Goal: Information Seeking & Learning: Learn about a topic

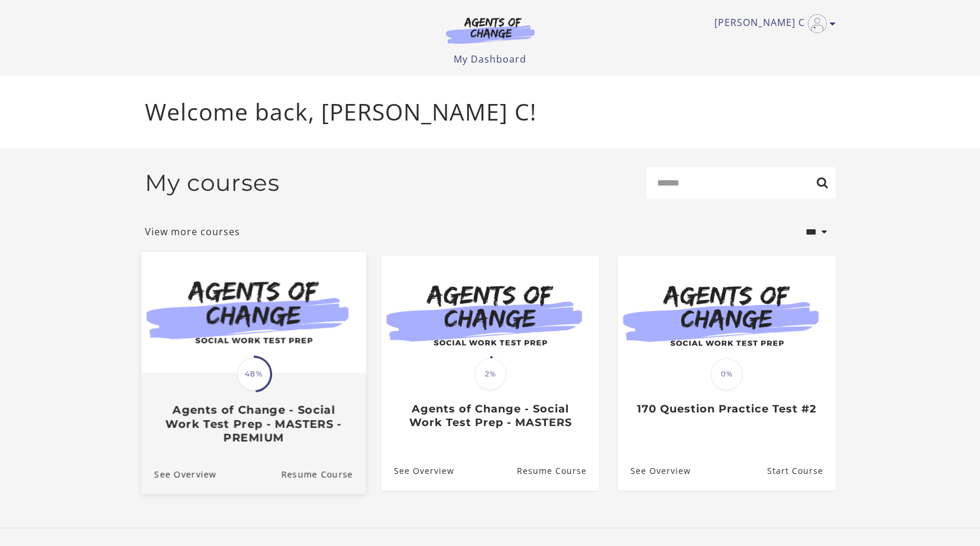
click at [295, 286] on img at bounding box center [253, 312] width 225 height 121
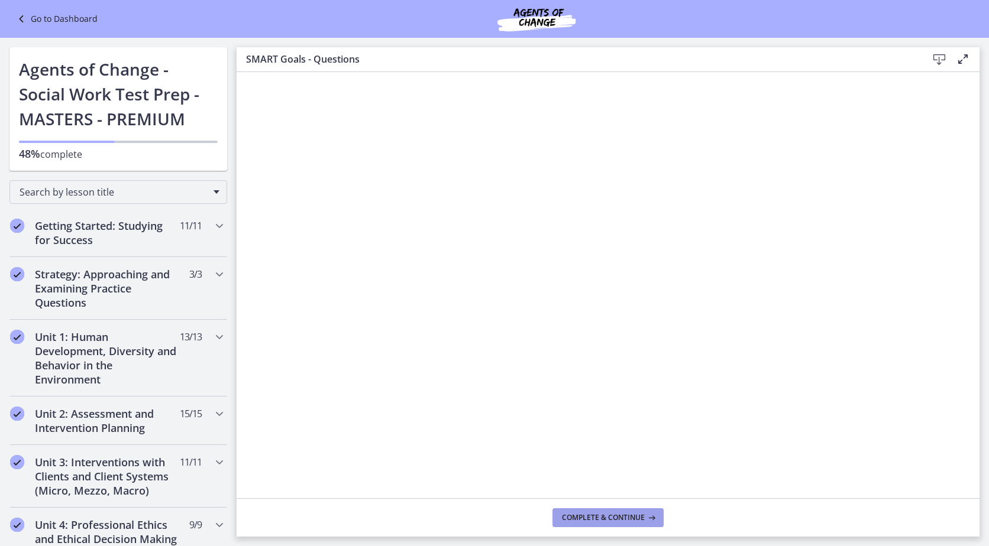
click at [649, 518] on icon at bounding box center [650, 517] width 12 height 9
click at [650, 512] on button "Complete & continue" at bounding box center [607, 517] width 111 height 19
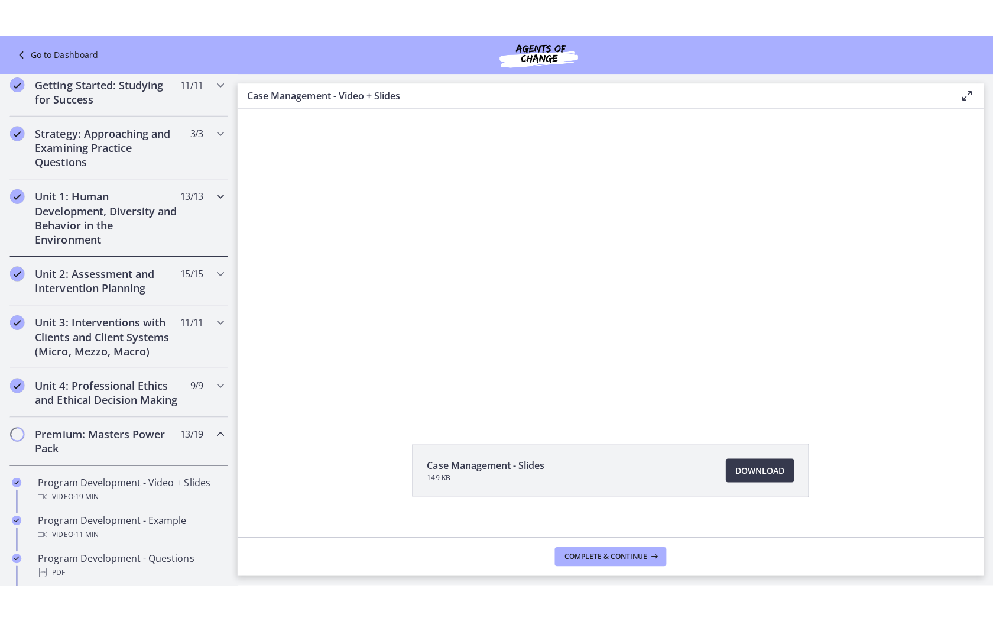
scroll to position [49, 0]
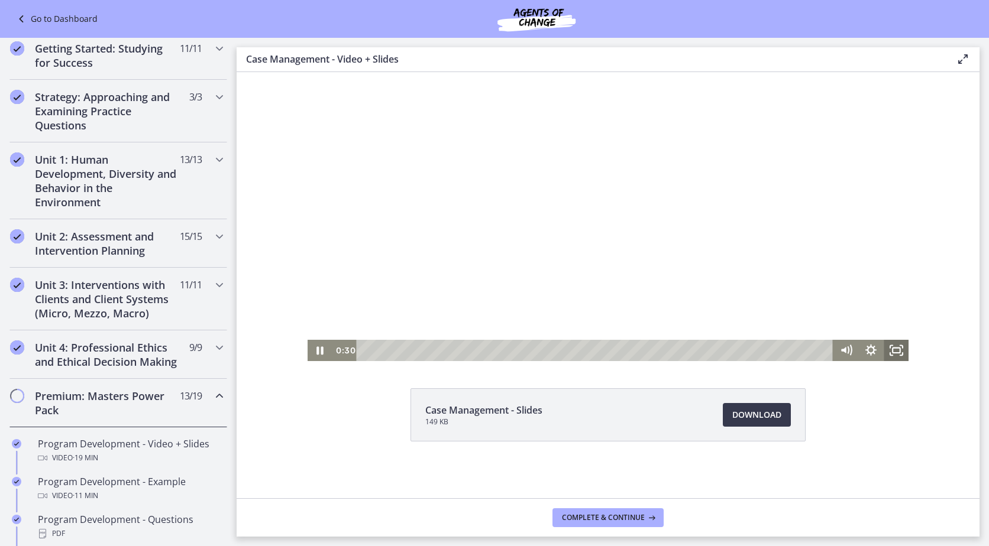
click at [895, 351] on icon "Fullscreen" at bounding box center [895, 350] width 25 height 21
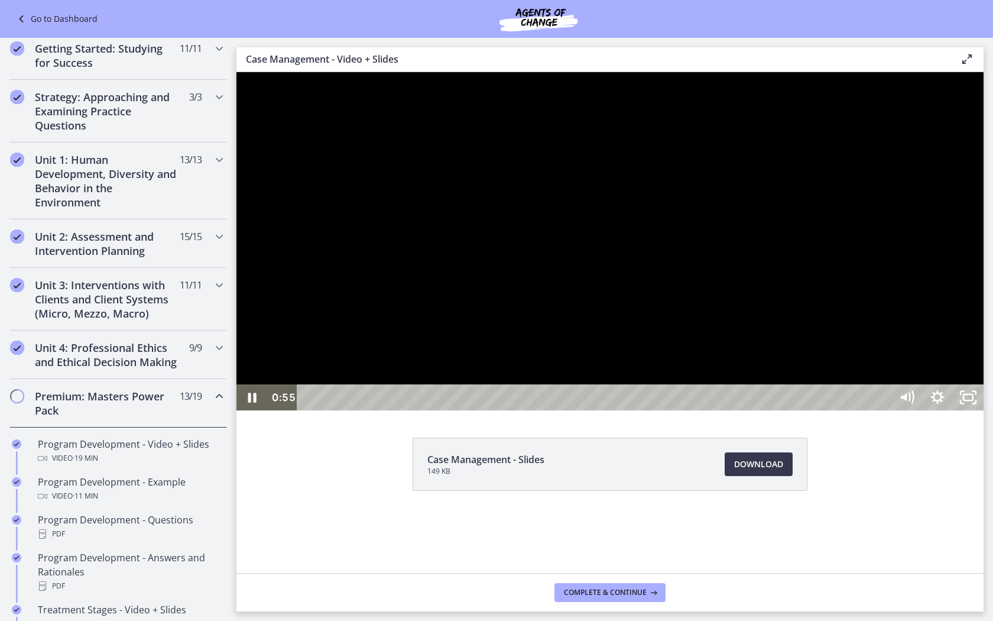
click at [984, 410] on div at bounding box center [610, 241] width 747 height 338
click at [987, 413] on icon "Unfullscreen" at bounding box center [968, 397] width 37 height 31
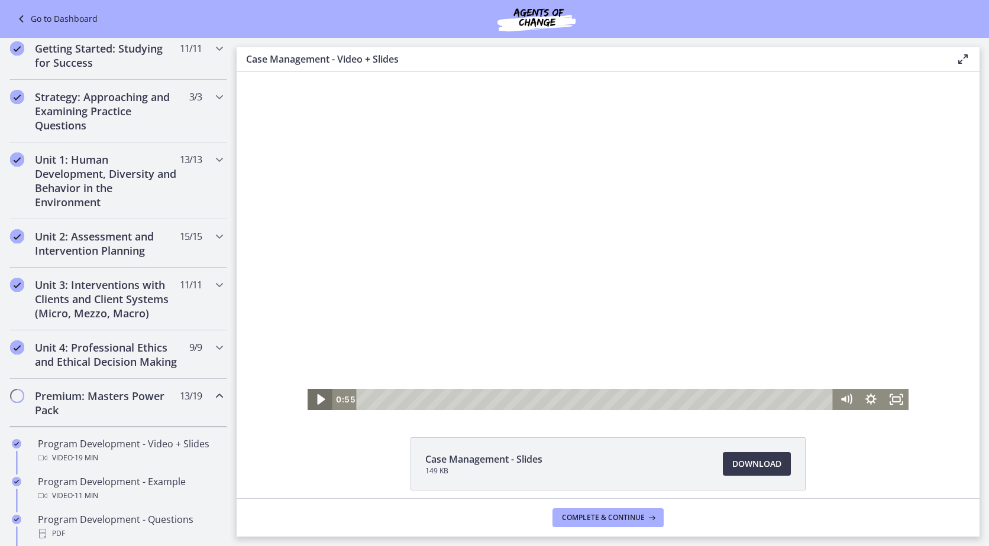
click at [313, 397] on icon "Play Video" at bounding box center [321, 399] width 30 height 25
click at [504, 310] on div at bounding box center [607, 241] width 601 height 338
drag, startPoint x: 850, startPoint y: 493, endPoint x: 859, endPoint y: 497, distance: 9.3
click at [851, 493] on div "Case Management - Slides 149 KB Download Opens in a new window" at bounding box center [608, 493] width 743 height 110
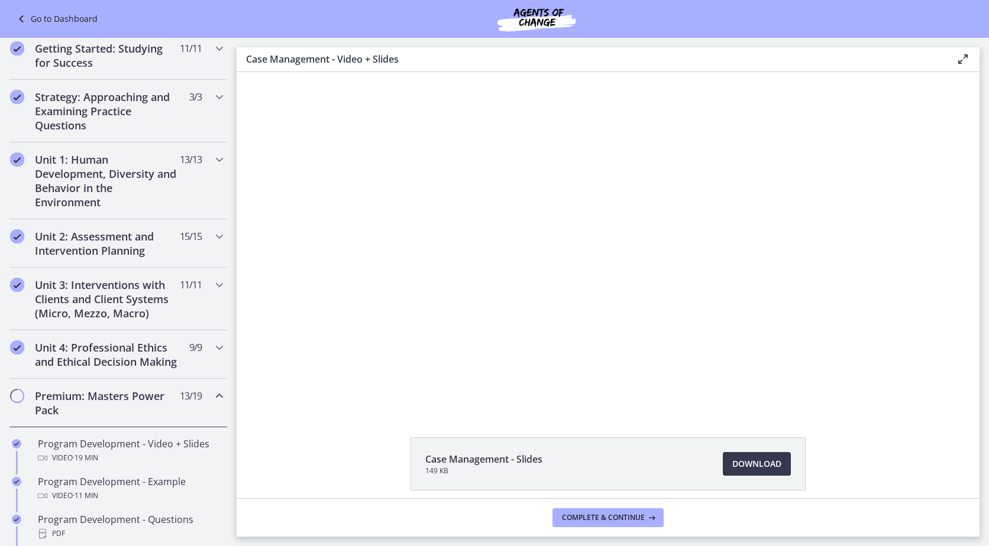
drag, startPoint x: 718, startPoint y: 270, endPoint x: 936, endPoint y: 271, distance: 217.6
click at [936, 271] on div "Click for sound @keyframes VOLUME_SMALL_WAVE_FLASH { 0% { opacity: 0; } 33% { o…" at bounding box center [608, 241] width 743 height 338
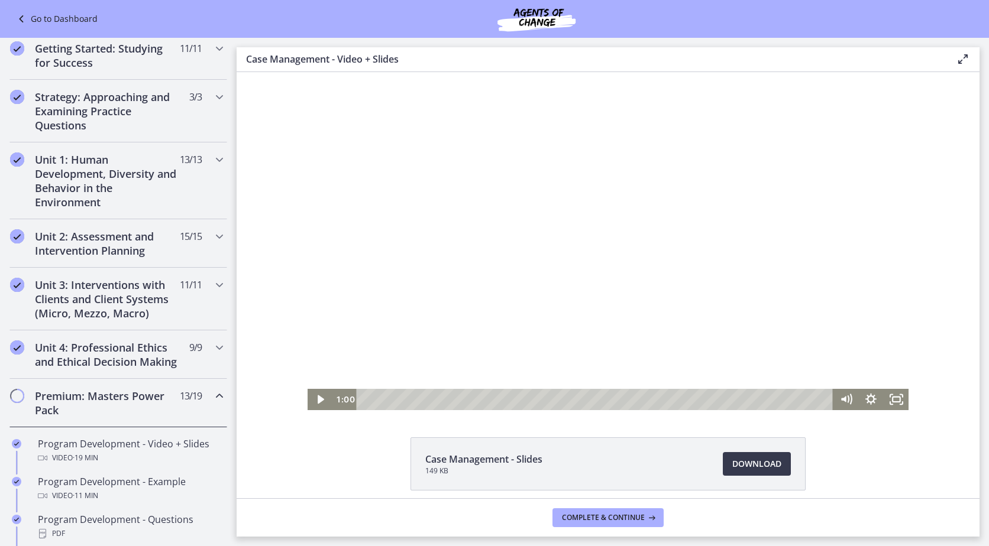
click at [531, 237] on div at bounding box center [607, 241] width 601 height 338
click at [893, 401] on icon "Fullscreen" at bounding box center [896, 399] width 30 height 25
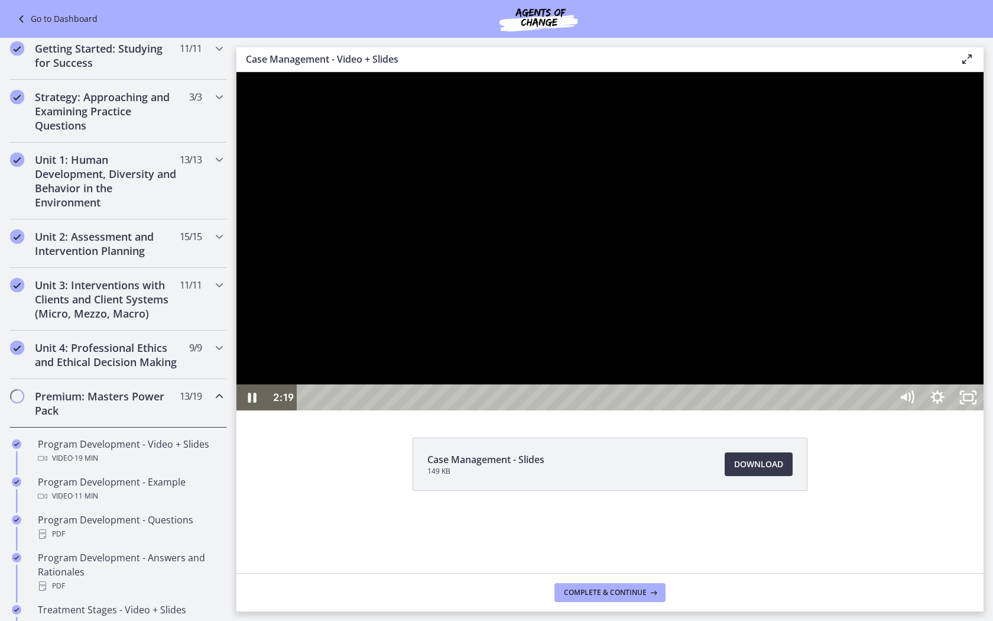
click at [823, 360] on div at bounding box center [610, 241] width 747 height 338
click at [884, 370] on div at bounding box center [610, 241] width 747 height 338
click at [767, 349] on div at bounding box center [610, 241] width 747 height 338
click at [640, 390] on div at bounding box center [610, 241] width 747 height 338
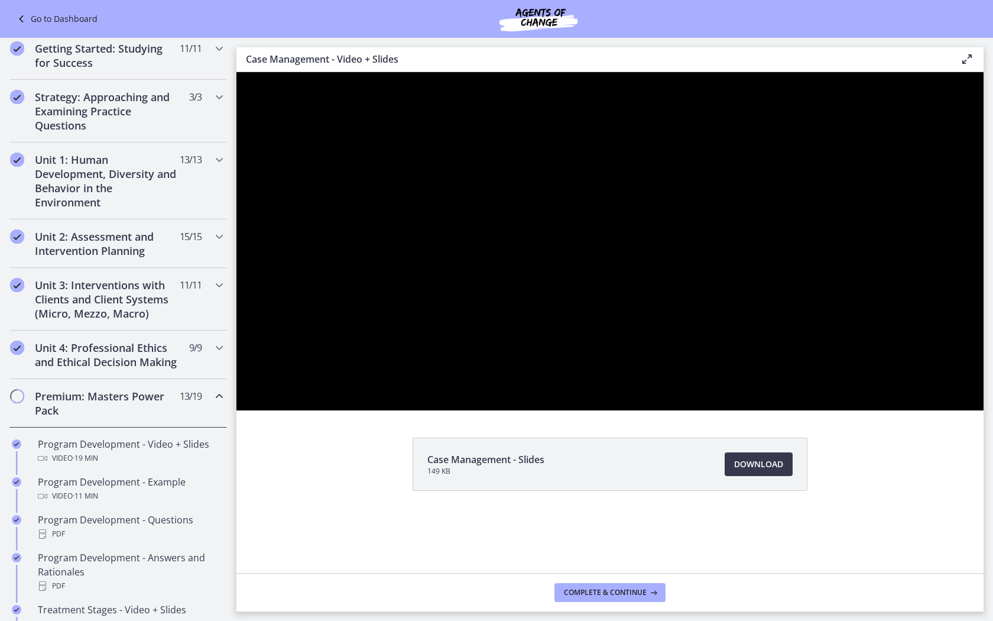
click at [890, 410] on div at bounding box center [610, 241] width 747 height 338
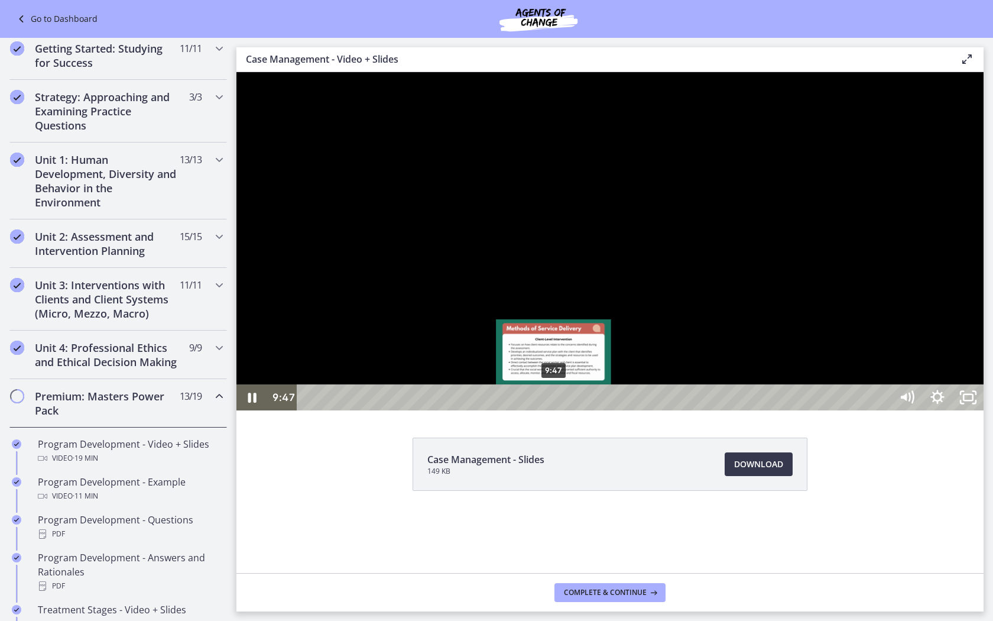
click at [554, 410] on div "9:47" at bounding box center [596, 397] width 576 height 26
click at [569, 410] on div "10:24" at bounding box center [596, 397] width 576 height 26
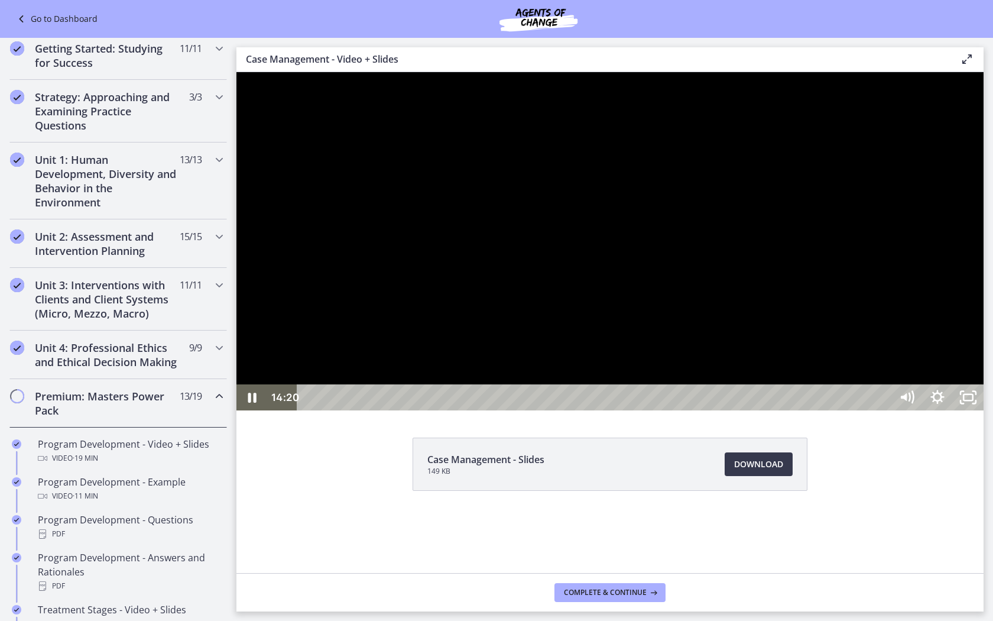
click at [800, 410] on div at bounding box center [610, 241] width 747 height 338
click at [668, 410] on div at bounding box center [610, 241] width 747 height 338
click at [844, 410] on div at bounding box center [610, 241] width 747 height 338
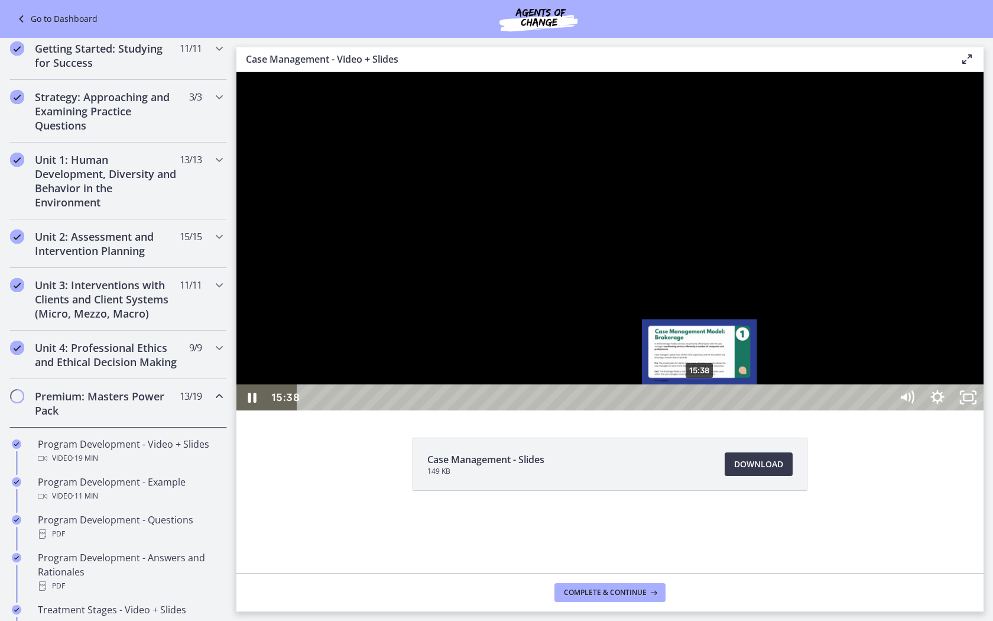
click at [701, 410] on div "15:38" at bounding box center [596, 397] width 576 height 26
click at [716, 410] on div "16:15" at bounding box center [596, 397] width 576 height 26
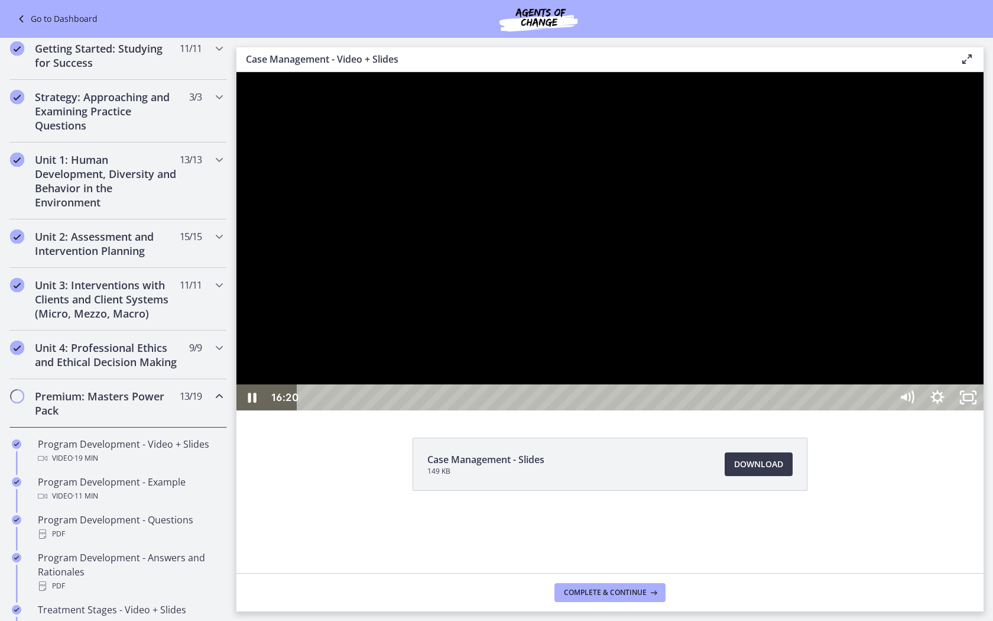
click at [673, 294] on div at bounding box center [610, 241] width 747 height 338
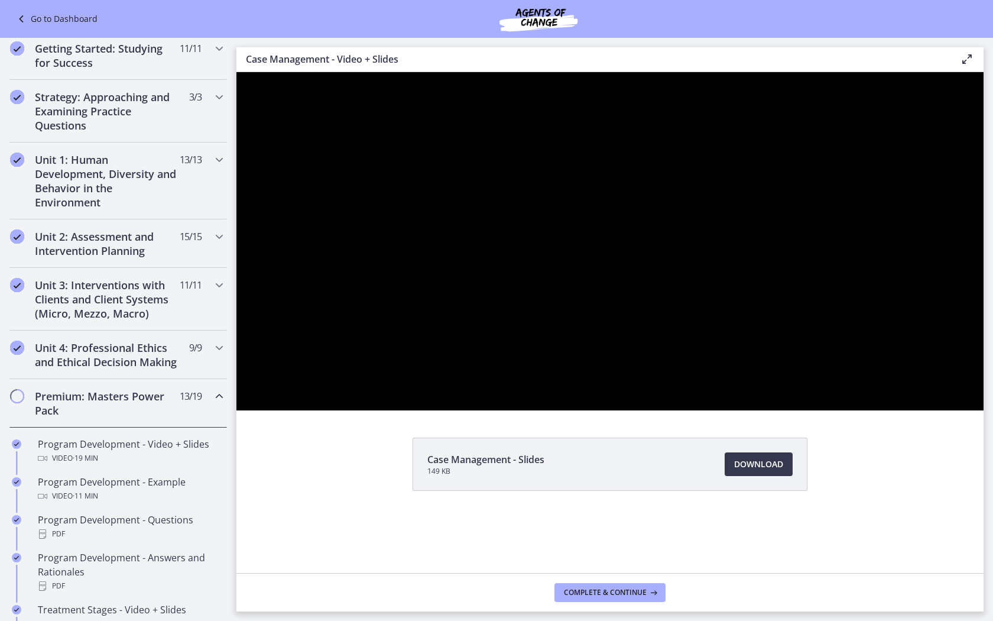
click at [804, 410] on div at bounding box center [610, 241] width 747 height 338
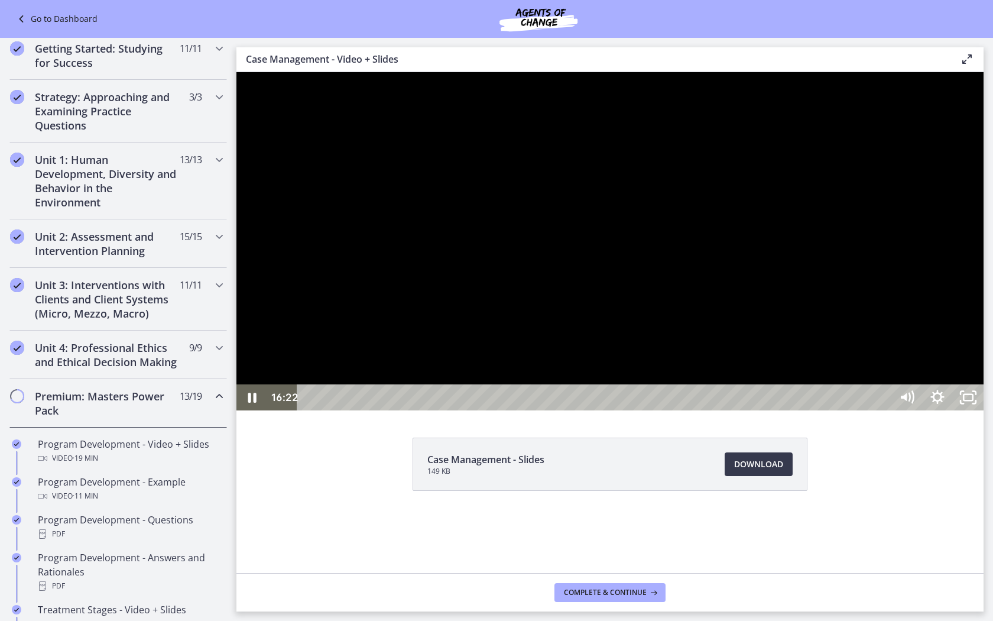
click at [794, 410] on div at bounding box center [610, 241] width 747 height 338
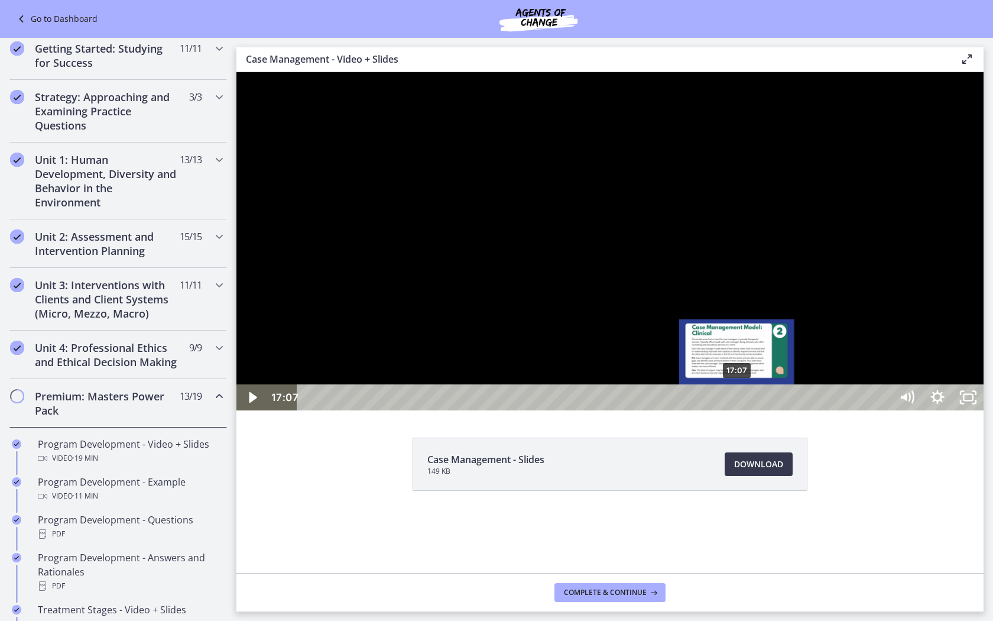
click at [738, 410] on div "17:07" at bounding box center [596, 397] width 576 height 26
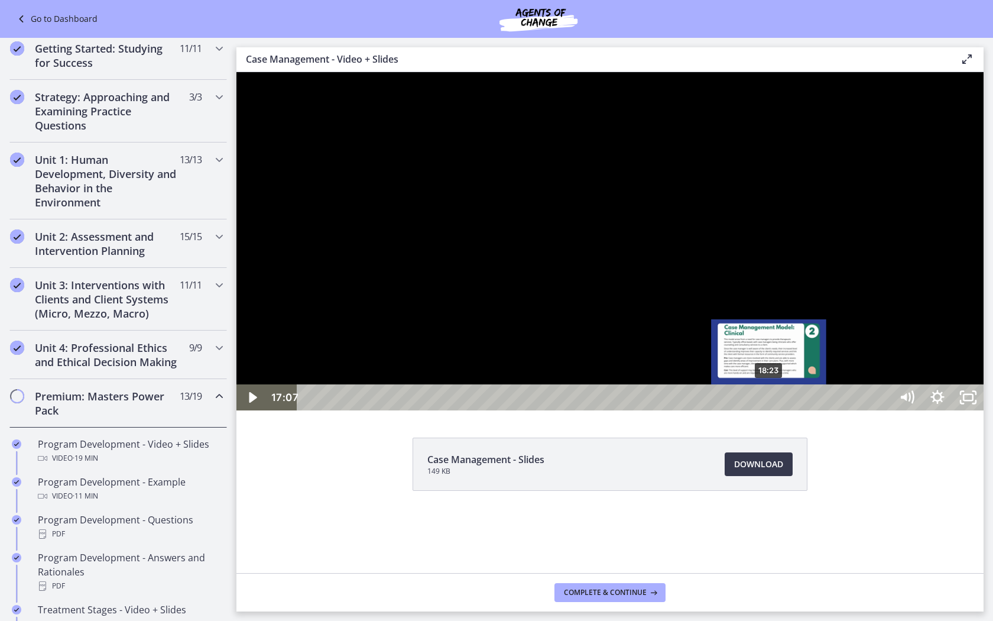
click at [770, 410] on div "18:23" at bounding box center [596, 397] width 576 height 26
click at [763, 410] on div "18:06" at bounding box center [596, 397] width 576 height 26
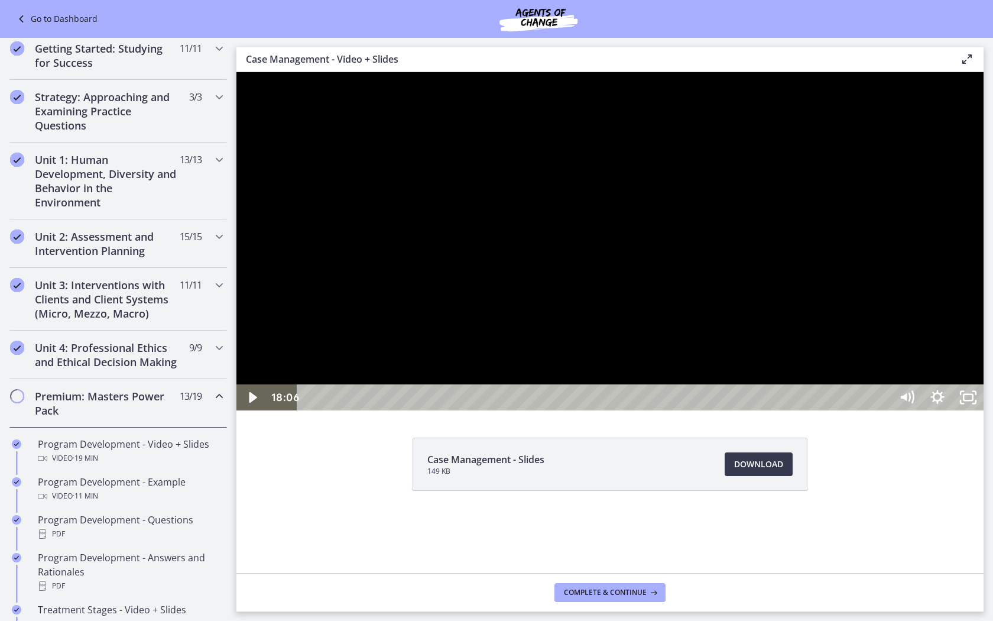
click at [837, 410] on div at bounding box center [610, 241] width 747 height 338
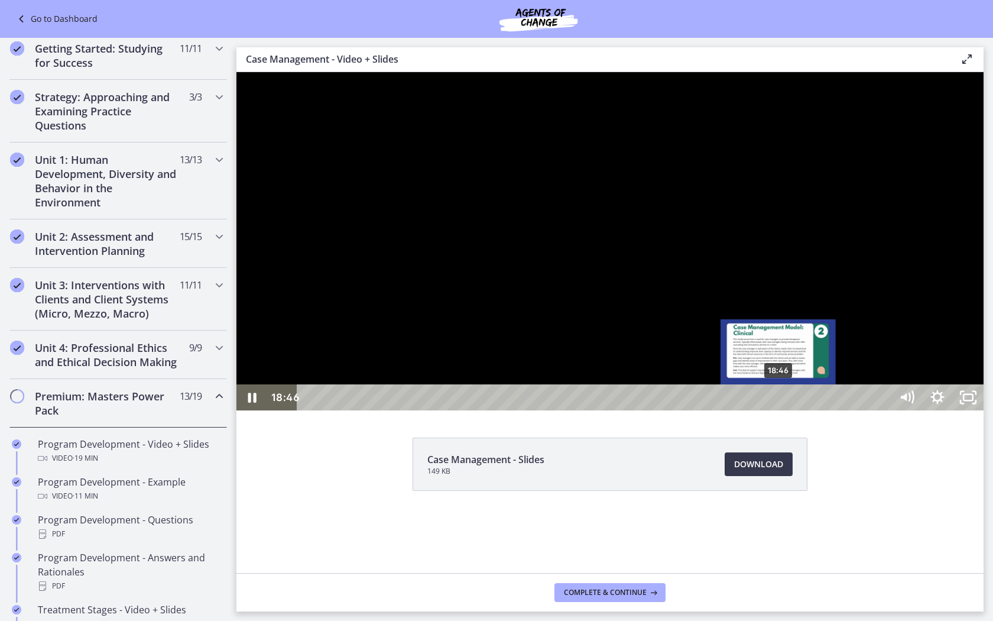
click at [779, 410] on div "18:46" at bounding box center [596, 397] width 576 height 26
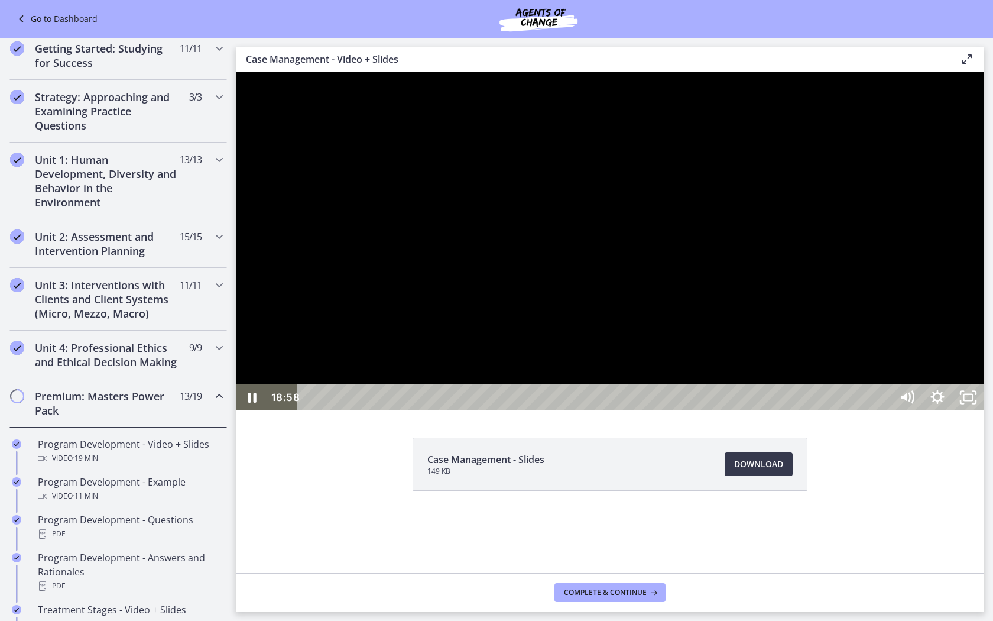
click at [829, 410] on div at bounding box center [610, 241] width 747 height 338
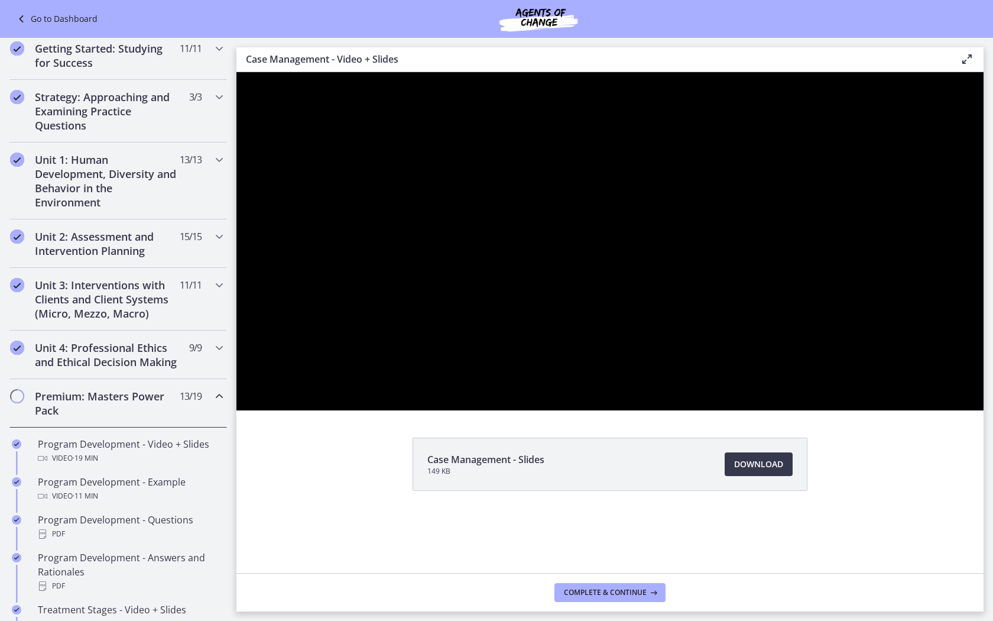
click at [737, 410] on div at bounding box center [610, 241] width 747 height 338
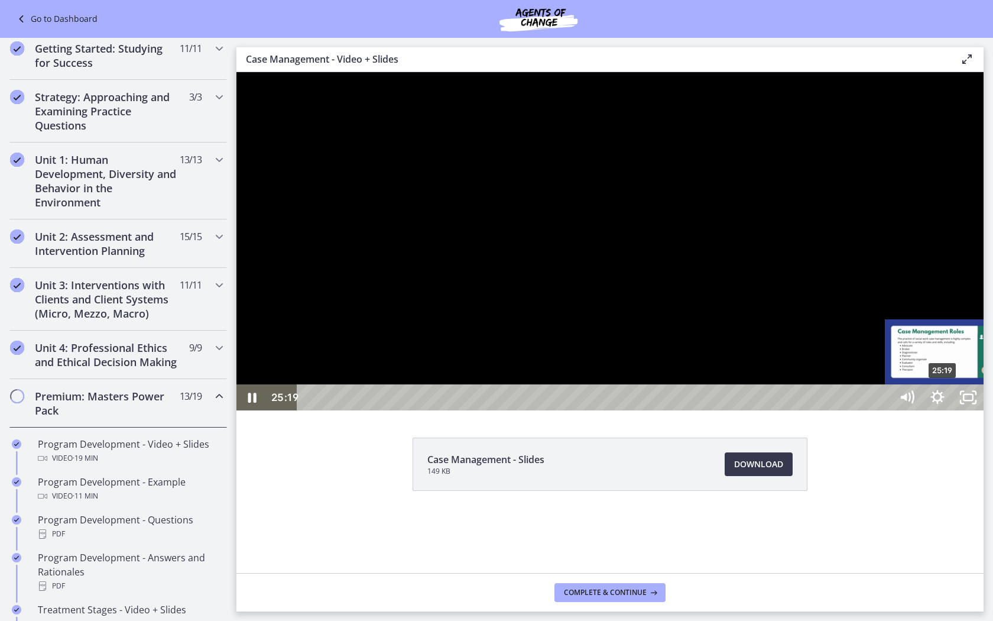
click at [884, 410] on div "25:19" at bounding box center [596, 397] width 576 height 26
click at [900, 410] on div at bounding box center [610, 241] width 747 height 338
click at [917, 410] on div at bounding box center [610, 241] width 747 height 338
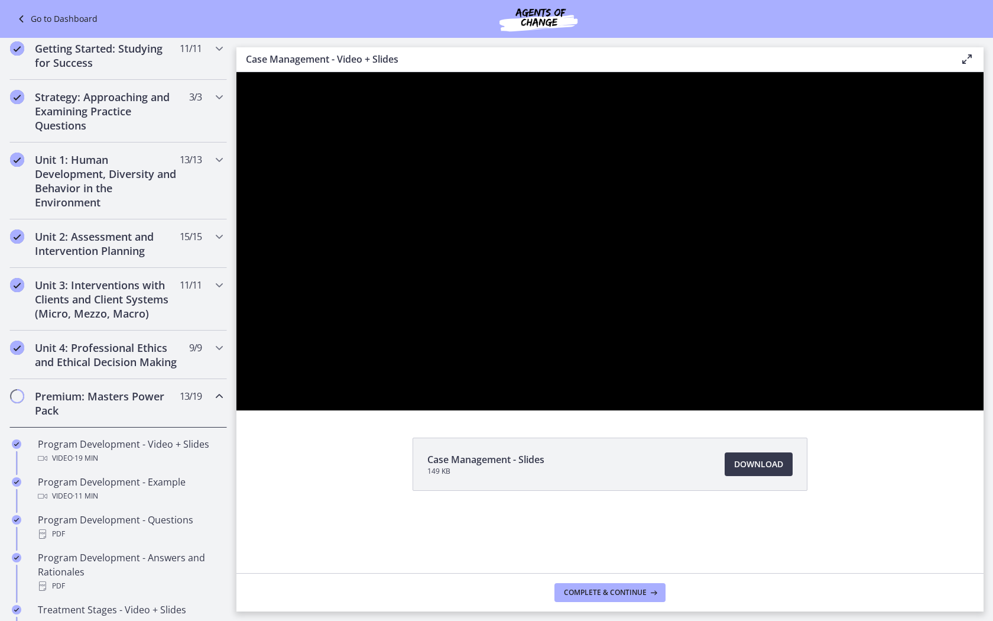
click at [941, 410] on div at bounding box center [610, 241] width 747 height 338
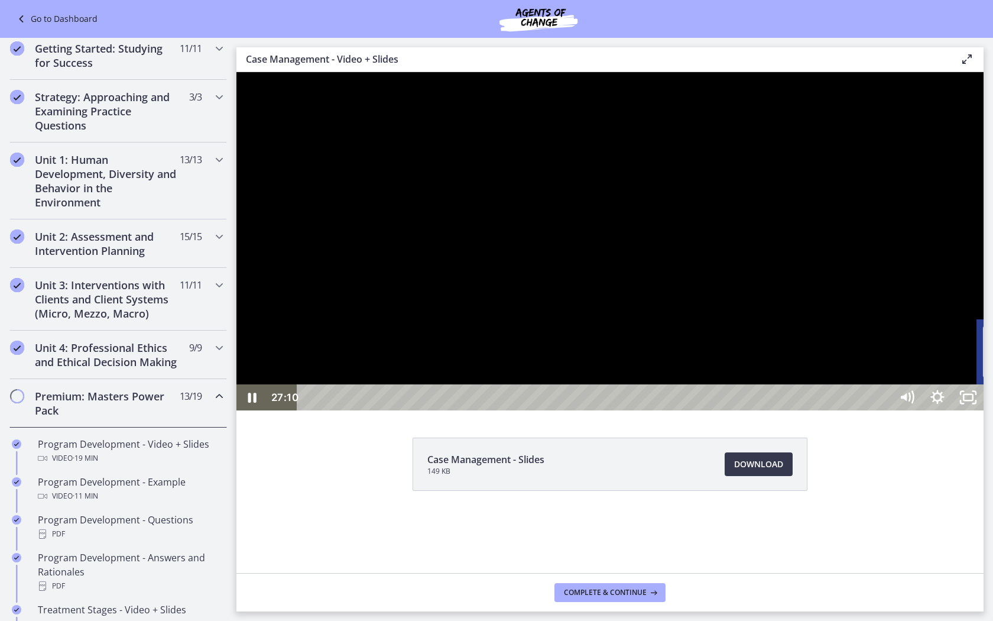
click at [884, 410] on div "28:58" at bounding box center [596, 397] width 576 height 26
click at [987, 413] on icon "Unfullscreen" at bounding box center [968, 397] width 37 height 31
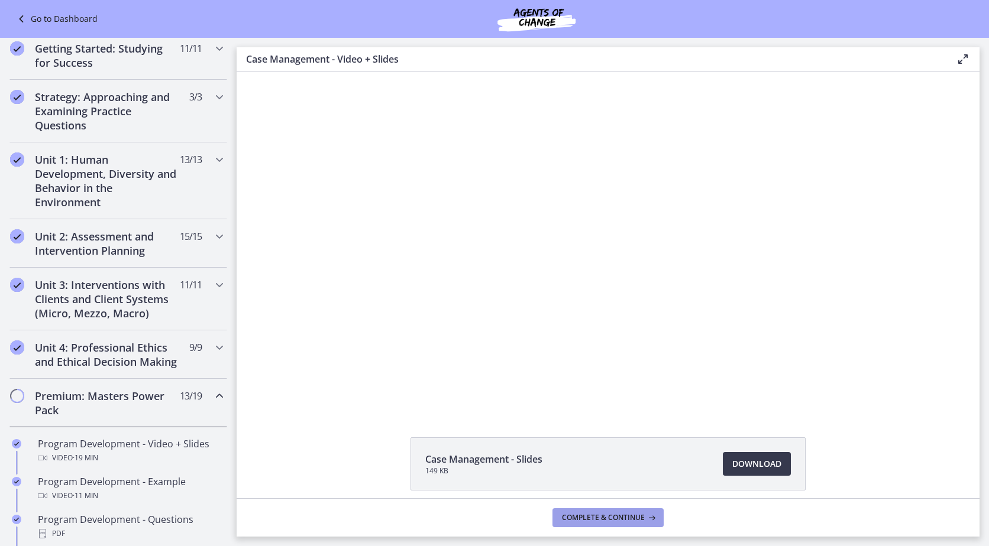
click at [646, 514] on icon at bounding box center [650, 517] width 12 height 9
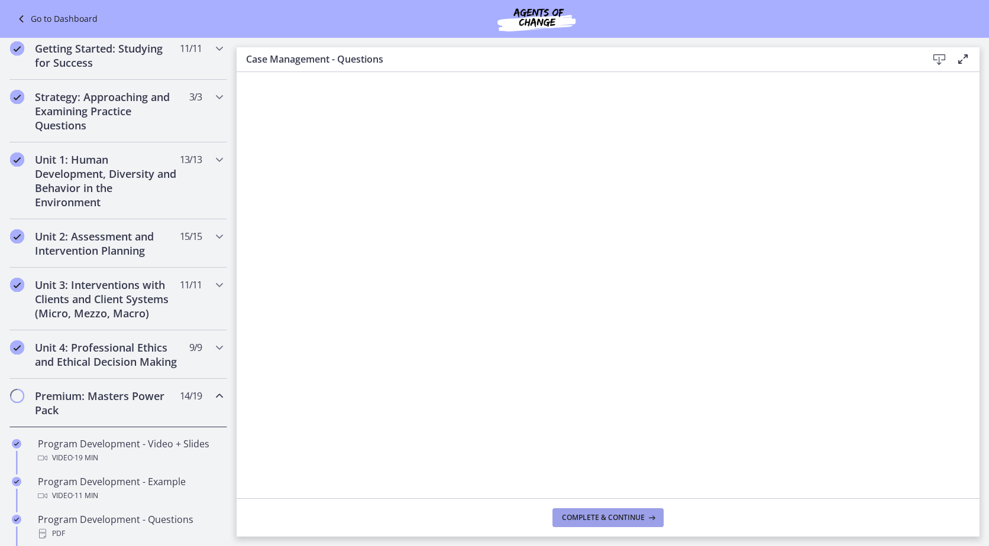
click at [577, 519] on span "Complete & continue" at bounding box center [603, 517] width 83 height 9
click at [625, 517] on span "Complete & continue" at bounding box center [603, 517] width 83 height 9
click at [146, 369] on h2 "Unit 4: Professional Ethics and Ethical Decision Making" at bounding box center [107, 355] width 144 height 28
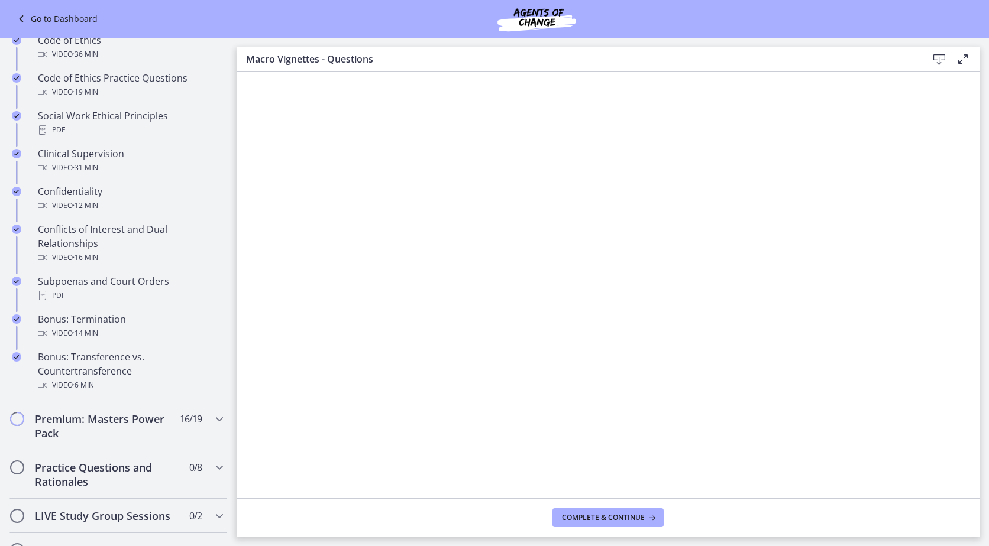
scroll to position [591, 0]
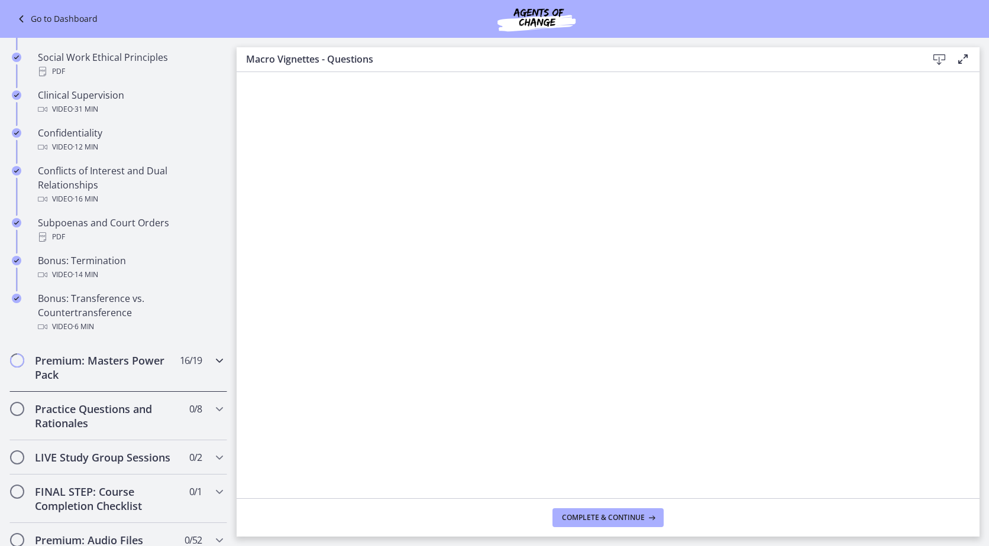
click at [145, 372] on h2 "Premium: Masters Power Pack" at bounding box center [107, 368] width 144 height 28
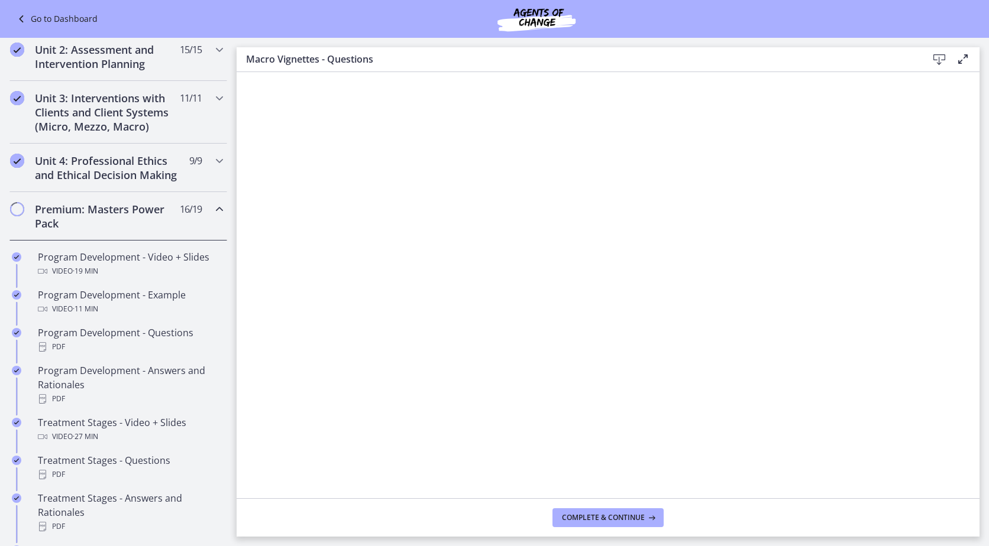
scroll to position [355, 0]
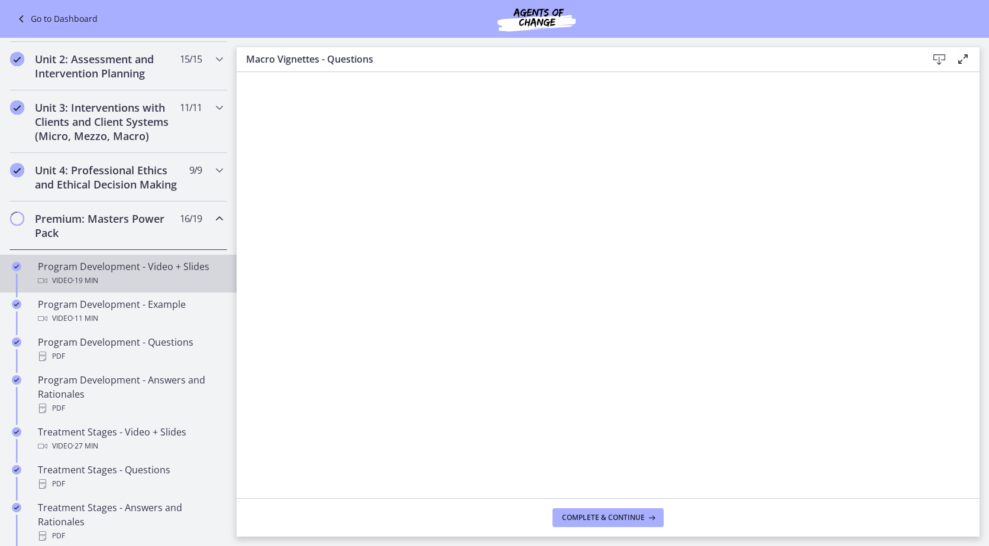
click at [168, 293] on link "Program Development - Video + Slides Video · 19 min" at bounding box center [118, 274] width 237 height 38
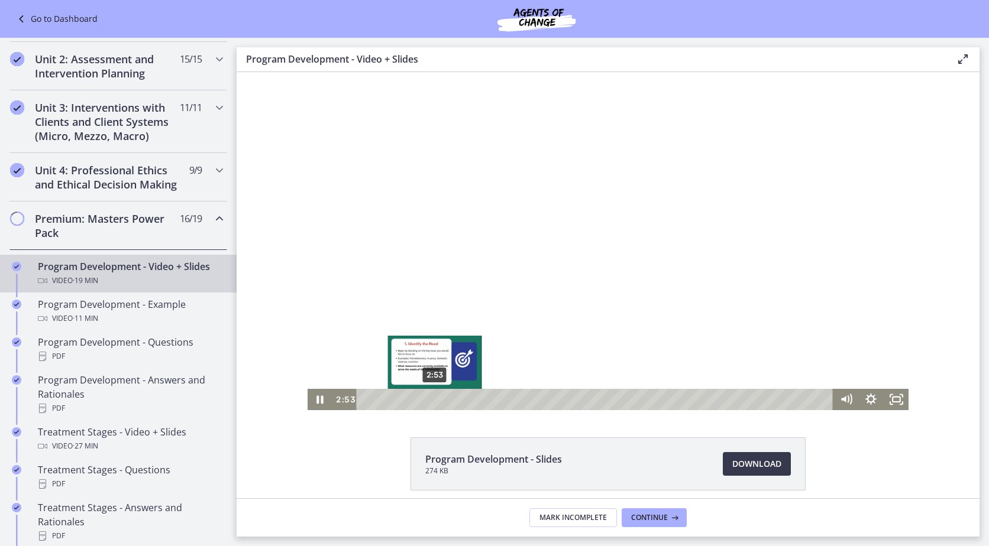
click at [430, 402] on div "2:53" at bounding box center [595, 399] width 461 height 21
click at [686, 256] on div at bounding box center [607, 241] width 601 height 338
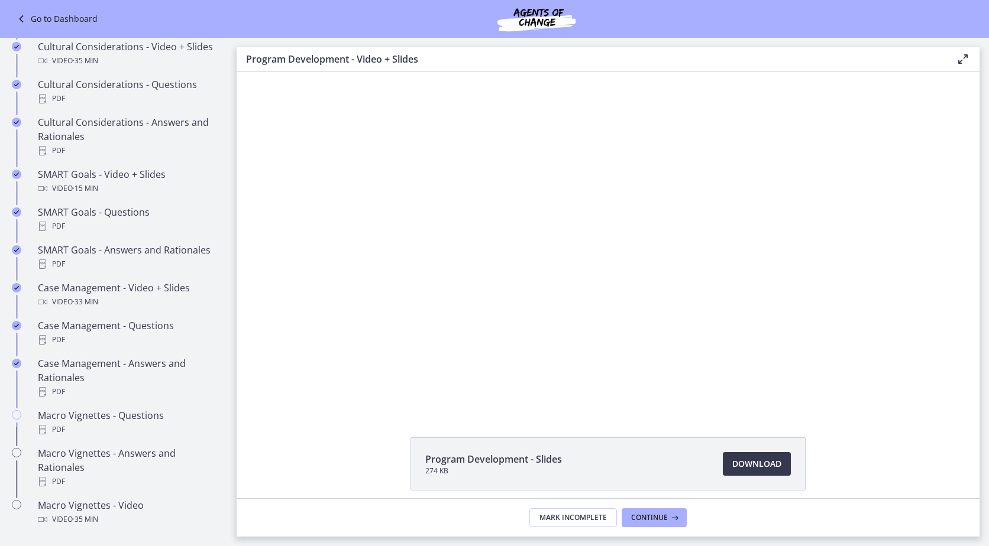
scroll to position [887, 0]
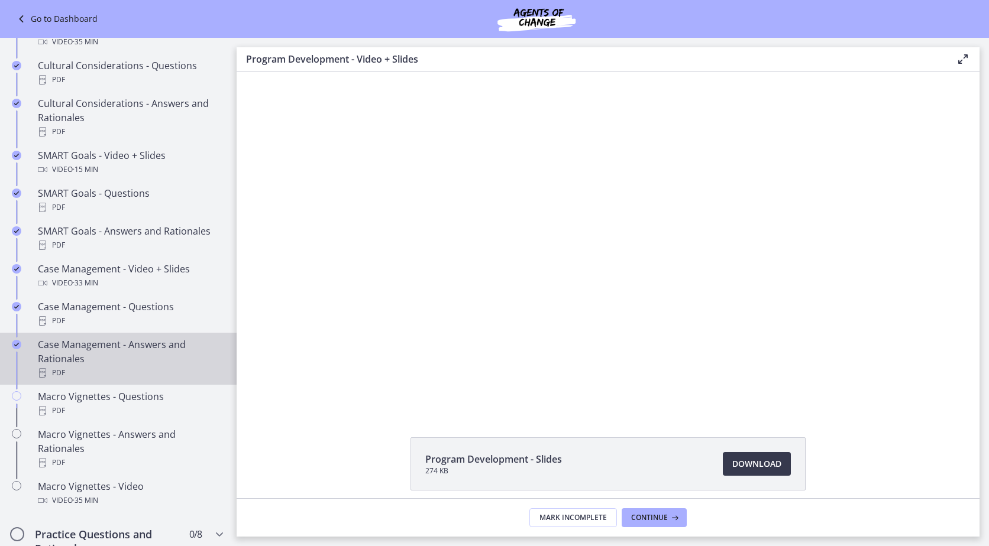
click at [83, 376] on div "Case Management - Answers and Rationales PDF" at bounding box center [130, 359] width 184 height 43
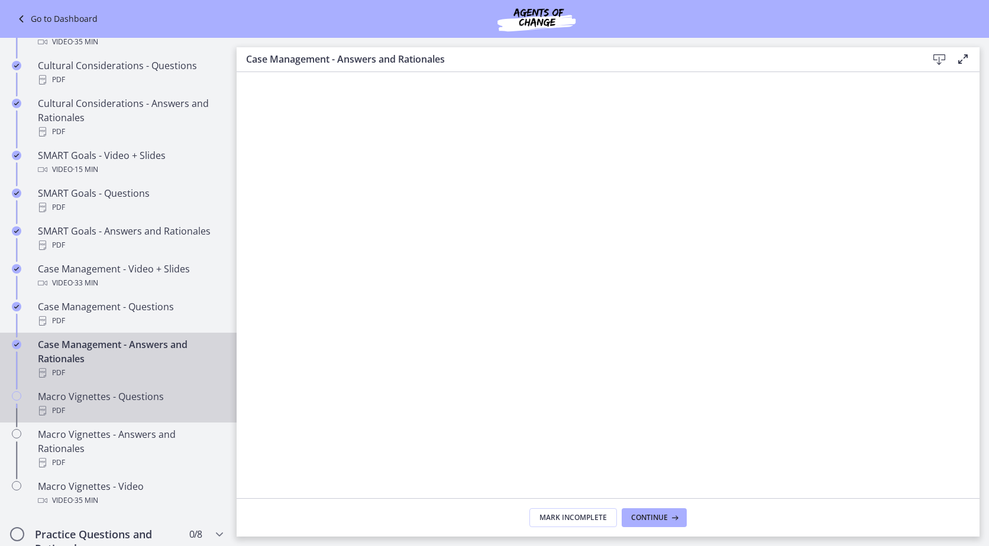
click at [105, 417] on div "Macro Vignettes - Questions PDF" at bounding box center [130, 404] width 184 height 28
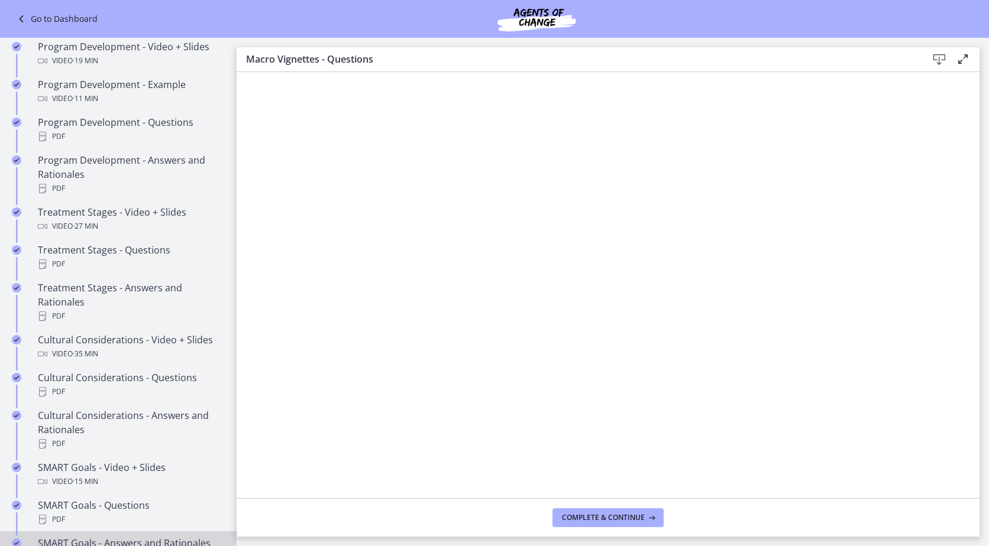
scroll to position [532, 0]
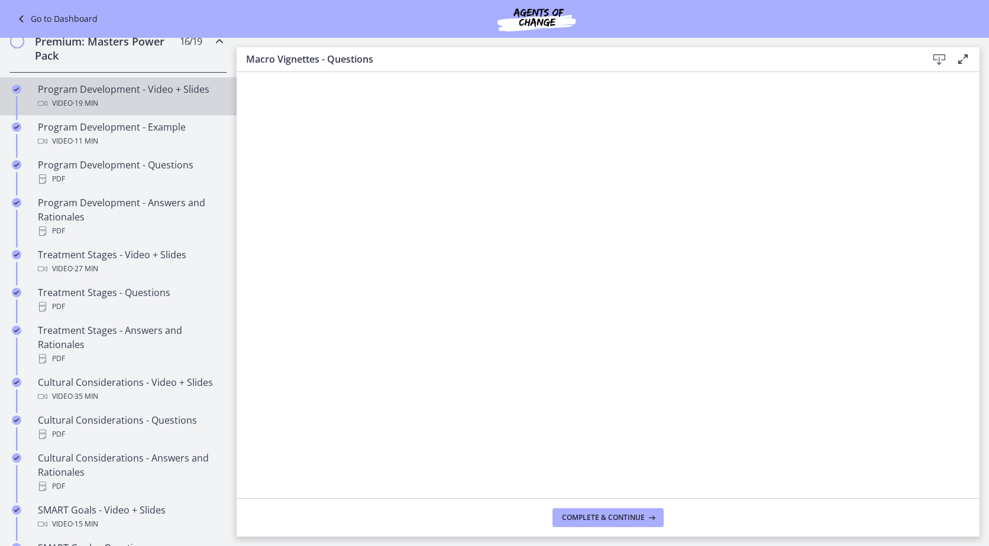
click at [195, 111] on div "Video · 19 min" at bounding box center [130, 103] width 184 height 14
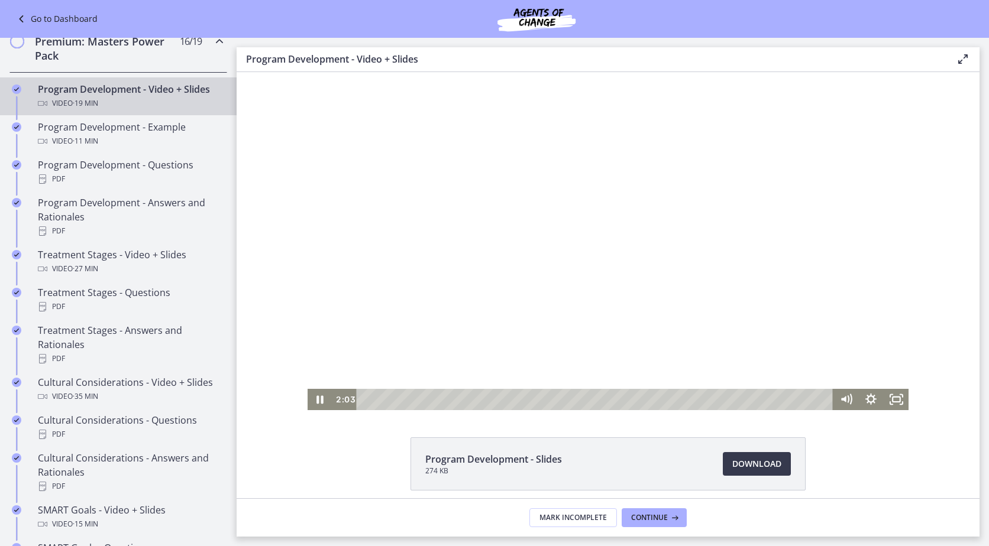
click at [584, 315] on div at bounding box center [607, 241] width 601 height 338
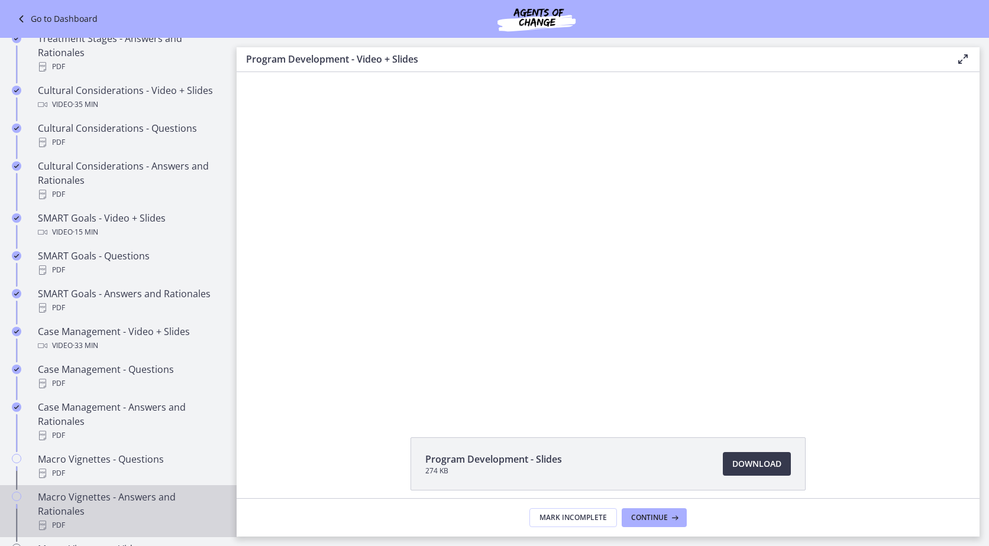
scroll to position [946, 0]
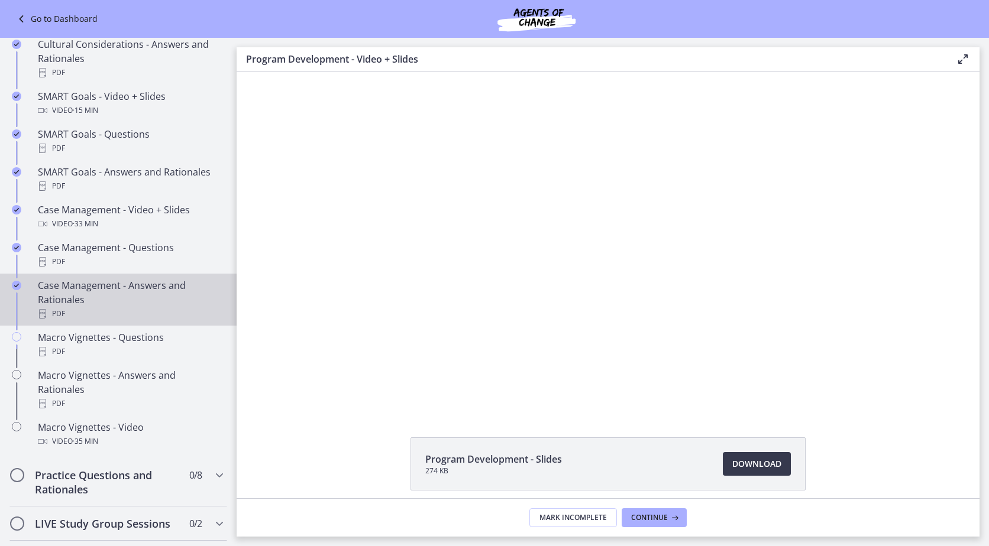
click at [132, 312] on div "Case Management - Answers and Rationales PDF" at bounding box center [130, 299] width 184 height 43
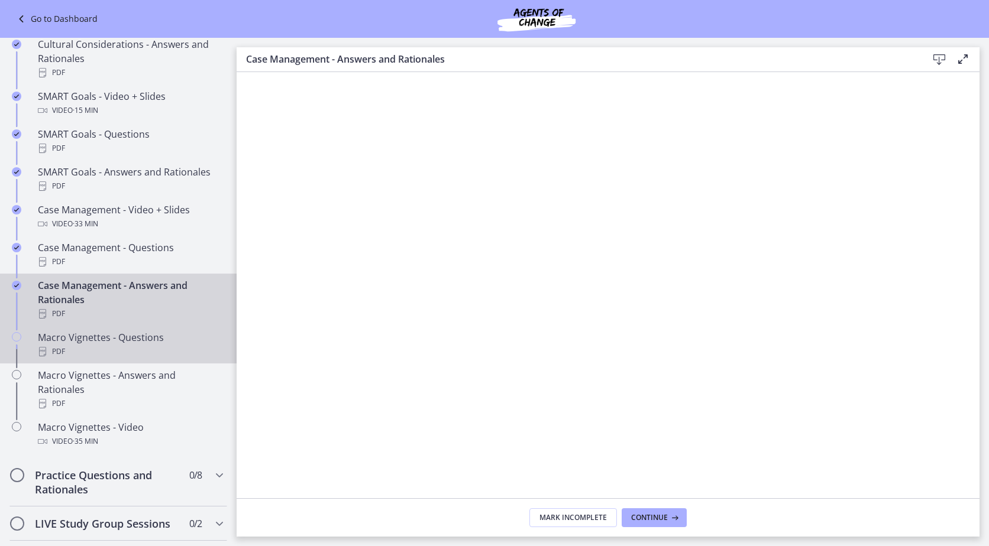
click at [179, 359] on div "PDF" at bounding box center [130, 352] width 184 height 14
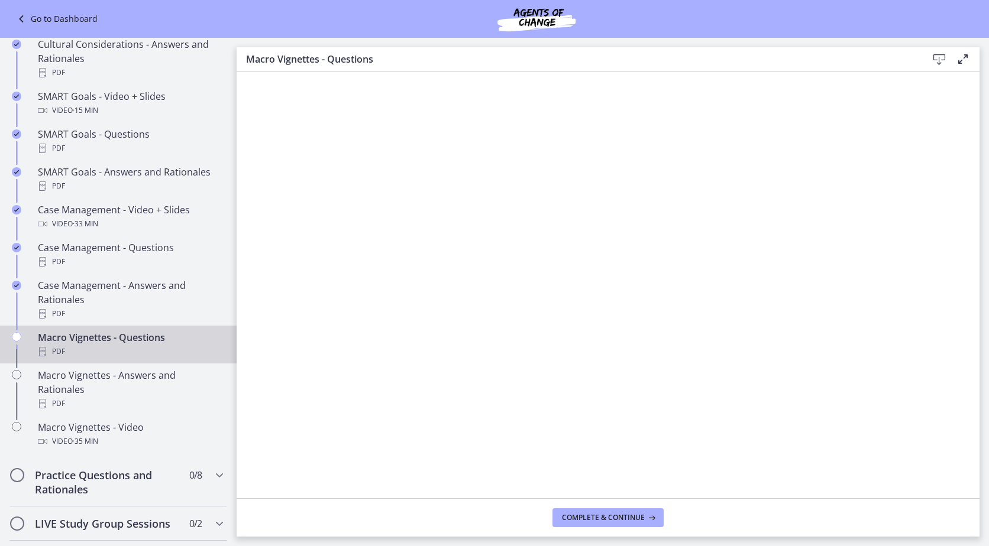
click at [628, 508] on footer "Complete & continue" at bounding box center [608, 517] width 743 height 38
click at [610, 513] on span "Complete & continue" at bounding box center [603, 517] width 83 height 9
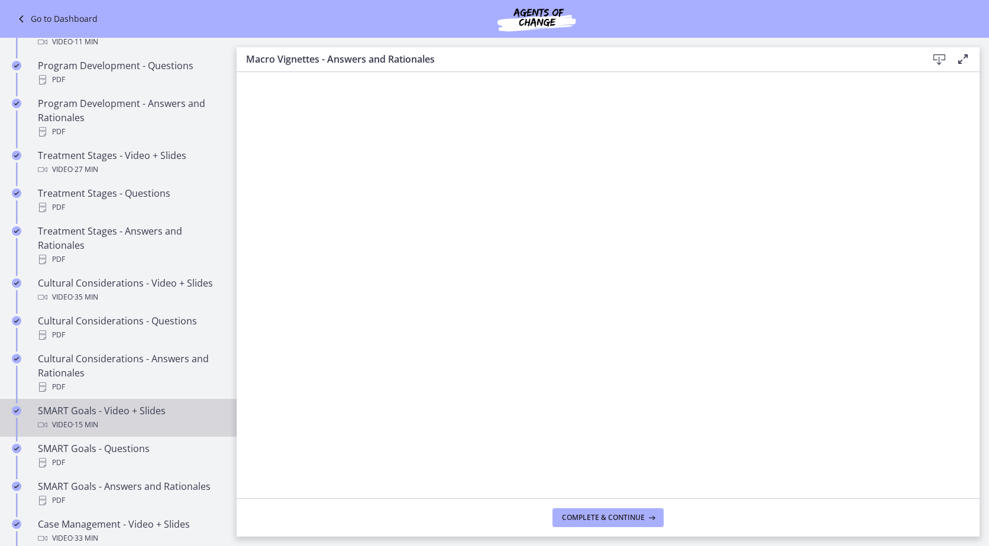
scroll to position [591, 0]
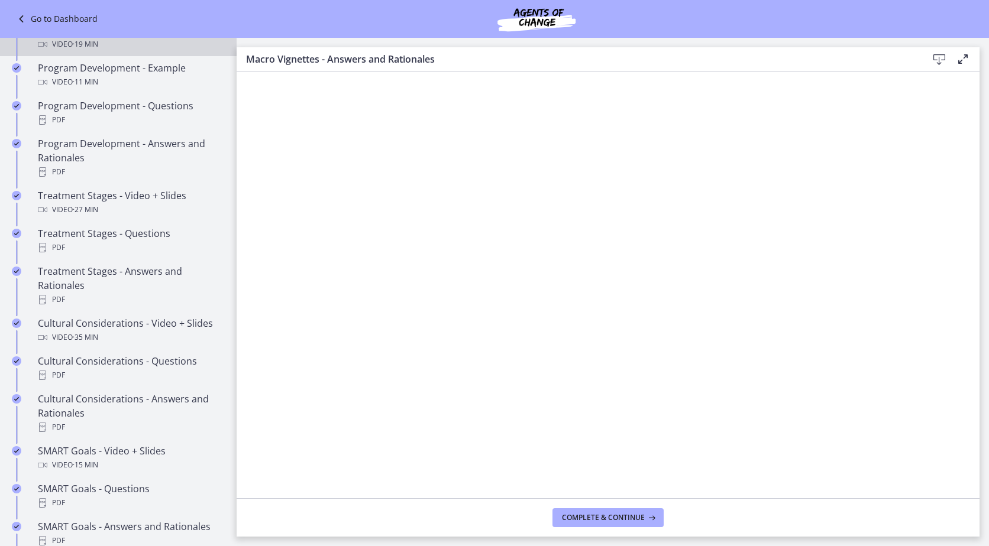
click at [180, 51] on div "Video · 19 min" at bounding box center [130, 44] width 184 height 14
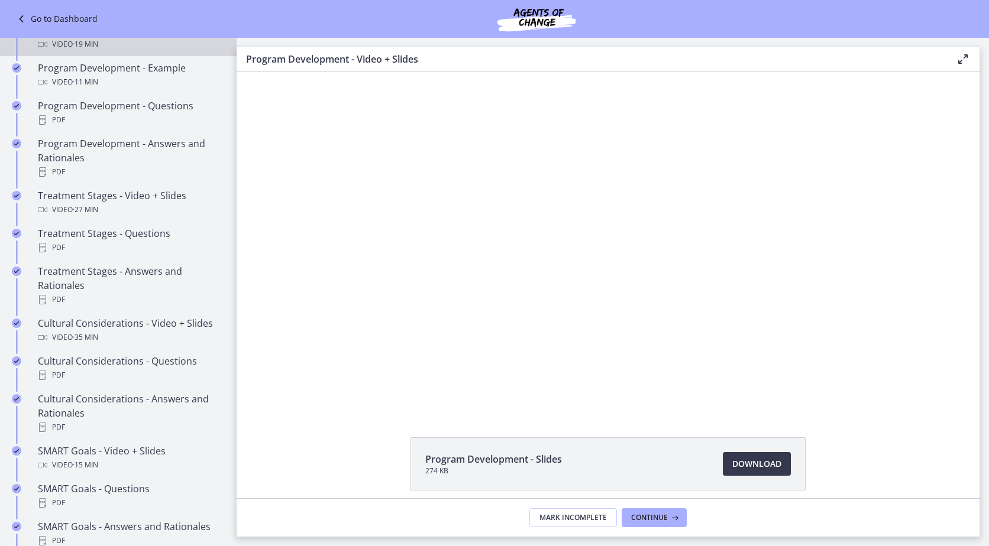
click at [578, 244] on div at bounding box center [607, 241] width 601 height 338
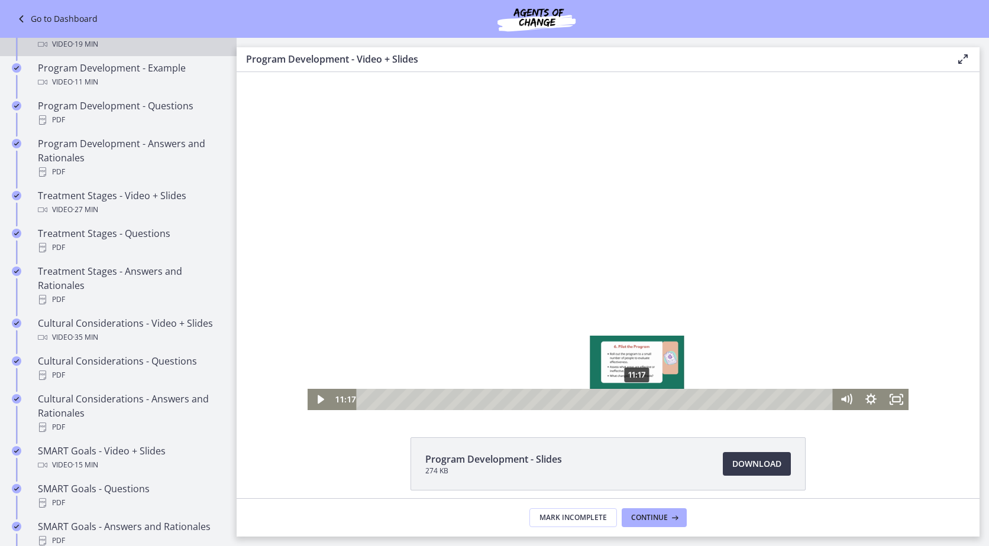
click at [633, 401] on div "11:17" at bounding box center [595, 399] width 461 height 21
click at [617, 399] on div "10:39" at bounding box center [595, 399] width 461 height 21
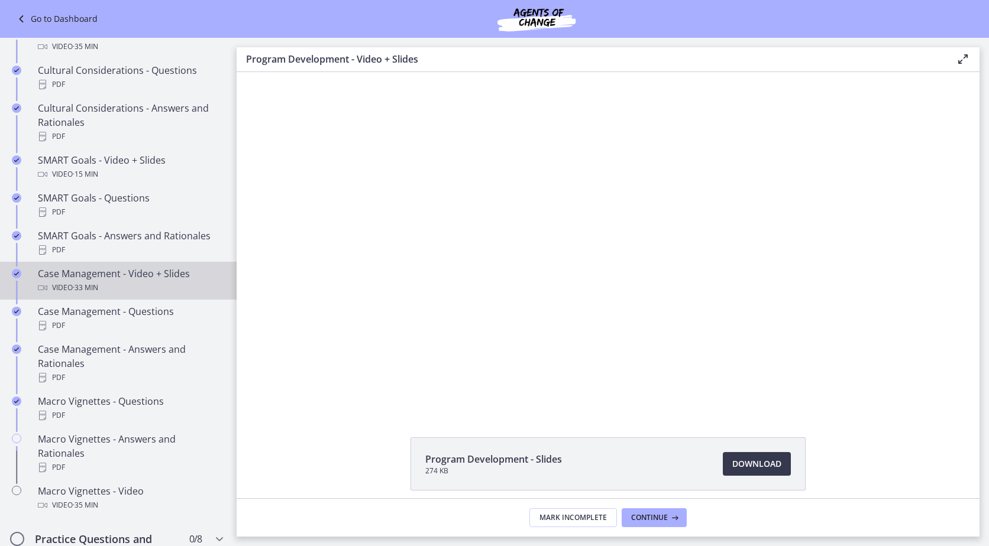
scroll to position [946, 0]
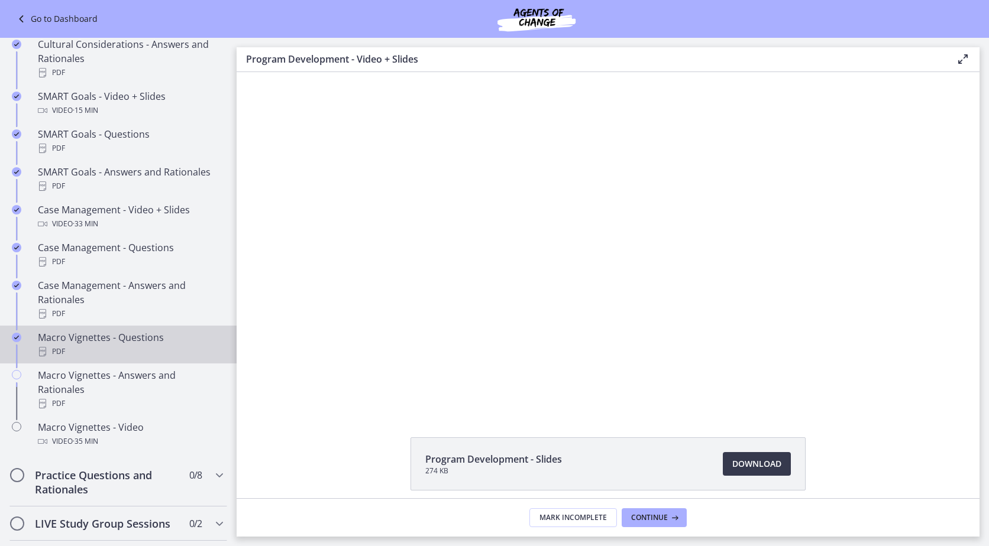
click at [158, 359] on div "PDF" at bounding box center [130, 352] width 184 height 14
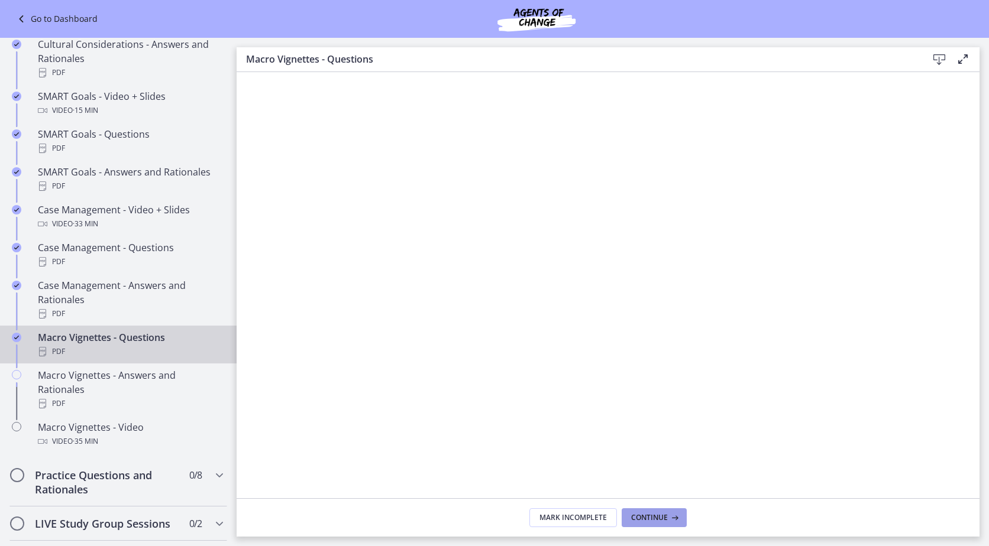
click at [647, 521] on span "Continue" at bounding box center [649, 517] width 37 height 9
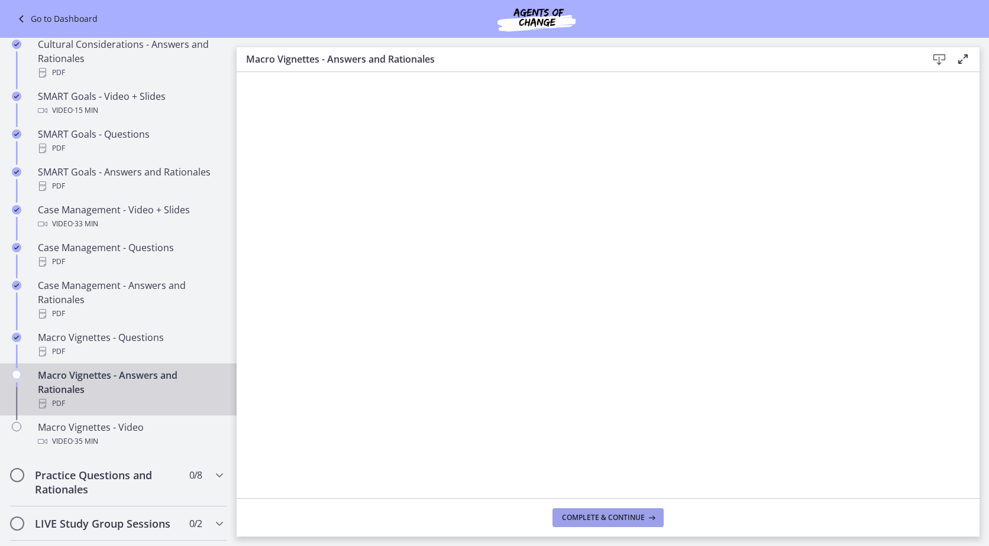
click at [602, 524] on button "Complete & continue" at bounding box center [607, 517] width 111 height 19
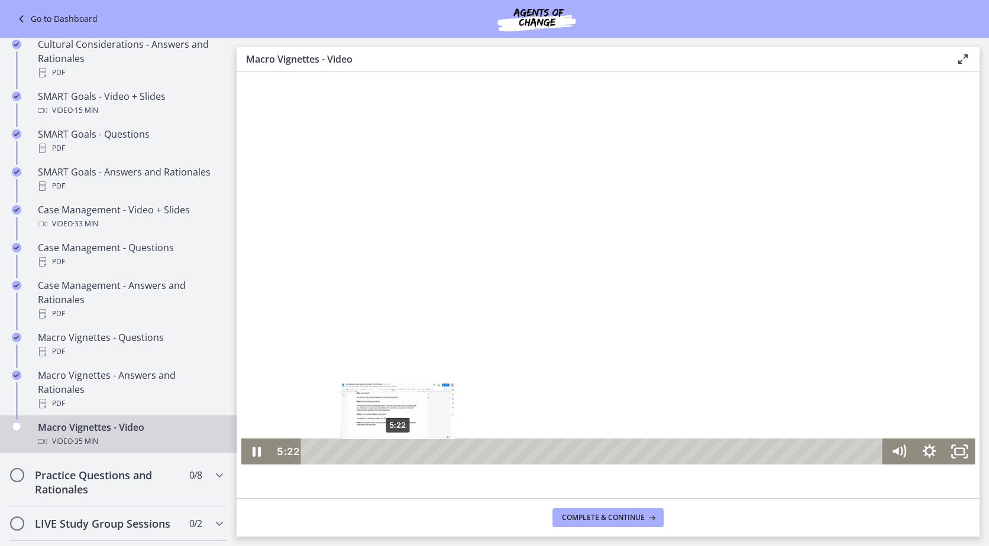
click at [393, 450] on div "5:22" at bounding box center [593, 452] width 563 height 26
click at [380, 456] on div "4:31" at bounding box center [593, 452] width 563 height 26
click at [415, 448] on div "6:45" at bounding box center [593, 452] width 563 height 26
click at [438, 455] on div "8:12" at bounding box center [593, 452] width 563 height 26
click at [461, 451] on div "9:37" at bounding box center [593, 452] width 563 height 26
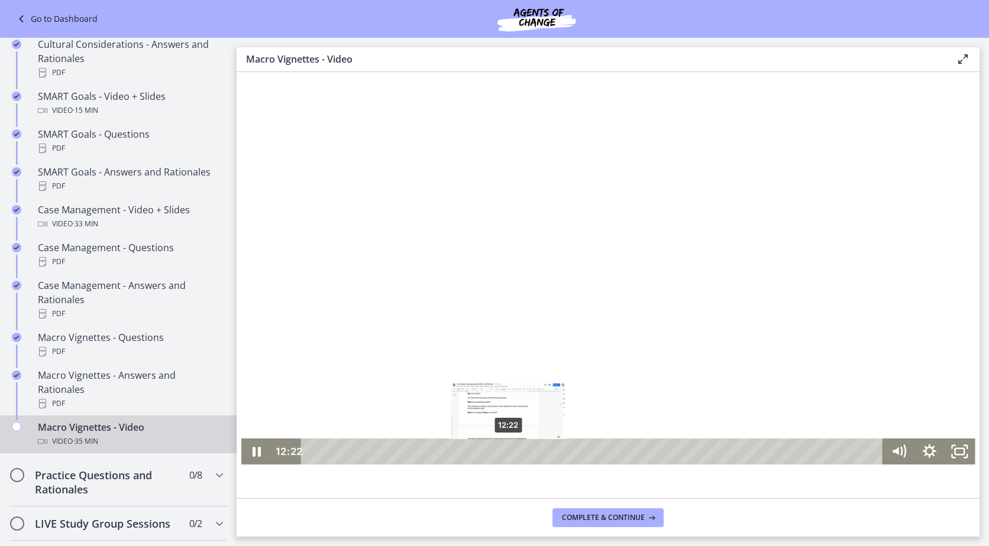
click at [504, 449] on div "12:22" at bounding box center [593, 452] width 563 height 26
click at [519, 451] on div "13:18" at bounding box center [593, 452] width 563 height 26
click at [530, 451] on div "13:58" at bounding box center [593, 452] width 563 height 26
click at [543, 451] on div "14:49" at bounding box center [593, 452] width 563 height 26
click at [552, 449] on div "15:23" at bounding box center [593, 452] width 563 height 26
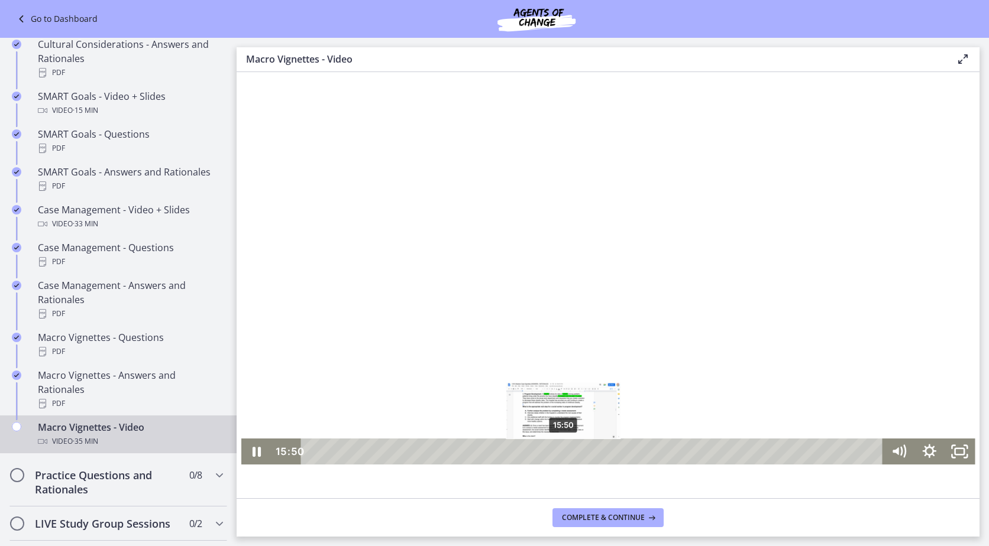
click at [559, 450] on div "15:50" at bounding box center [593, 452] width 563 height 26
click at [569, 449] on div "16:30" at bounding box center [593, 452] width 563 height 26
click at [597, 454] on div "18:12" at bounding box center [593, 452] width 563 height 26
click at [625, 450] on div "19:57" at bounding box center [593, 452] width 563 height 26
click at [645, 448] on div "21:13" at bounding box center [593, 452] width 563 height 26
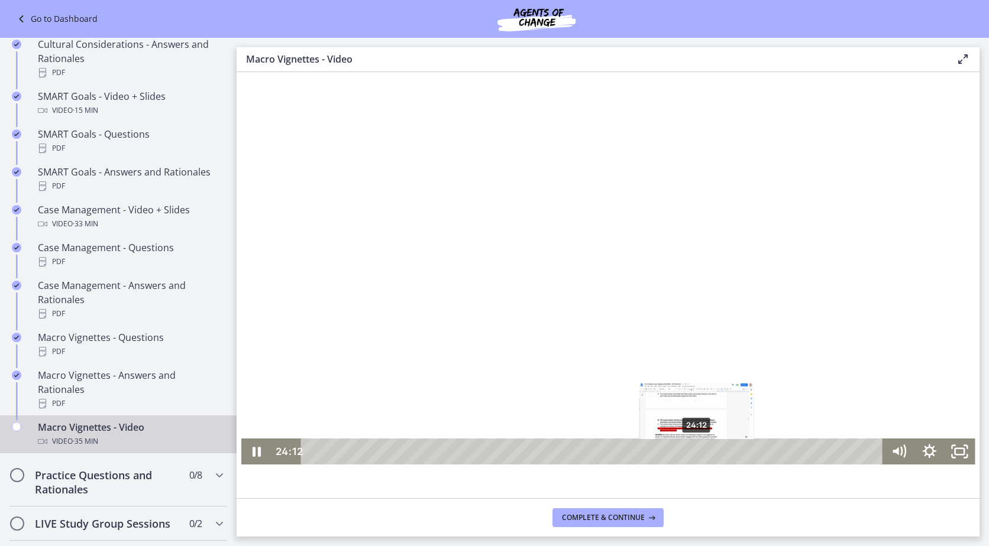
click at [692, 452] on div "24:12" at bounding box center [593, 452] width 563 height 26
click at [694, 453] on div "Playbar" at bounding box center [698, 452] width 8 height 8
click at [689, 453] on div "Playbar" at bounding box center [693, 452] width 8 height 8
click at [718, 455] on div "25:48" at bounding box center [593, 452] width 563 height 26
click at [740, 456] on div "27:10" at bounding box center [593, 452] width 563 height 26
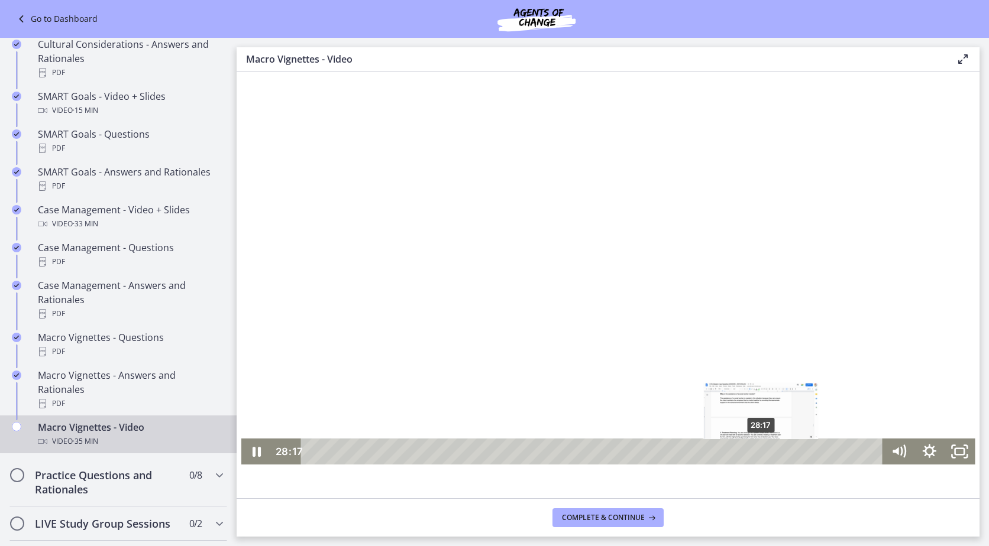
click at [757, 453] on div "28:17" at bounding box center [593, 452] width 563 height 26
click at [770, 455] on div "29:04" at bounding box center [593, 452] width 563 height 26
click at [785, 454] on div "30:00" at bounding box center [593, 452] width 563 height 26
click at [797, 452] on div "30:47" at bounding box center [593, 452] width 563 height 26
click at [806, 451] on div "31:23" at bounding box center [593, 452] width 563 height 26
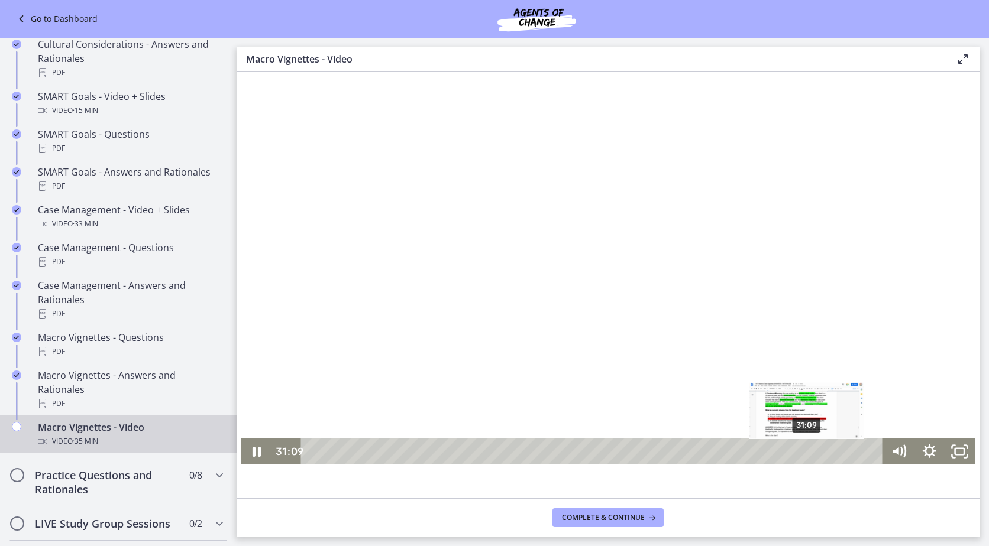
click at [803, 453] on div "Playbar" at bounding box center [806, 452] width 8 height 8
click at [796, 370] on div at bounding box center [608, 284] width 734 height 362
click at [783, 382] on div at bounding box center [608, 284] width 734 height 362
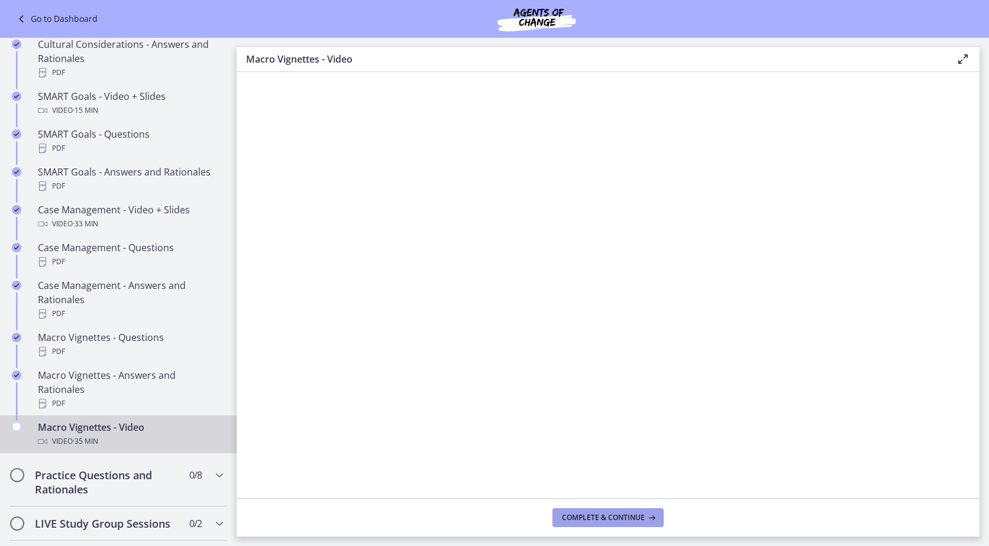
click at [634, 524] on button "Complete & continue" at bounding box center [607, 517] width 111 height 19
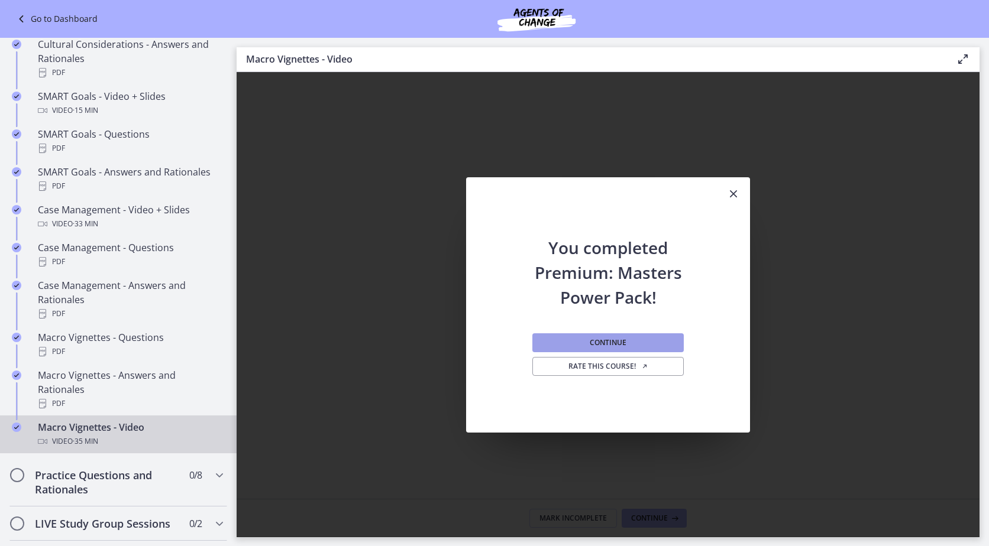
click at [653, 346] on button "Continue" at bounding box center [607, 342] width 151 height 19
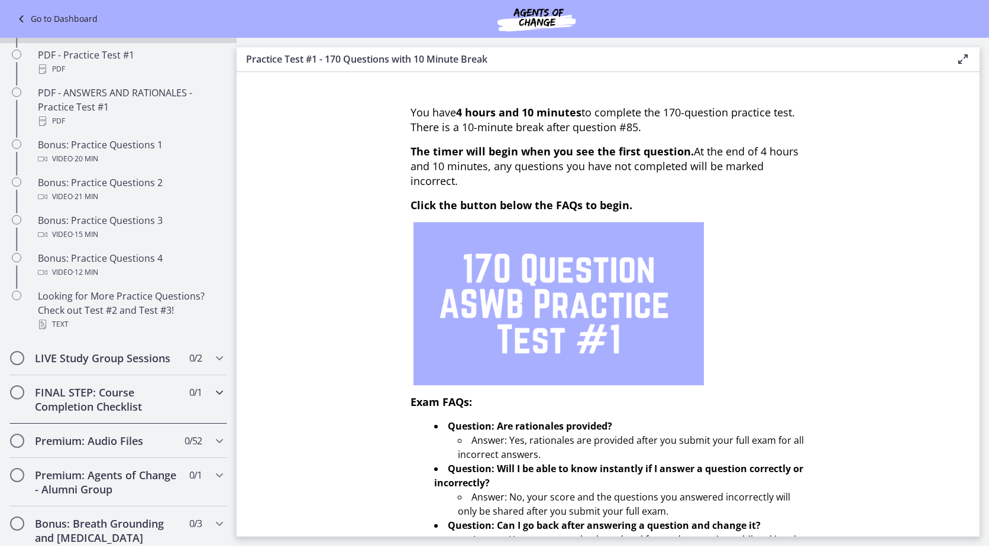
scroll to position [769, 0]
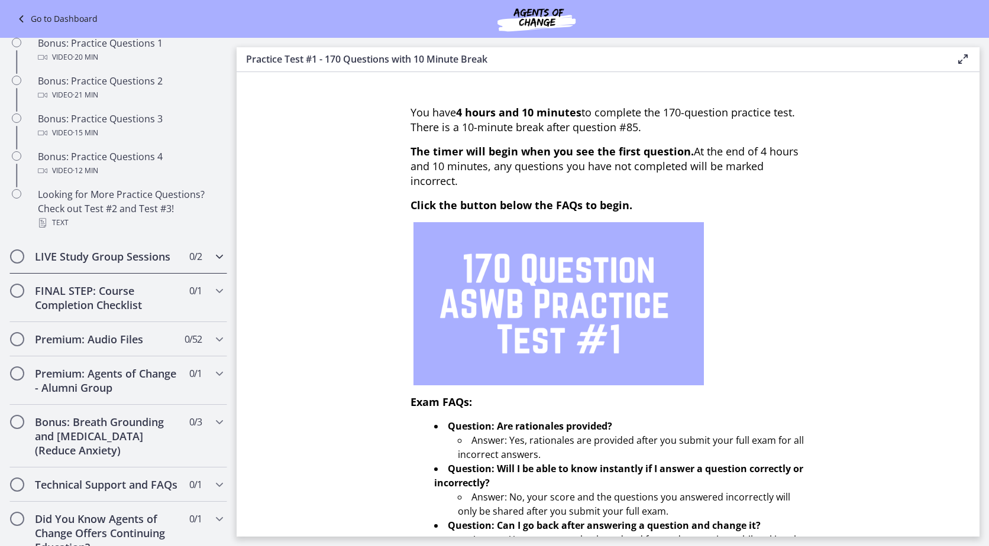
click at [173, 274] on div "LIVE Study Group Sessions 0 / 2 Completed" at bounding box center [118, 256] width 218 height 34
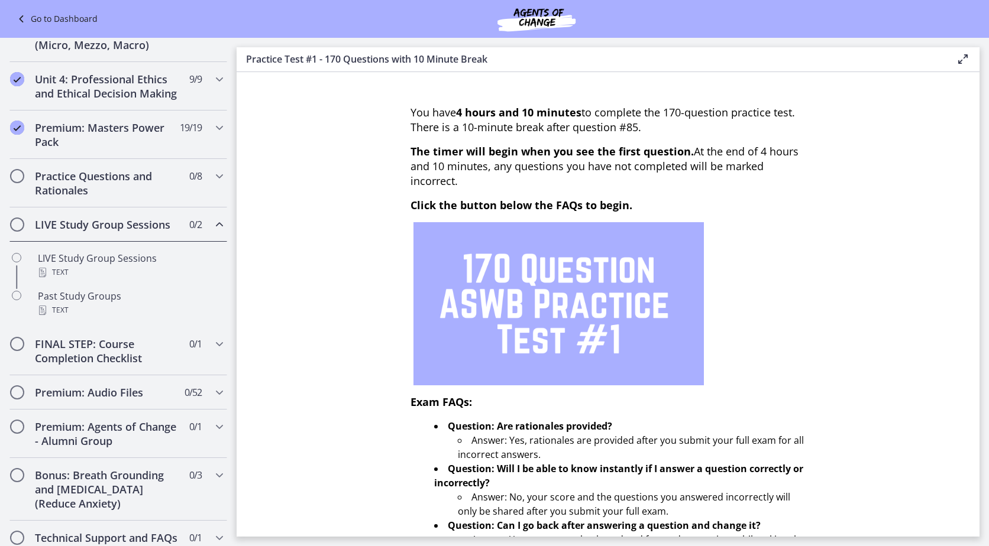
scroll to position [427, 0]
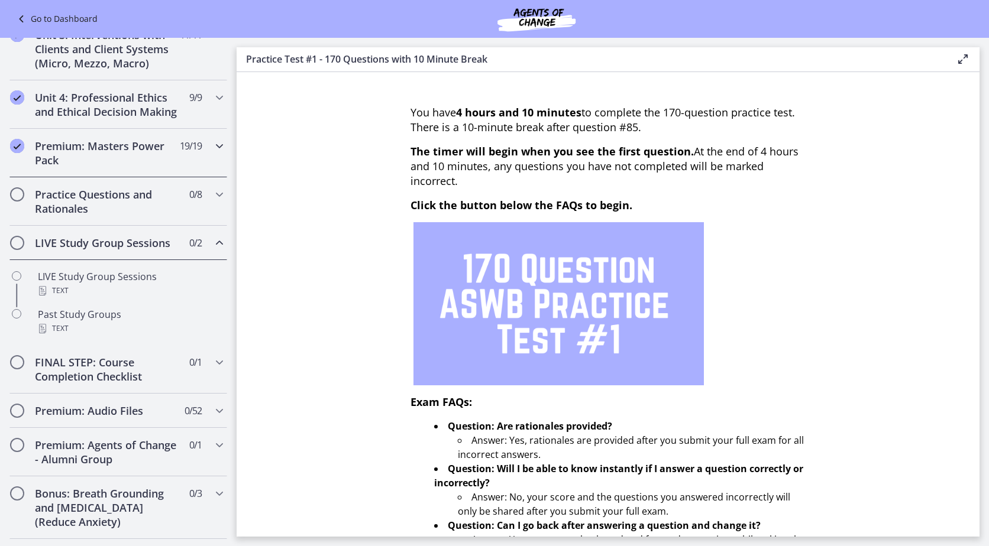
click at [177, 171] on div "Premium: Masters Power Pack 19 / 19 Completed" at bounding box center [118, 153] width 218 height 48
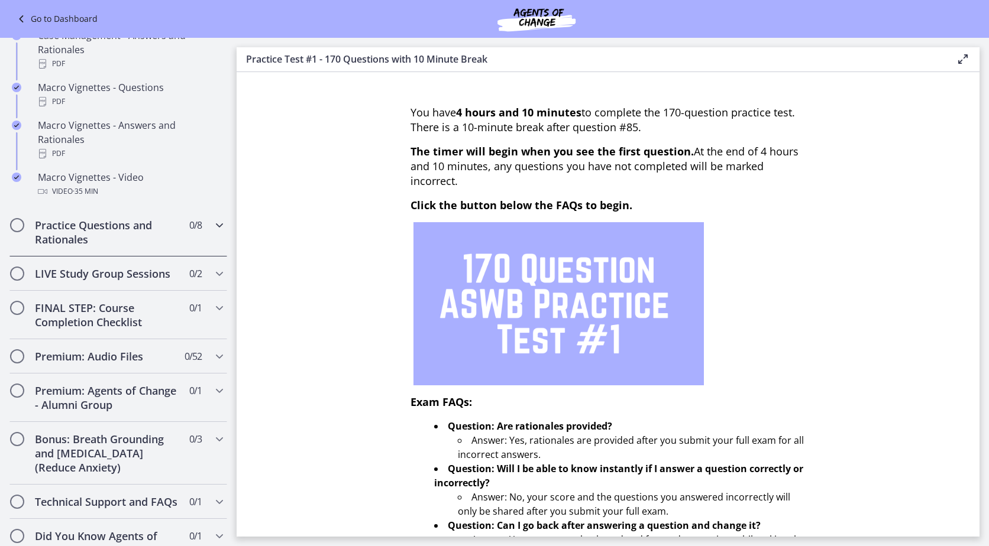
click at [152, 247] on h2 "Practice Questions and Rationales" at bounding box center [107, 232] width 144 height 28
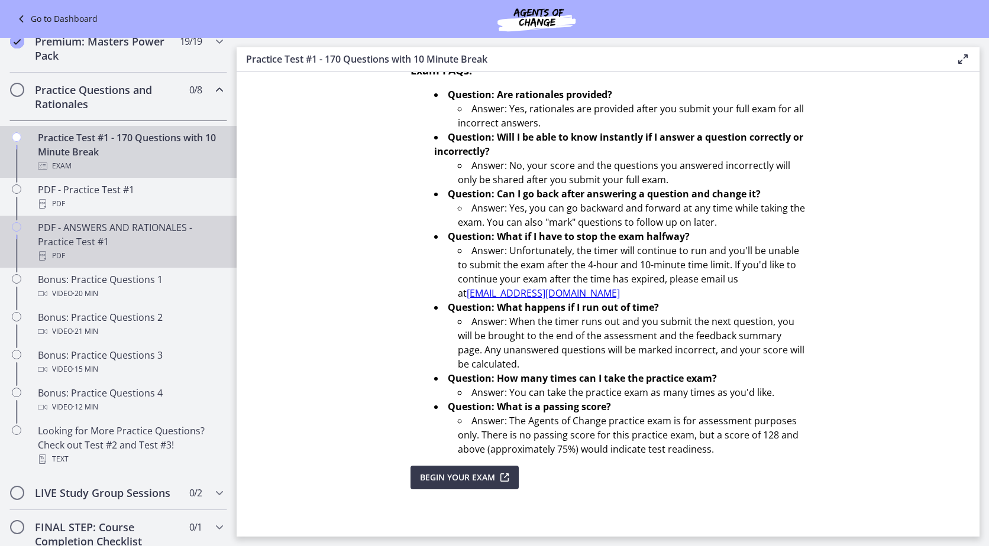
scroll to position [520, 0]
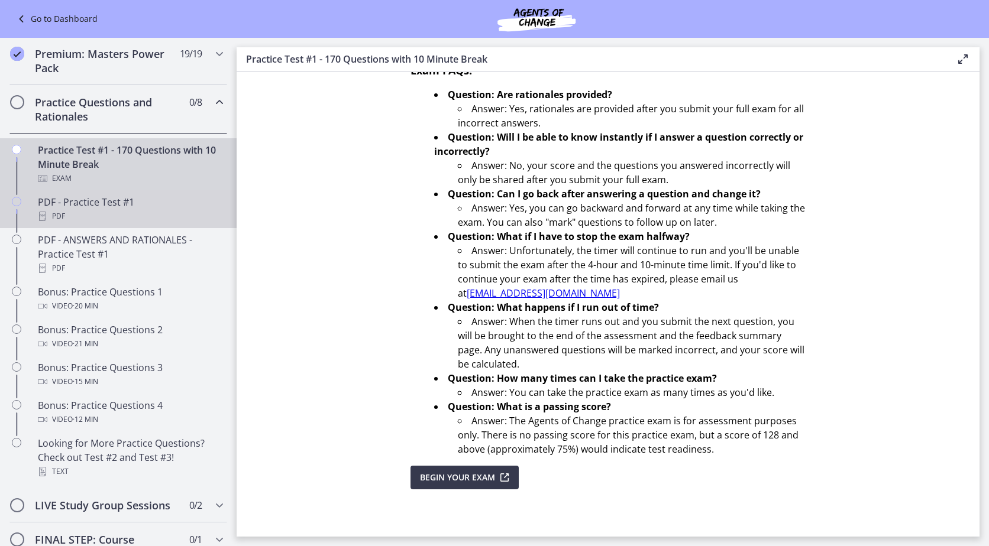
click at [93, 216] on div "PDF - Practice Test #1 PDF" at bounding box center [130, 209] width 184 height 28
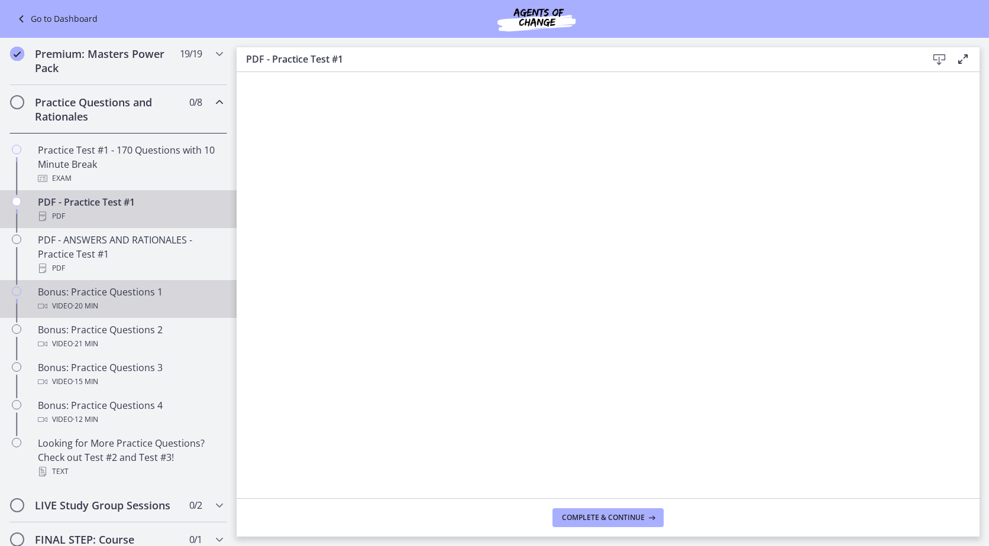
click at [92, 313] on span "· 20 min" at bounding box center [85, 306] width 25 height 14
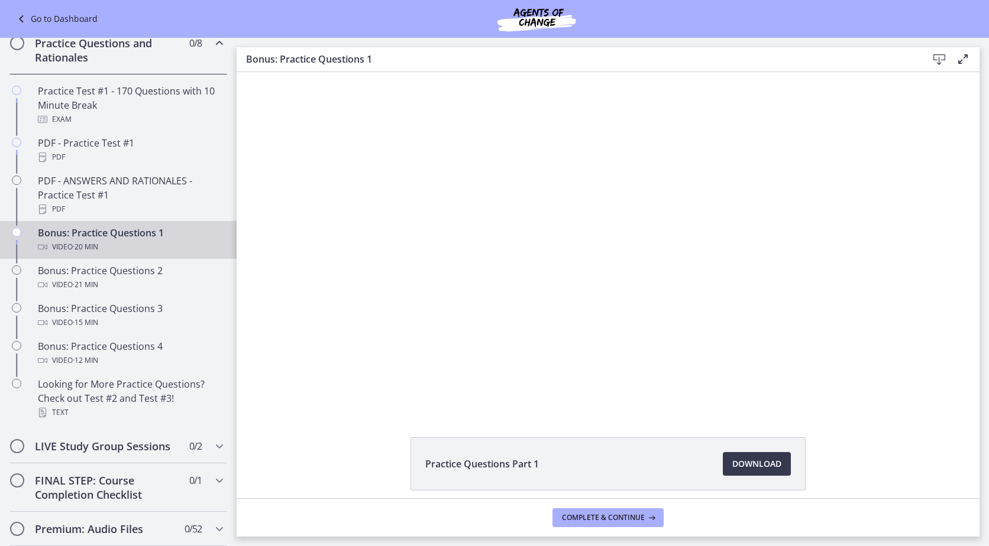
scroll to position [520, 0]
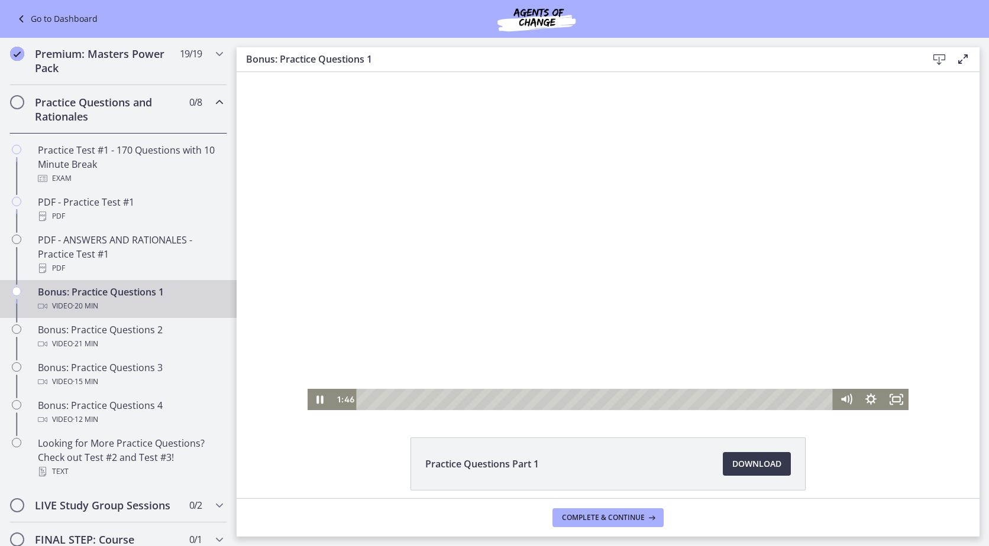
click at [700, 239] on div at bounding box center [607, 241] width 601 height 338
click at [721, 221] on div at bounding box center [607, 241] width 601 height 338
click at [480, 400] on div "5:08" at bounding box center [595, 399] width 461 height 21
click at [493, 399] on div "5:40" at bounding box center [595, 399] width 461 height 21
click at [499, 400] on div "5:57" at bounding box center [595, 399] width 461 height 21
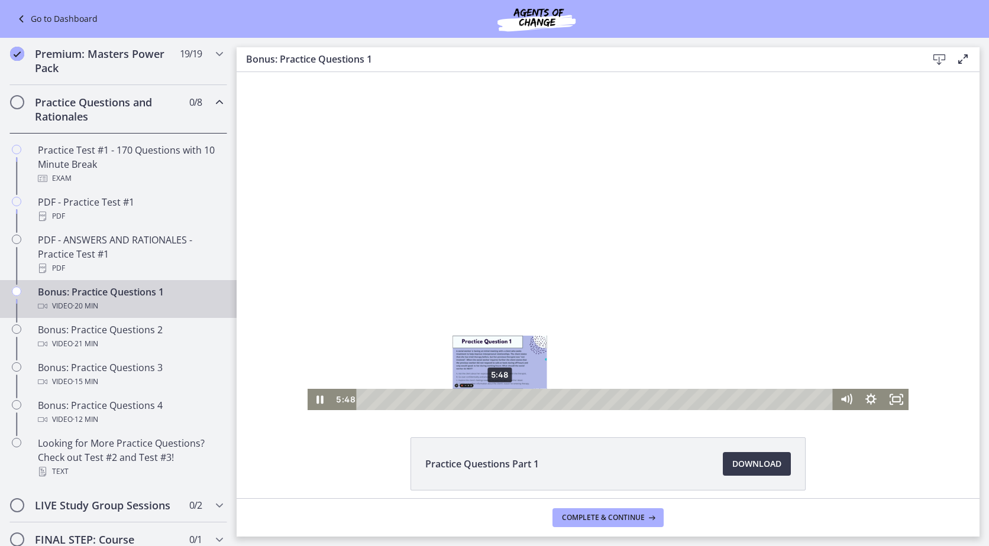
click at [496, 399] on div "Playbar" at bounding box center [499, 399] width 7 height 7
click at [888, 403] on icon "Fullscreen" at bounding box center [896, 399] width 30 height 25
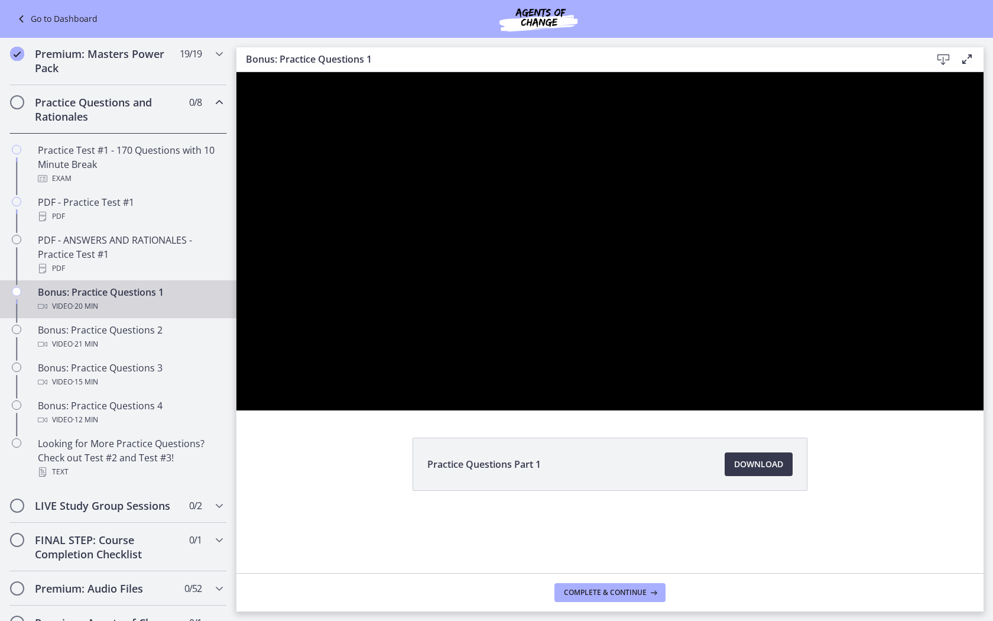
click at [984, 410] on div at bounding box center [610, 241] width 747 height 338
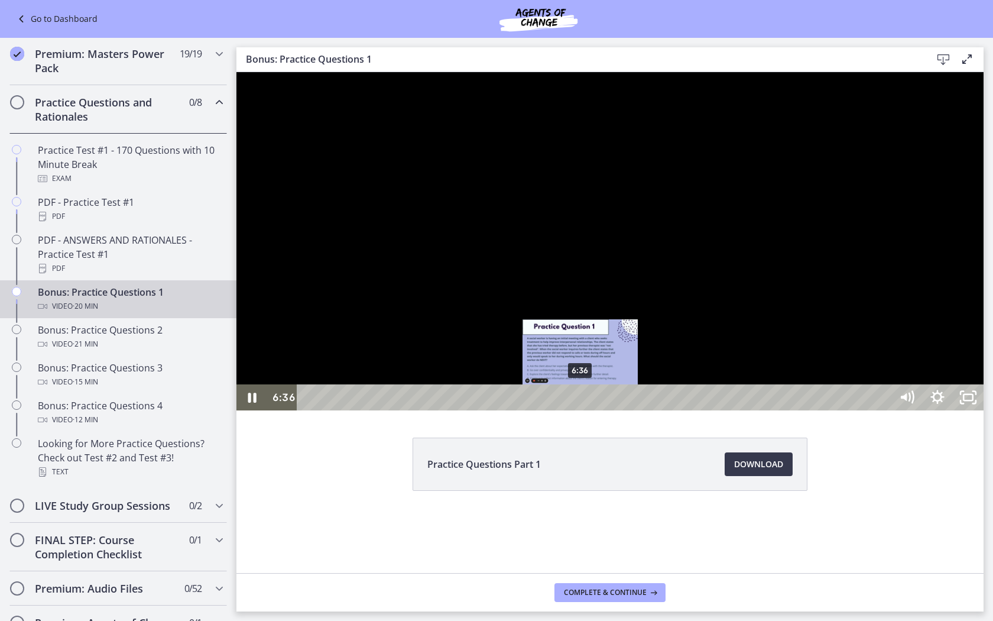
click at [581, 410] on div "6:36" at bounding box center [596, 397] width 576 height 26
click at [591, 410] on div "6:51" at bounding box center [596, 397] width 576 height 26
click at [599, 410] on div "7:03" at bounding box center [596, 397] width 576 height 26
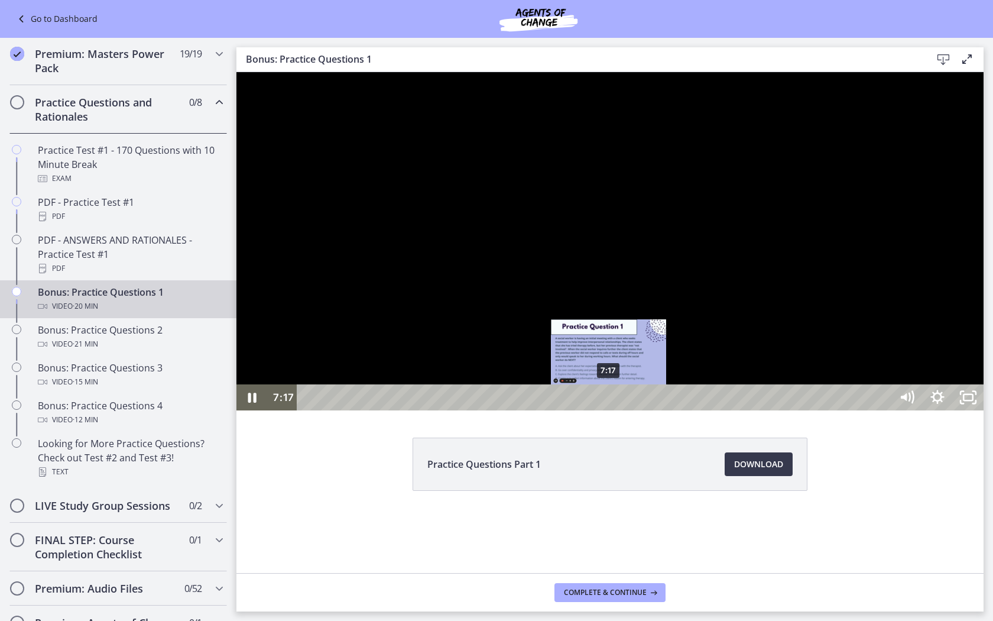
click at [609, 410] on div "7:17" at bounding box center [596, 397] width 576 height 26
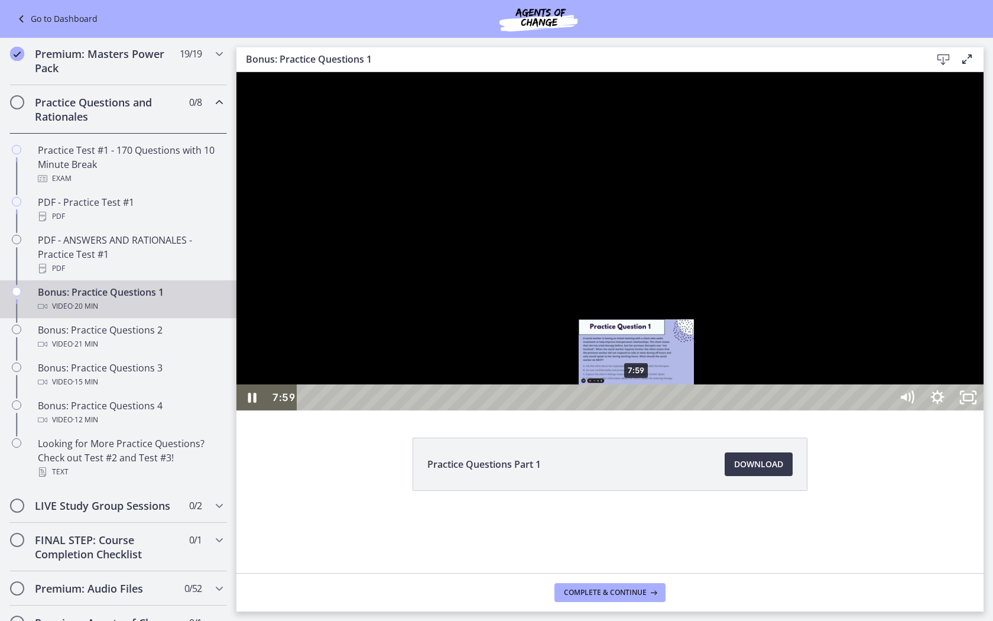
click at [642, 410] on div "7:59" at bounding box center [596, 397] width 576 height 26
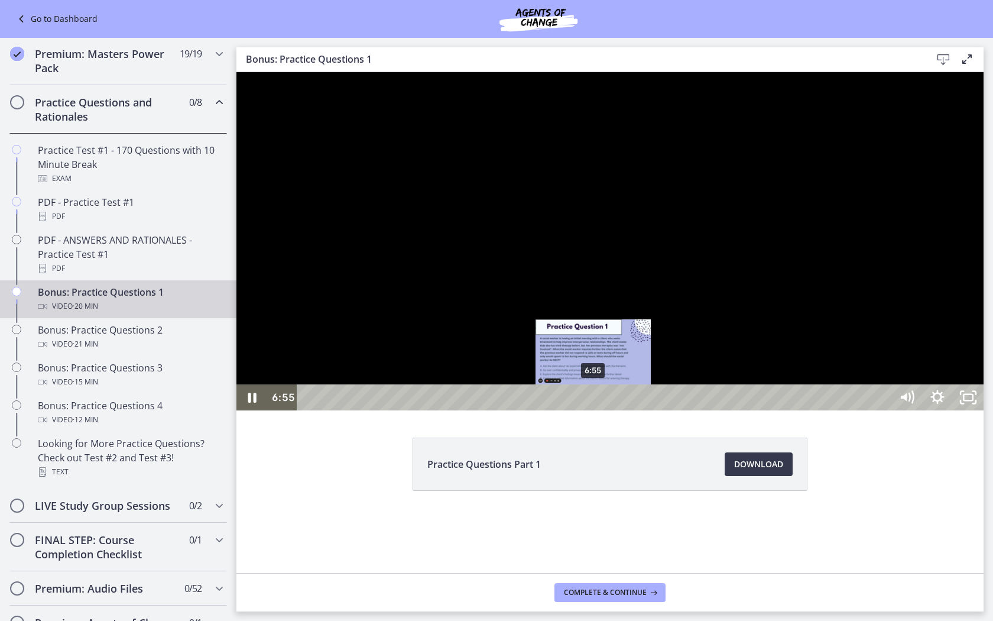
click at [595, 410] on div "6:55" at bounding box center [596, 397] width 576 height 26
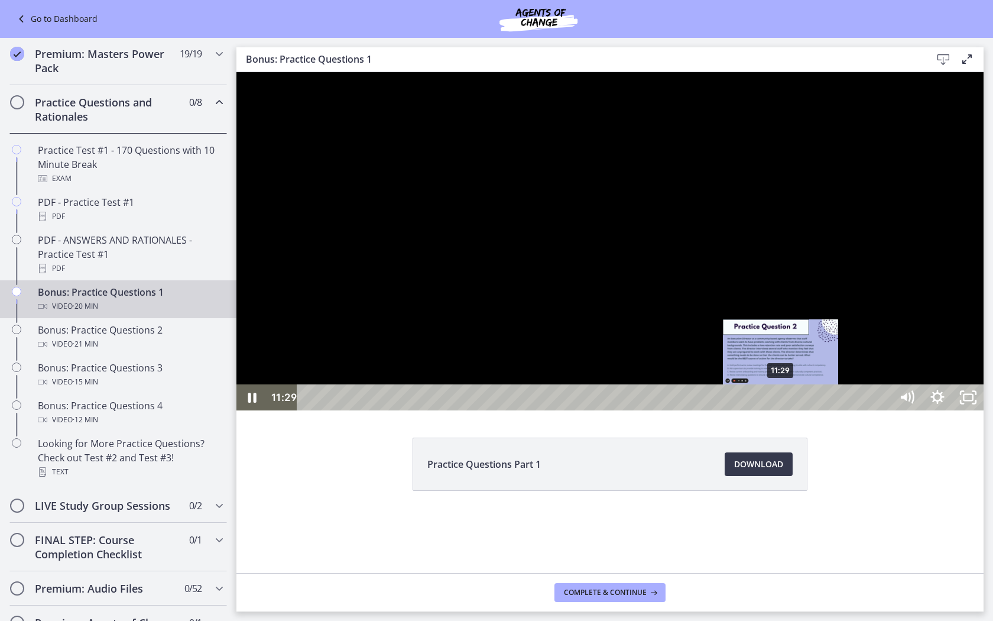
click at [782, 410] on div "11:29" at bounding box center [596, 397] width 576 height 26
click at [775, 410] on div "11:19" at bounding box center [596, 397] width 576 height 26
click at [768, 410] on div "11:09" at bounding box center [596, 397] width 576 height 26
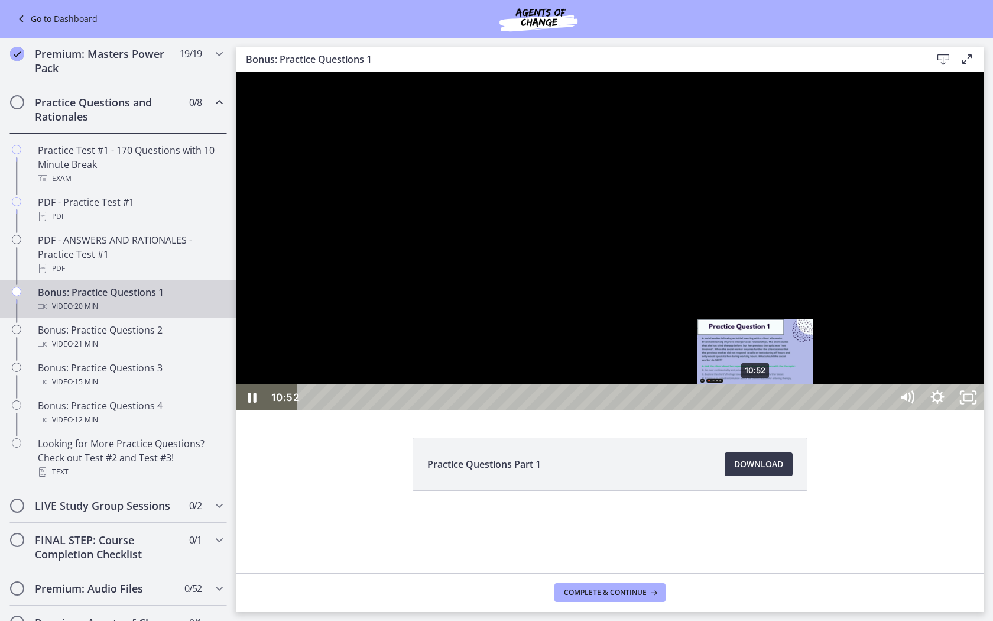
click at [756, 410] on div "10:52" at bounding box center [596, 397] width 576 height 26
click at [762, 410] on div "11:00" at bounding box center [596, 397] width 576 height 26
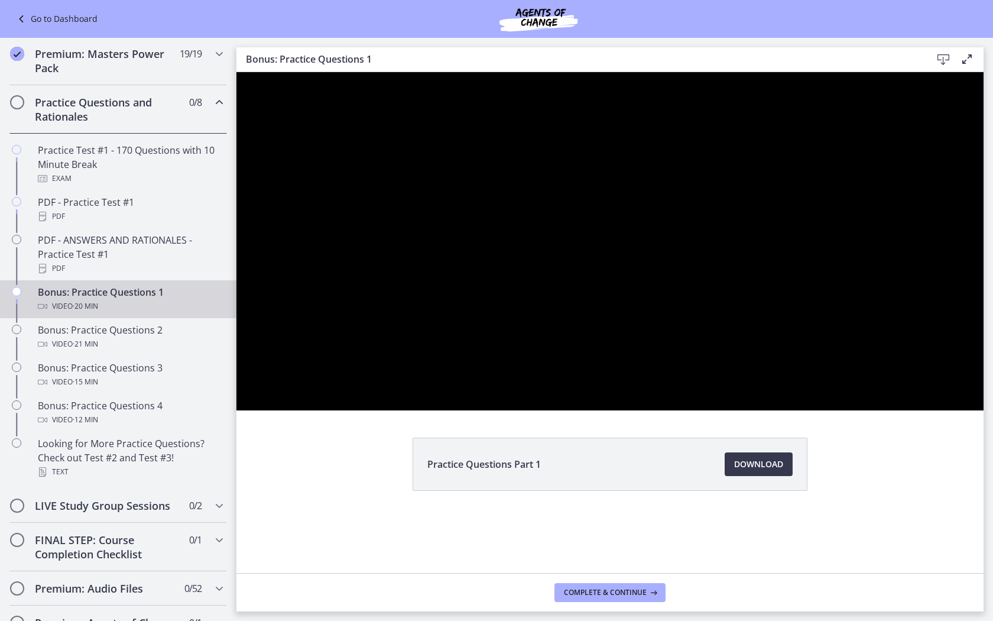
click at [946, 410] on div at bounding box center [610, 241] width 747 height 338
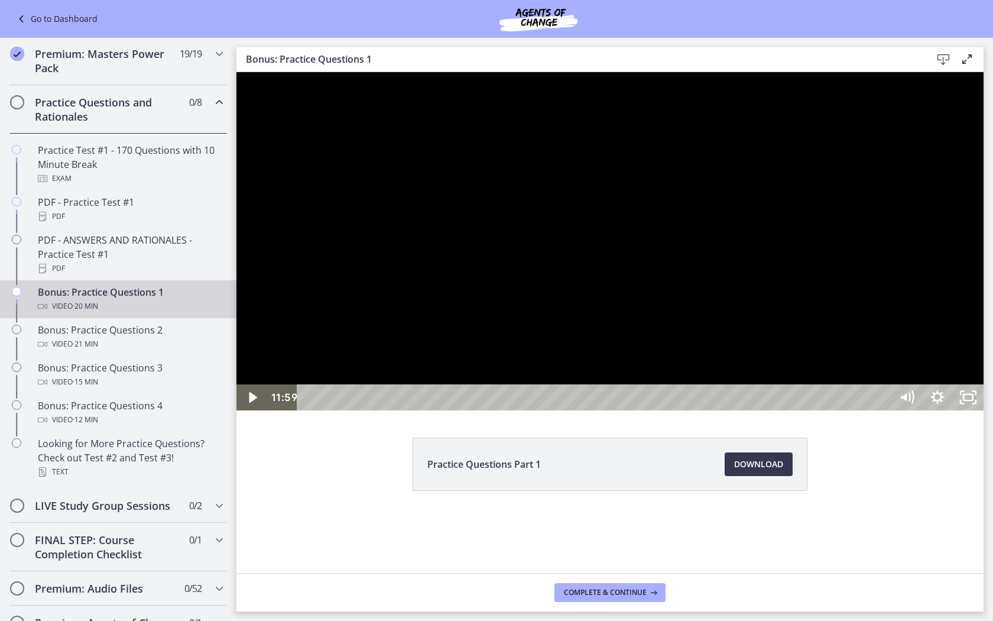
click at [873, 346] on div at bounding box center [610, 241] width 747 height 338
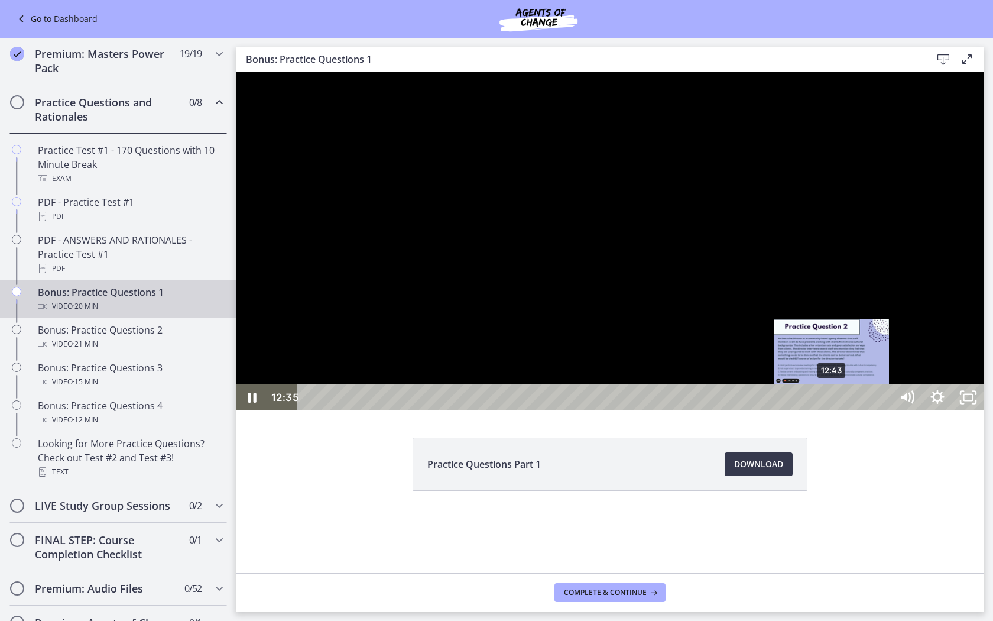
click at [832, 410] on div "12:43" at bounding box center [596, 397] width 576 height 26
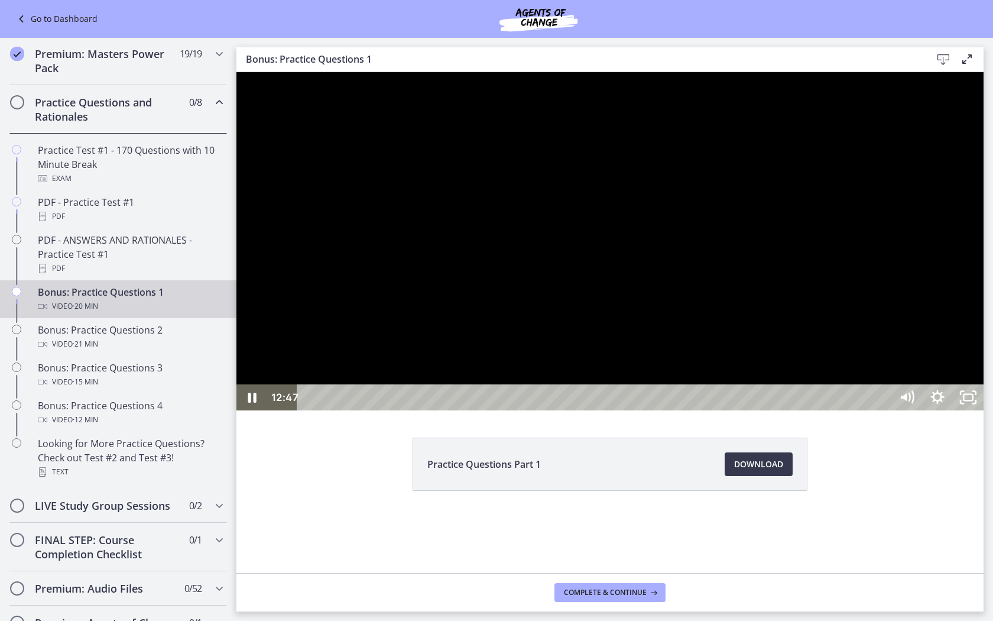
click at [984, 244] on div at bounding box center [610, 241] width 747 height 338
click at [828, 260] on div at bounding box center [610, 241] width 747 height 338
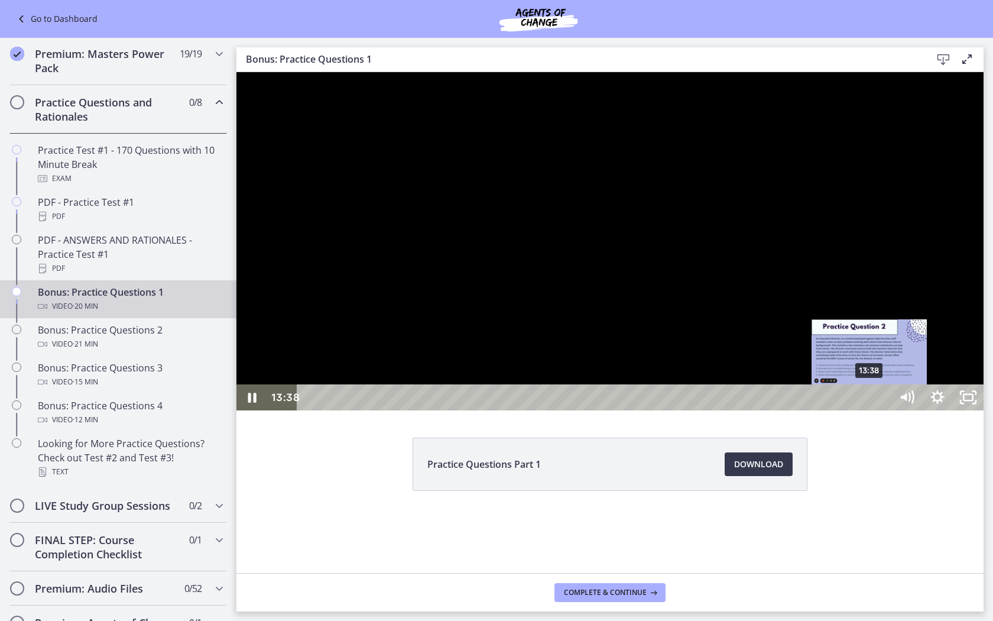
click at [870, 402] on div "Playbar" at bounding box center [869, 397] width 9 height 9
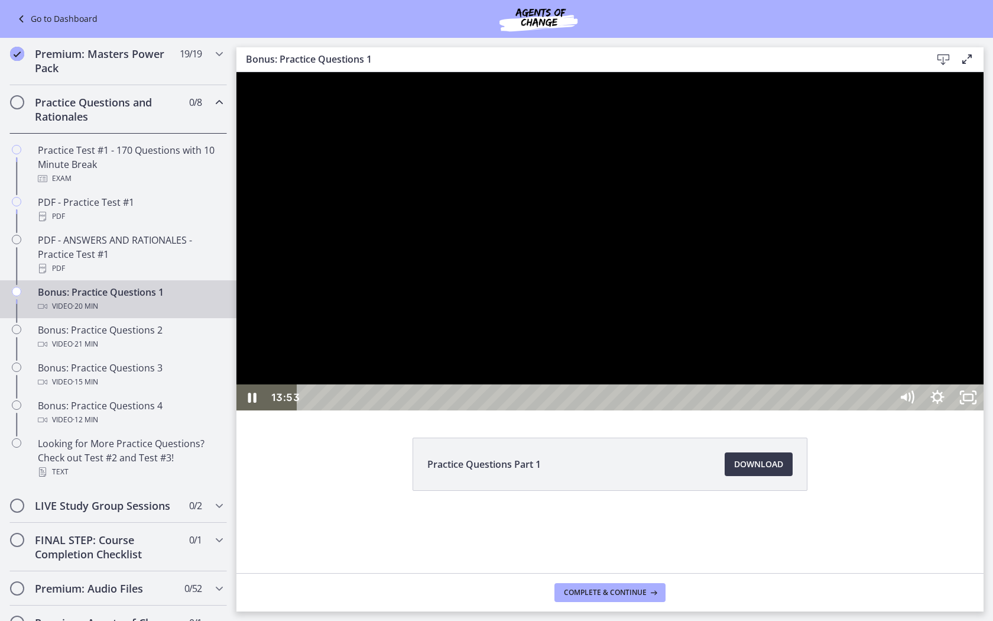
click at [898, 410] on div at bounding box center [610, 241] width 747 height 338
click at [773, 410] on div at bounding box center [610, 241] width 747 height 338
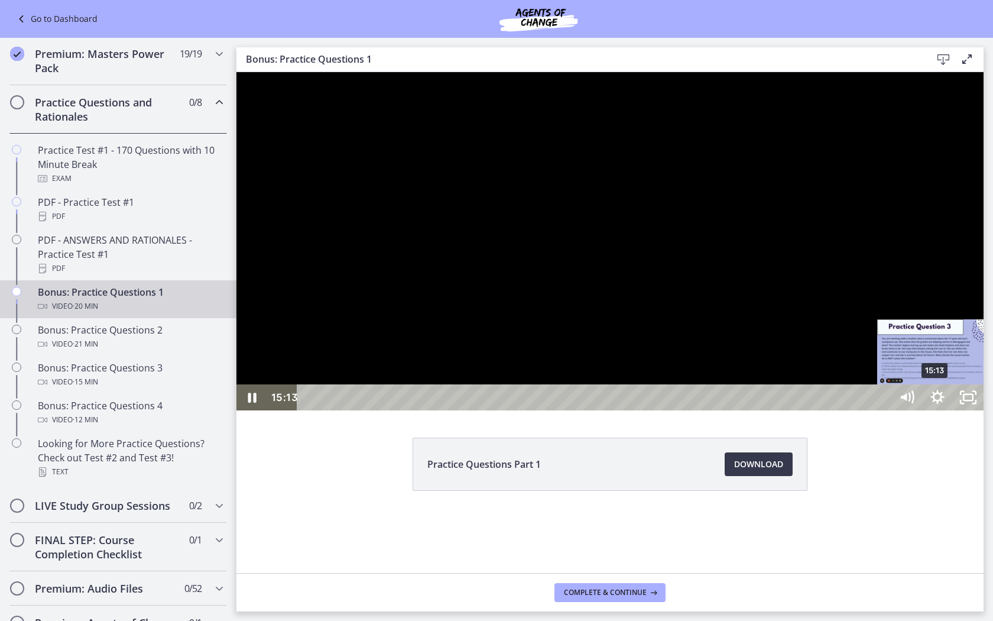
click at [884, 410] on div "15:13" at bounding box center [596, 397] width 576 height 26
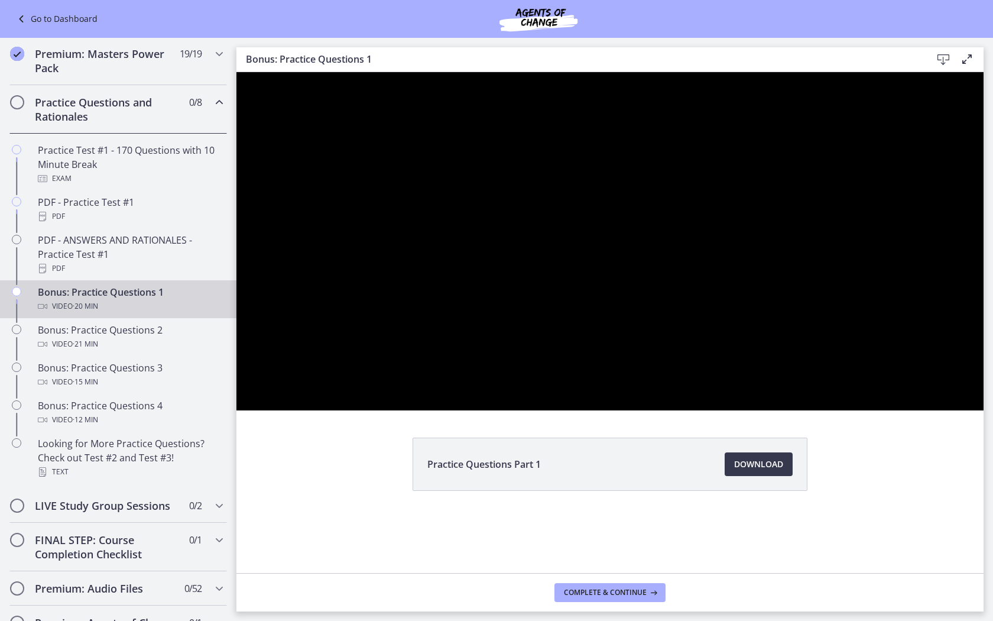
click at [984, 410] on div at bounding box center [610, 241] width 747 height 338
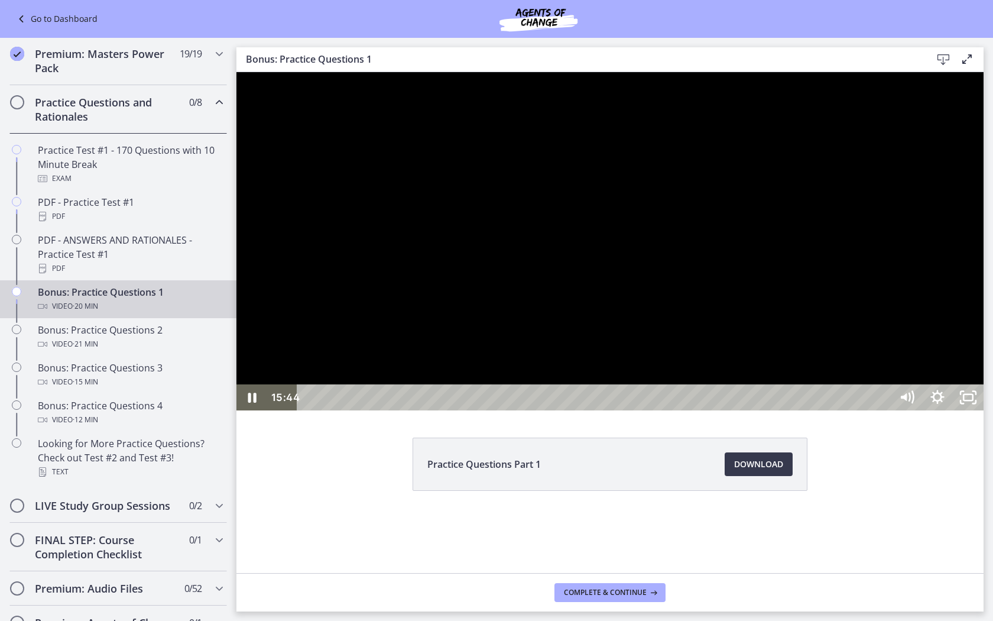
click at [970, 410] on div at bounding box center [610, 241] width 747 height 338
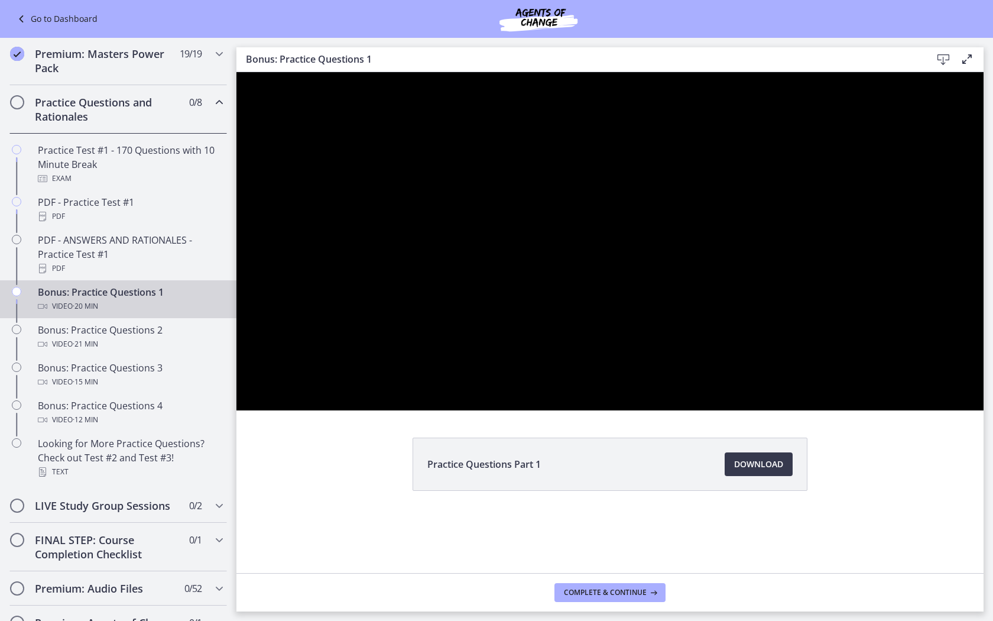
click at [984, 410] on div at bounding box center [610, 241] width 747 height 338
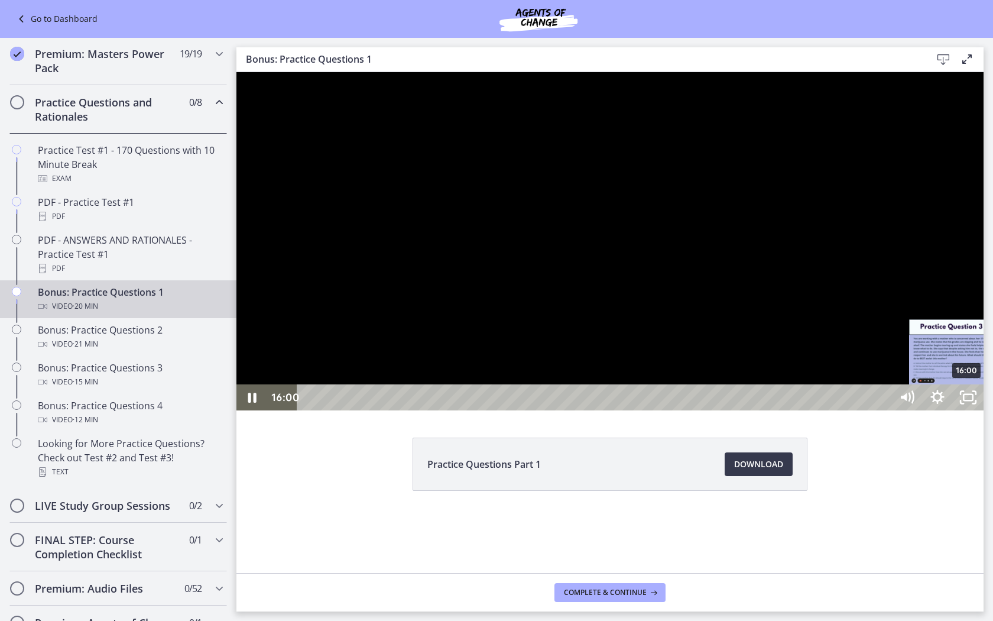
click at [884, 410] on div "16:00" at bounding box center [596, 397] width 576 height 26
click at [884, 410] on div "16:11" at bounding box center [596, 397] width 576 height 26
click at [884, 410] on div "16:22" at bounding box center [596, 397] width 576 height 26
click at [959, 410] on div at bounding box center [610, 241] width 747 height 338
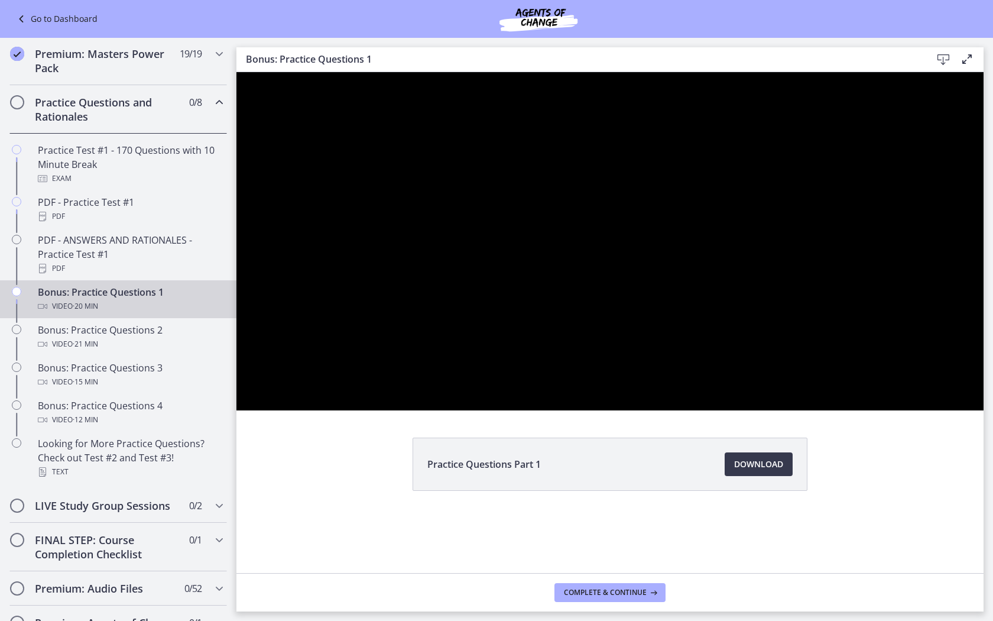
click at [958, 410] on div at bounding box center [610, 241] width 747 height 338
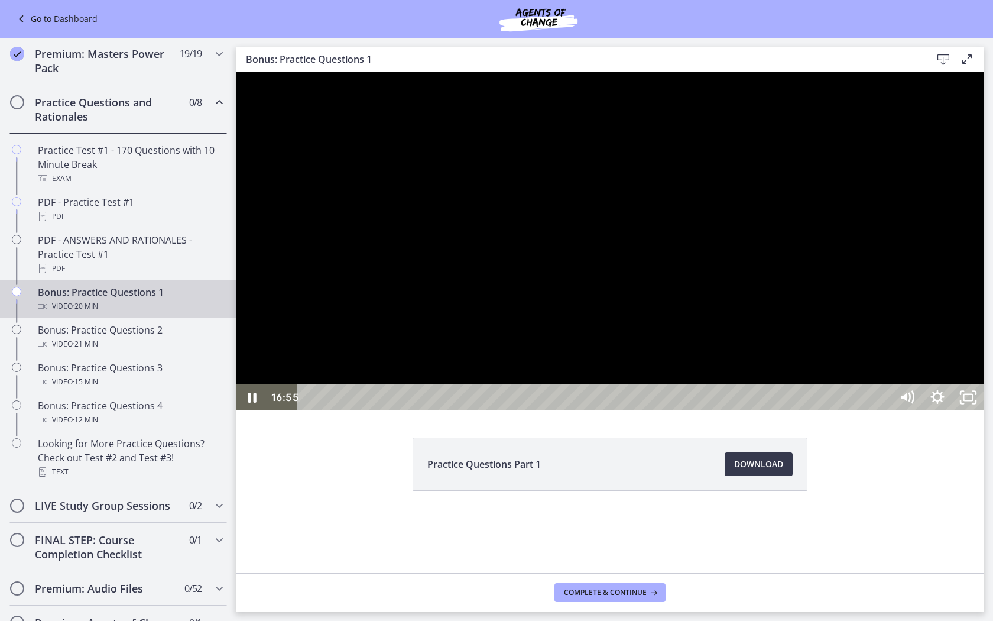
click at [983, 410] on div at bounding box center [610, 241] width 747 height 338
click at [981, 410] on div at bounding box center [610, 241] width 747 height 338
click at [884, 410] on div "17:34" at bounding box center [596, 397] width 576 height 26
click at [884, 410] on div "17:41" at bounding box center [596, 397] width 576 height 26
click at [884, 410] on div "18:00" at bounding box center [596, 397] width 576 height 26
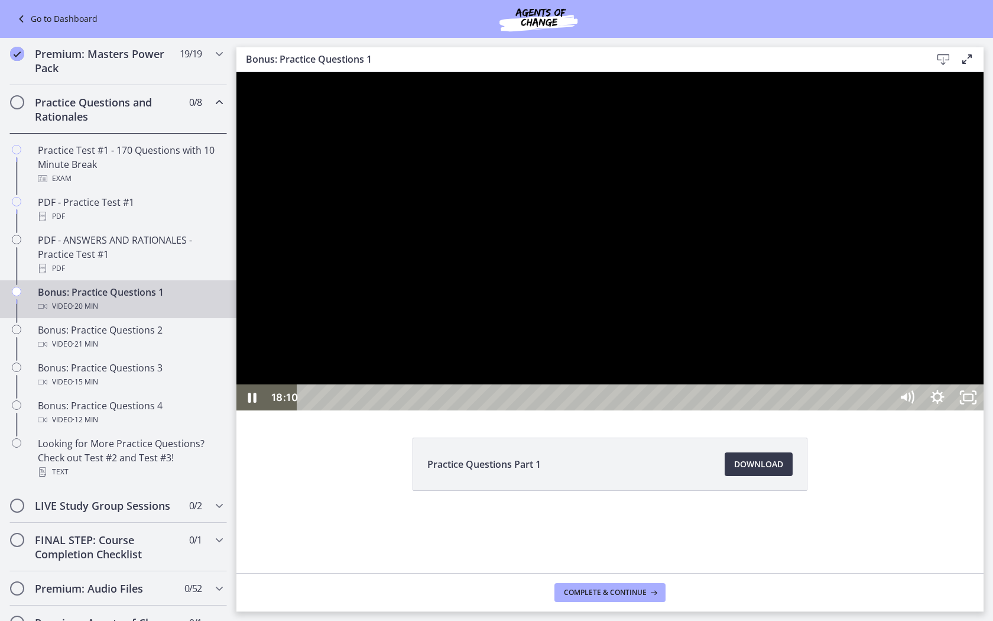
click at [884, 410] on div "18:20" at bounding box center [596, 397] width 576 height 26
click at [884, 410] on div "18:32" at bounding box center [596, 397] width 576 height 26
click at [884, 410] on div "18:44" at bounding box center [596, 397] width 576 height 26
click at [884, 410] on div "18:50" at bounding box center [596, 397] width 576 height 26
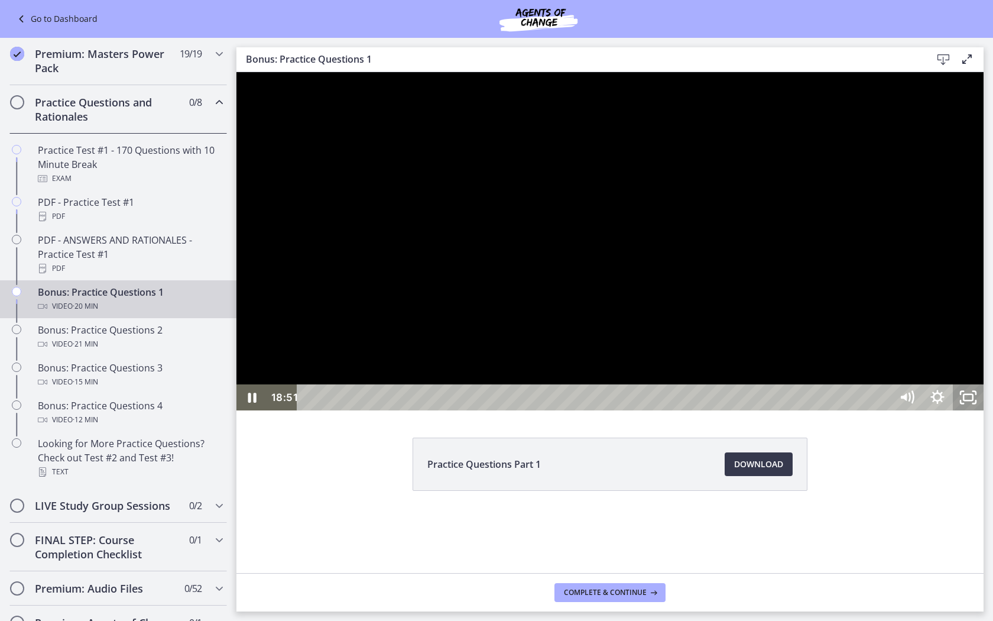
click at [984, 410] on icon "Unfullscreen" at bounding box center [968, 397] width 31 height 26
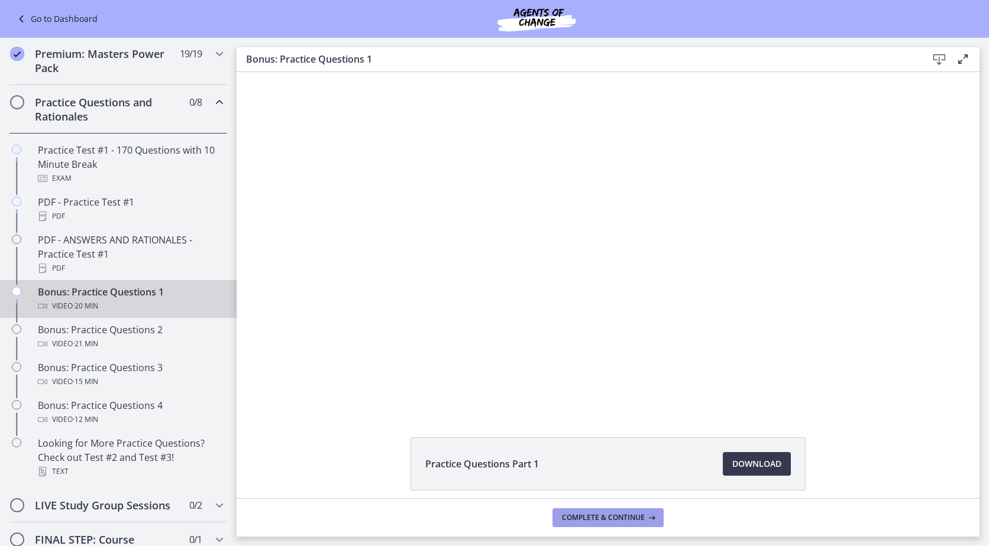
click at [643, 519] on span "Complete & continue" at bounding box center [603, 517] width 83 height 9
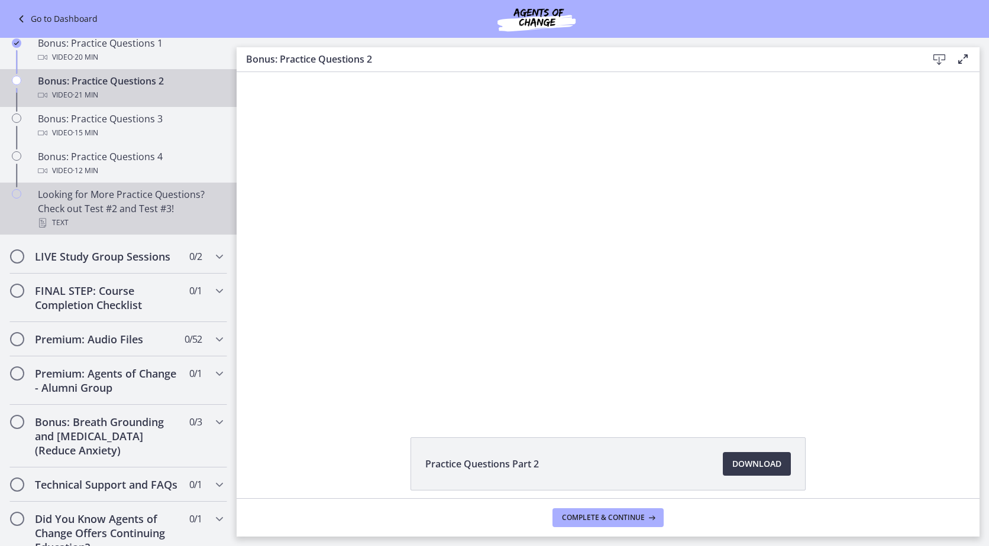
scroll to position [815, 0]
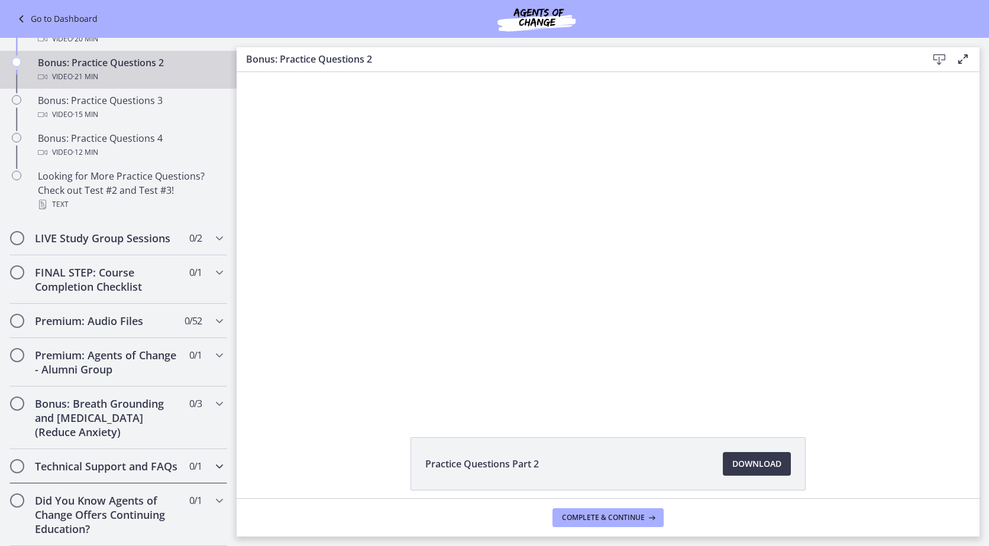
click at [137, 459] on h2 "Technical Support and FAQs" at bounding box center [107, 466] width 144 height 14
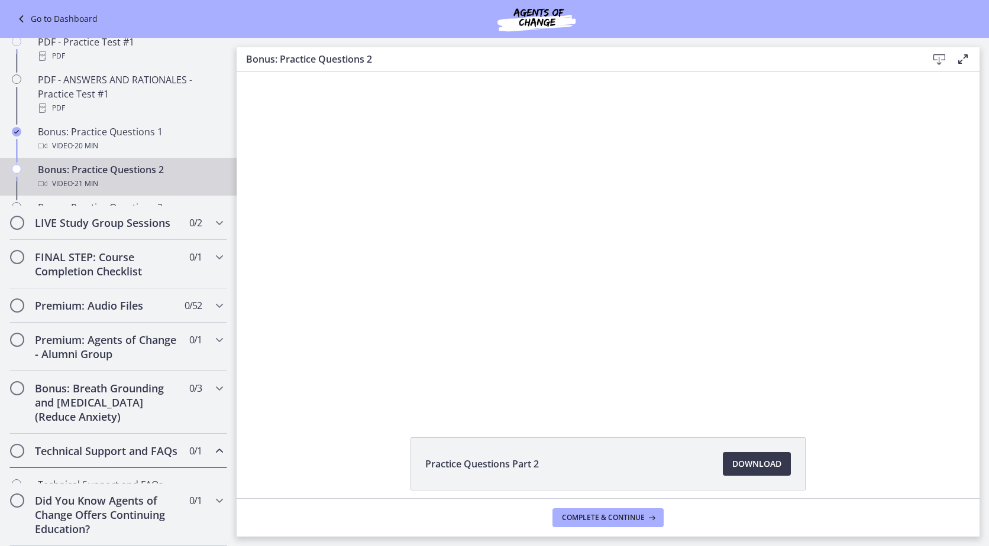
scroll to position [508, 0]
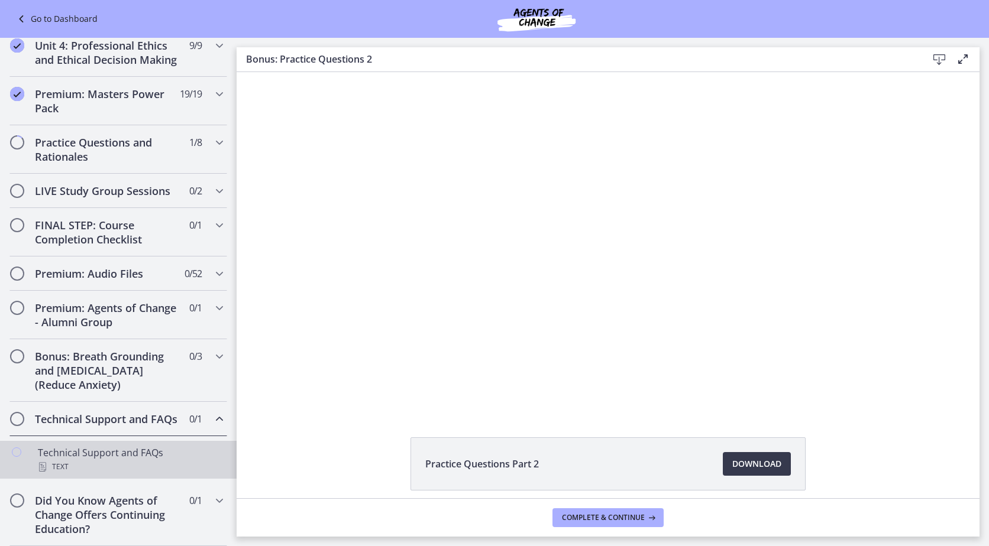
click at [164, 460] on div "Text" at bounding box center [130, 467] width 184 height 14
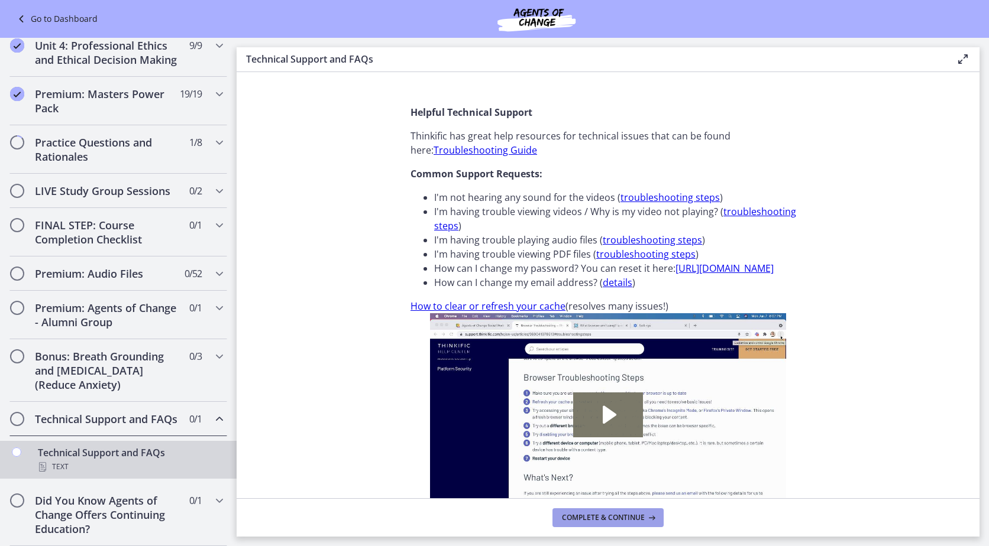
click at [623, 518] on span "Complete & continue" at bounding box center [603, 517] width 83 height 9
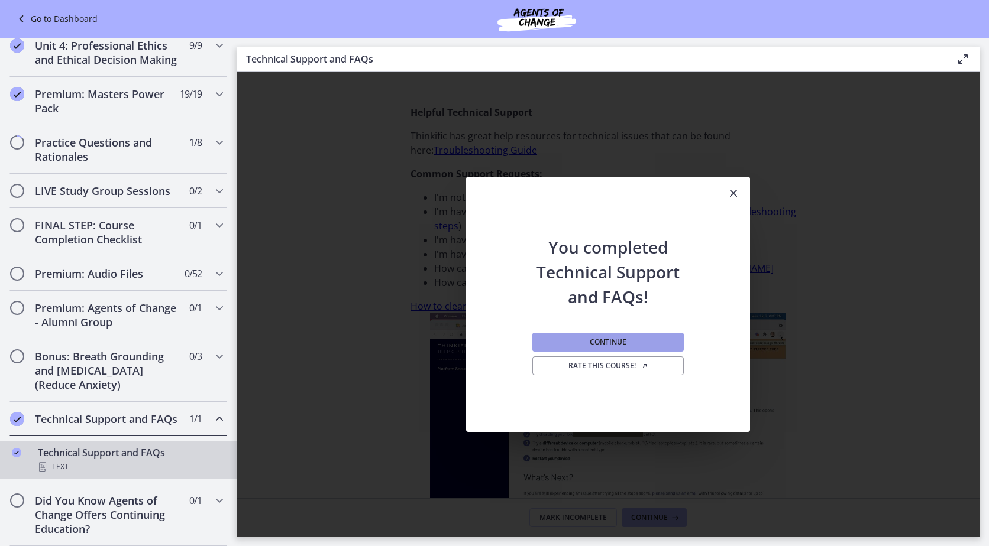
click at [631, 341] on button "Continue" at bounding box center [607, 342] width 151 height 19
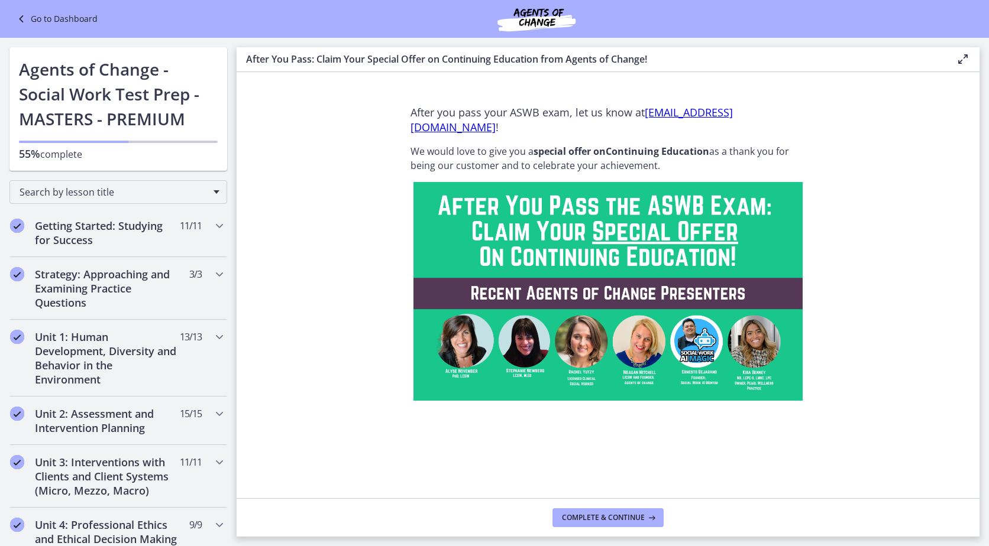
scroll to position [508, 0]
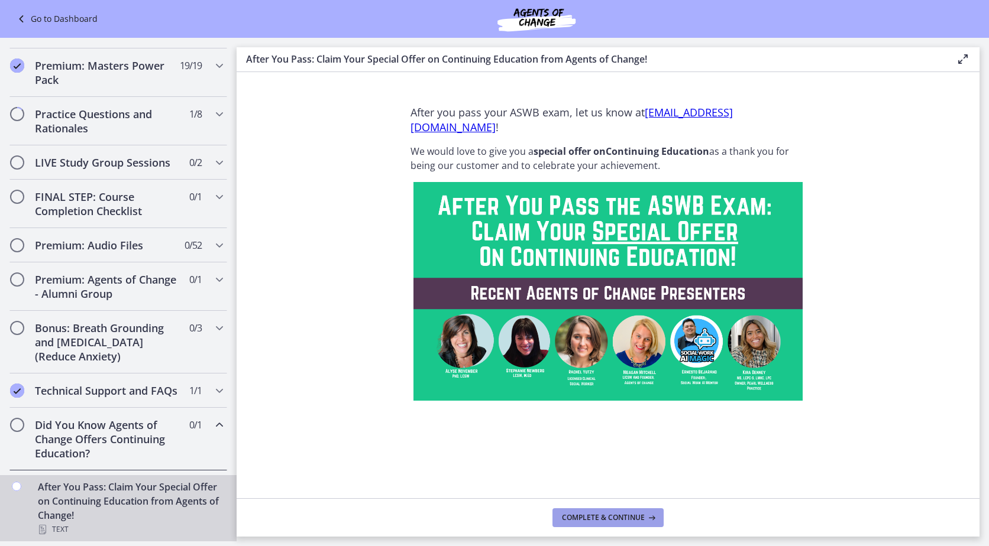
click at [614, 519] on span "Complete & continue" at bounding box center [603, 517] width 83 height 9
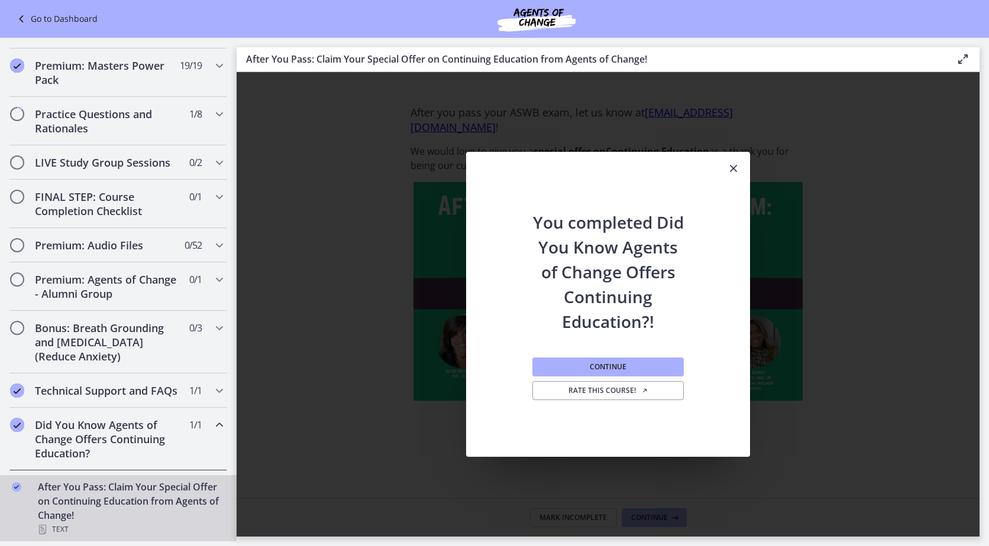
click at [734, 166] on icon "Close" at bounding box center [733, 168] width 14 height 14
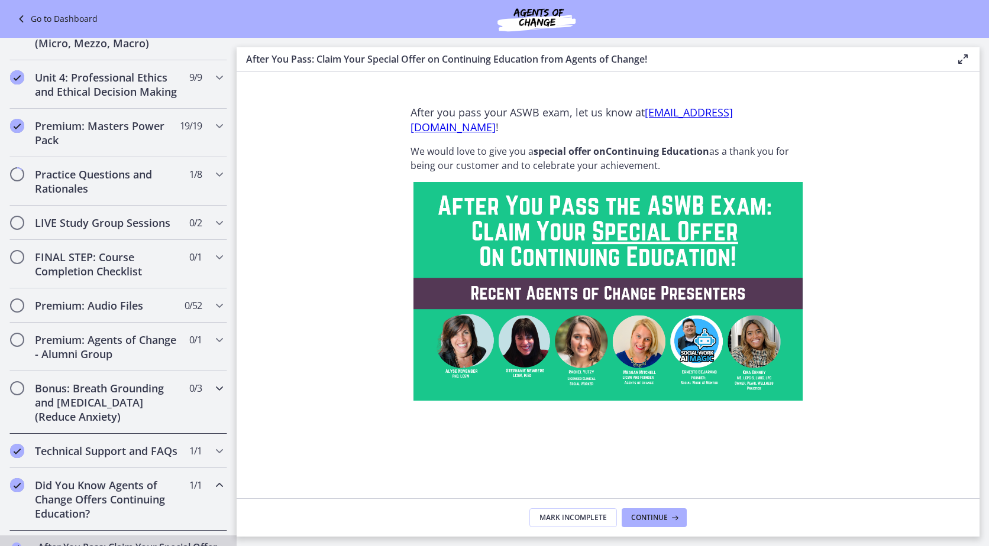
scroll to position [390, 0]
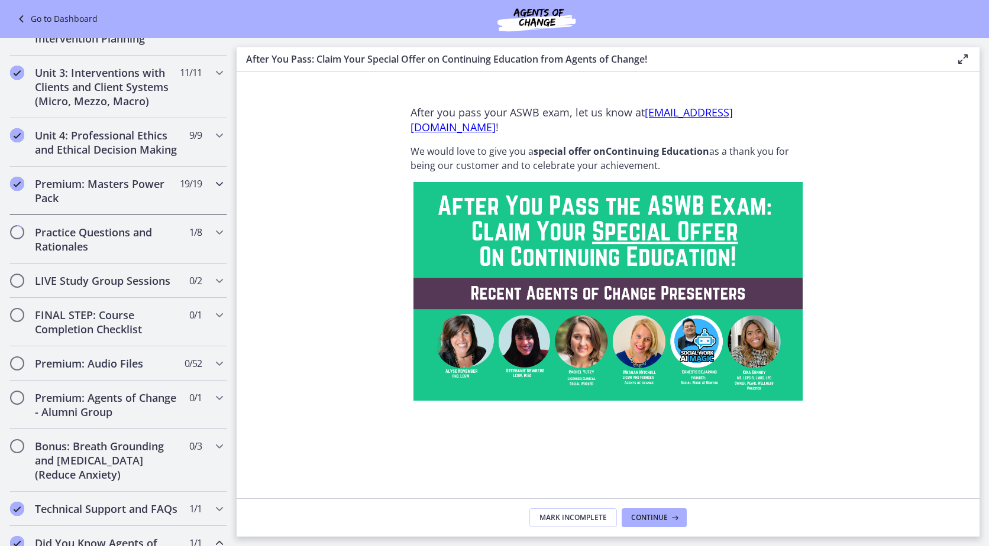
click at [115, 194] on h2 "Premium: Masters Power Pack" at bounding box center [107, 191] width 144 height 28
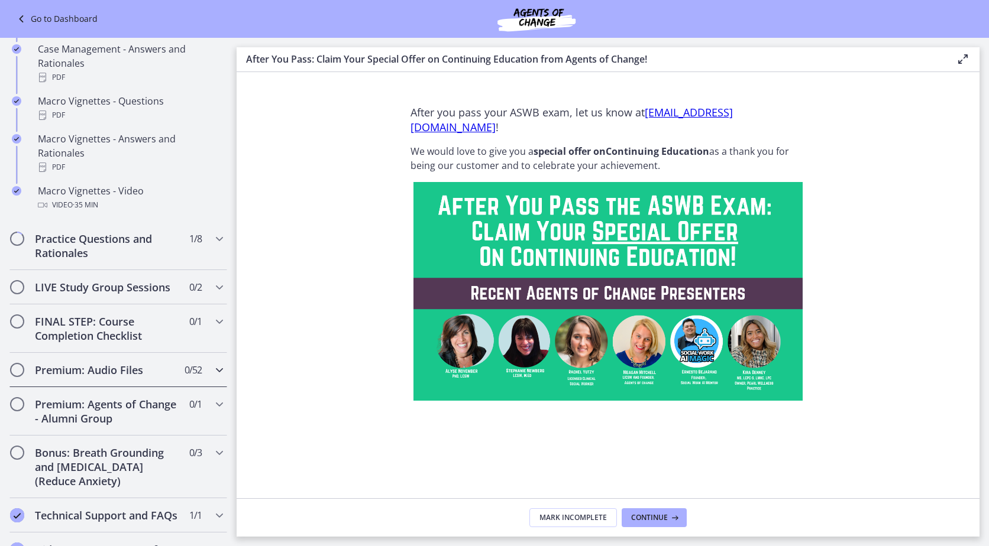
scroll to position [1260, 0]
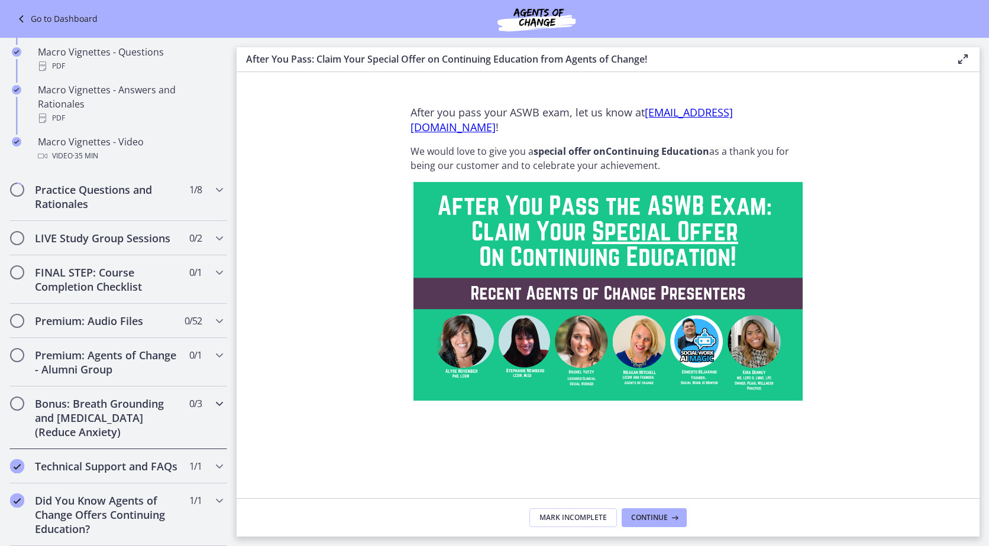
click at [147, 400] on h2 "Bonus: Breath Grounding and [MEDICAL_DATA] (Reduce Anxiety)" at bounding box center [107, 418] width 144 height 43
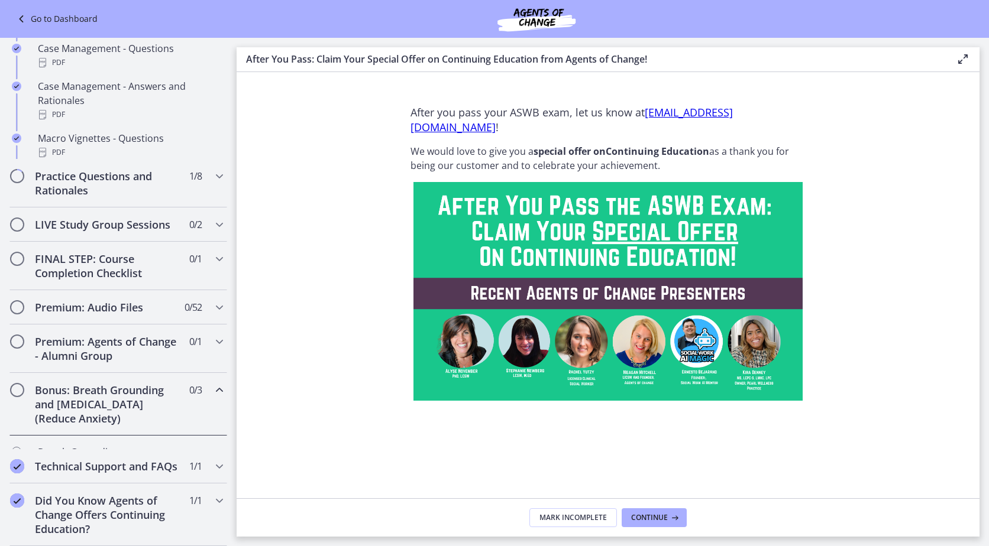
scroll to position [583, 0]
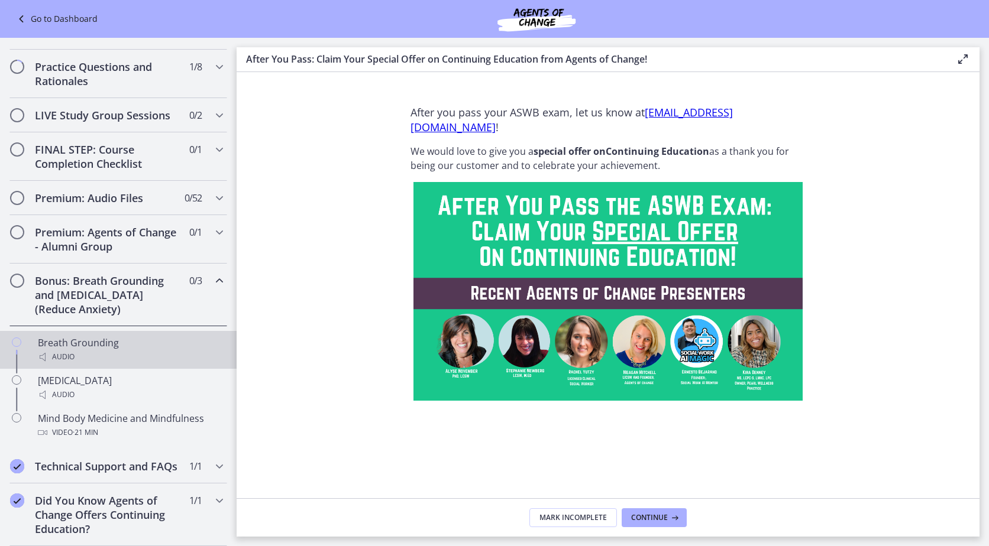
click at [173, 350] on div "Audio" at bounding box center [130, 357] width 184 height 14
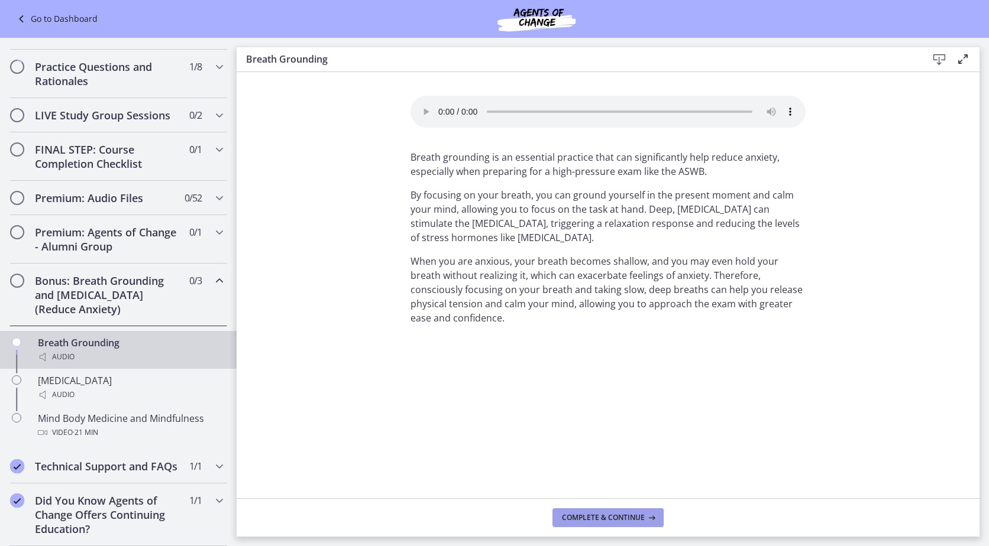
click at [576, 524] on button "Complete & continue" at bounding box center [607, 517] width 111 height 19
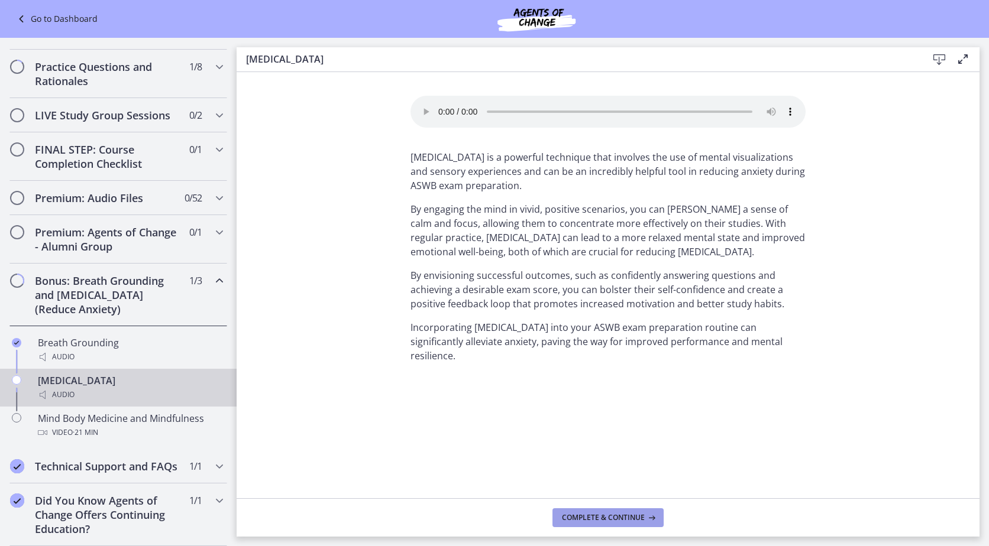
click at [566, 513] on span "Complete & continue" at bounding box center [603, 517] width 83 height 9
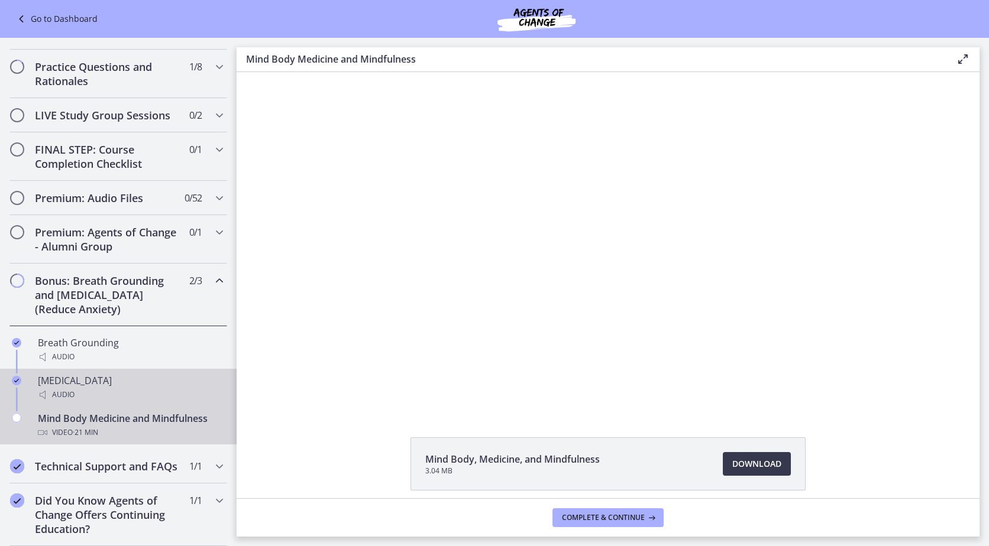
click at [166, 388] on div "Audio" at bounding box center [130, 395] width 184 height 14
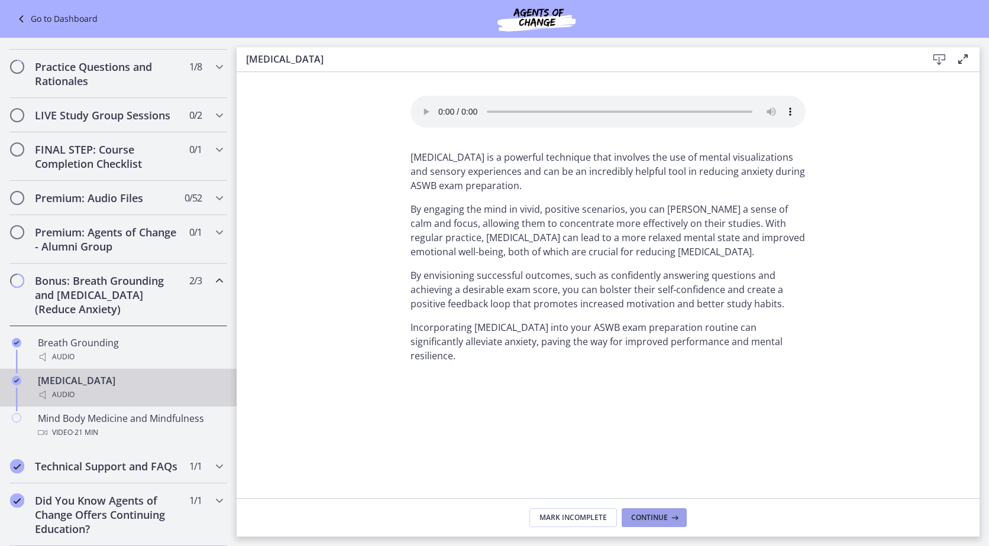
click at [660, 513] on span "Continue" at bounding box center [649, 517] width 37 height 9
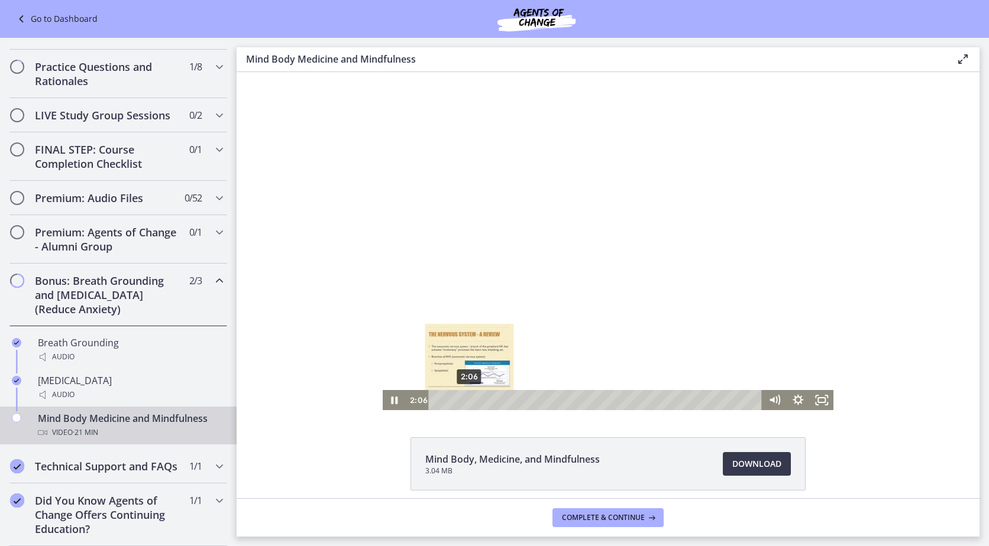
click at [465, 398] on div "2:06" at bounding box center [596, 400] width 319 height 20
click at [478, 400] on div "2:58" at bounding box center [596, 400] width 319 height 20
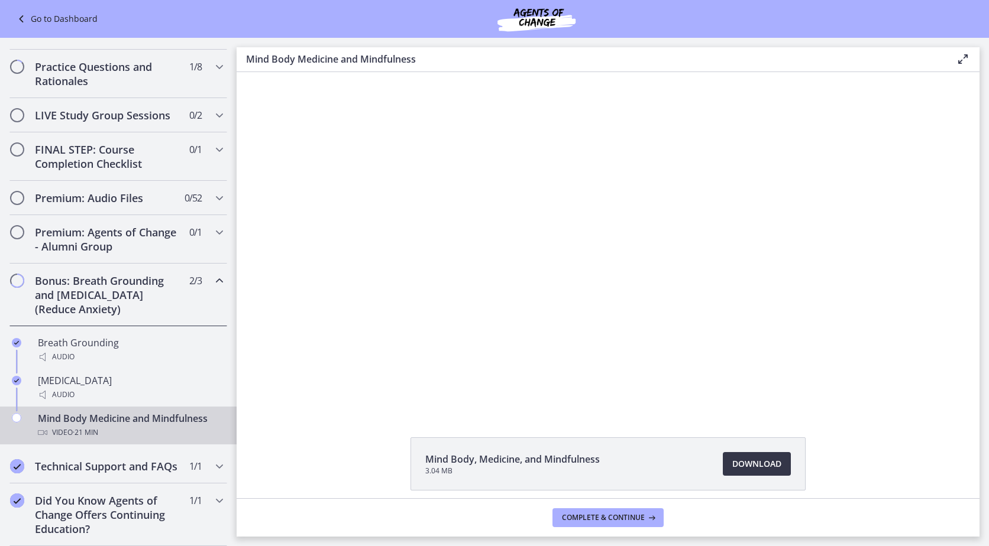
click at [755, 463] on span "Download Opens in a new window" at bounding box center [756, 464] width 49 height 14
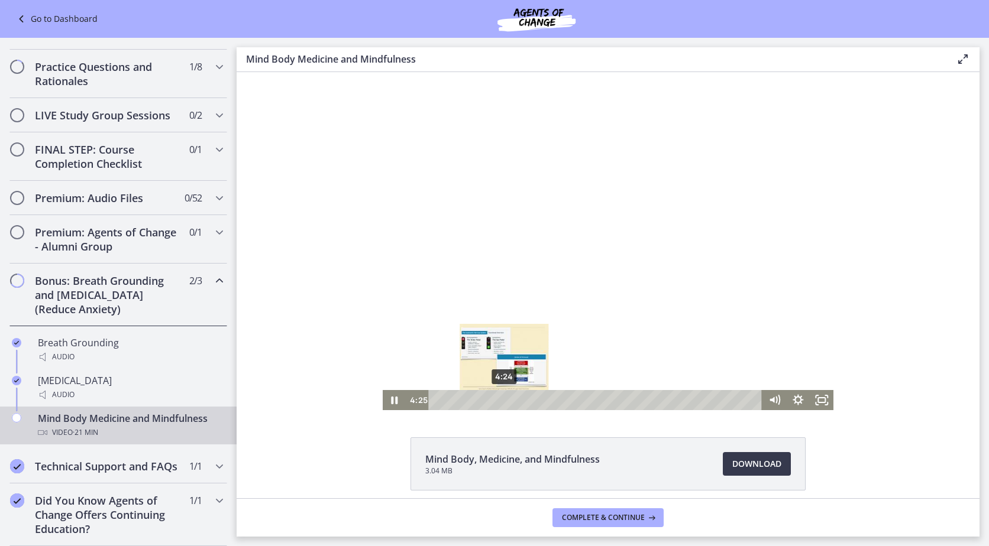
click at [500, 399] on div "4:24" at bounding box center [596, 400] width 319 height 20
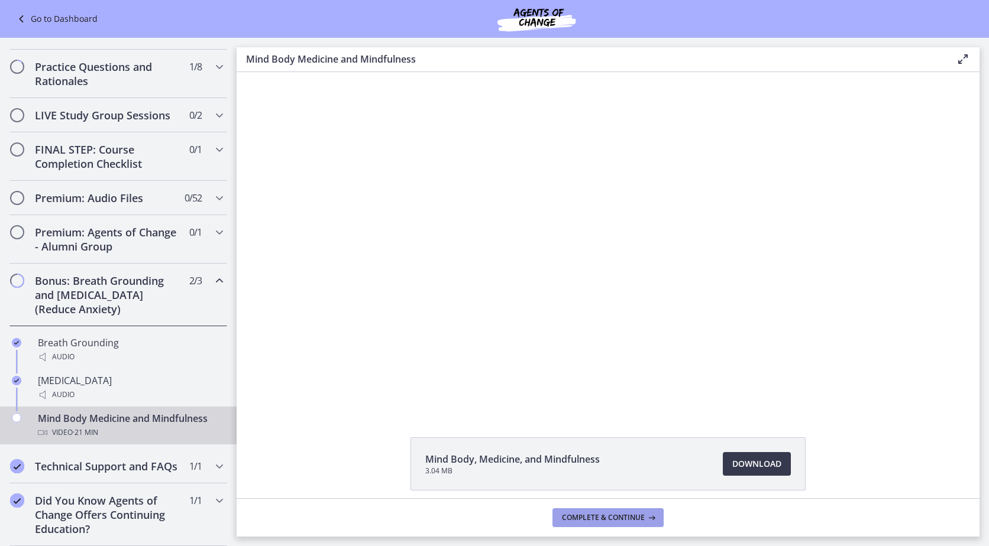
click at [659, 521] on button "Complete & continue" at bounding box center [607, 517] width 111 height 19
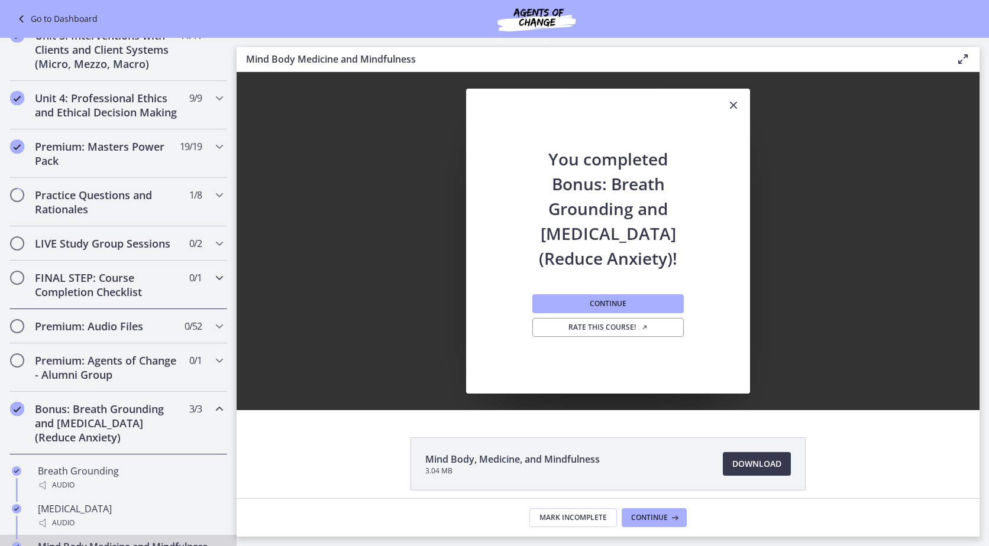
scroll to position [406, 0]
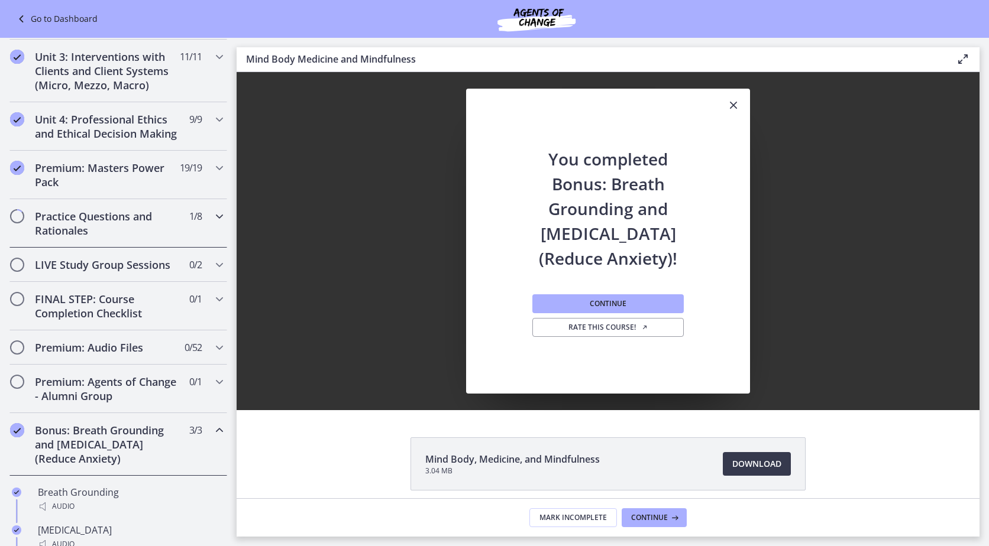
click at [141, 238] on h2 "Practice Questions and Rationales" at bounding box center [107, 223] width 144 height 28
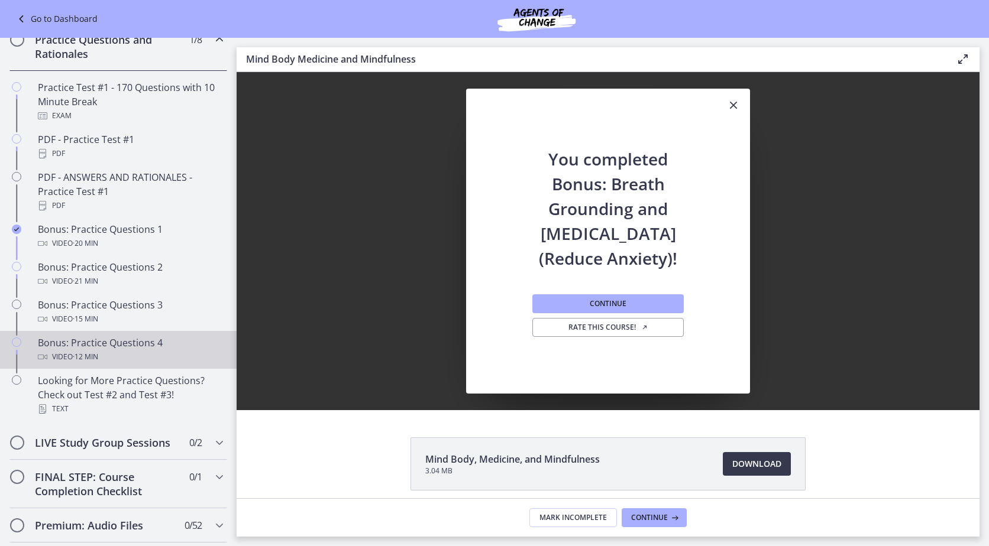
scroll to position [583, 0]
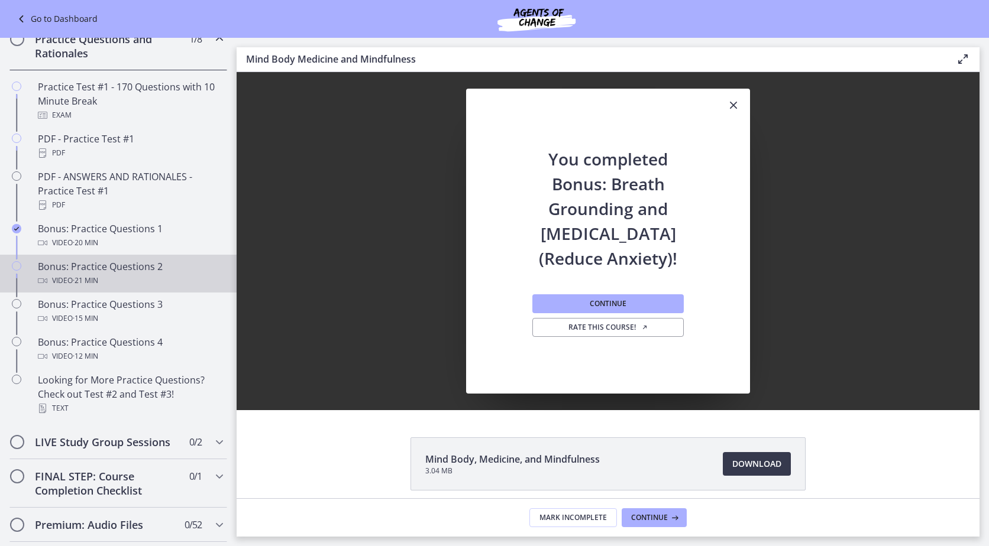
click at [80, 274] on div "Bonus: Practice Questions 2 Video · 21 min" at bounding box center [130, 274] width 184 height 28
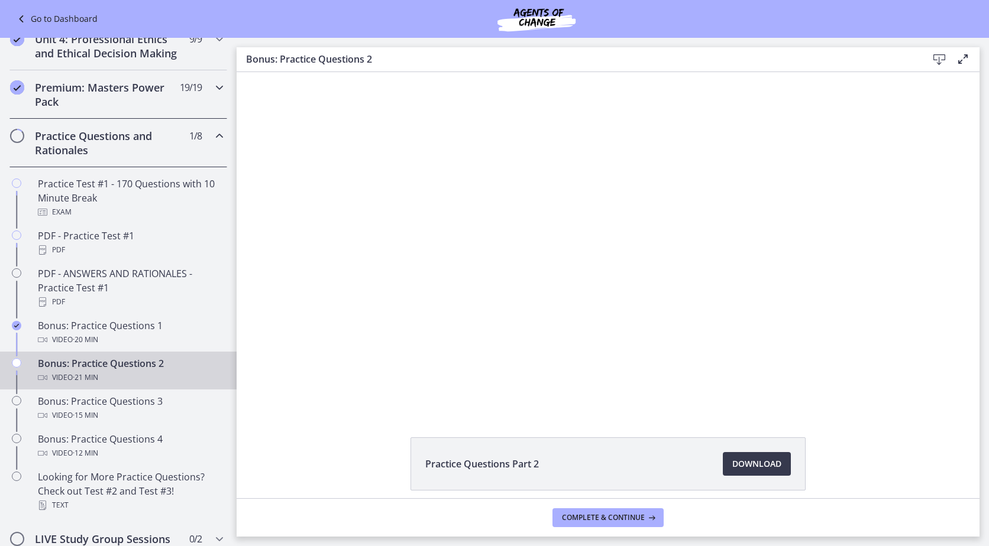
scroll to position [710, 0]
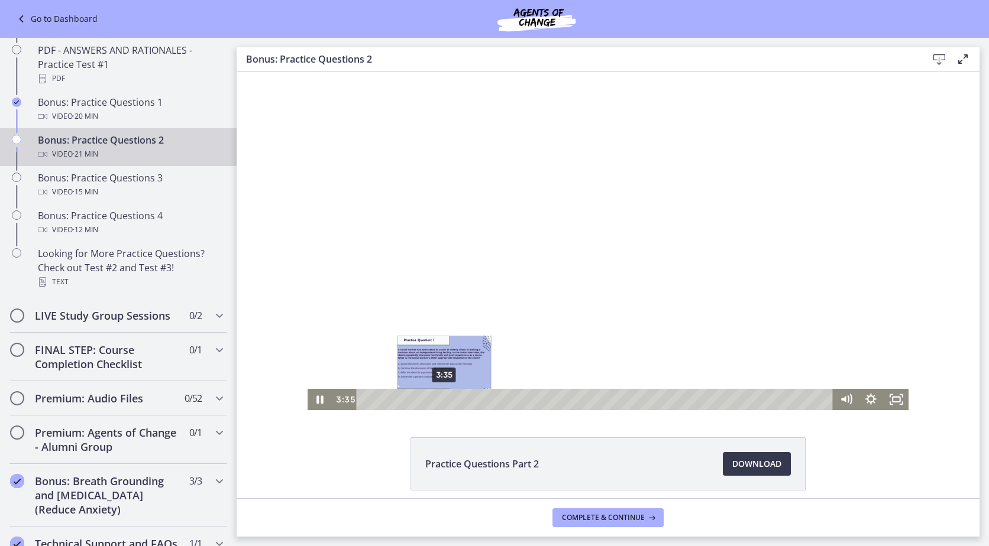
click at [440, 402] on div "3:35" at bounding box center [595, 399] width 461 height 21
click at [504, 315] on div at bounding box center [607, 241] width 601 height 338
click at [456, 398] on div "4:21" at bounding box center [595, 399] width 461 height 21
click at [549, 341] on div at bounding box center [607, 241] width 601 height 338
click at [474, 397] on div "5:09" at bounding box center [595, 399] width 461 height 21
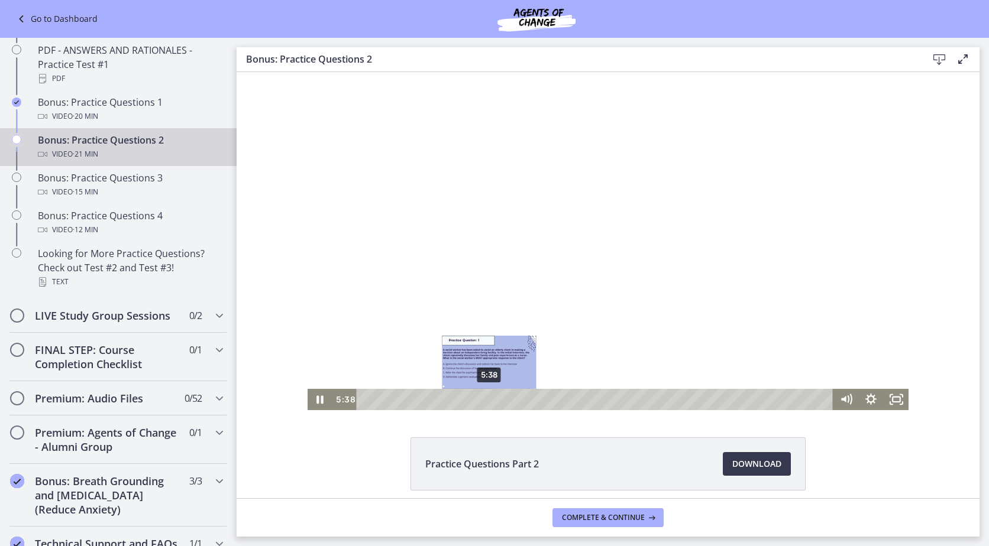
click at [485, 397] on div "5:38" at bounding box center [595, 399] width 461 height 21
click at [480, 398] on div "5:25" at bounding box center [595, 399] width 461 height 21
click at [493, 400] on div "6:01" at bounding box center [595, 399] width 461 height 21
click at [488, 400] on div "5:48" at bounding box center [595, 399] width 461 height 21
click at [498, 401] on div "6:14" at bounding box center [595, 399] width 461 height 21
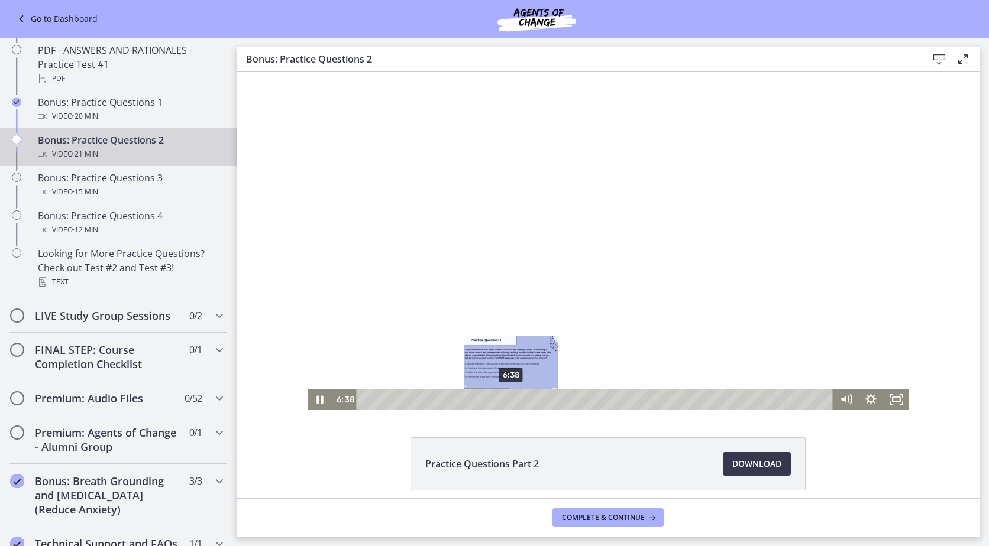
click at [507, 401] on div "6:38" at bounding box center [595, 399] width 461 height 21
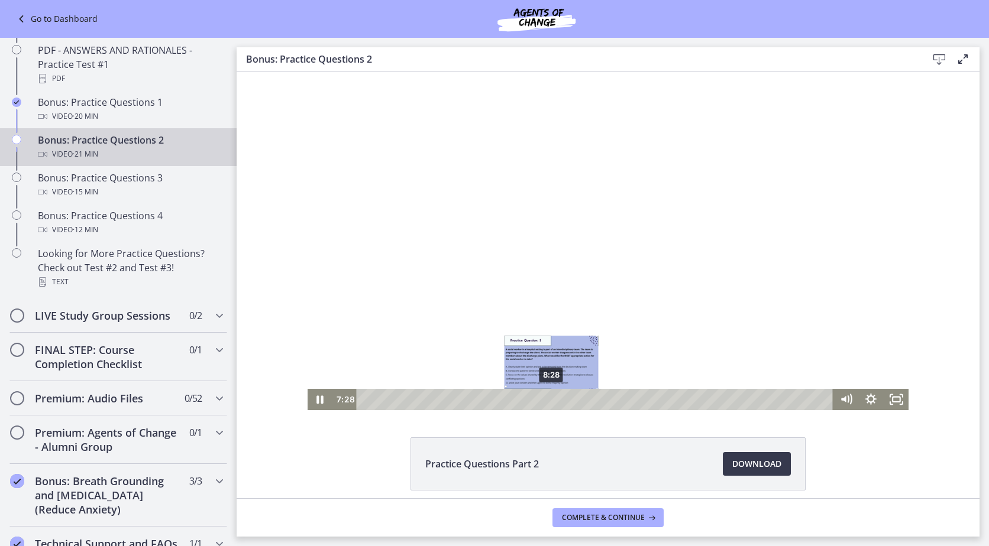
click at [547, 398] on div "8:28" at bounding box center [595, 399] width 461 height 21
click at [597, 306] on div at bounding box center [607, 241] width 601 height 338
click at [562, 399] on div "9:08" at bounding box center [595, 399] width 461 height 21
click at [566, 326] on div at bounding box center [607, 241] width 601 height 338
click at [568, 396] on div "9:26" at bounding box center [595, 399] width 461 height 21
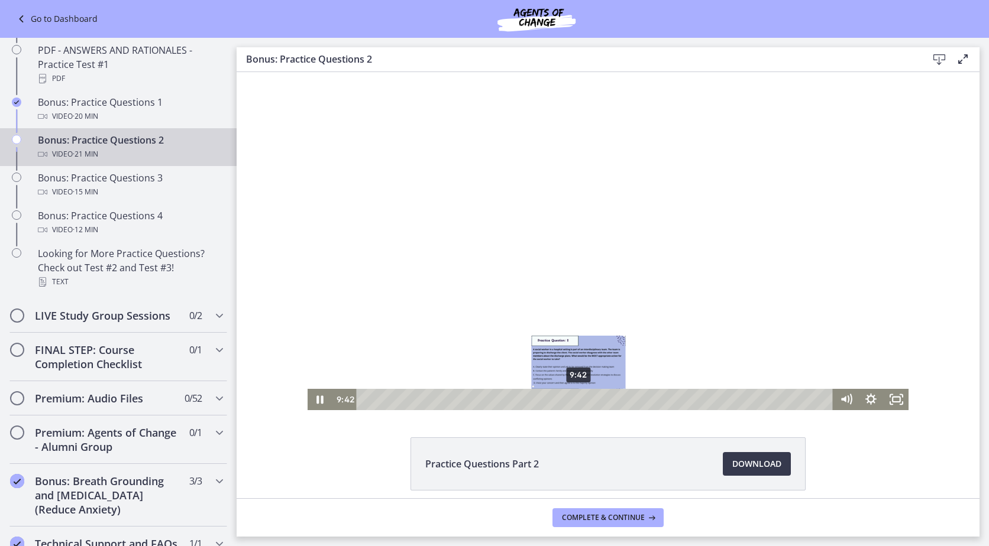
click at [574, 397] on div "9:42" at bounding box center [595, 399] width 461 height 21
click at [579, 397] on div "9:57" at bounding box center [595, 399] width 461 height 21
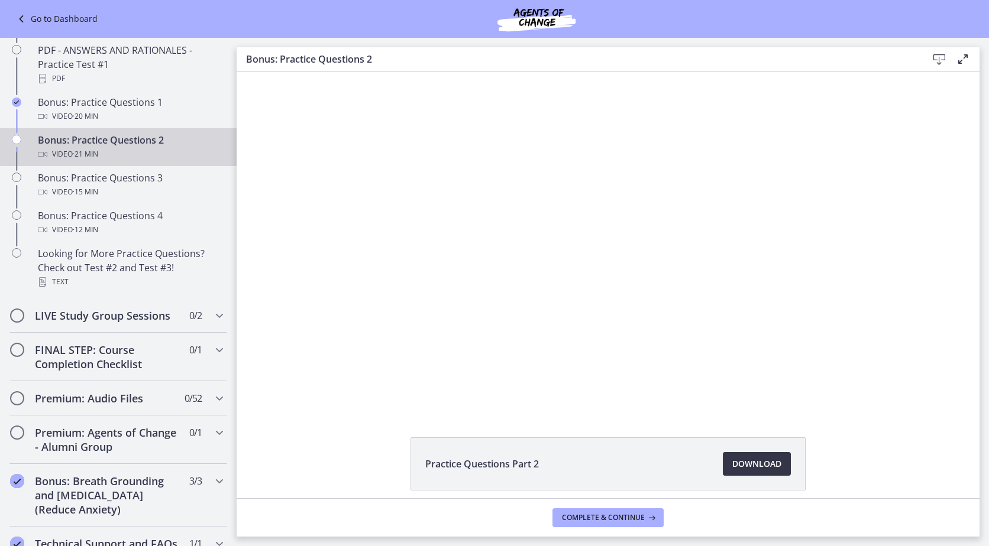
click at [760, 467] on span "Download Opens in a new window" at bounding box center [756, 464] width 49 height 14
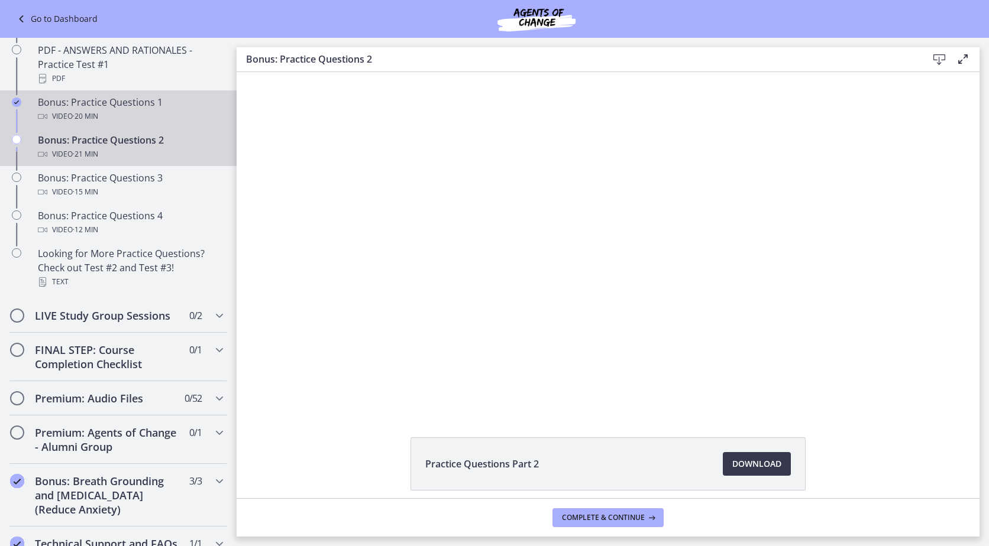
drag, startPoint x: 173, startPoint y: 109, endPoint x: 186, endPoint y: 116, distance: 14.3
click at [173, 109] on link "Bonus: Practice Questions 1 Video · 20 min" at bounding box center [118, 109] width 237 height 38
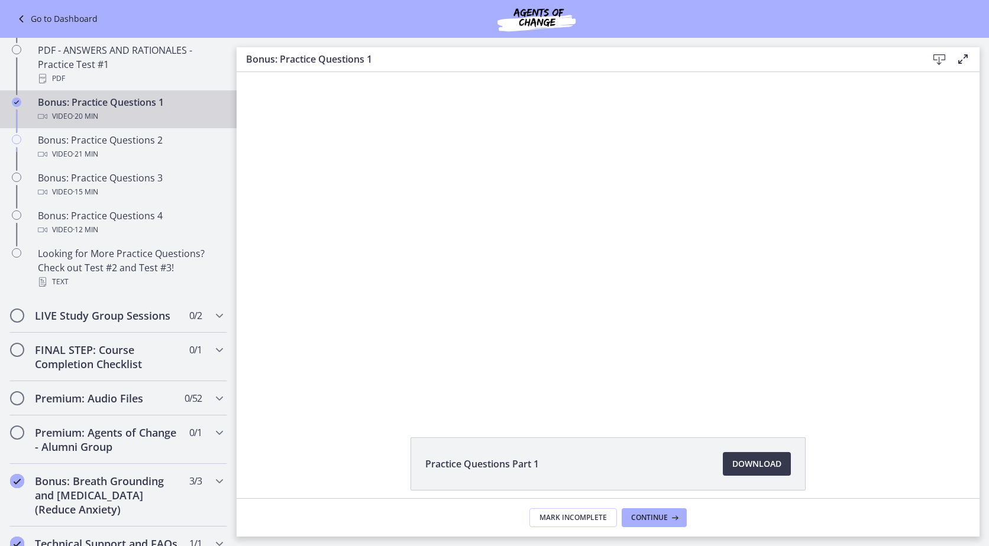
click at [746, 451] on li "Practice Questions Part 1 Download Opens in a new window" at bounding box center [607, 464] width 395 height 53
click at [750, 464] on span "Download Opens in a new window" at bounding box center [756, 464] width 49 height 14
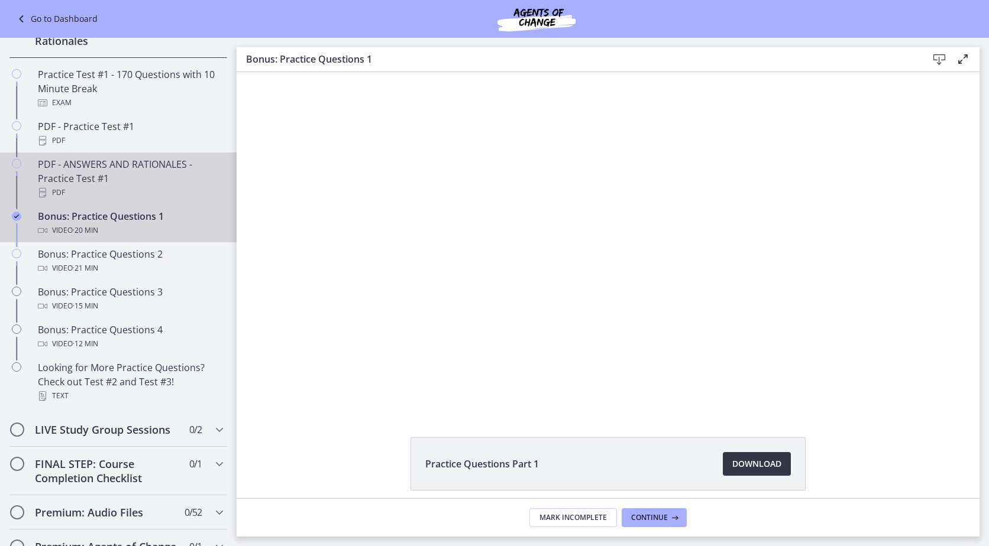
scroll to position [579, 0]
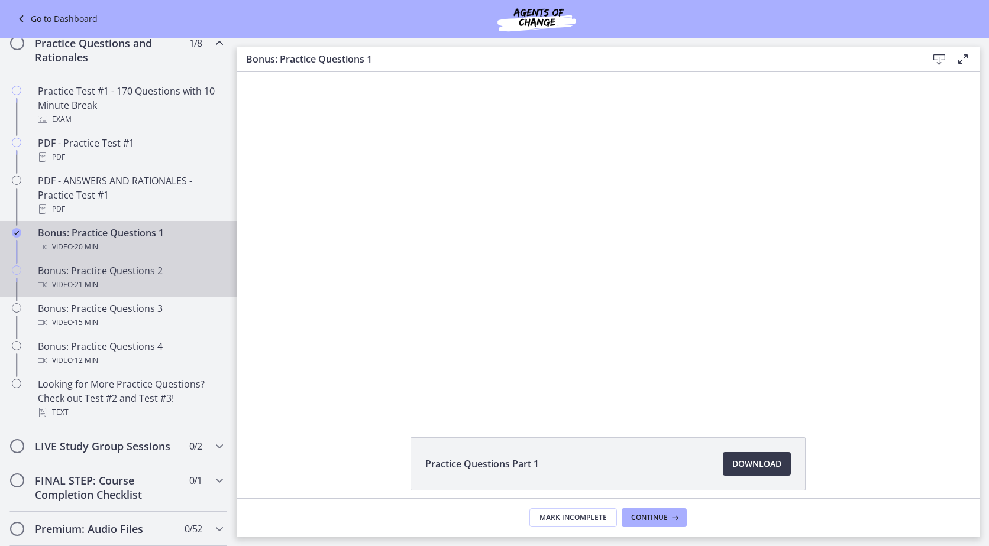
click at [140, 289] on div "Bonus: Practice Questions 2 Video · 21 min" at bounding box center [130, 278] width 184 height 28
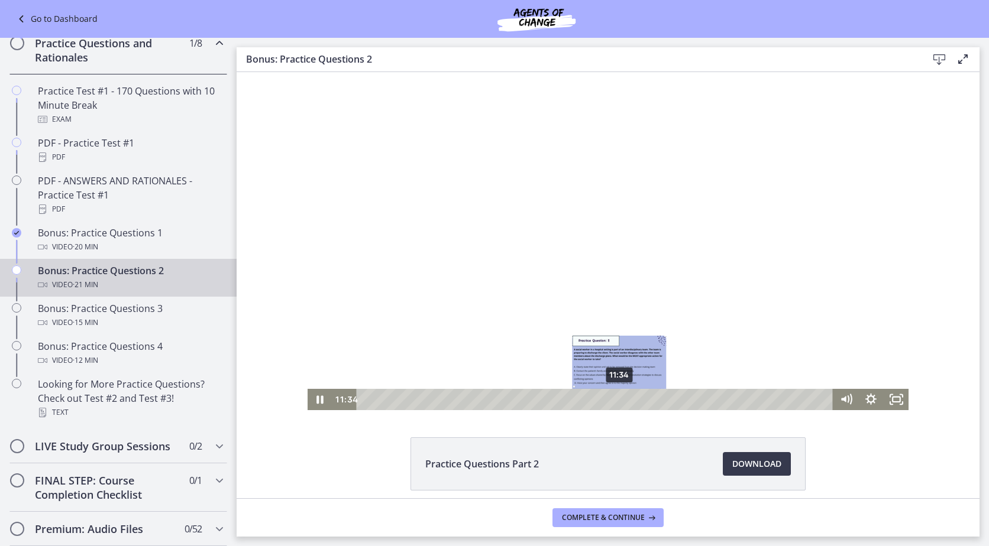
click at [615, 399] on div "Playbar" at bounding box center [618, 399] width 7 height 7
click at [618, 399] on div "11:44" at bounding box center [595, 399] width 461 height 21
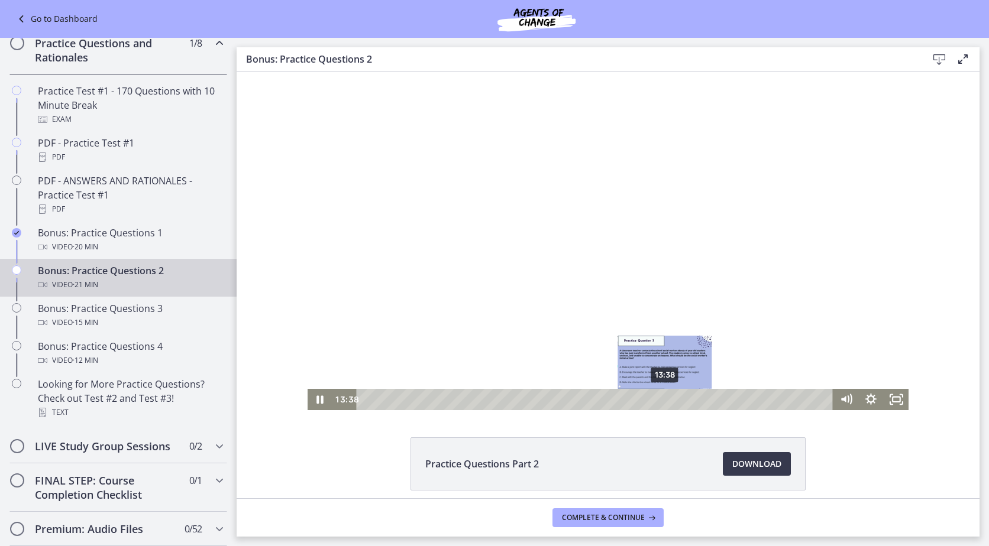
click at [660, 401] on div "13:38" at bounding box center [595, 399] width 461 height 21
click at [633, 267] on div at bounding box center [607, 241] width 601 height 338
click at [688, 325] on div at bounding box center [607, 241] width 601 height 338
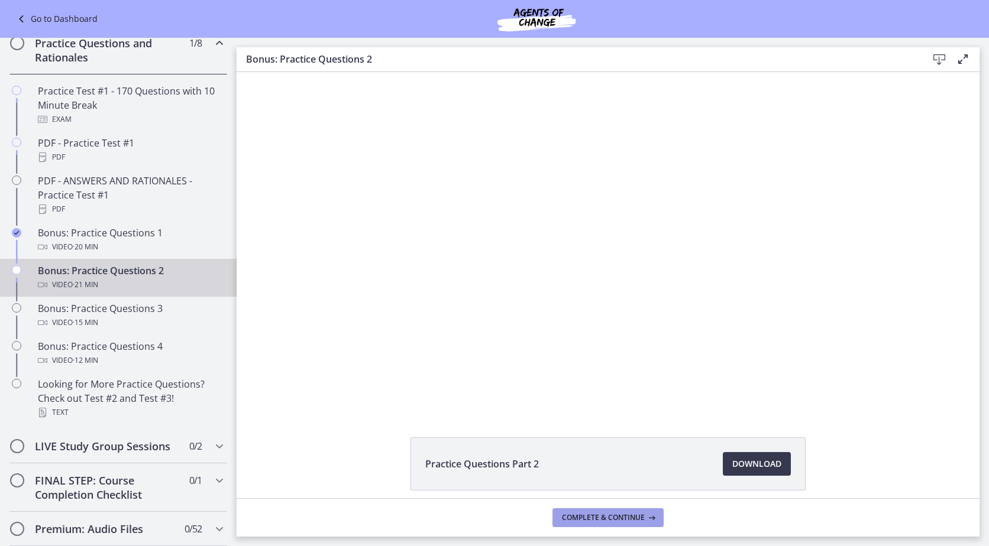
click at [636, 515] on span "Complete & continue" at bounding box center [603, 517] width 83 height 9
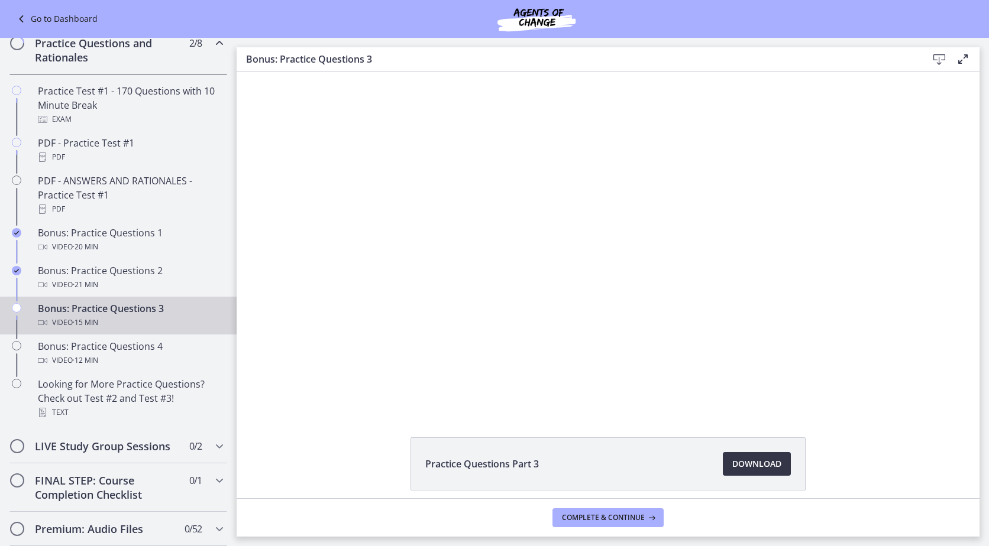
click at [757, 470] on span "Download Opens in a new window" at bounding box center [756, 464] width 49 height 14
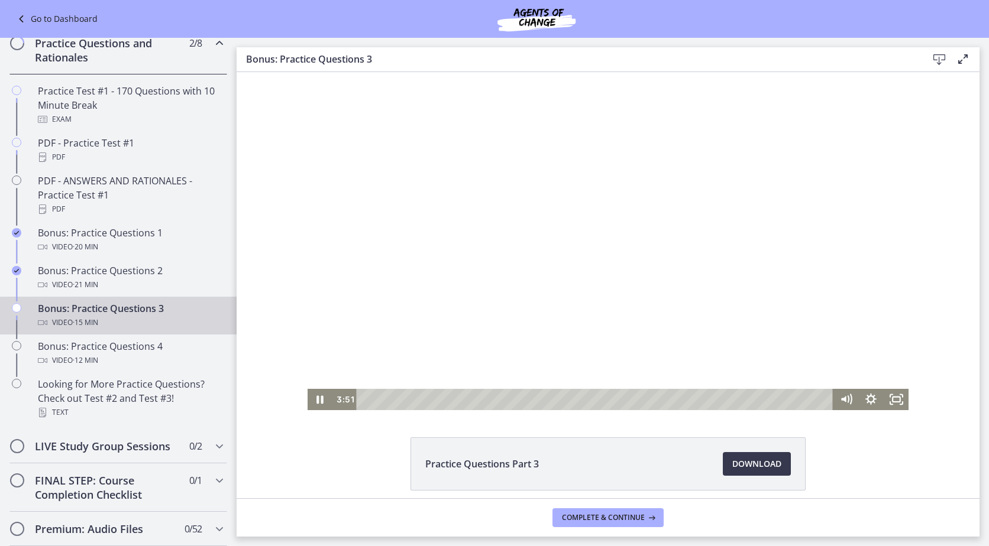
click at [497, 280] on div at bounding box center [607, 241] width 601 height 338
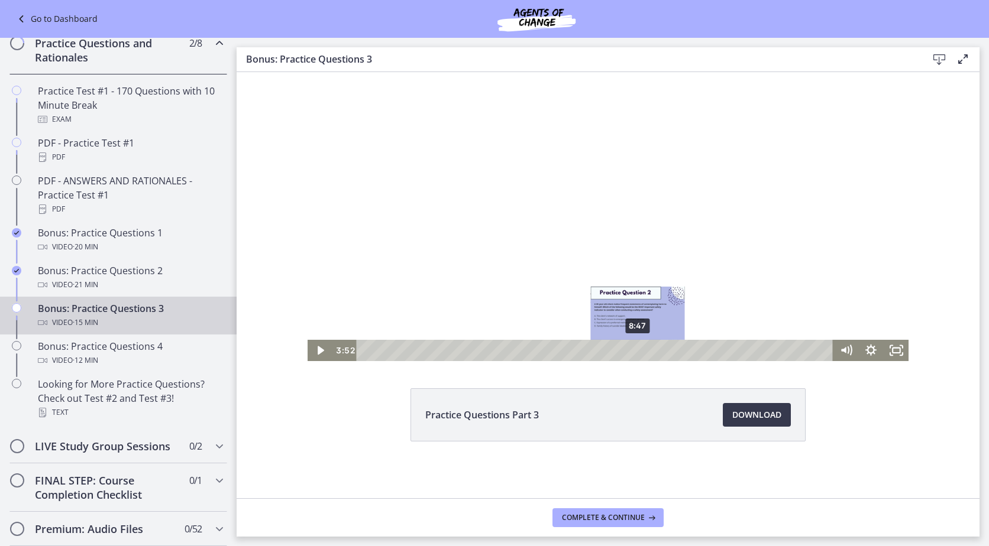
click at [633, 349] on div "8:47" at bounding box center [595, 350] width 461 height 21
click at [644, 283] on div at bounding box center [607, 192] width 601 height 338
click at [643, 351] on div "9:07" at bounding box center [595, 350] width 461 height 21
click at [650, 349] on div "9:19" at bounding box center [595, 350] width 461 height 21
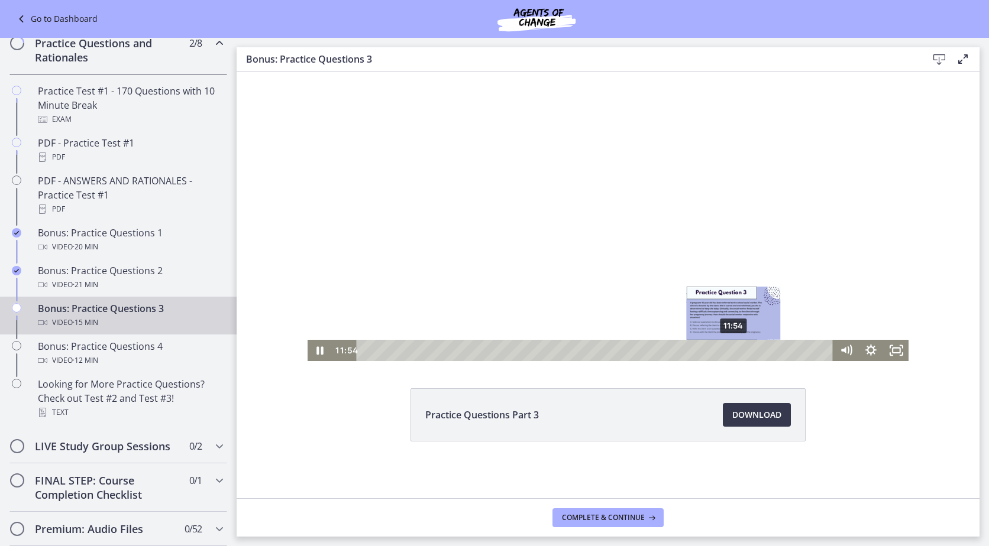
click at [730, 354] on div "11:54" at bounding box center [595, 350] width 461 height 21
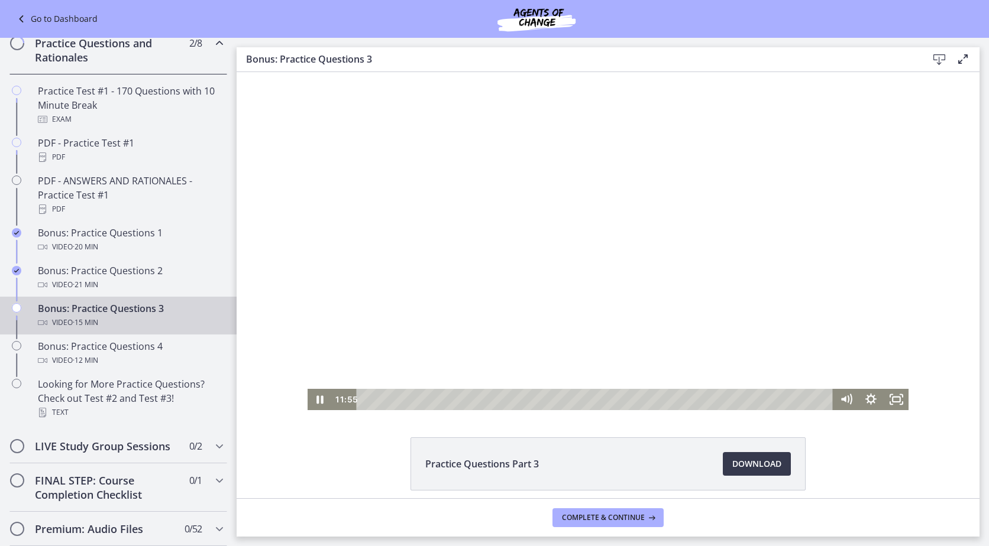
click at [688, 294] on div at bounding box center [607, 241] width 601 height 338
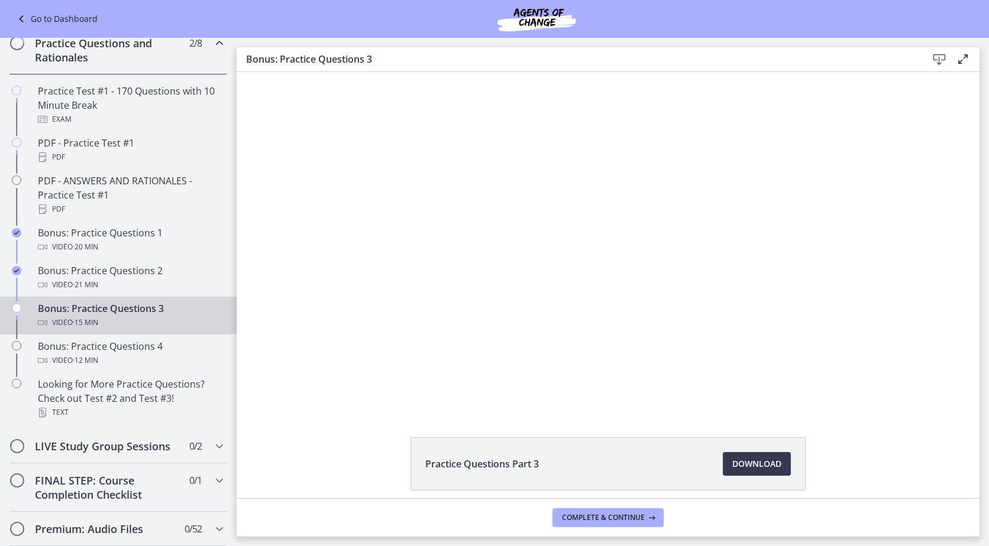
click at [690, 308] on div at bounding box center [607, 241] width 601 height 338
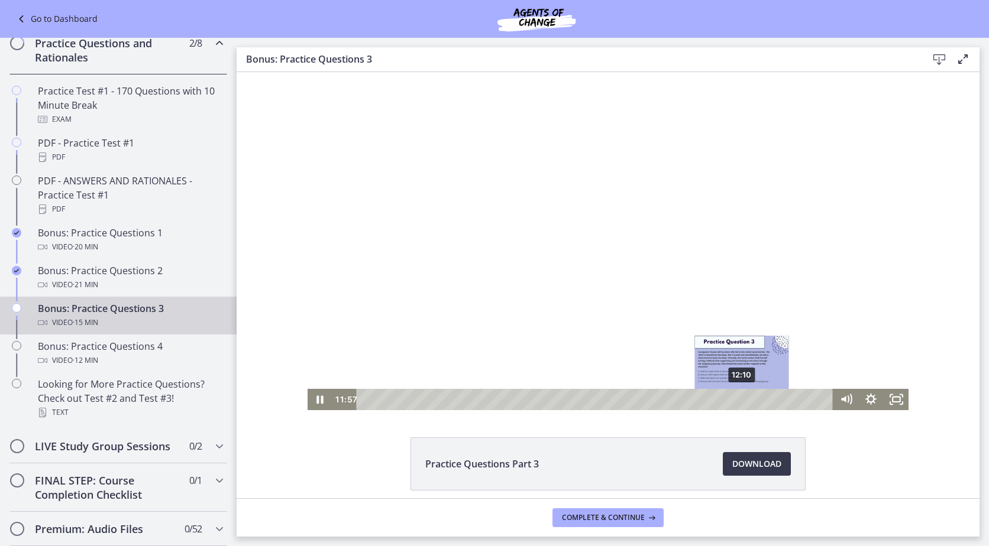
click at [738, 396] on div "12:10" at bounding box center [595, 399] width 461 height 21
click at [732, 399] on div "11:58" at bounding box center [595, 399] width 461 height 21
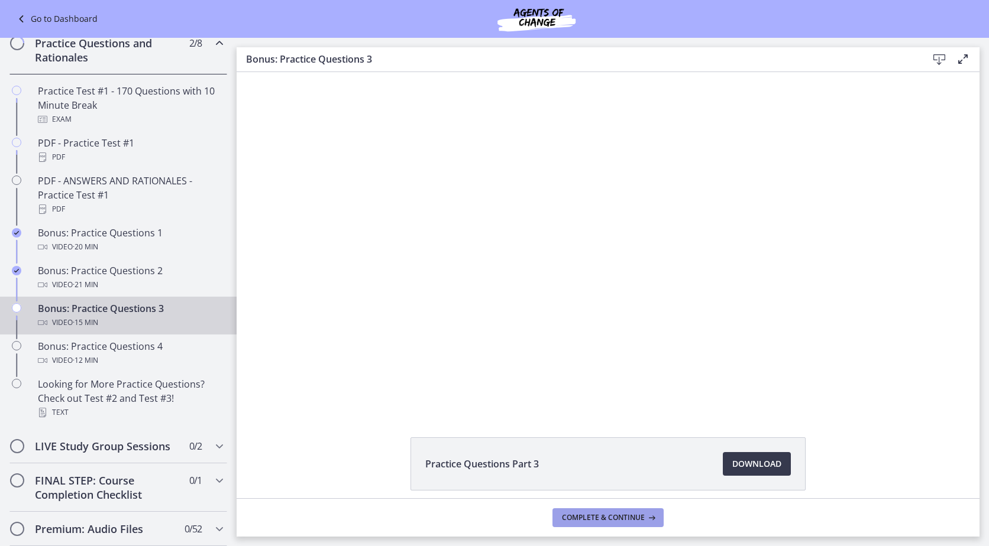
click at [653, 518] on icon at bounding box center [650, 517] width 12 height 9
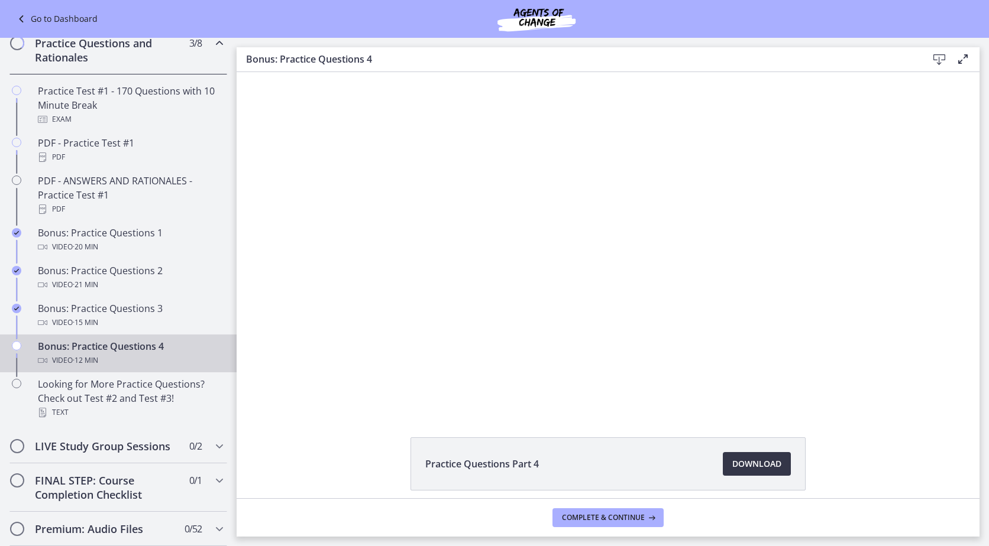
click at [738, 452] on link "Download Opens in a new window" at bounding box center [757, 464] width 68 height 24
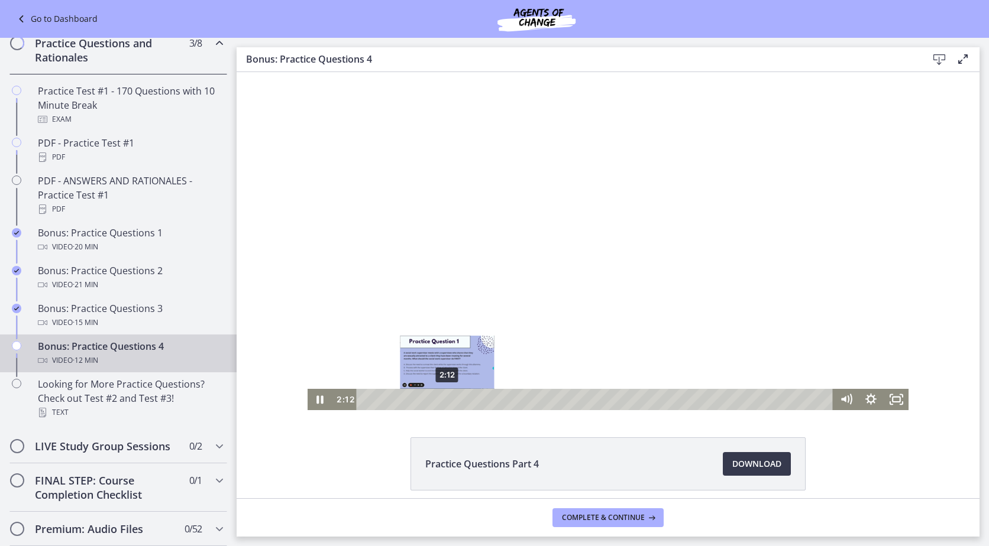
click at [443, 400] on div "2:12" at bounding box center [595, 399] width 461 height 21
click at [534, 316] on div at bounding box center [607, 241] width 601 height 338
click at [458, 399] on div "2:36" at bounding box center [595, 399] width 461 height 21
click at [494, 307] on div at bounding box center [607, 241] width 601 height 338
click at [467, 400] on div "2:51" at bounding box center [595, 399] width 461 height 21
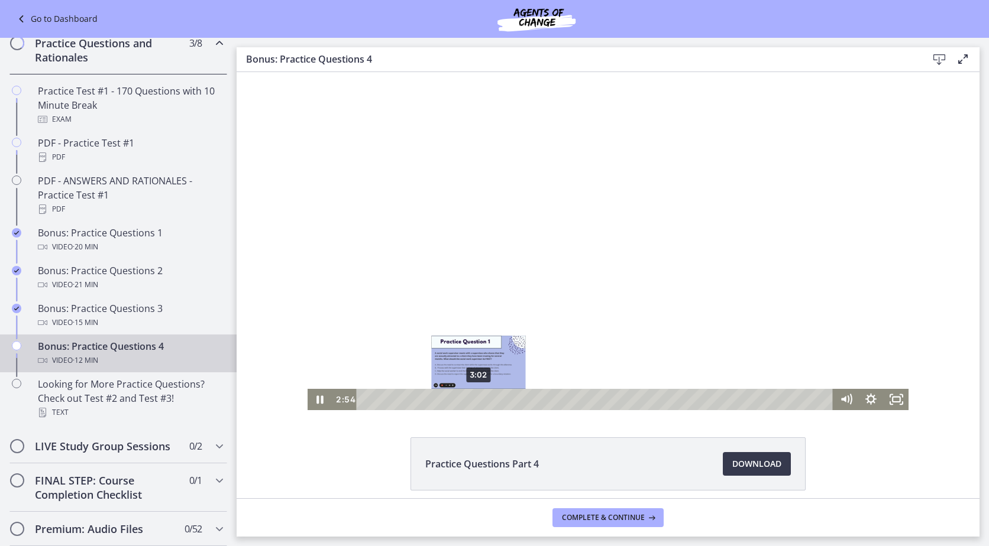
click at [474, 400] on div "3:02" at bounding box center [595, 399] width 461 height 21
click at [477, 402] on div "Playbar" at bounding box center [480, 399] width 7 height 7
click at [481, 401] on div "3:13" at bounding box center [595, 399] width 461 height 21
click at [486, 401] on div "3:22" at bounding box center [595, 399] width 461 height 21
click at [500, 399] on div "3:44" at bounding box center [595, 399] width 461 height 21
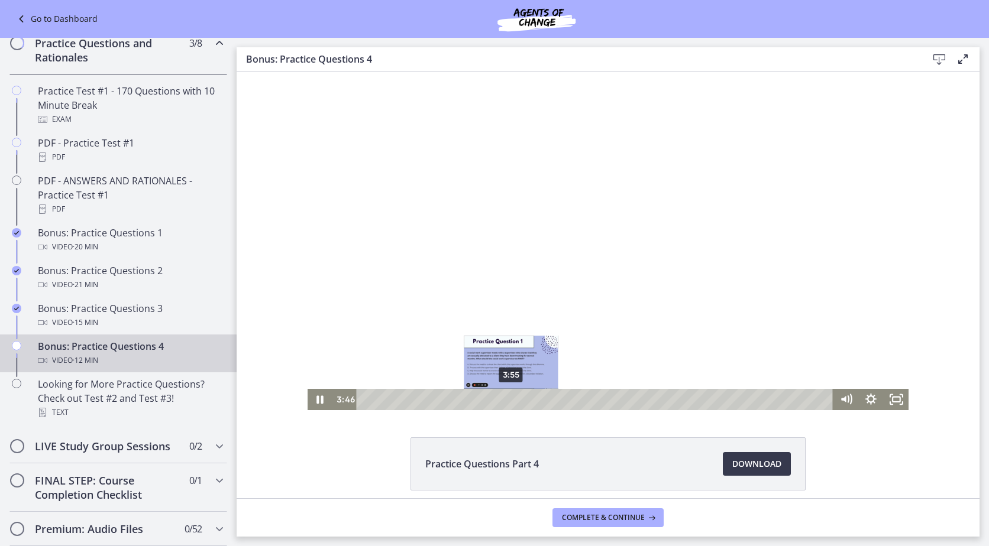
click at [507, 399] on div "3:55" at bounding box center [595, 399] width 461 height 21
click at [519, 403] on div "4:15" at bounding box center [595, 399] width 461 height 21
click at [524, 403] on div "4:23" at bounding box center [595, 399] width 461 height 21
click at [633, 320] on div at bounding box center [607, 241] width 601 height 338
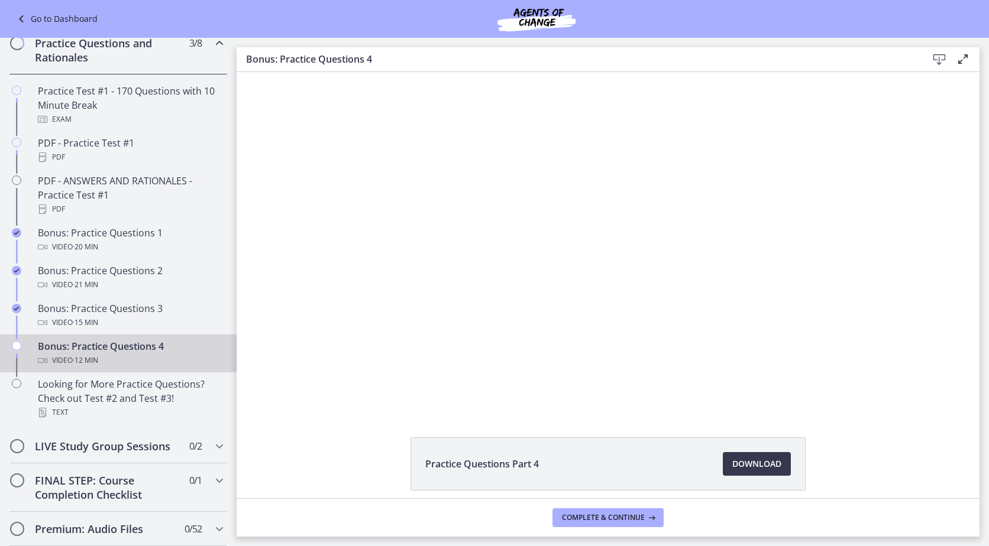
click at [631, 323] on div at bounding box center [607, 241] width 601 height 338
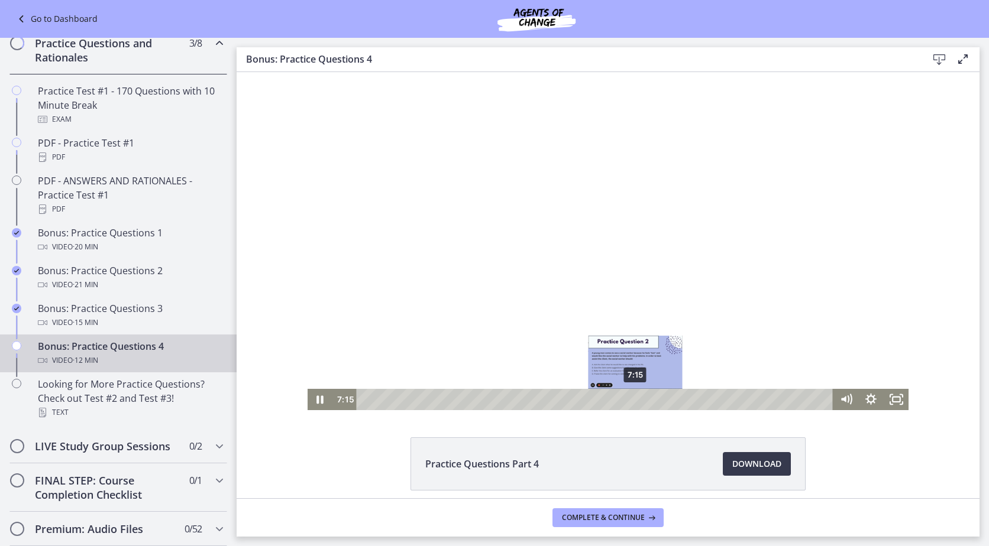
click at [631, 400] on div "7:15" at bounding box center [595, 399] width 461 height 21
click at [651, 401] on div "7:48" at bounding box center [595, 399] width 461 height 21
click at [665, 403] on div "8:10" at bounding box center [595, 399] width 461 height 21
click at [743, 302] on div at bounding box center [607, 241] width 601 height 338
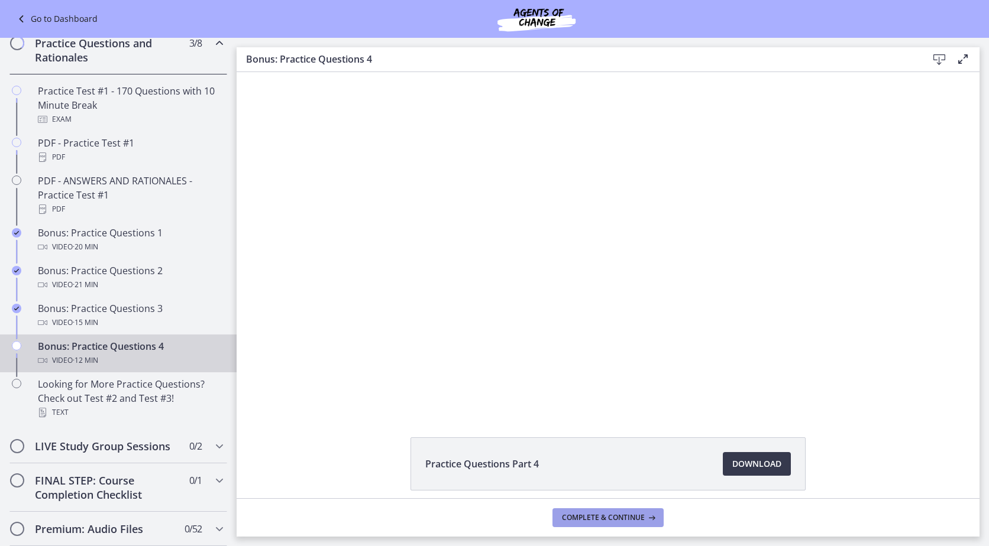
click at [637, 517] on span "Complete & continue" at bounding box center [603, 517] width 83 height 9
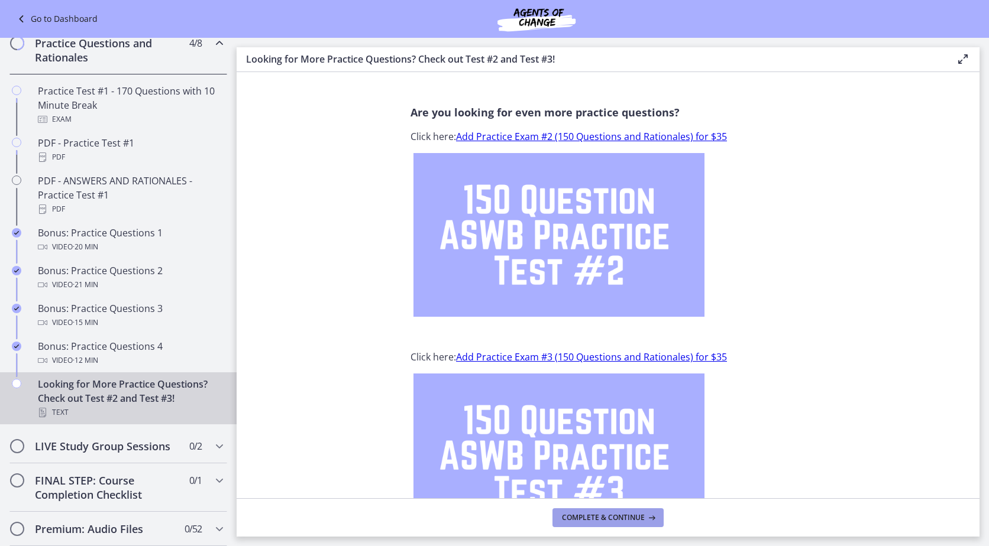
click at [575, 516] on span "Complete & continue" at bounding box center [603, 517] width 83 height 9
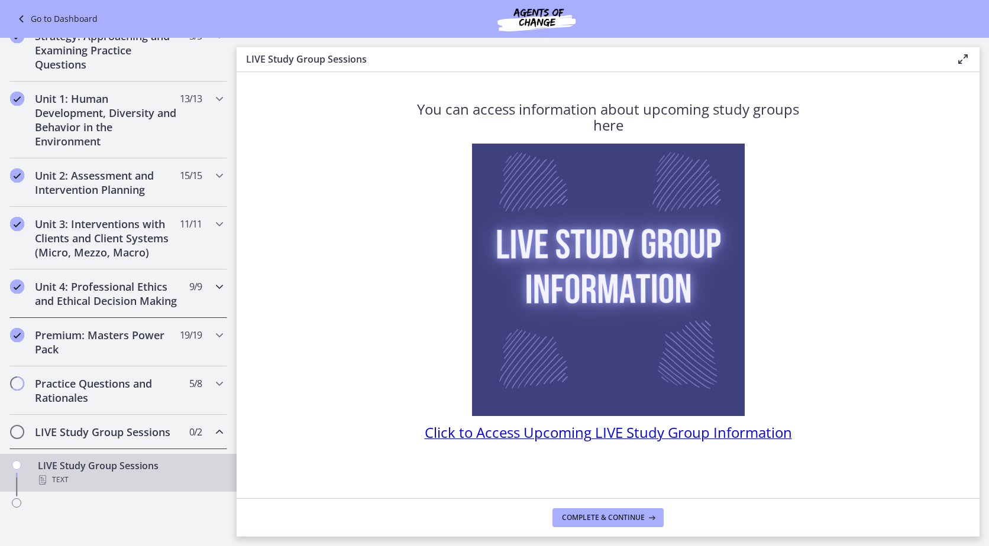
scroll to position [309, 0]
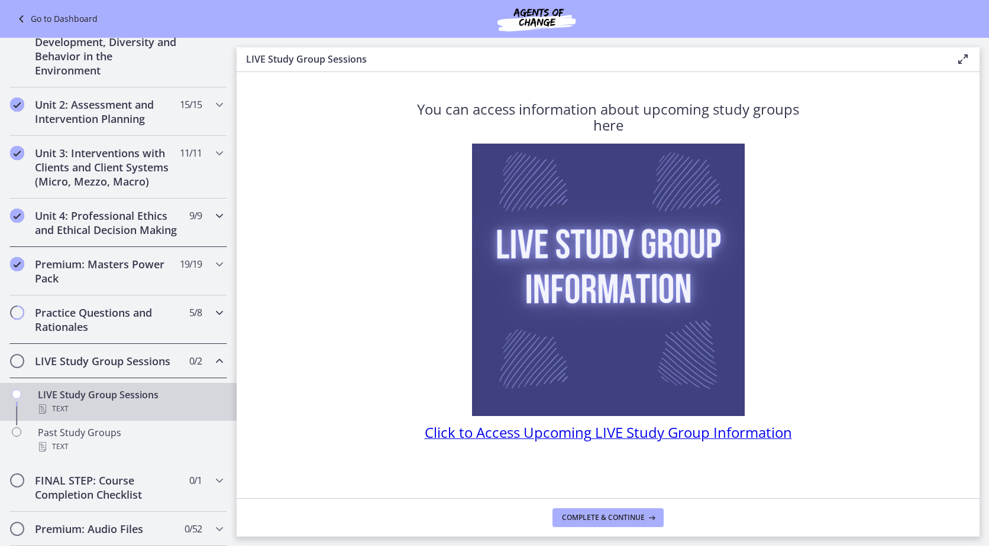
click at [147, 333] on h2 "Practice Questions and Rationales" at bounding box center [107, 320] width 144 height 28
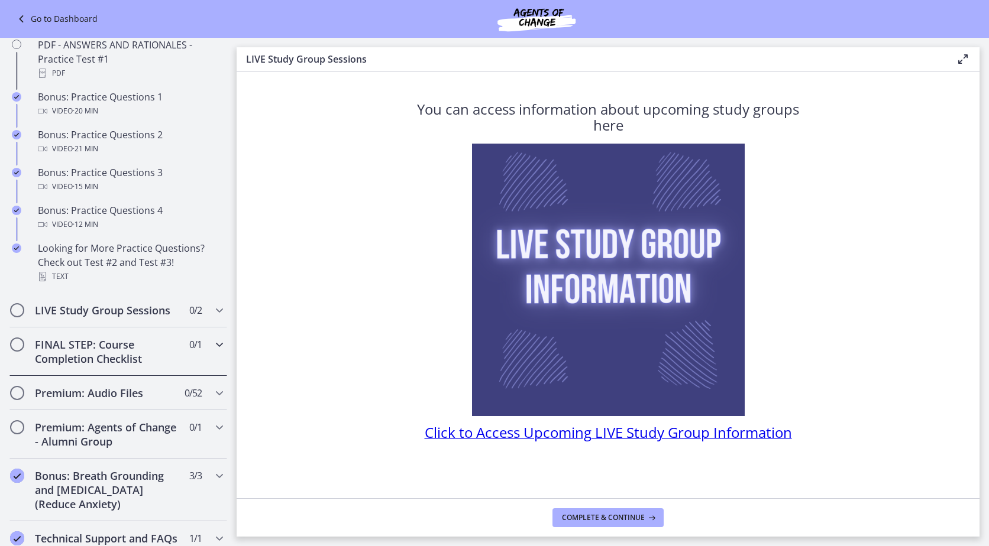
scroll to position [723, 0]
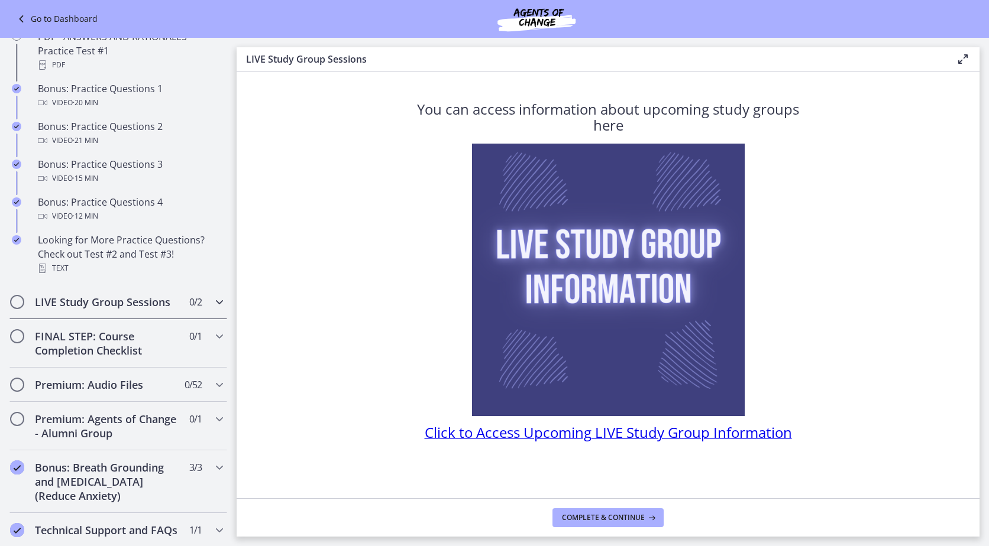
click at [102, 309] on h2 "LIVE Study Group Sessions" at bounding box center [107, 302] width 144 height 14
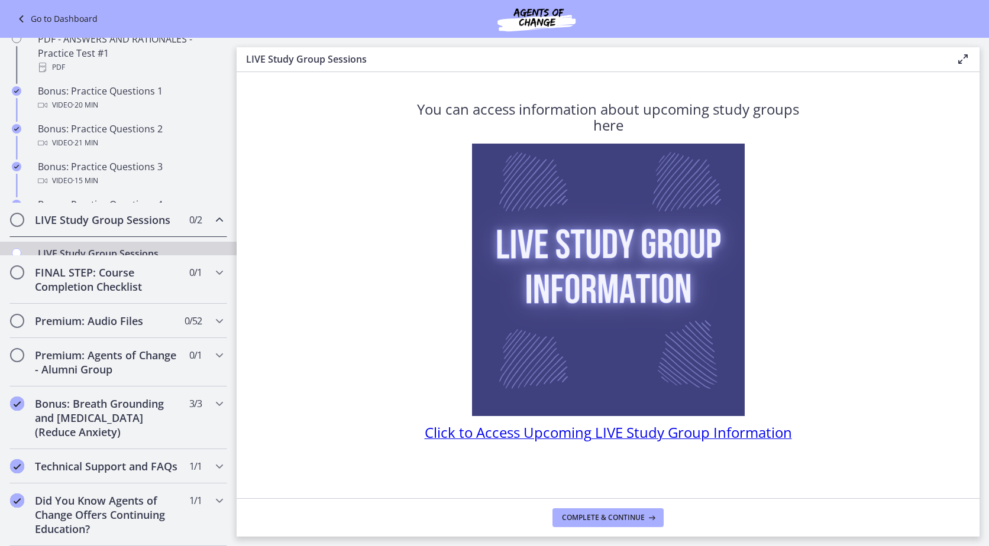
scroll to position [546, 0]
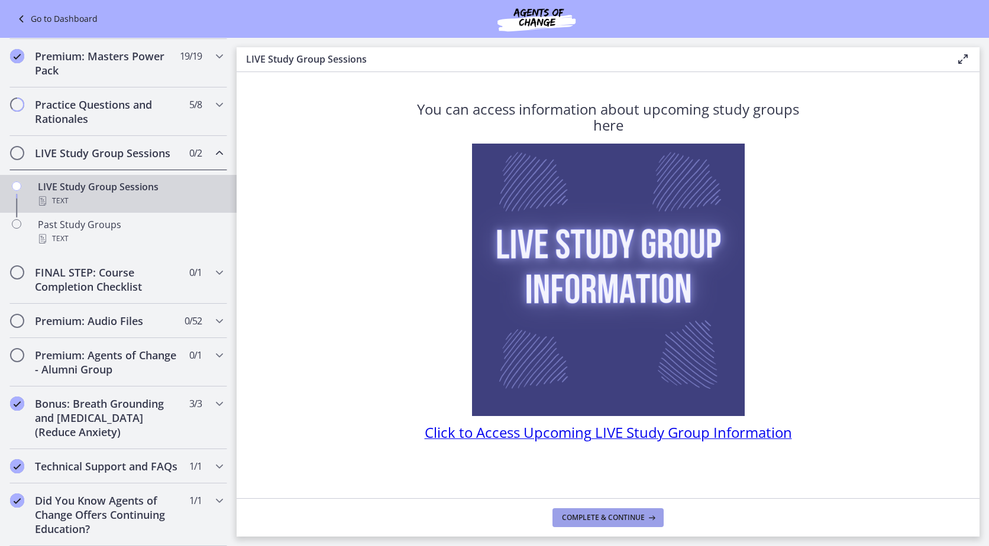
click at [611, 516] on span "Complete & continue" at bounding box center [603, 517] width 83 height 9
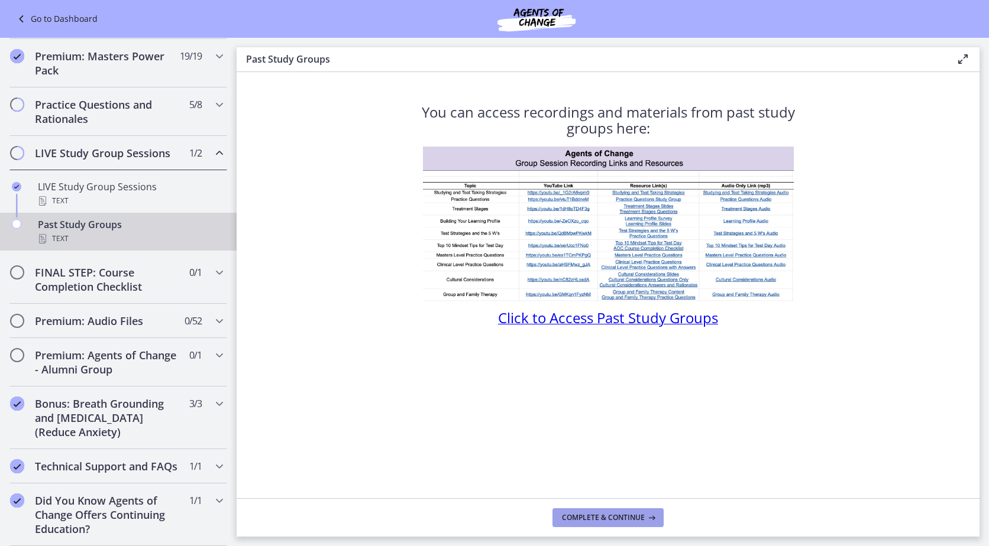
click at [611, 516] on span "Complete & continue" at bounding box center [603, 517] width 83 height 9
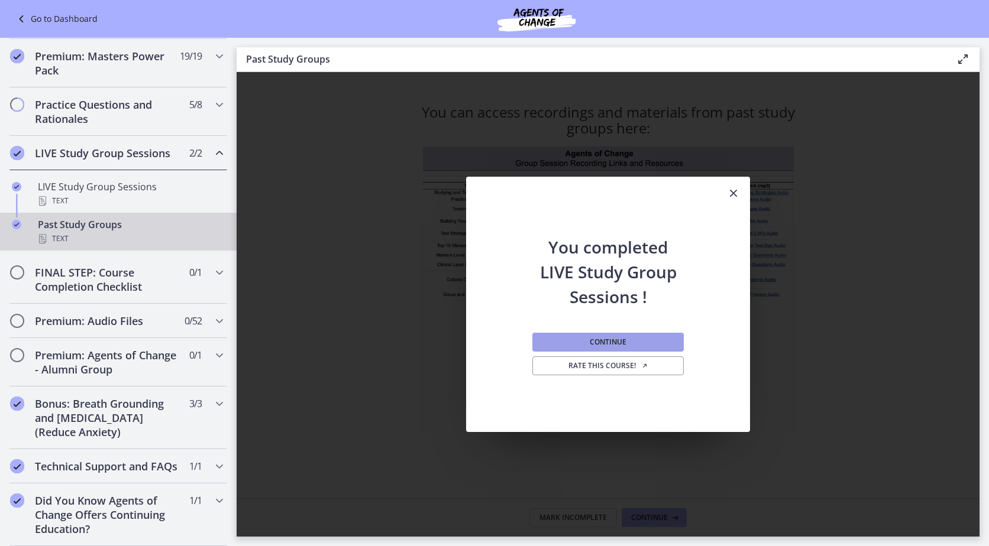
click at [604, 347] on button "Continue" at bounding box center [607, 342] width 151 height 19
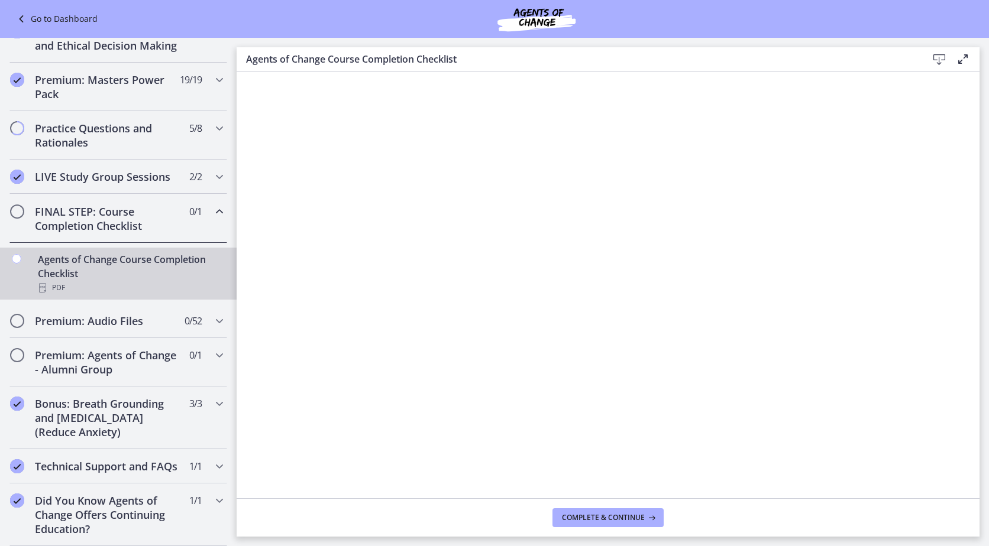
scroll to position [522, 0]
click at [600, 511] on button "Complete & continue" at bounding box center [607, 517] width 111 height 19
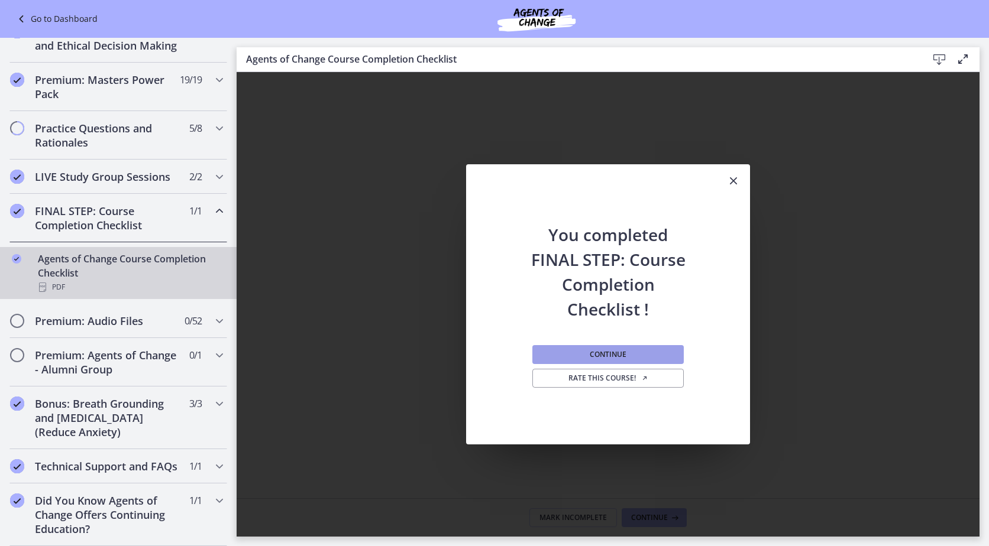
click at [598, 359] on button "Continue" at bounding box center [607, 354] width 151 height 19
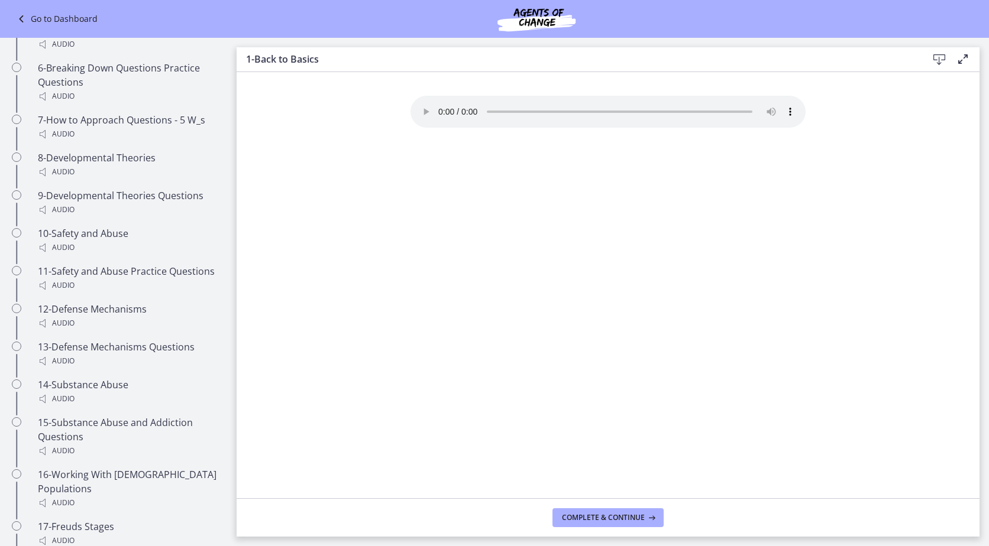
scroll to position [1016, 0]
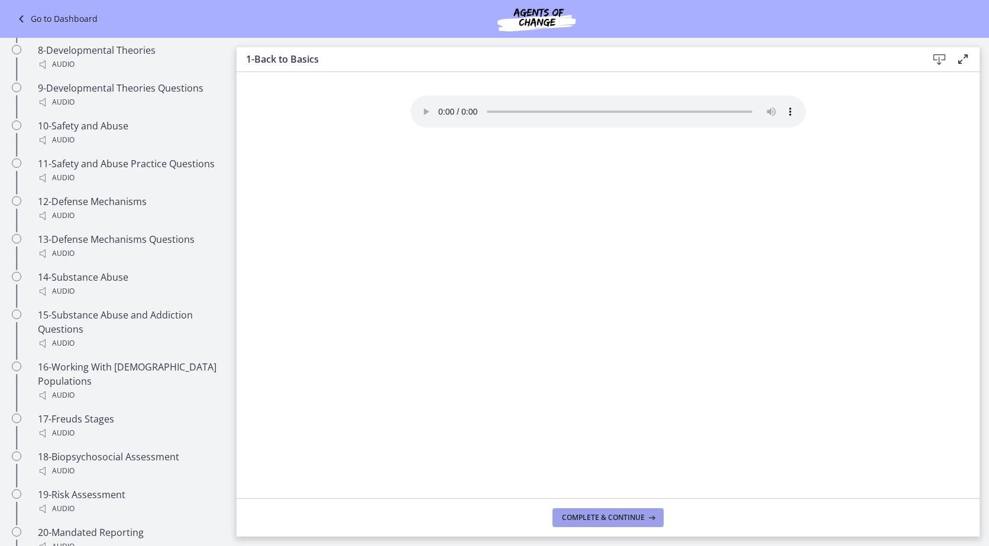
click at [625, 515] on span "Complete & continue" at bounding box center [603, 517] width 83 height 9
click at [624, 514] on span "Complete & continue" at bounding box center [603, 517] width 83 height 9
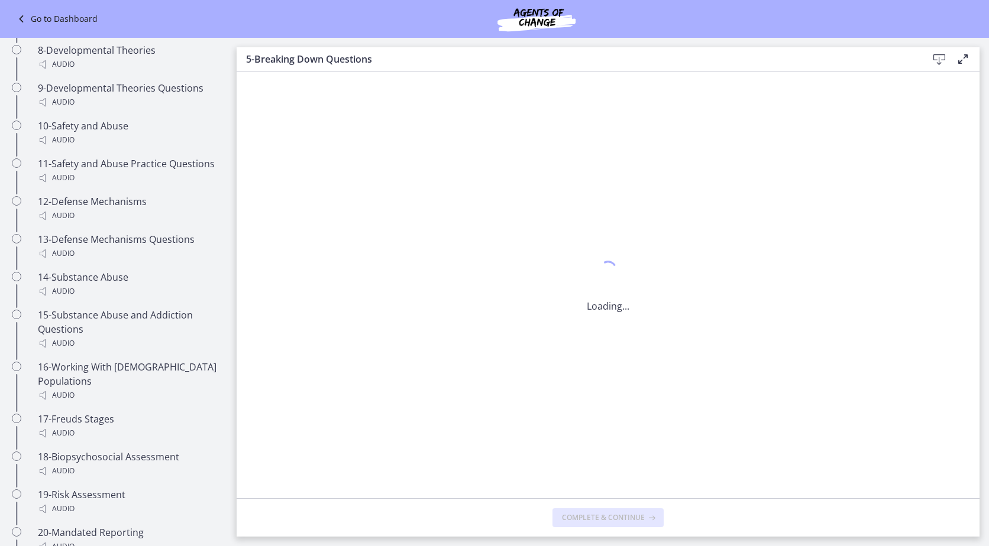
click at [624, 514] on span "Complete & continue" at bounding box center [603, 517] width 83 height 9
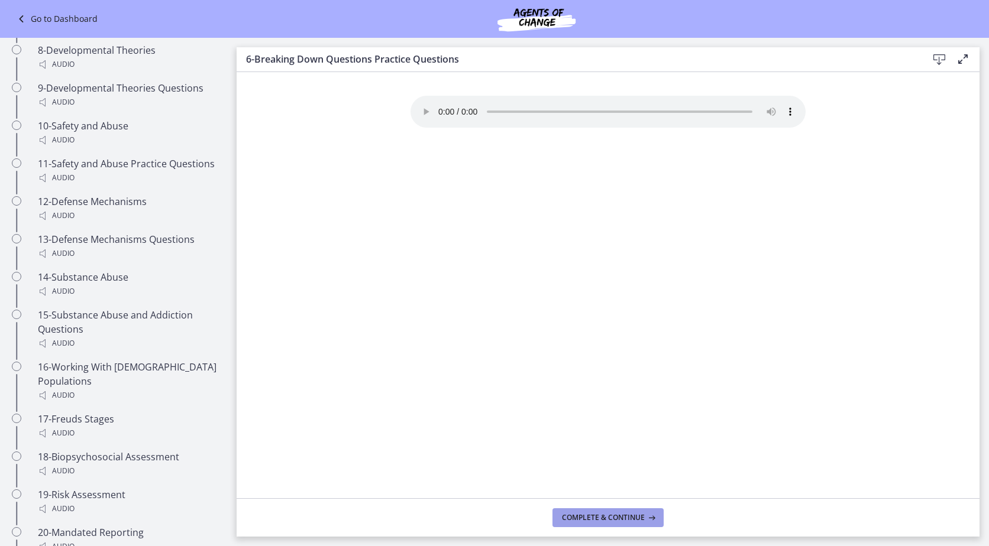
click at [624, 514] on span "Complete & continue" at bounding box center [603, 517] width 83 height 9
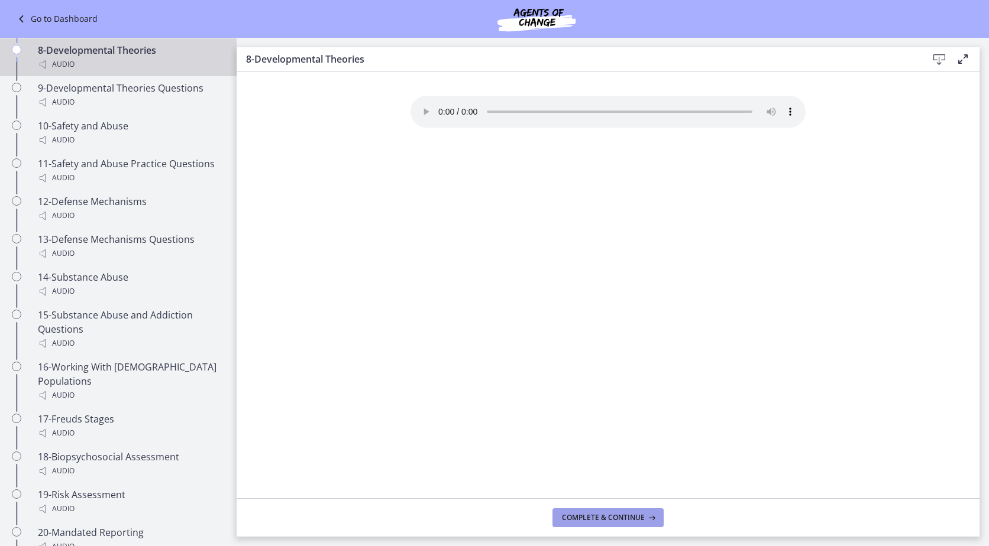
click at [624, 514] on span "Complete & continue" at bounding box center [603, 517] width 83 height 9
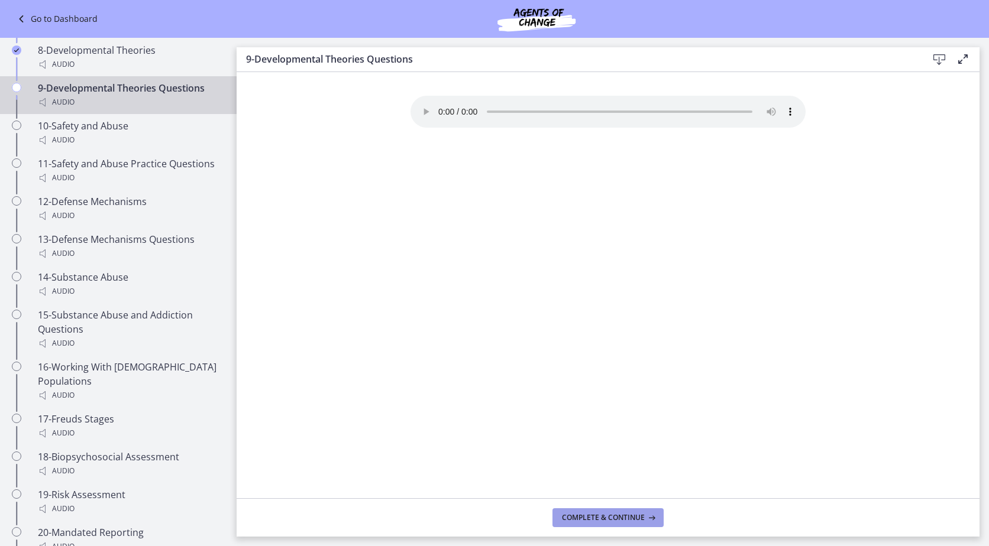
click at [624, 514] on span "Complete & continue" at bounding box center [603, 517] width 83 height 9
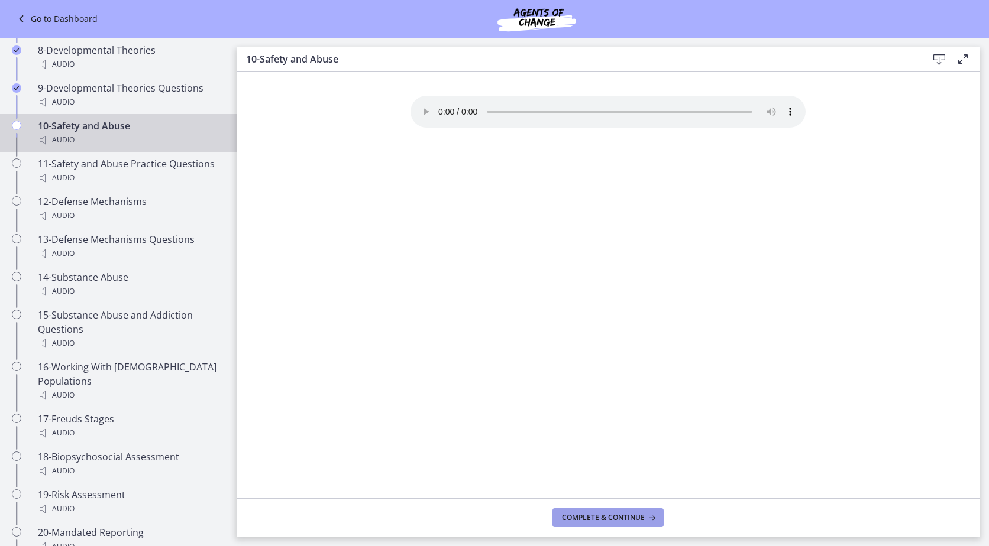
click at [624, 514] on span "Complete & continue" at bounding box center [603, 517] width 83 height 9
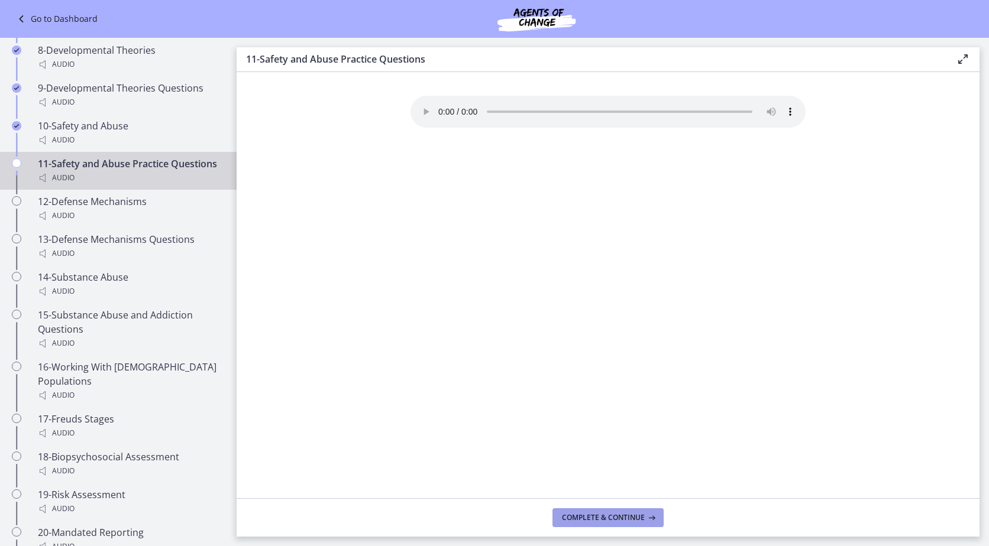
click at [624, 514] on span "Complete & continue" at bounding box center [603, 517] width 83 height 9
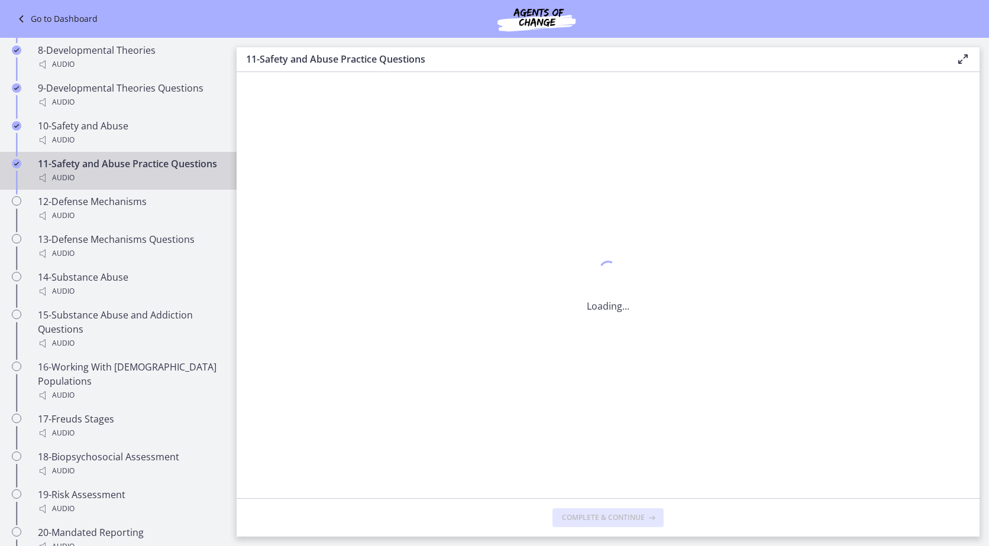
click at [624, 514] on span "Complete & continue" at bounding box center [603, 517] width 83 height 9
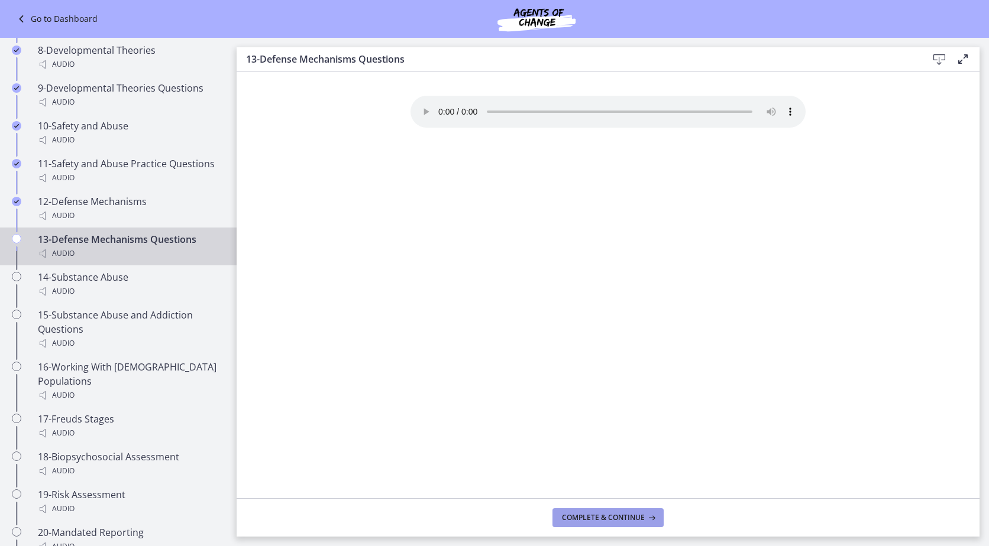
click at [624, 514] on span "Complete & continue" at bounding box center [603, 517] width 83 height 9
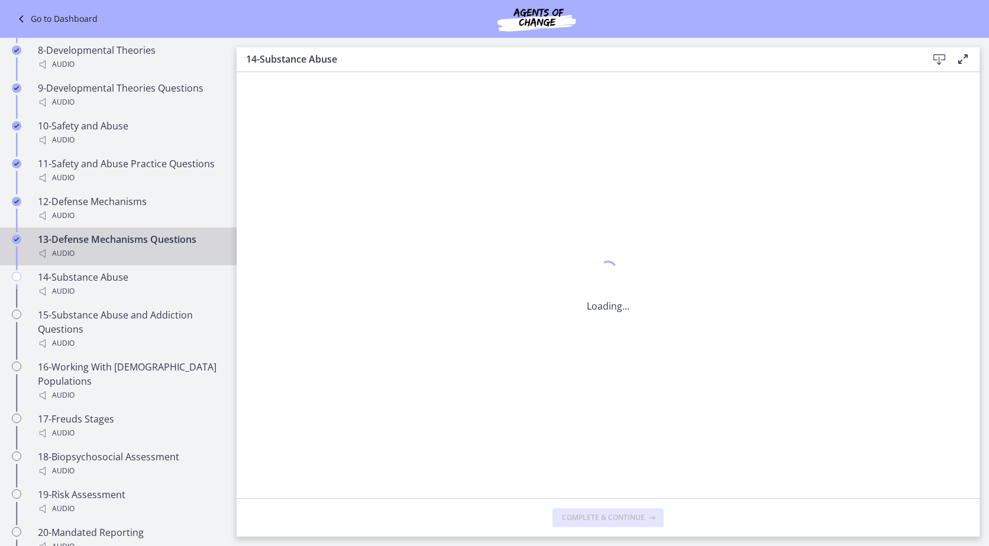
click at [624, 514] on span "Complete & continue" at bounding box center [603, 517] width 83 height 9
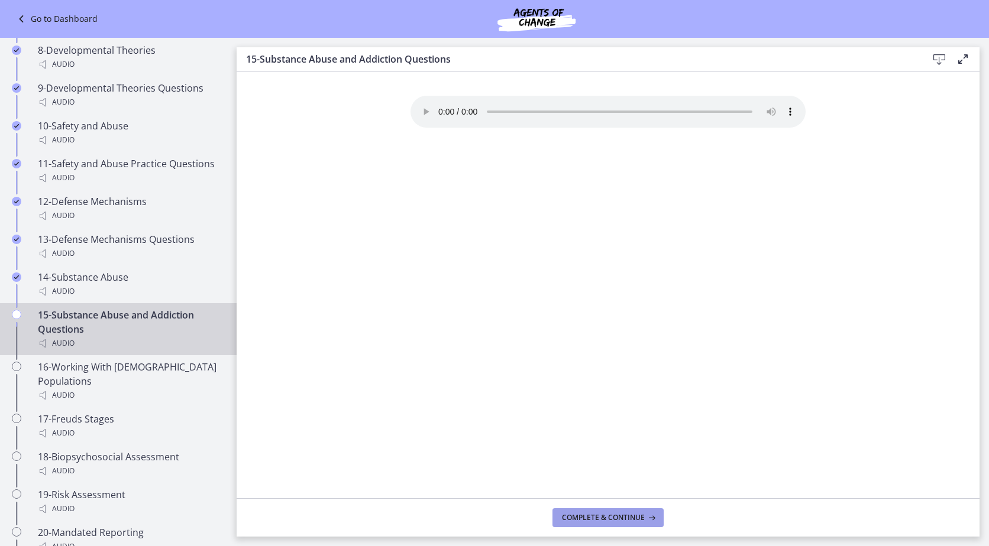
click at [624, 514] on span "Complete & continue" at bounding box center [603, 517] width 83 height 9
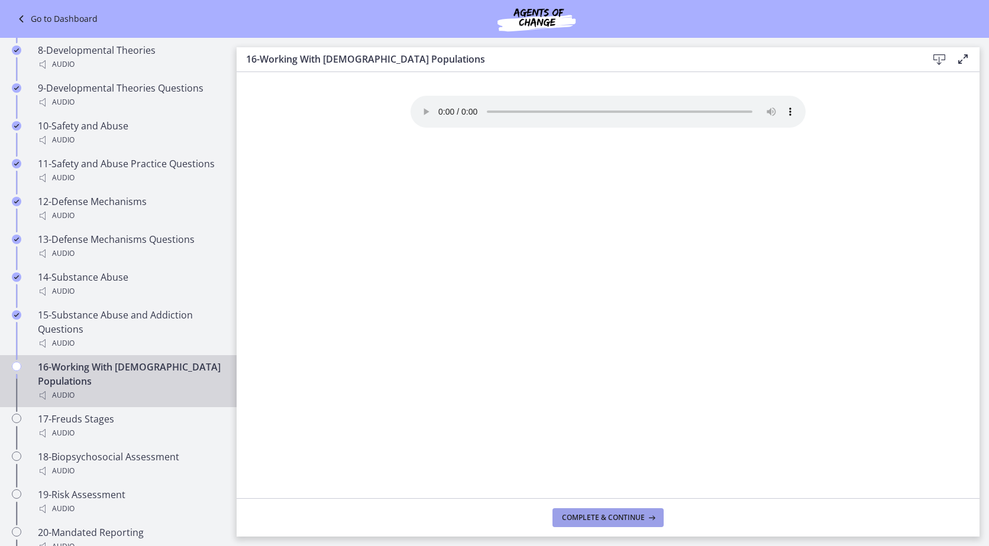
click at [624, 514] on span "Complete & continue" at bounding box center [603, 517] width 83 height 9
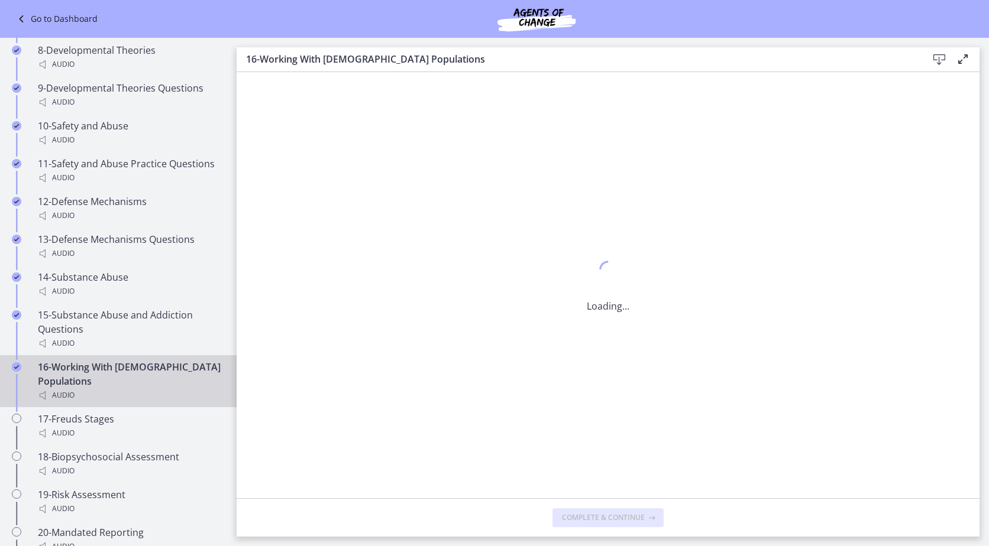
click at [624, 514] on span "Complete & continue" at bounding box center [603, 517] width 83 height 9
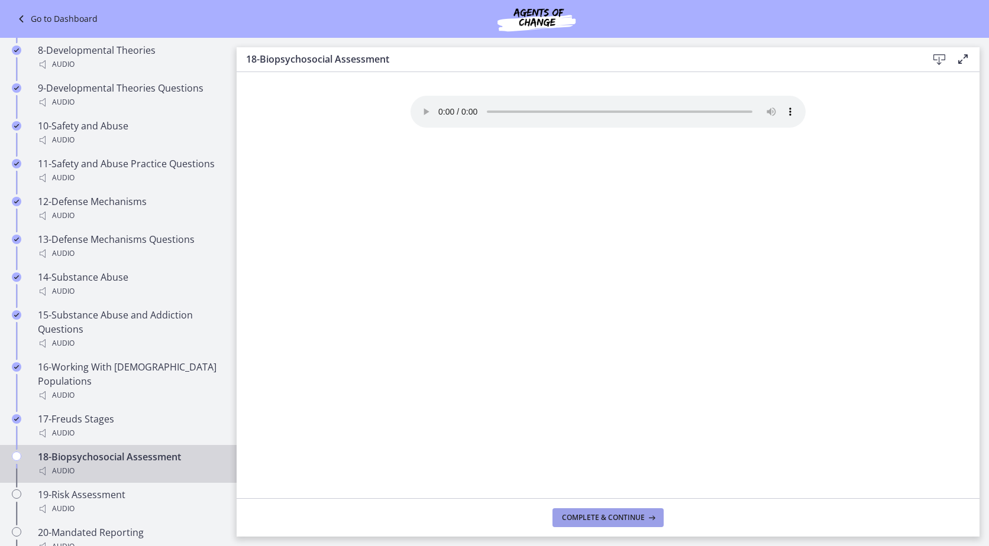
click at [624, 514] on span "Complete & continue" at bounding box center [603, 517] width 83 height 9
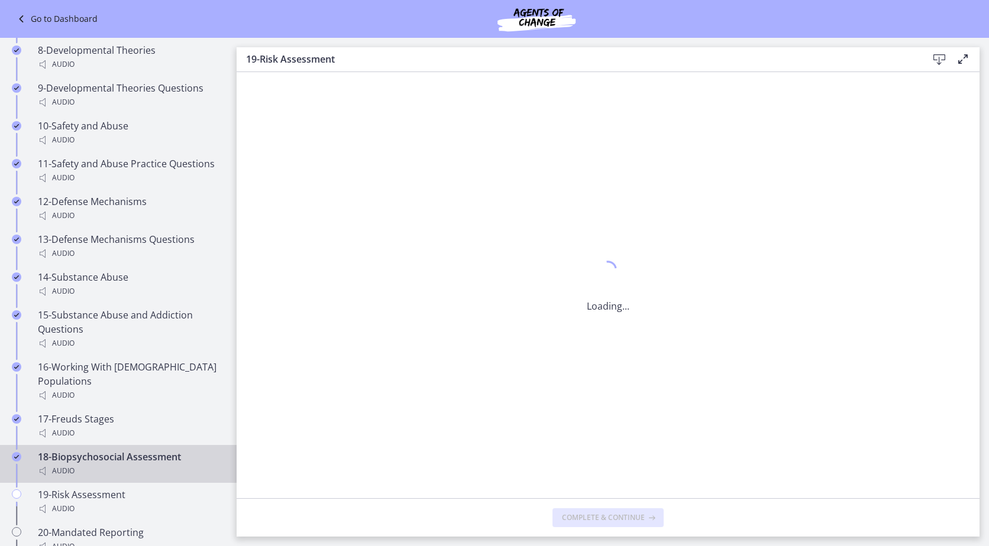
click at [624, 514] on span "Complete & continue" at bounding box center [603, 517] width 83 height 9
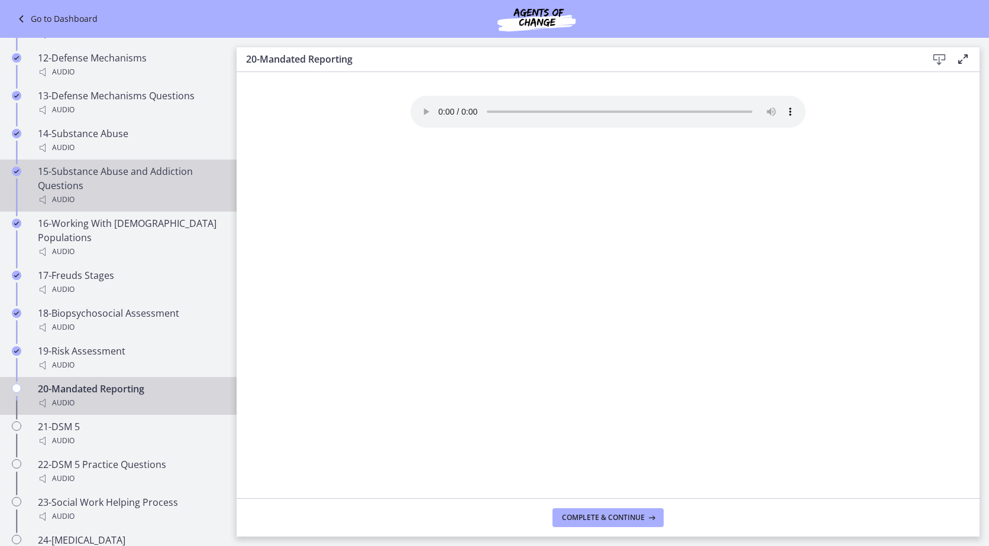
scroll to position [1252, 0]
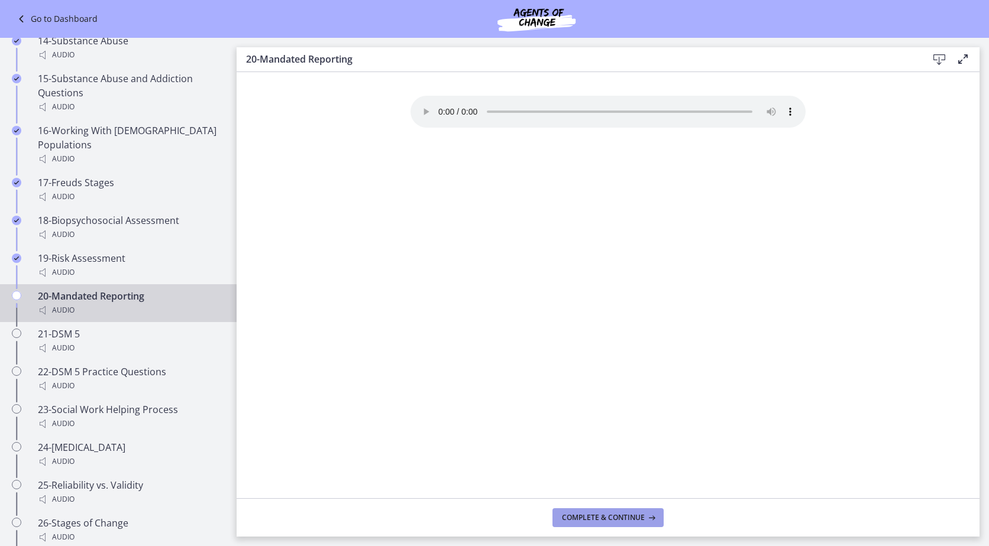
click at [585, 513] on span "Complete & continue" at bounding box center [603, 517] width 83 height 9
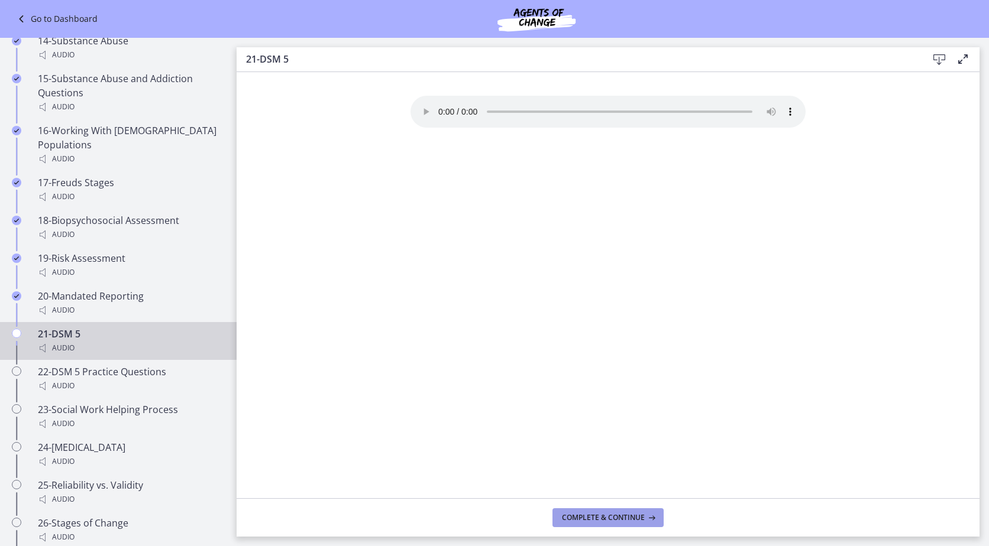
click at [580, 508] on button "Complete & continue" at bounding box center [607, 517] width 111 height 19
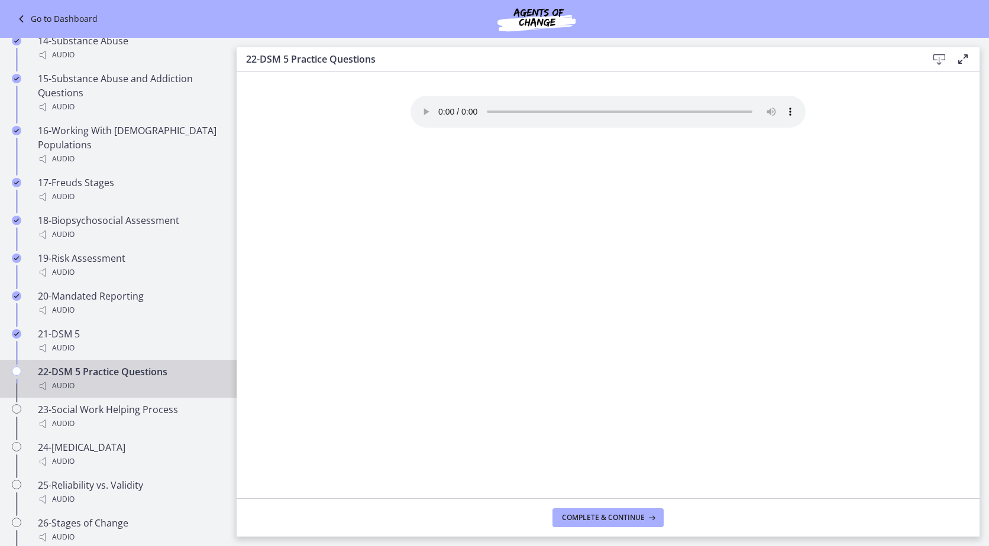
click at [580, 508] on button "Complete & continue" at bounding box center [607, 517] width 111 height 19
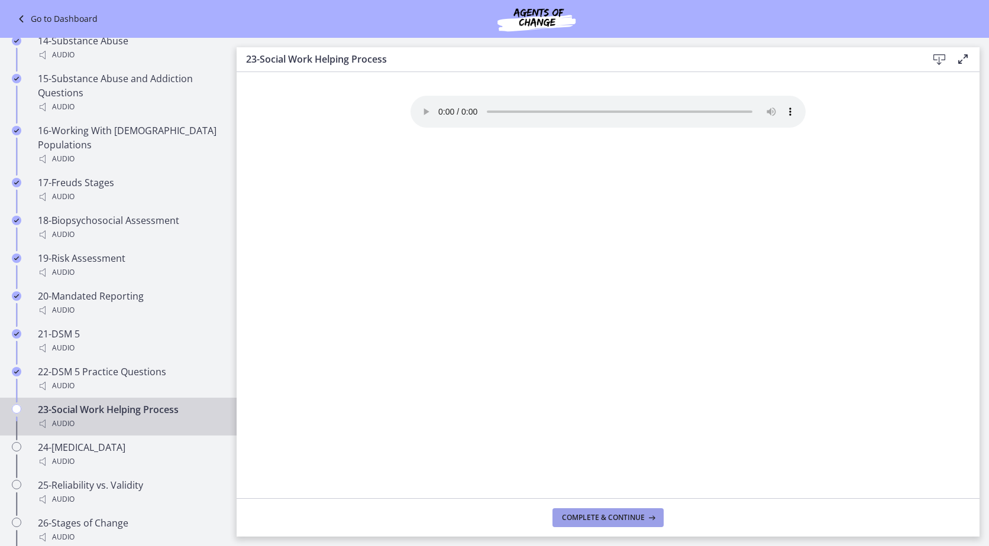
click at [580, 508] on button "Complete & continue" at bounding box center [607, 517] width 111 height 19
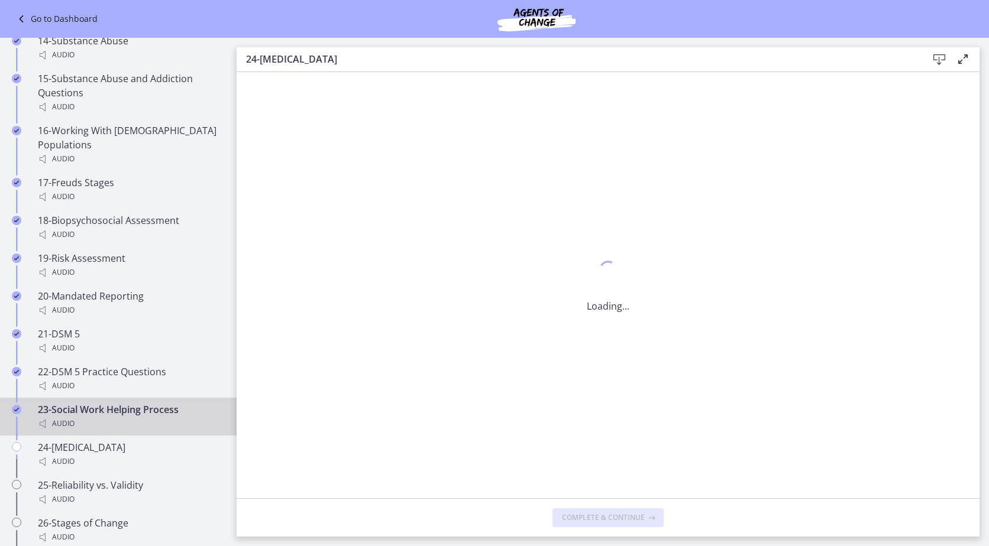
click at [580, 508] on button "Complete & continue" at bounding box center [607, 517] width 111 height 19
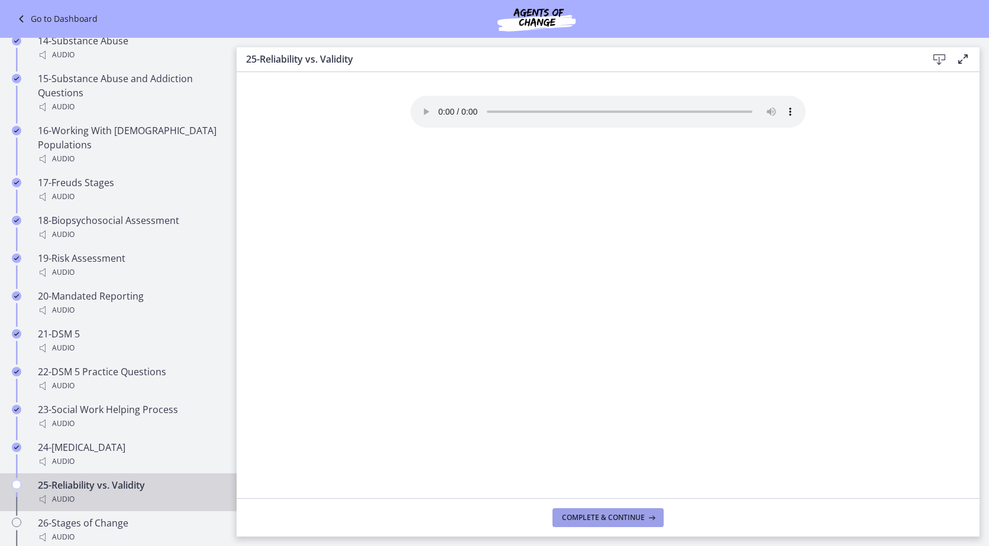
click at [580, 508] on button "Complete & continue" at bounding box center [607, 517] width 111 height 19
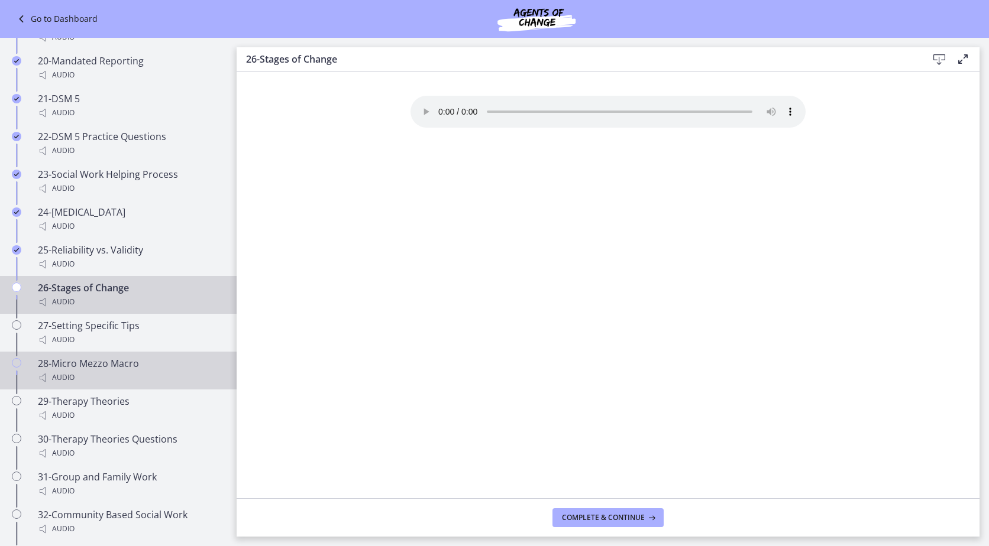
scroll to position [1489, 0]
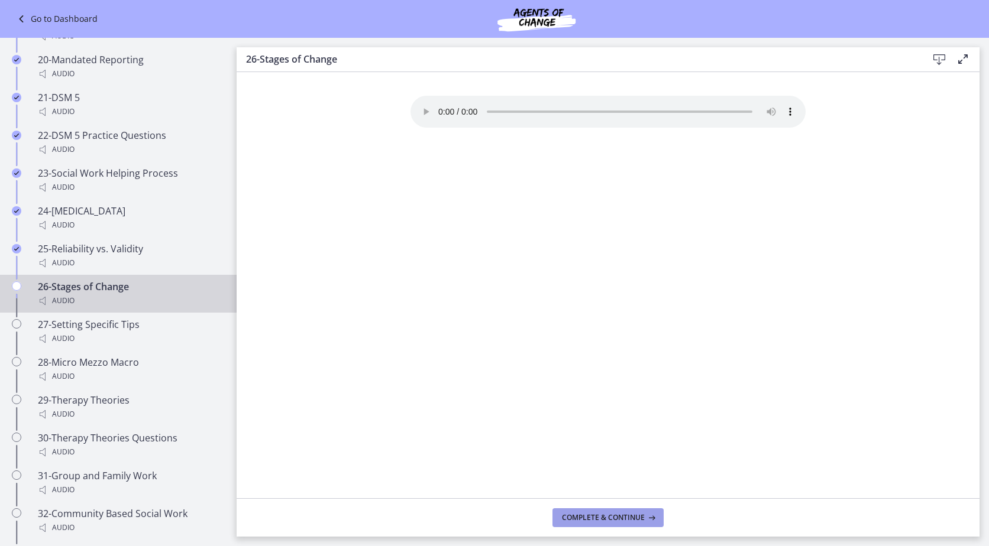
click at [591, 525] on button "Complete & continue" at bounding box center [607, 517] width 111 height 19
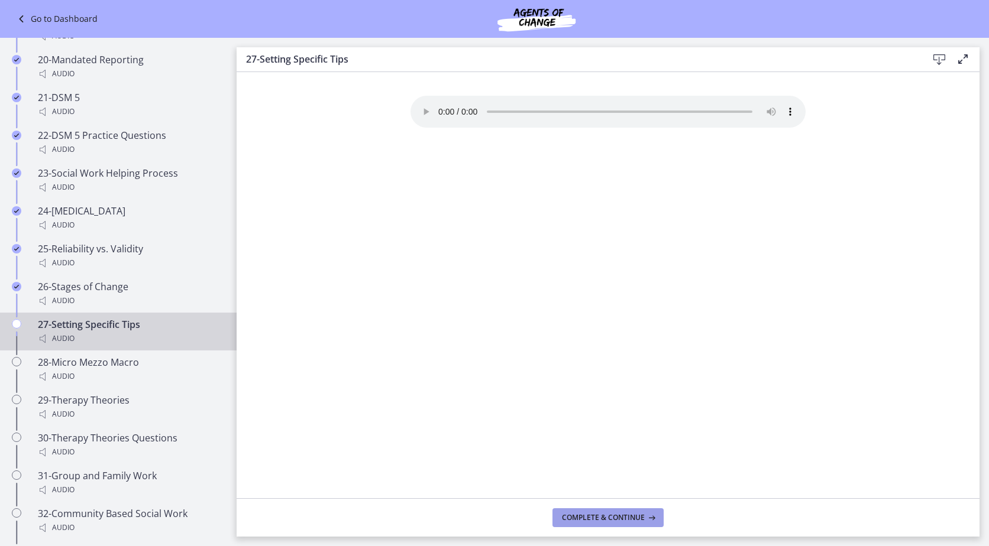
click at [591, 524] on button "Complete & continue" at bounding box center [607, 517] width 111 height 19
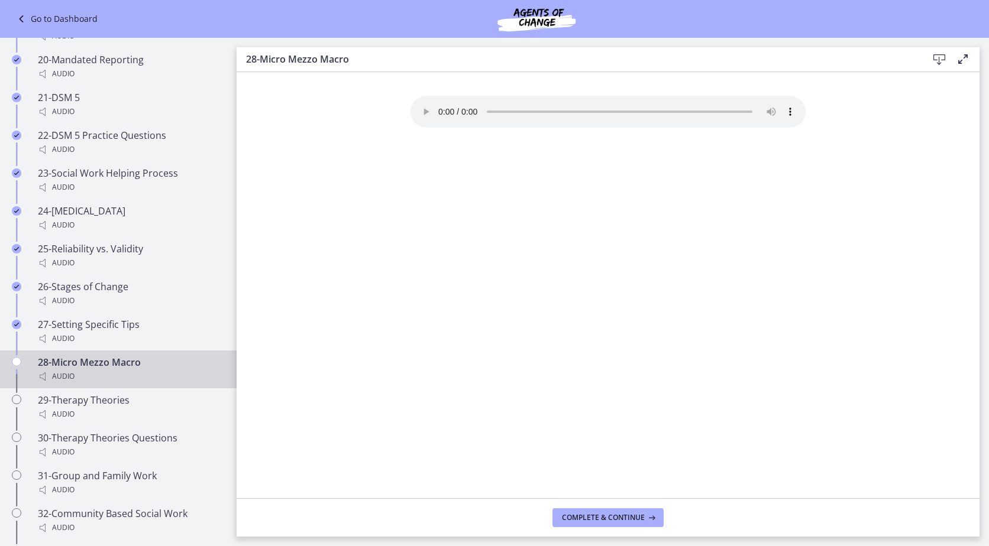
click at [591, 524] on button "Complete & continue" at bounding box center [607, 517] width 111 height 19
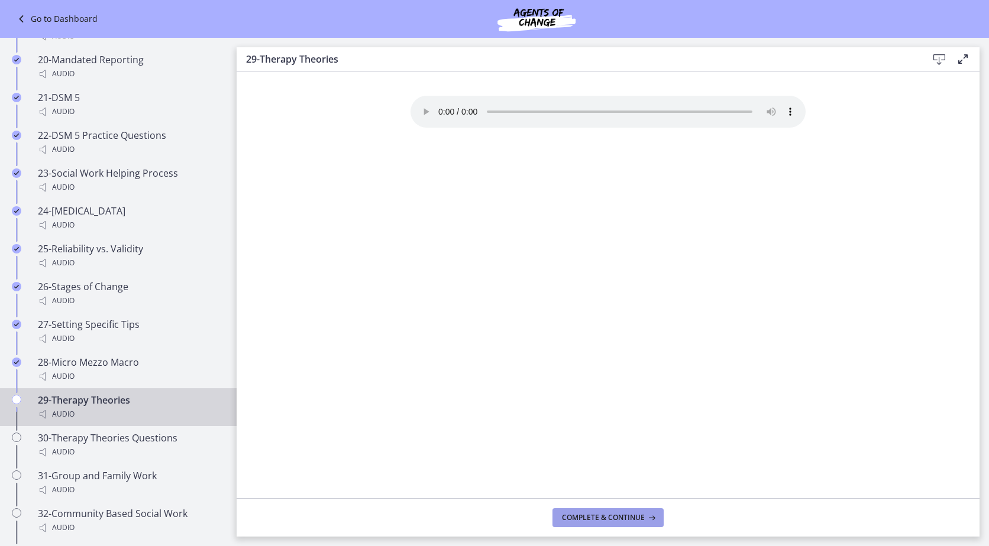
click at [591, 524] on button "Complete & continue" at bounding box center [607, 517] width 111 height 19
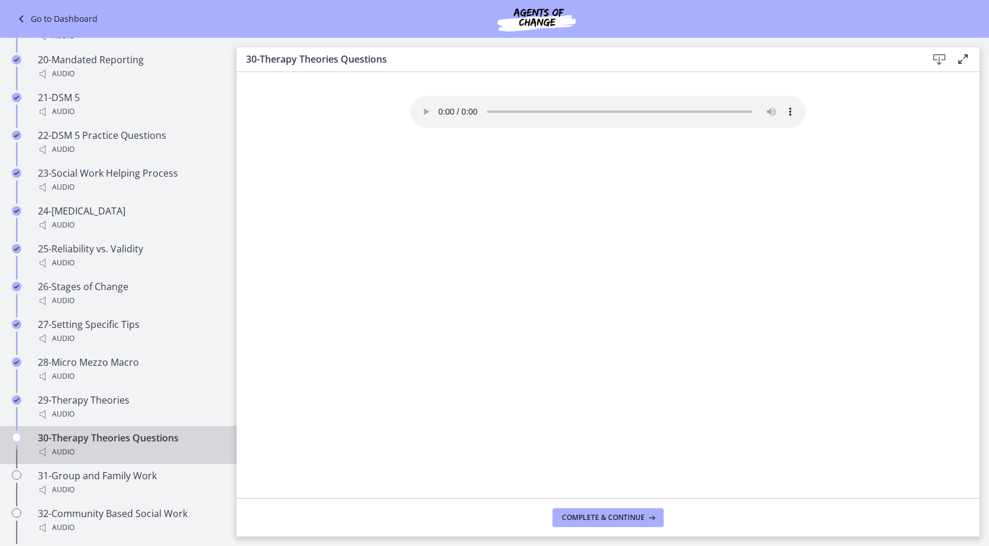
click at [591, 524] on button "Complete & continue" at bounding box center [607, 517] width 111 height 19
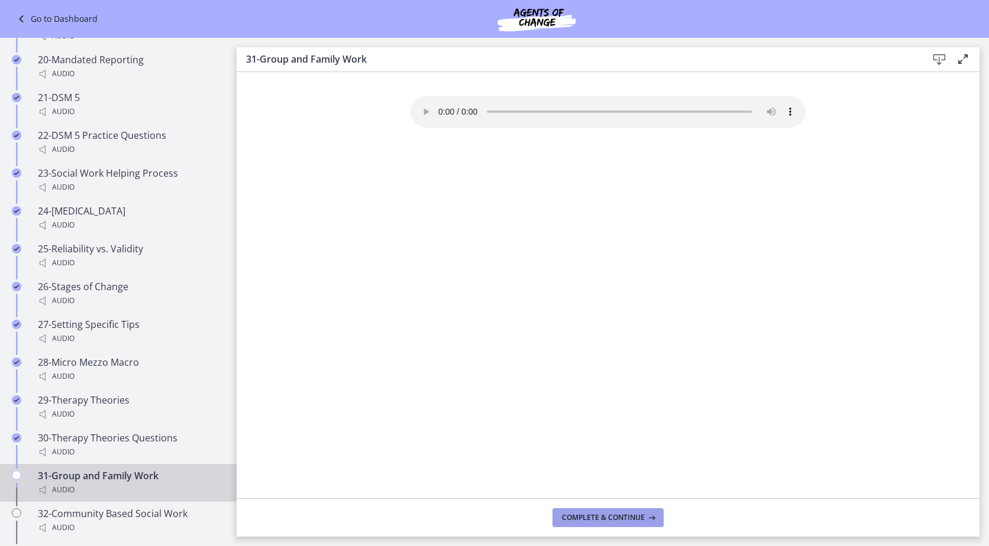
click at [591, 524] on button "Complete & continue" at bounding box center [607, 517] width 111 height 19
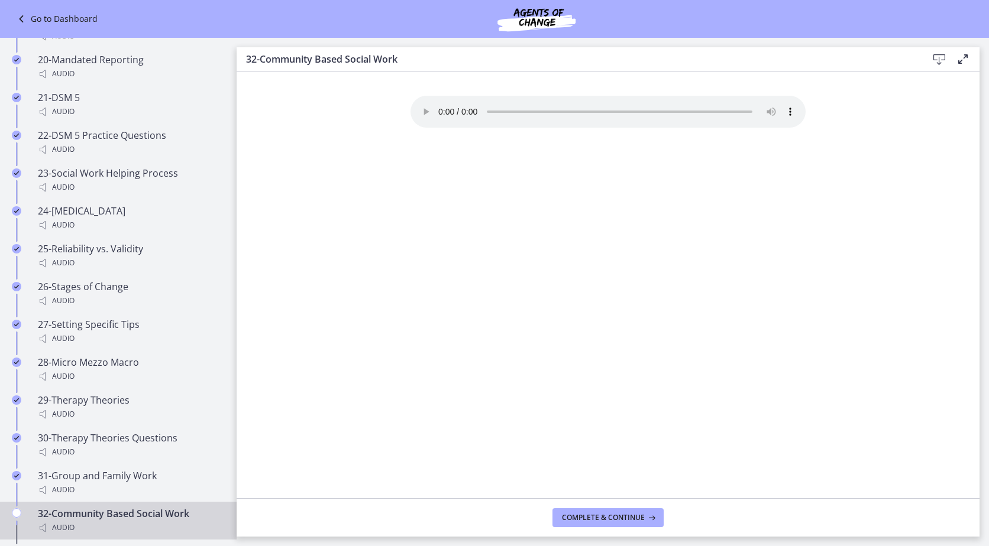
click at [591, 524] on button "Complete & continue" at bounding box center [607, 517] width 111 height 19
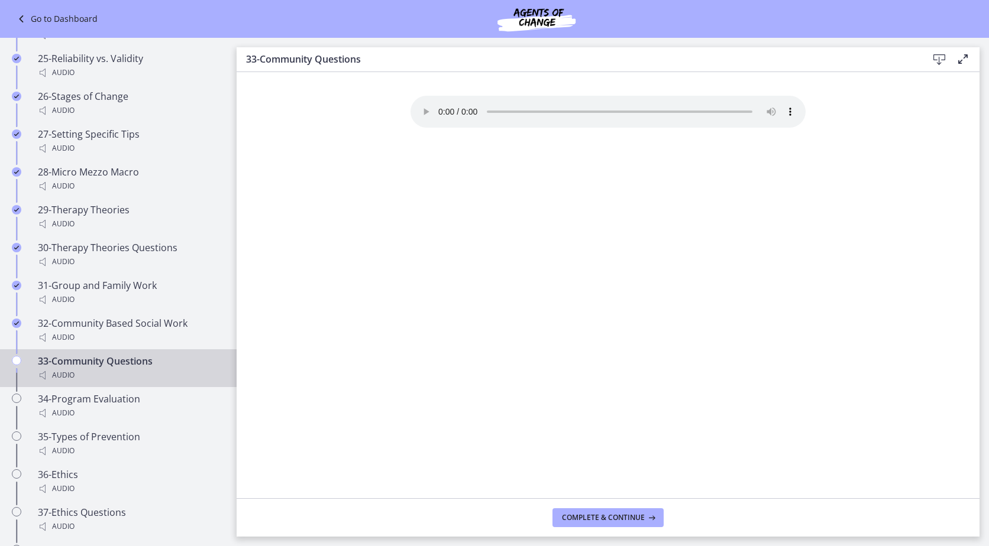
scroll to position [2021, 0]
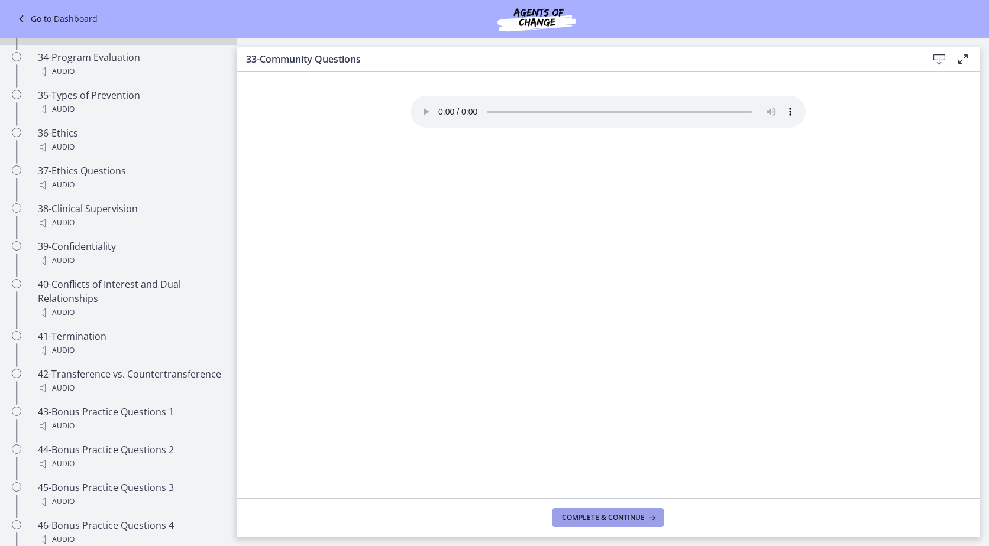
click at [584, 519] on span "Complete & continue" at bounding box center [603, 517] width 83 height 9
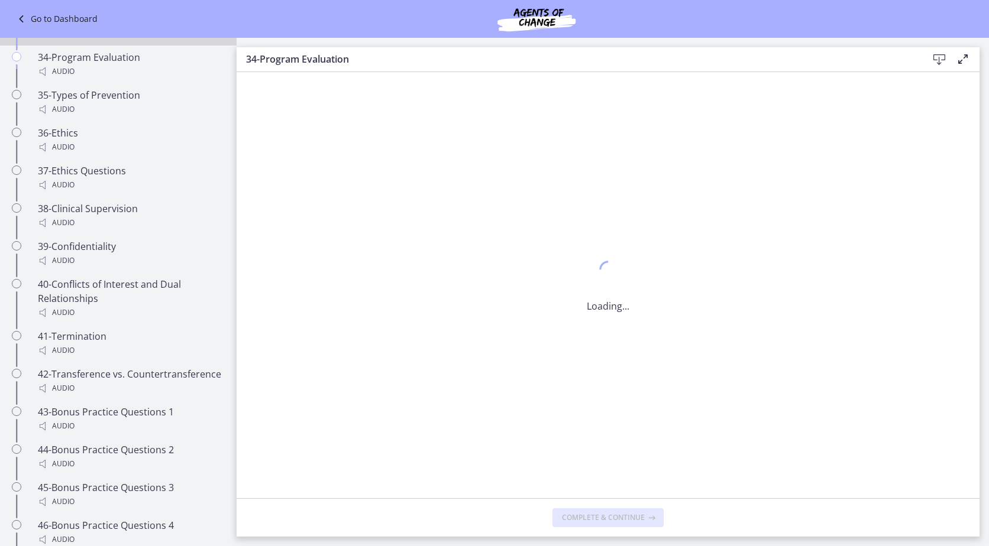
click at [584, 519] on span "Complete & continue" at bounding box center [603, 517] width 83 height 9
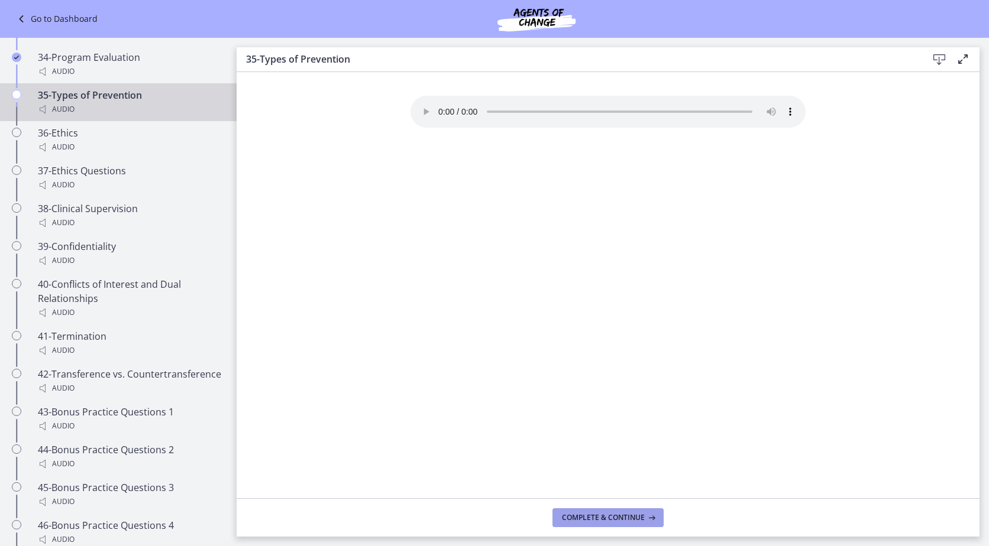
click at [584, 519] on span "Complete & continue" at bounding box center [603, 517] width 83 height 9
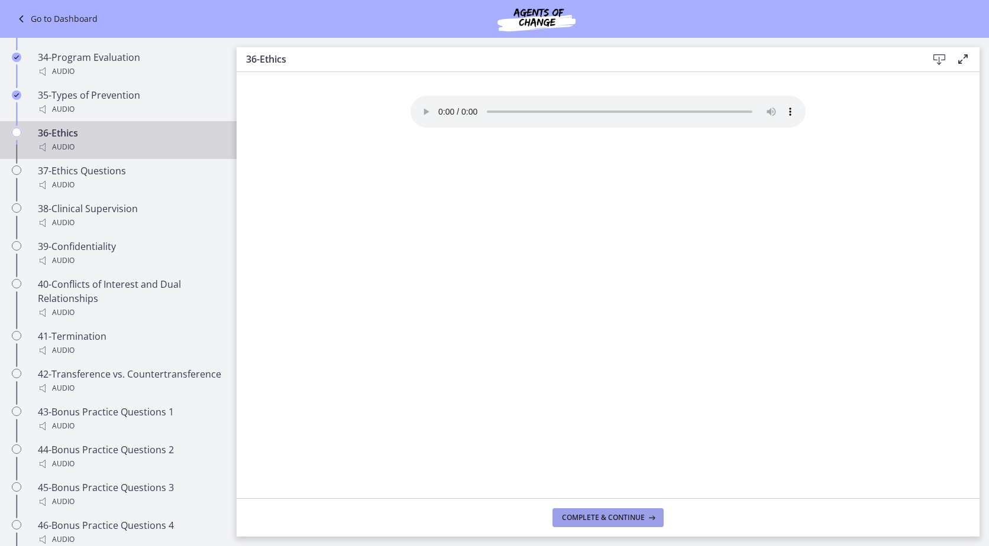
click at [584, 519] on span "Complete & continue" at bounding box center [603, 517] width 83 height 9
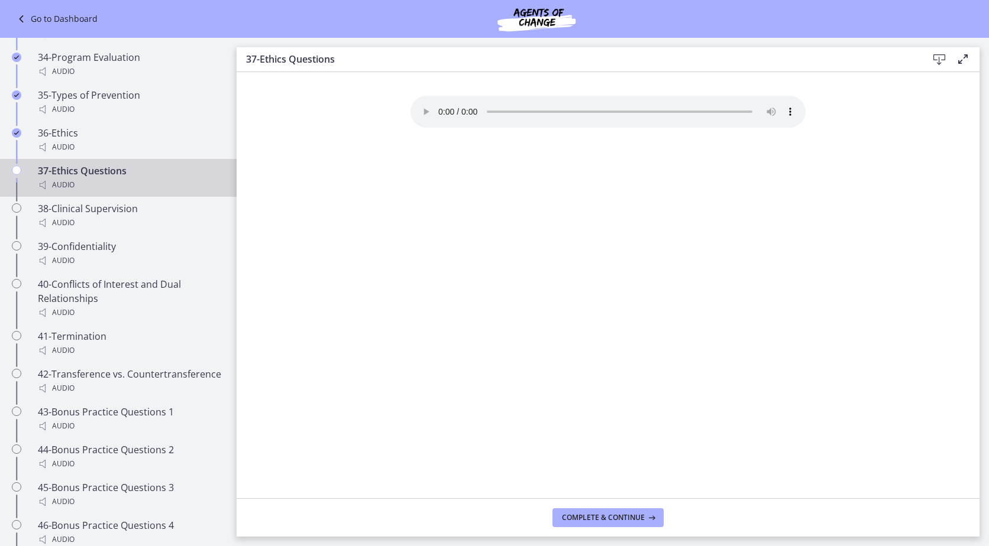
click at [584, 519] on span "Complete & continue" at bounding box center [603, 517] width 83 height 9
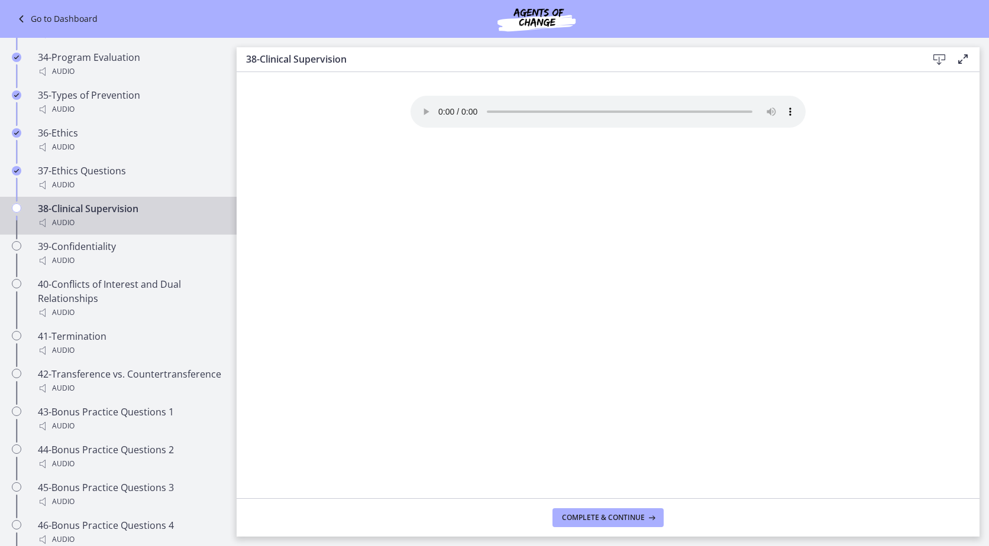
click at [584, 519] on span "Complete & continue" at bounding box center [603, 517] width 83 height 9
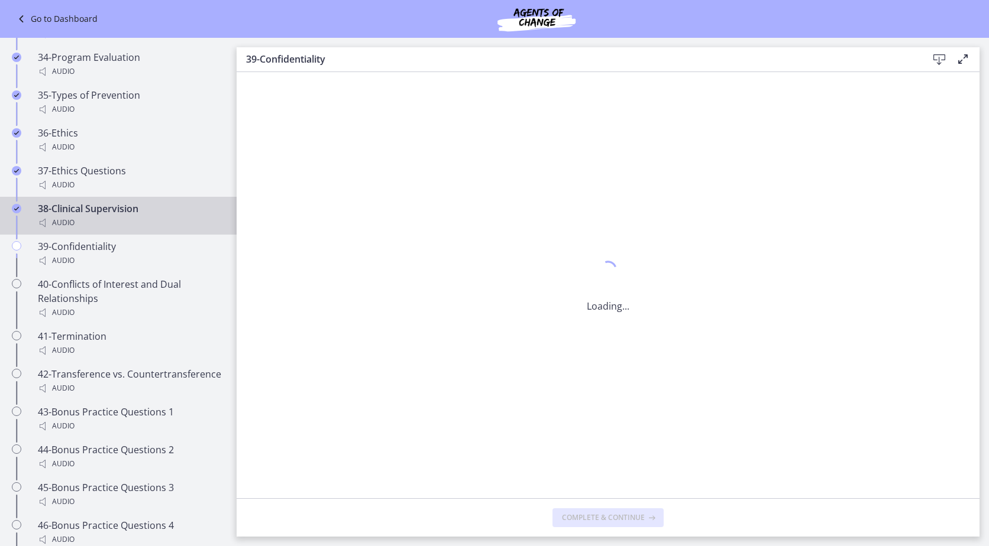
click at [584, 519] on span "Complete & continue" at bounding box center [603, 517] width 83 height 9
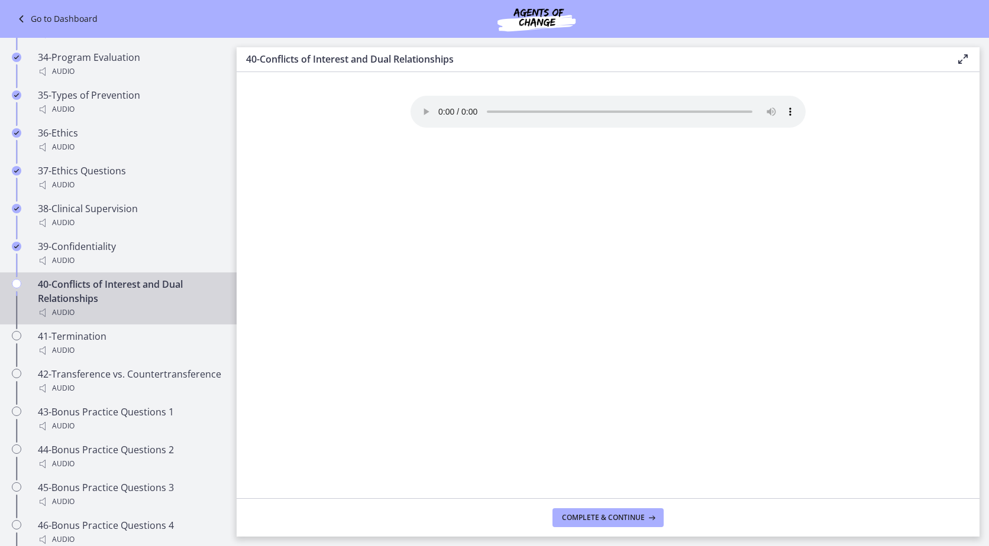
click at [584, 519] on span "Complete & continue" at bounding box center [603, 517] width 83 height 9
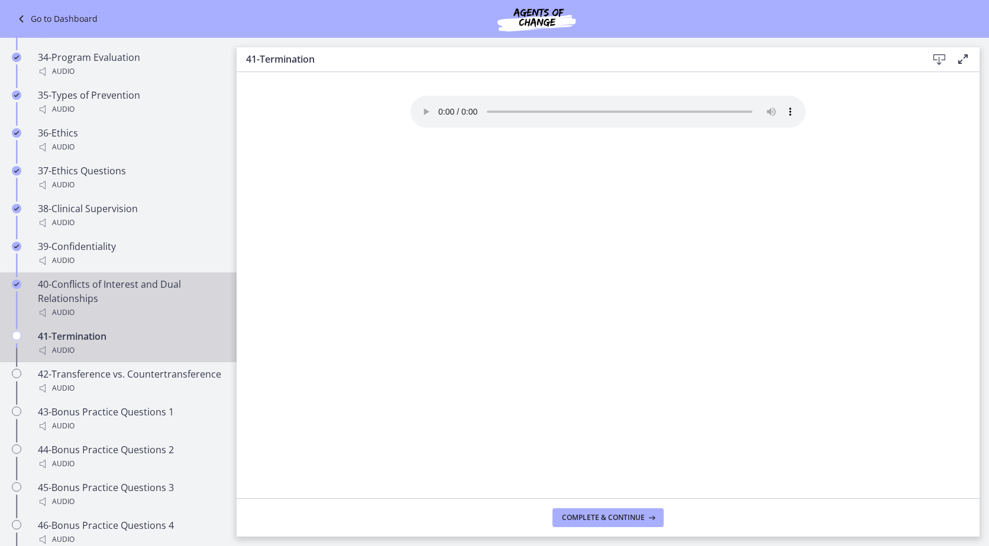
click at [99, 304] on div "40-Conflicts of Interest and Dual Relationships Audio" at bounding box center [130, 298] width 184 height 43
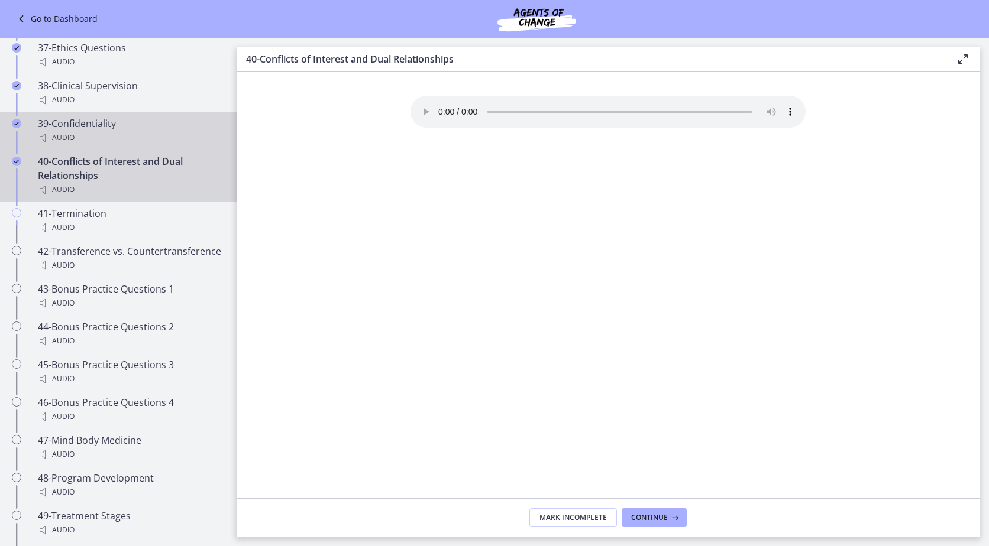
scroll to position [2080, 0]
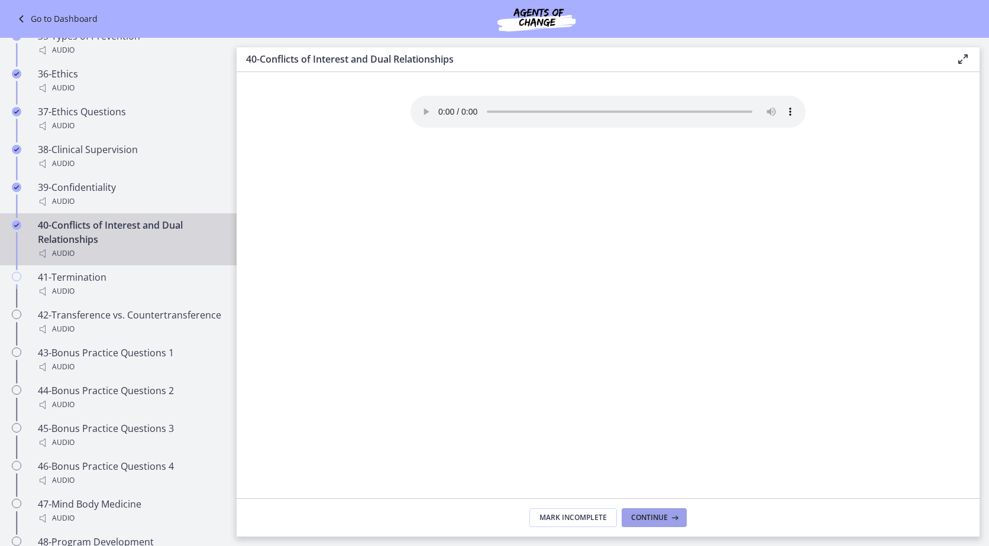
click at [659, 508] on button "Continue" at bounding box center [653, 517] width 65 height 19
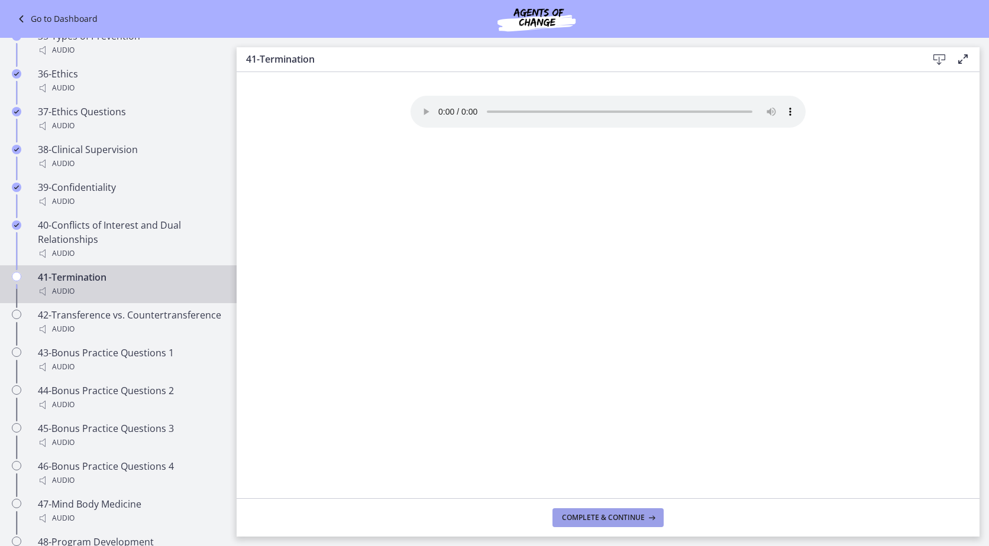
click at [659, 508] on button "Complete & continue" at bounding box center [607, 517] width 111 height 19
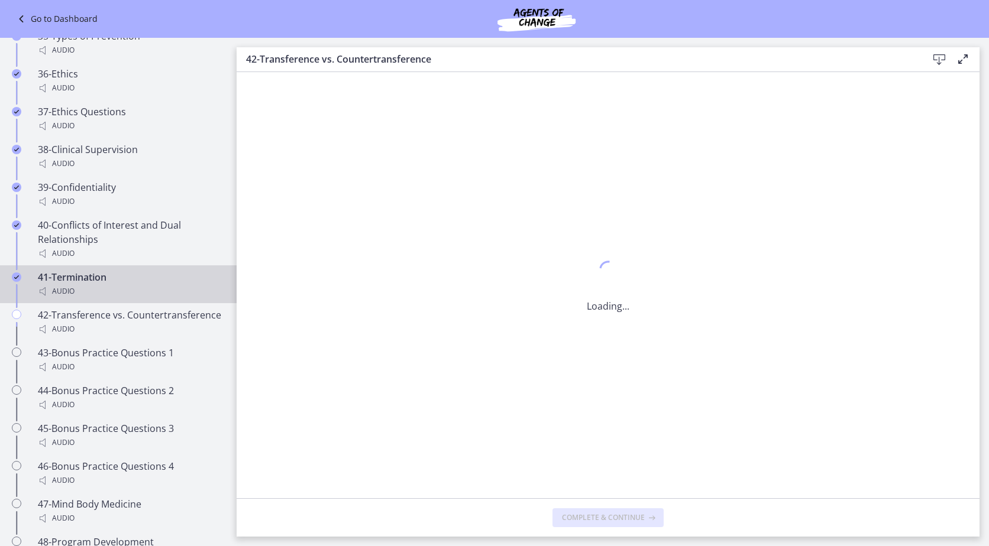
click at [659, 508] on button "Complete & continue" at bounding box center [607, 517] width 111 height 19
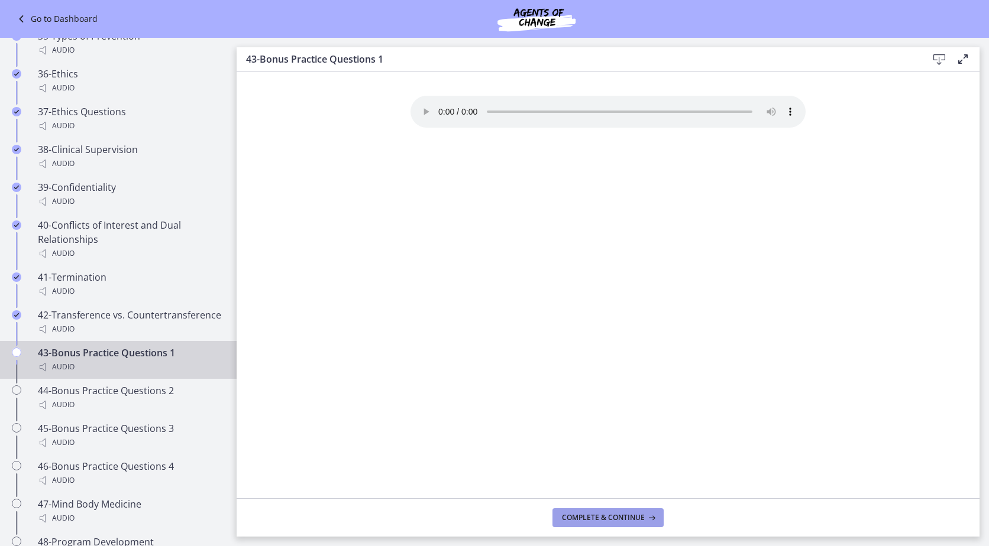
click at [659, 508] on button "Complete & continue" at bounding box center [607, 517] width 111 height 19
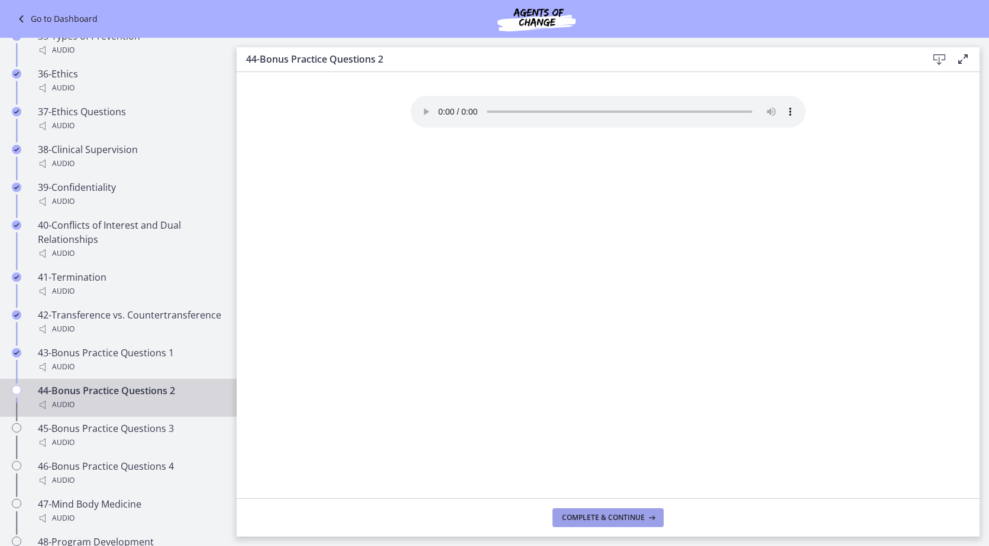
click at [659, 508] on button "Complete & continue" at bounding box center [607, 517] width 111 height 19
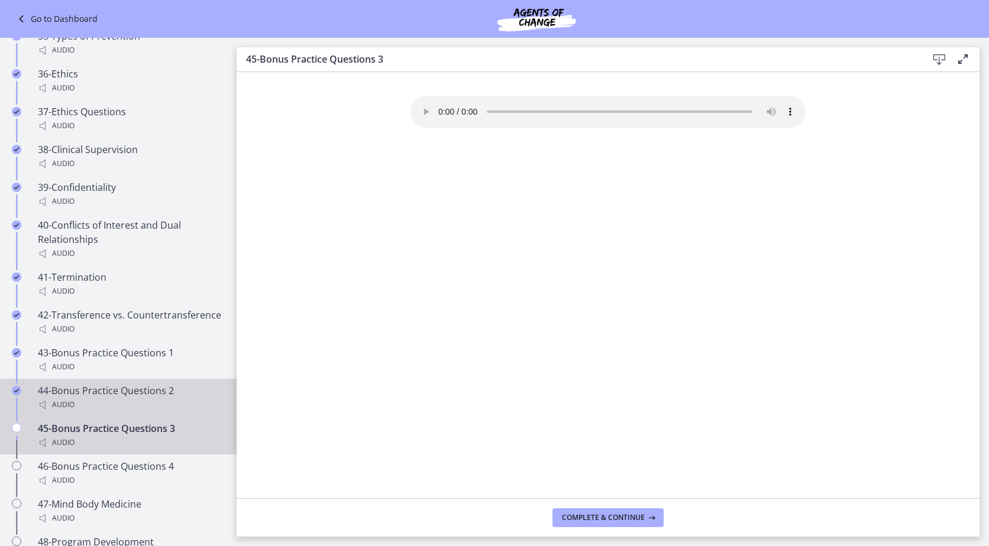
click at [153, 401] on div "44-Bonus Practice Questions 2 Audio" at bounding box center [130, 398] width 184 height 28
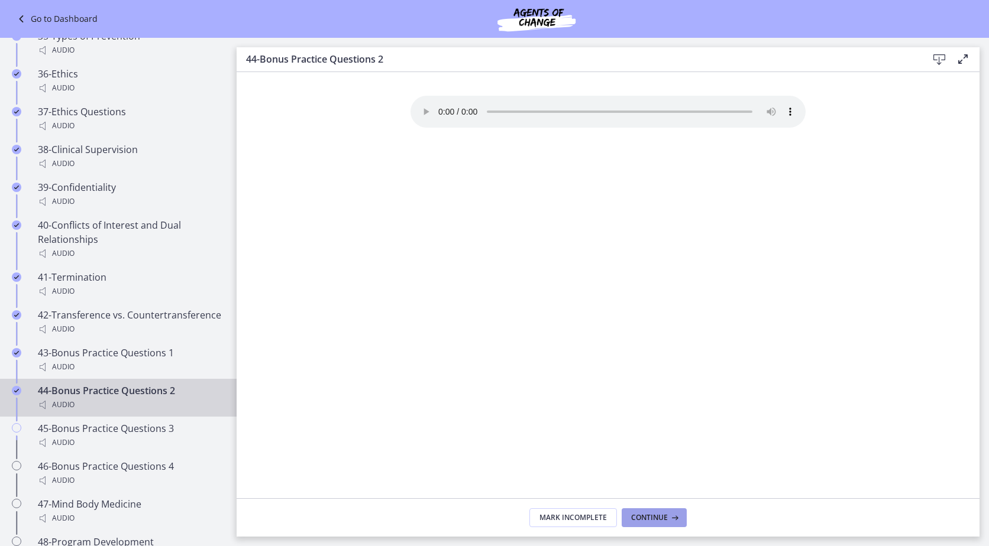
click at [650, 517] on span "Continue" at bounding box center [649, 517] width 37 height 9
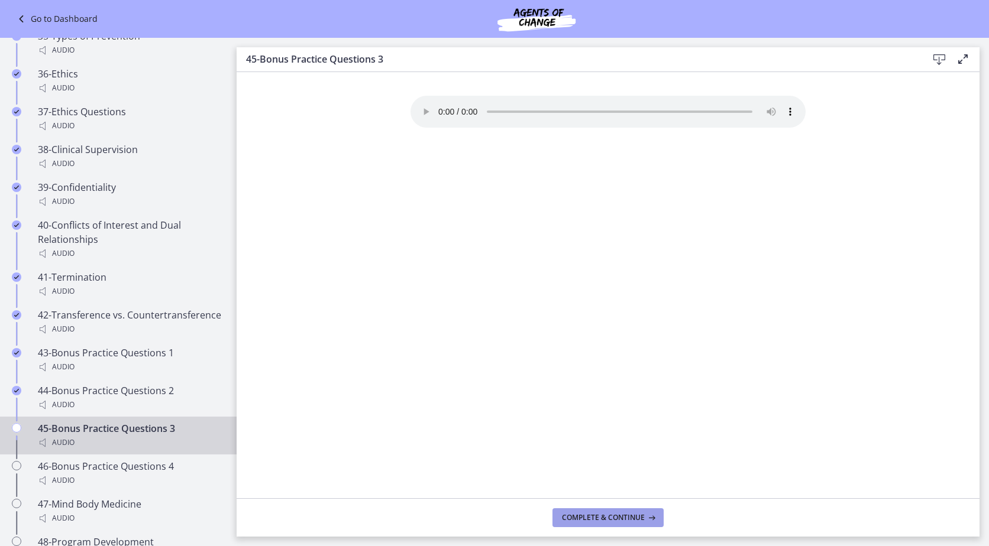
click at [650, 517] on icon at bounding box center [650, 517] width 12 height 9
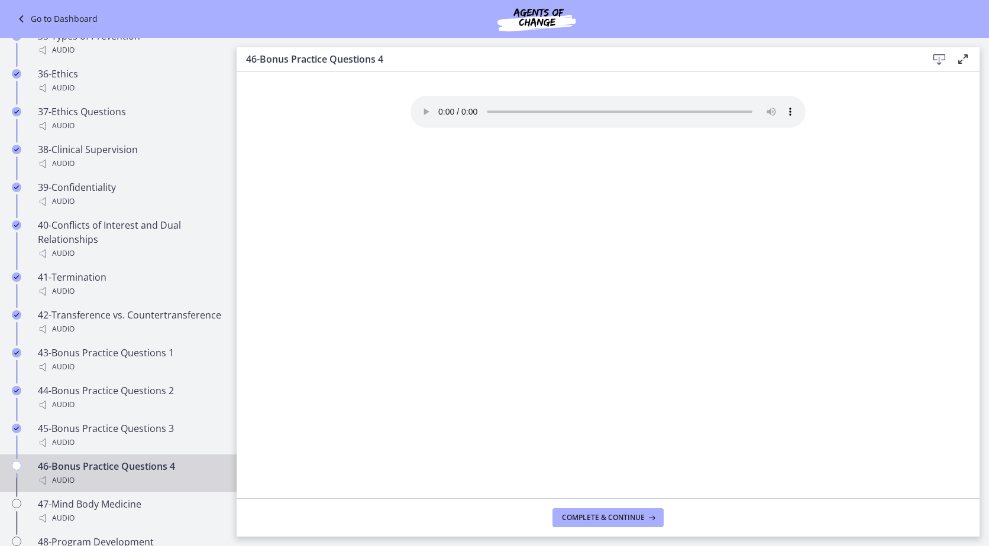
click at [650, 517] on icon at bounding box center [650, 517] width 12 height 9
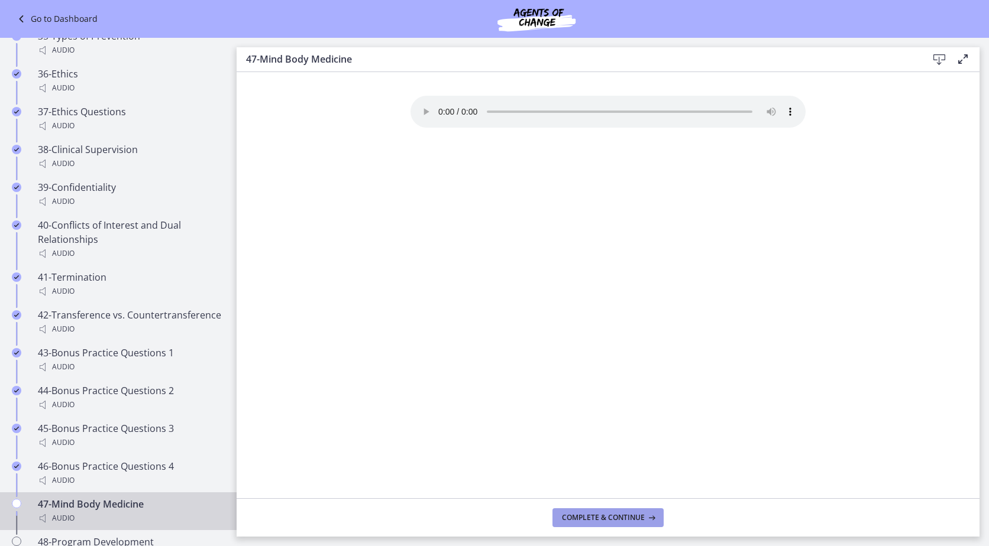
click at [650, 517] on icon at bounding box center [650, 517] width 12 height 9
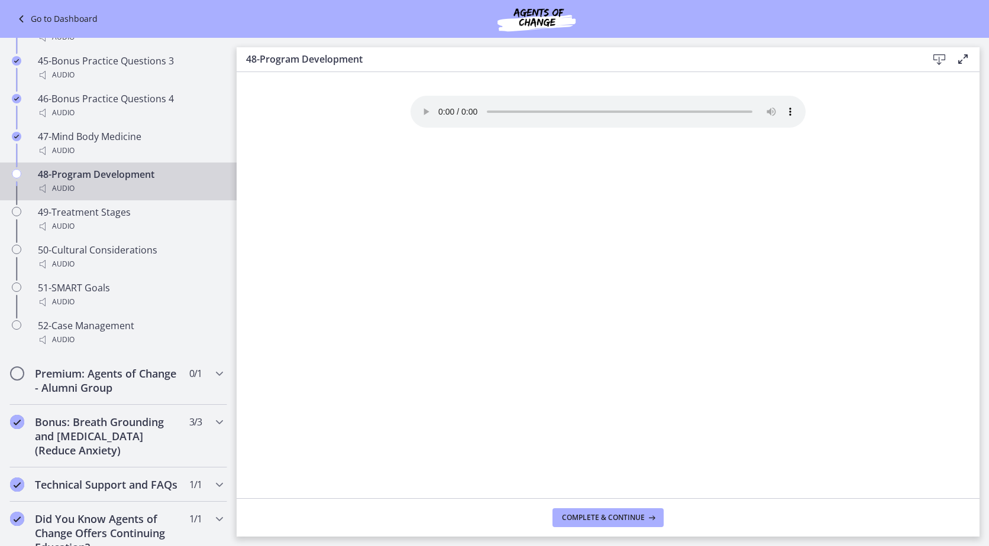
scroll to position [2494, 0]
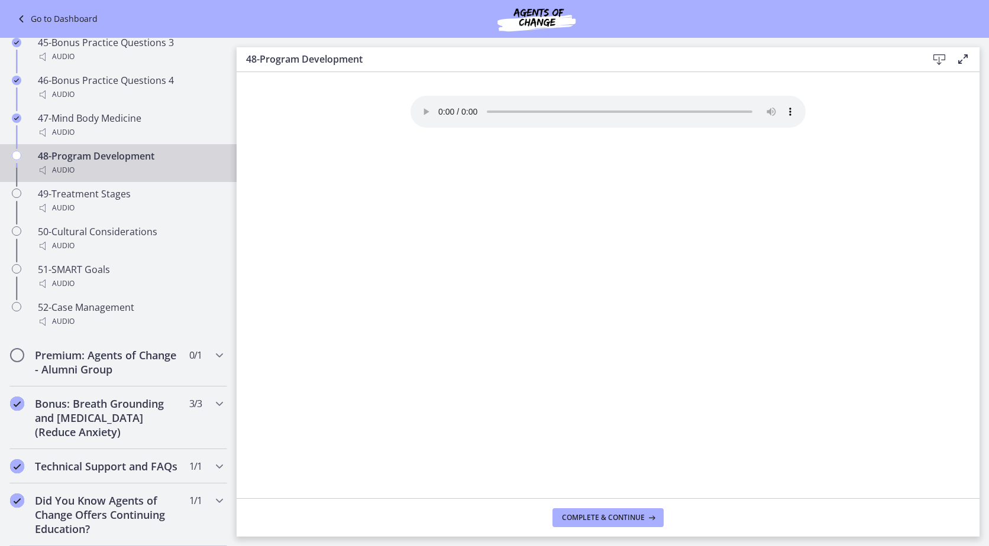
click at [593, 508] on footer "Complete & continue" at bounding box center [608, 517] width 743 height 38
click at [600, 522] on span "Complete & continue" at bounding box center [603, 517] width 83 height 9
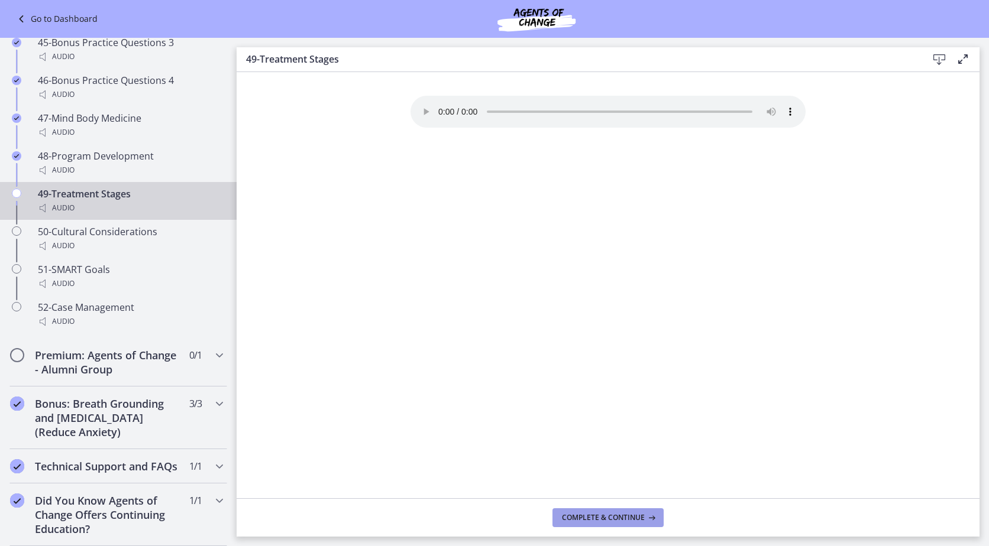
click at [600, 522] on span "Complete & continue" at bounding box center [603, 517] width 83 height 9
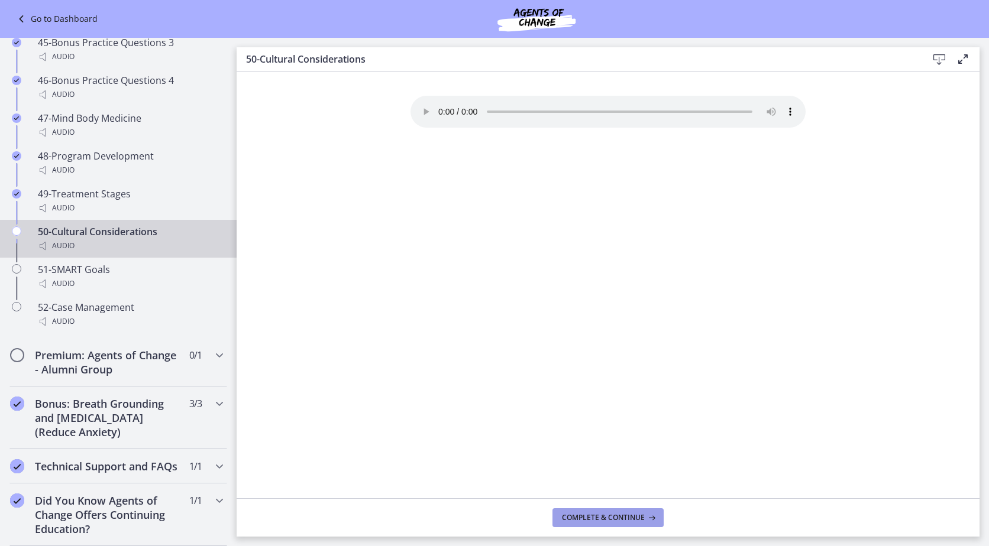
click at [600, 522] on span "Complete & continue" at bounding box center [603, 517] width 83 height 9
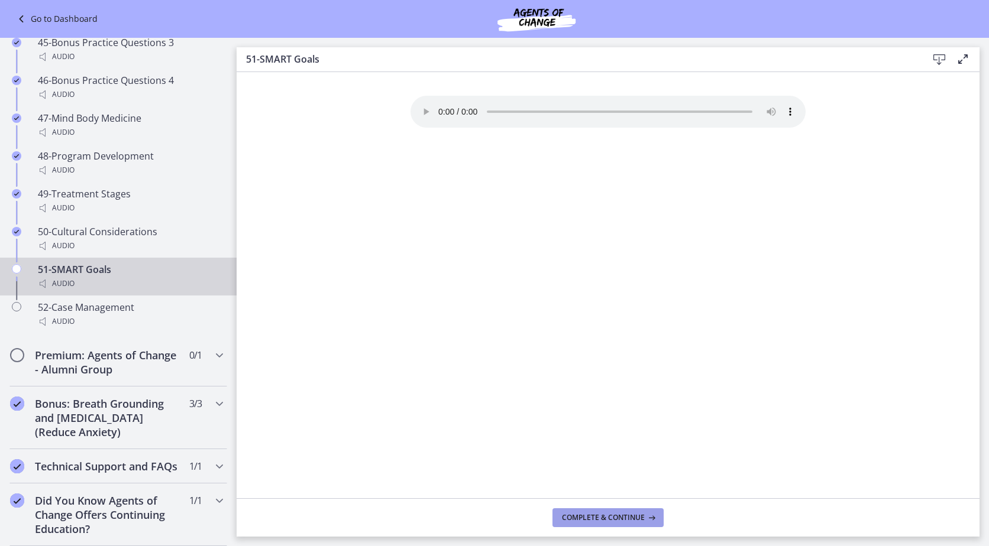
click at [600, 522] on span "Complete & continue" at bounding box center [603, 517] width 83 height 9
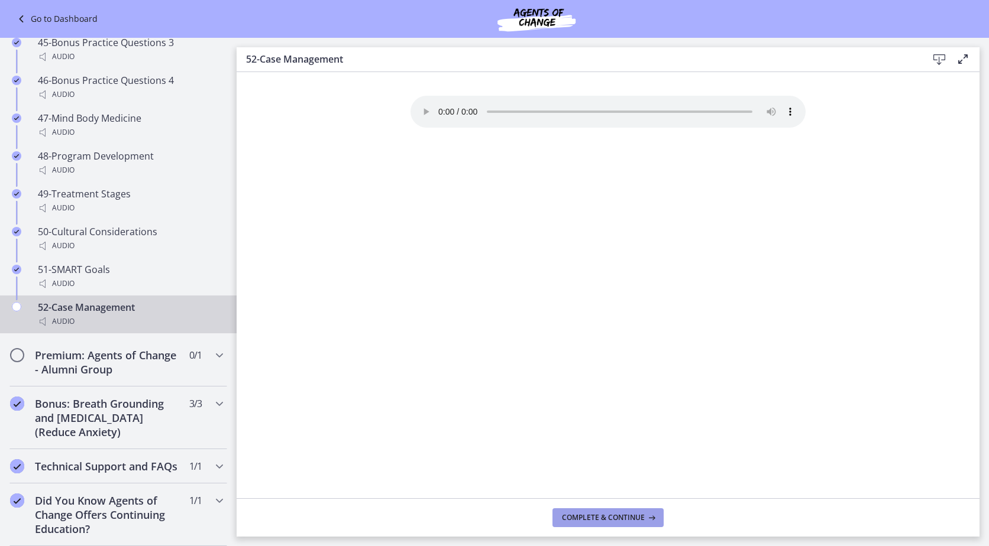
click at [600, 522] on span "Complete & continue" at bounding box center [603, 517] width 83 height 9
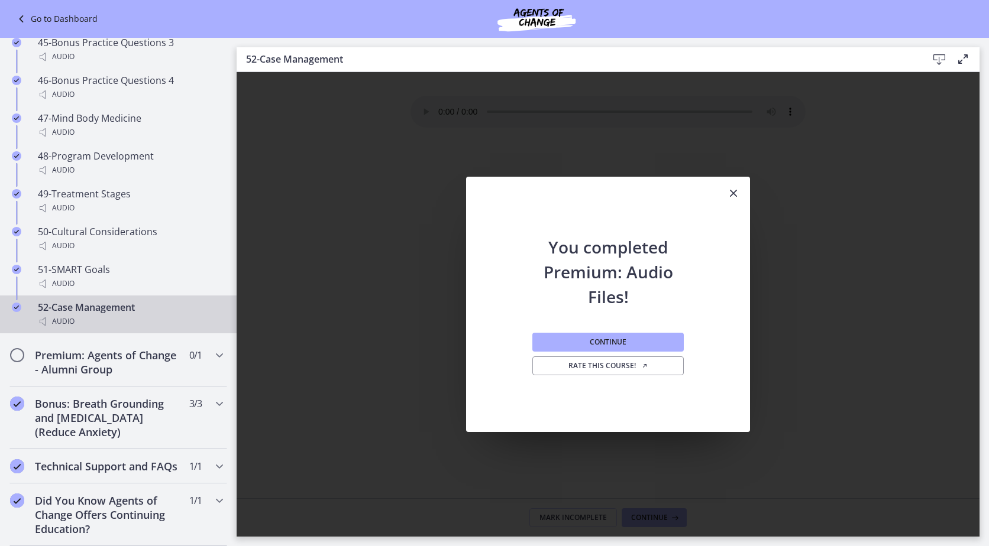
click at [598, 332] on div "Continue Rate this course!" at bounding box center [607, 370] width 151 height 123
click at [599, 335] on button "Continue" at bounding box center [607, 342] width 151 height 19
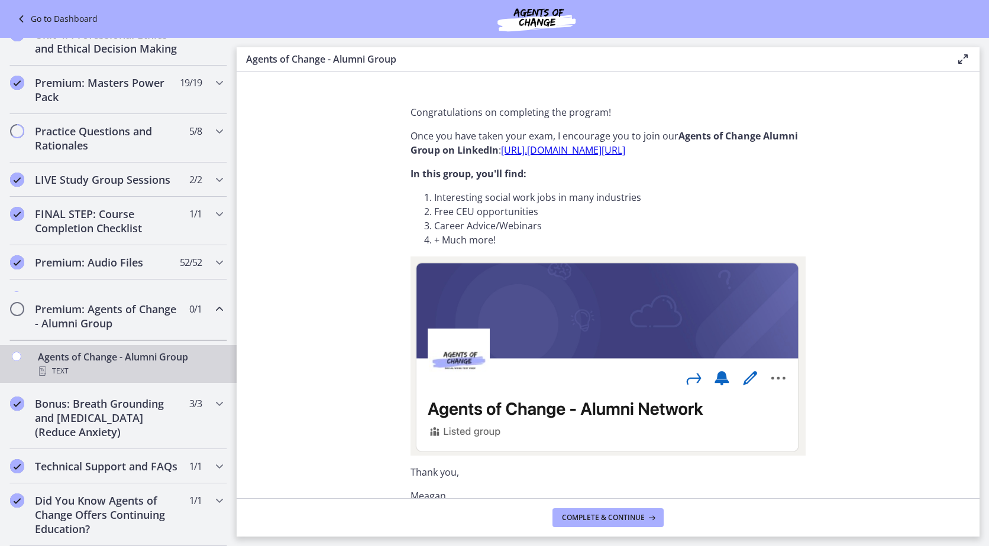
scroll to position [508, 0]
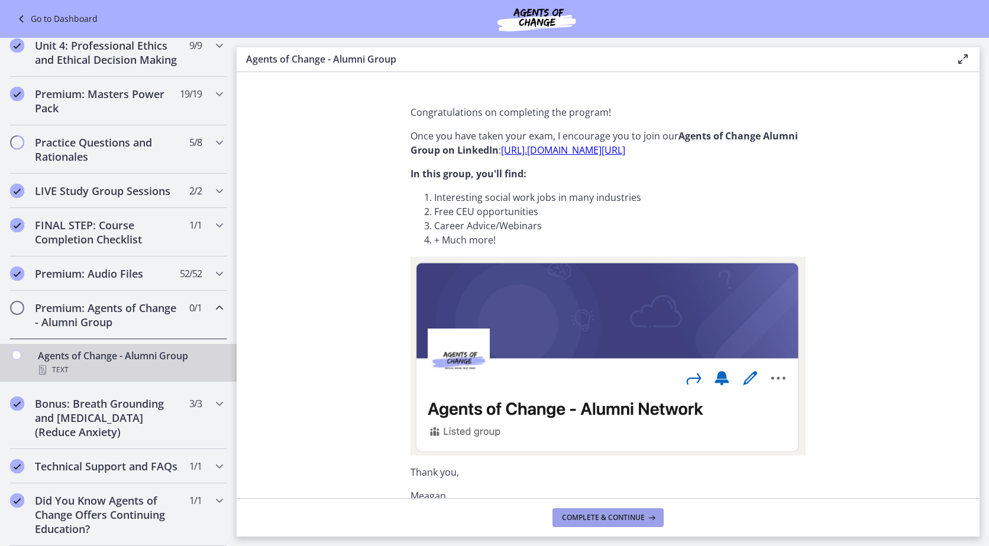
click at [617, 516] on span "Complete & continue" at bounding box center [603, 517] width 83 height 9
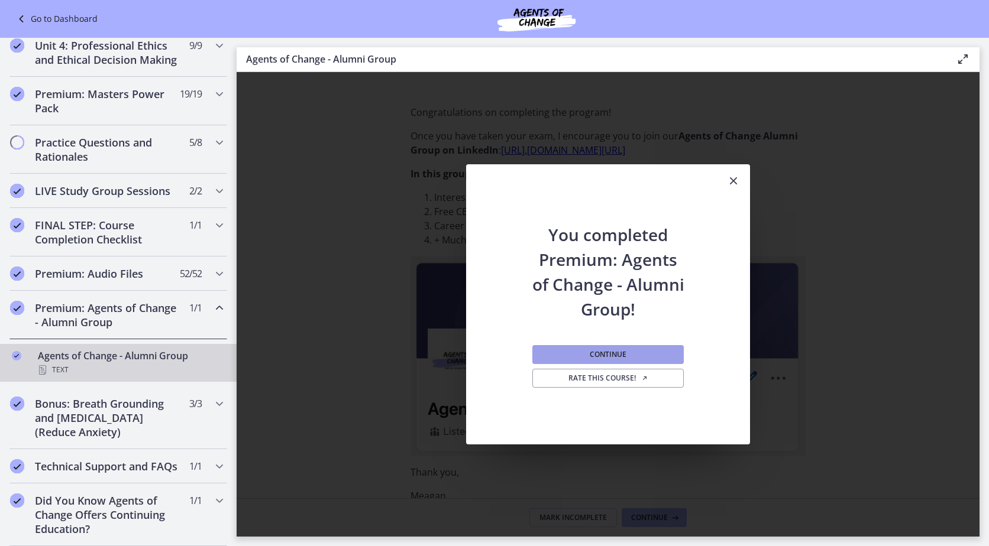
click at [640, 357] on button "Continue" at bounding box center [607, 354] width 151 height 19
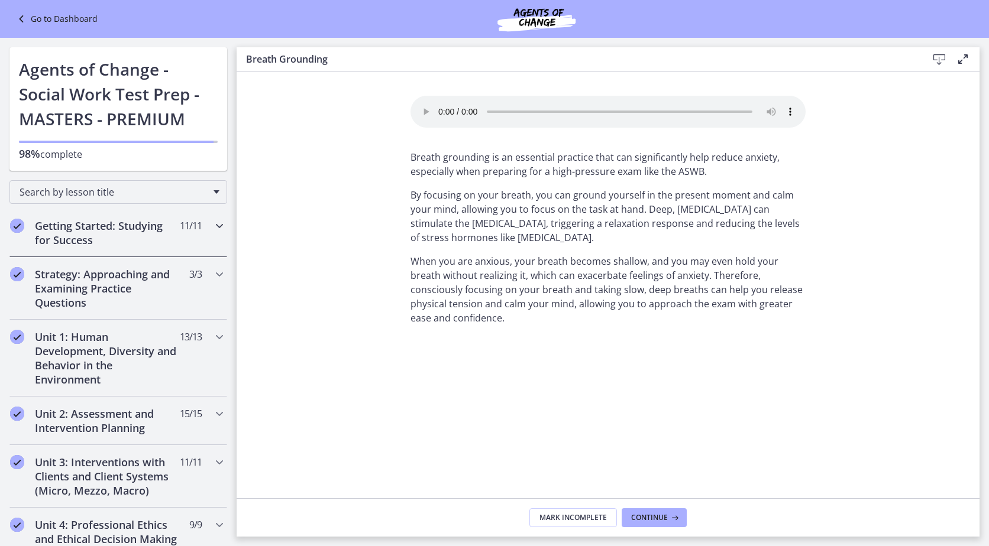
click at [141, 218] on div "Getting Started: Studying for Success 11 / 11 Completed" at bounding box center [118, 233] width 218 height 48
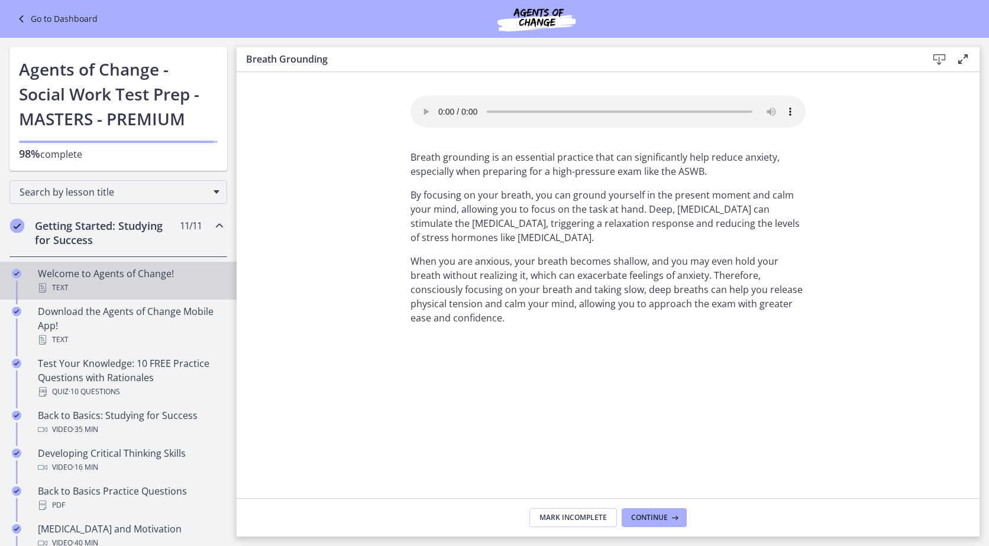
click at [150, 271] on div "Welcome to Agents of Change! Text" at bounding box center [130, 281] width 184 height 28
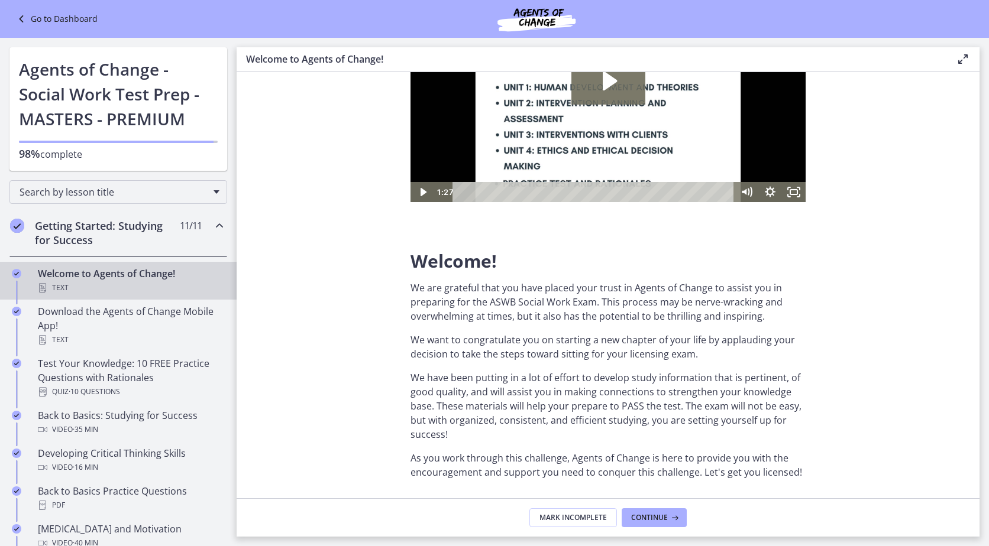
scroll to position [237, 0]
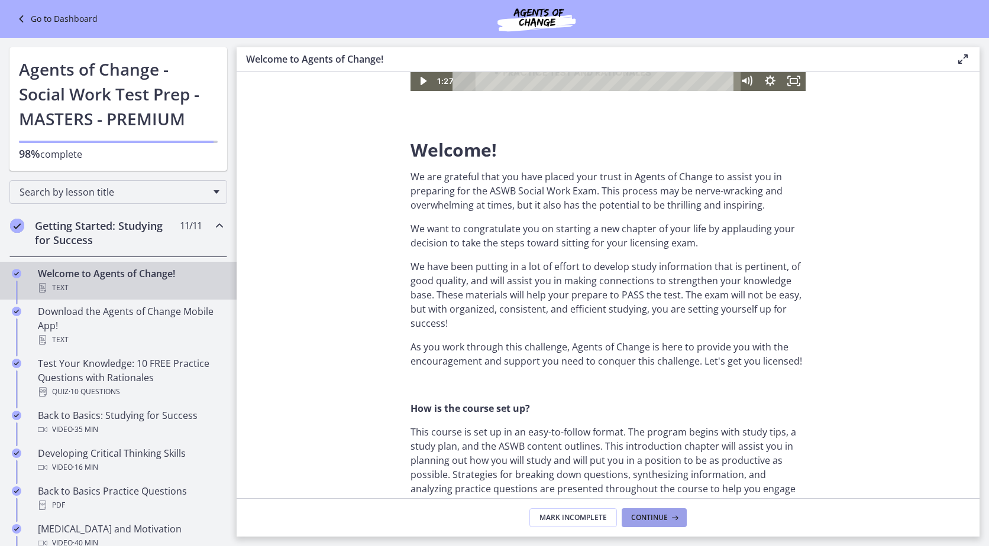
click at [647, 514] on span "Continue" at bounding box center [649, 517] width 37 height 9
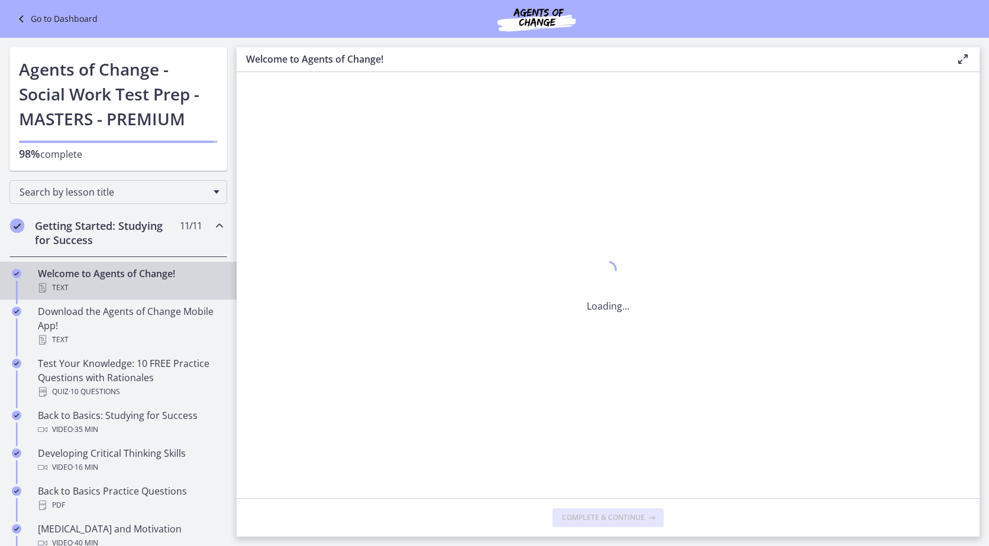
scroll to position [0, 0]
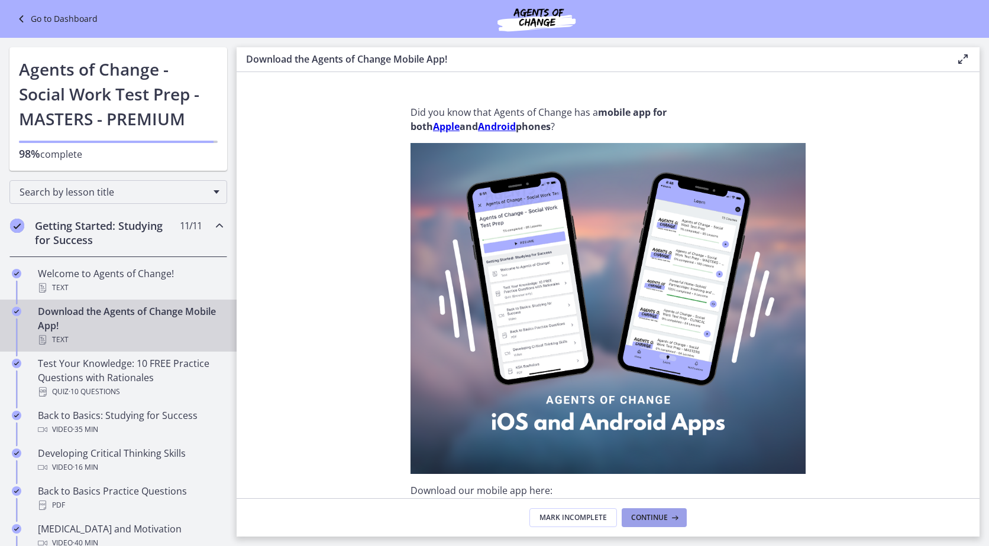
click at [647, 514] on span "Continue" at bounding box center [649, 517] width 37 height 9
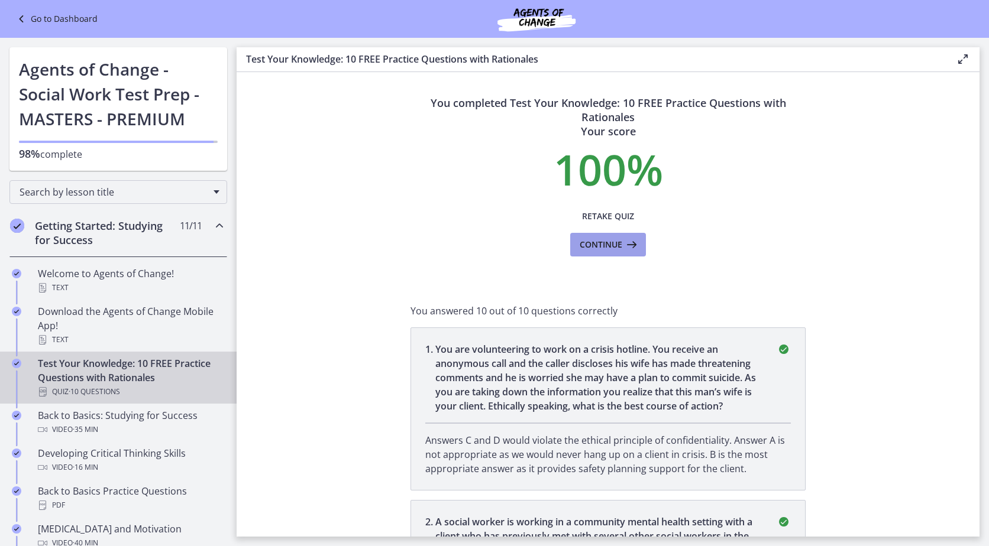
click at [609, 236] on button "Continue" at bounding box center [608, 245] width 76 height 24
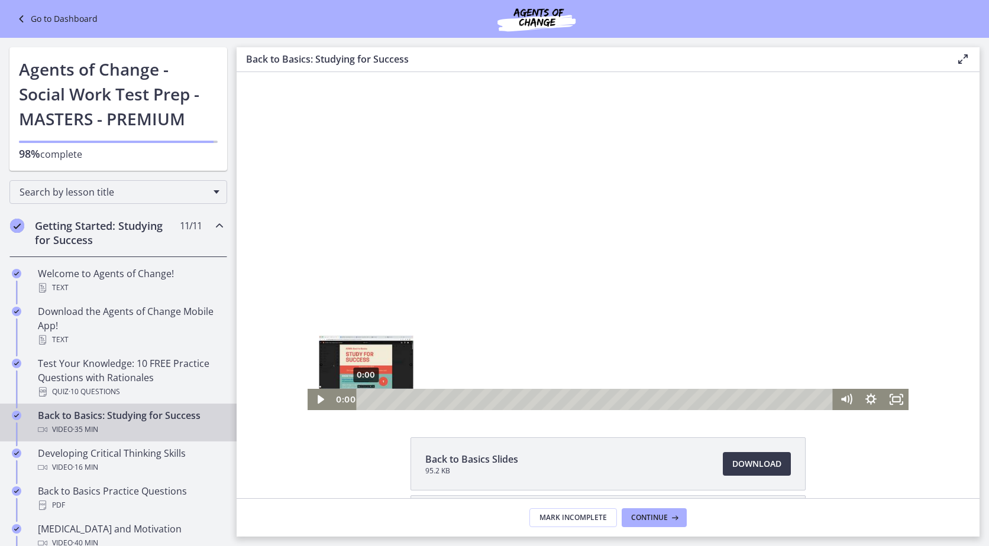
click at [365, 396] on div "0:00" at bounding box center [595, 399] width 461 height 21
click at [319, 399] on icon "Play Video" at bounding box center [321, 400] width 7 height 9
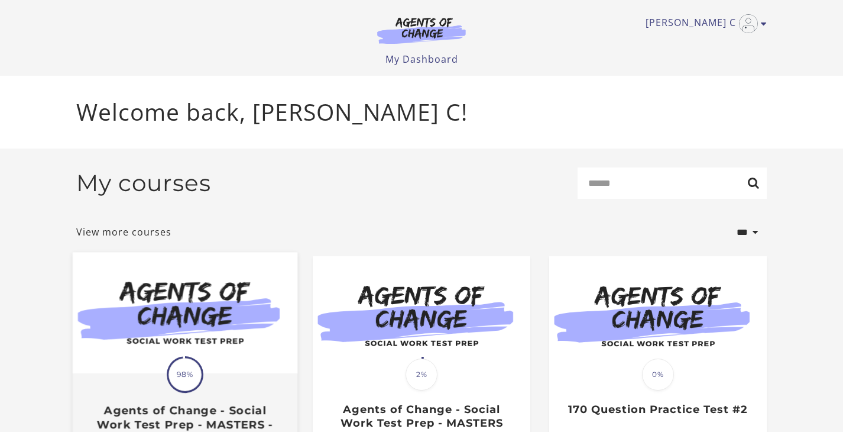
click at [204, 296] on img at bounding box center [185, 312] width 225 height 121
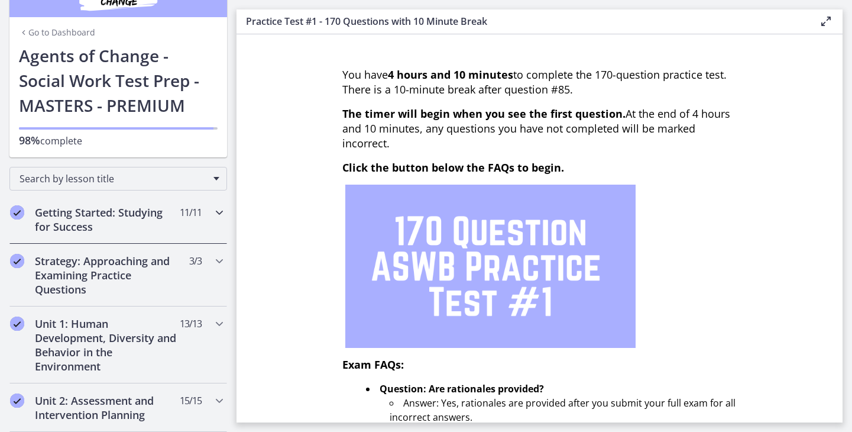
scroll to position [59, 0]
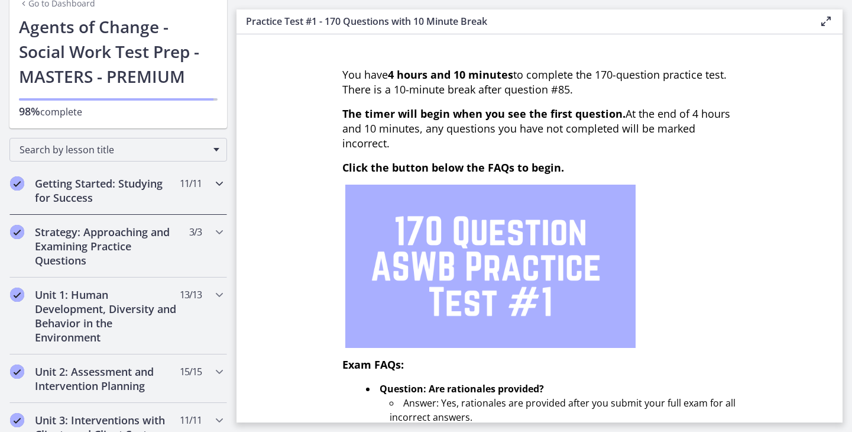
click at [163, 196] on h2 "Getting Started: Studying for Success" at bounding box center [107, 190] width 144 height 28
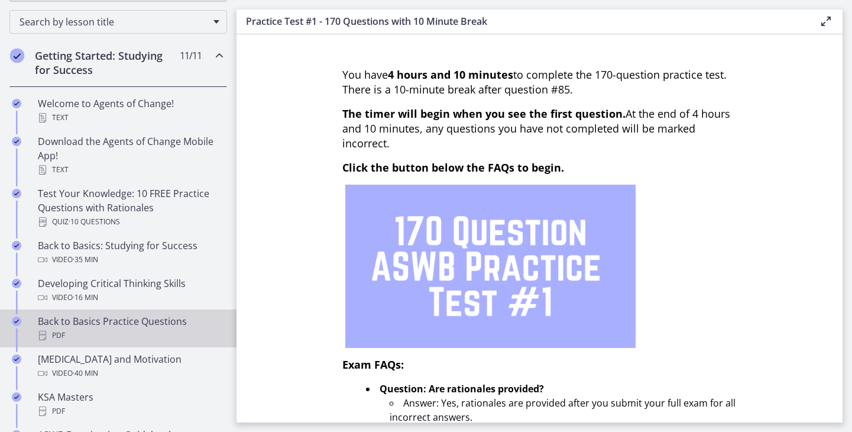
scroll to position [177, 0]
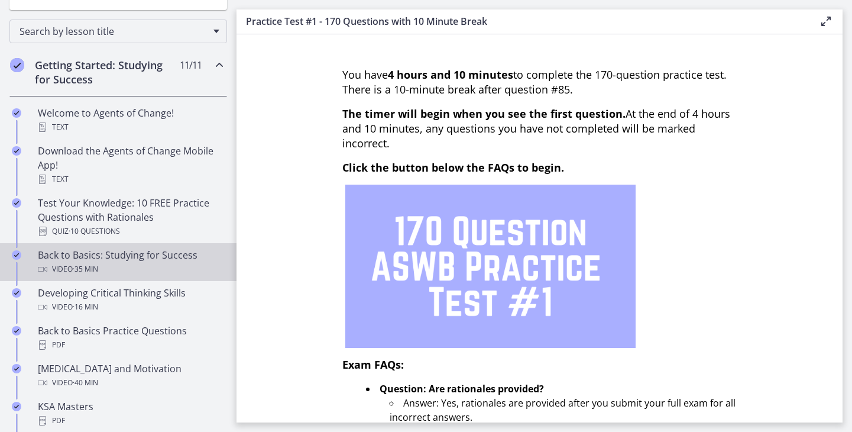
click at [153, 249] on div "Back to Basics: Studying for Success Video · 35 min" at bounding box center [130, 262] width 184 height 28
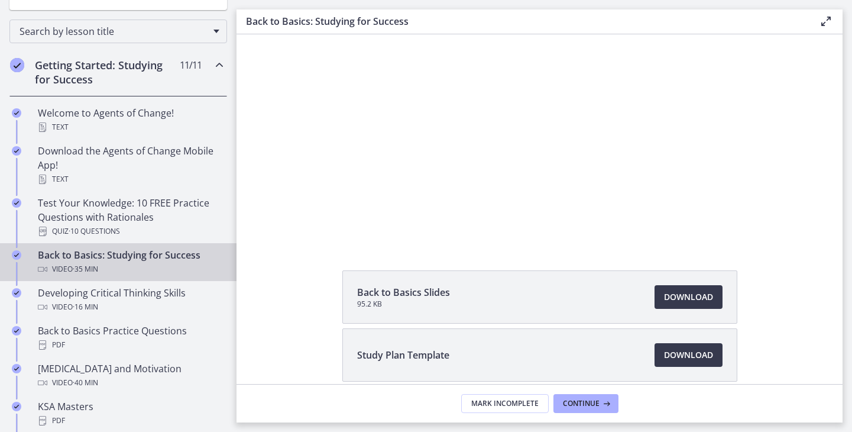
scroll to position [122, 0]
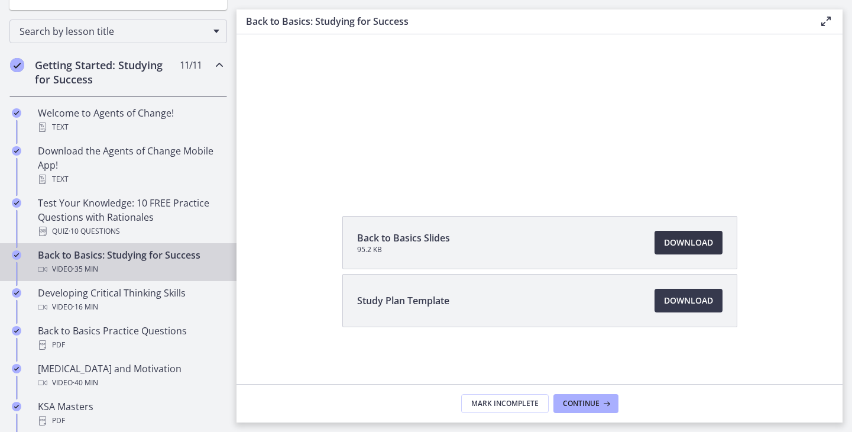
click at [686, 241] on span "Download Opens in a new window" at bounding box center [688, 242] width 49 height 14
click at [684, 304] on span "Download Opens in a new window" at bounding box center [688, 300] width 49 height 14
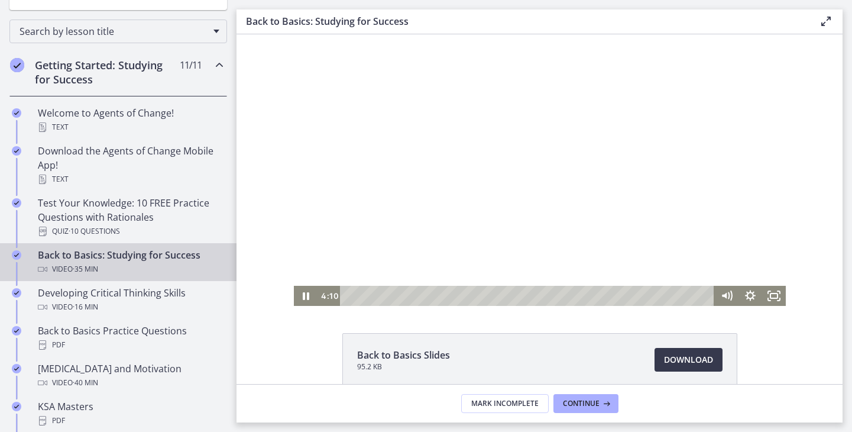
scroll to position [0, 0]
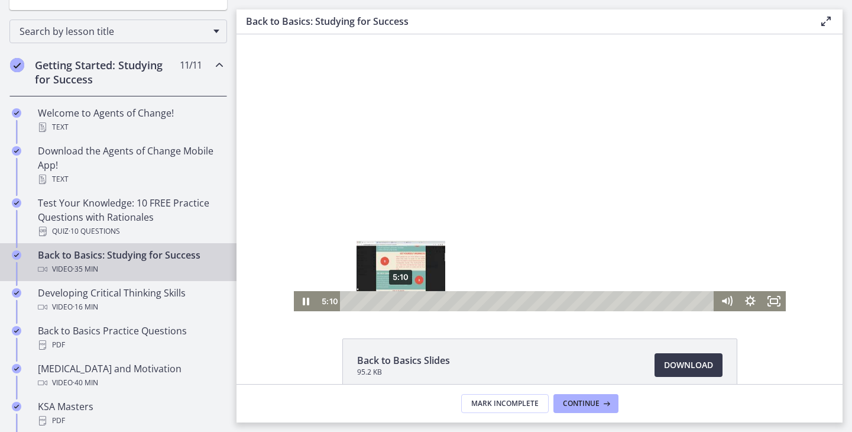
click at [397, 303] on div "5:10" at bounding box center [529, 301] width 360 height 20
click at [405, 300] on div "6:02" at bounding box center [529, 301] width 360 height 20
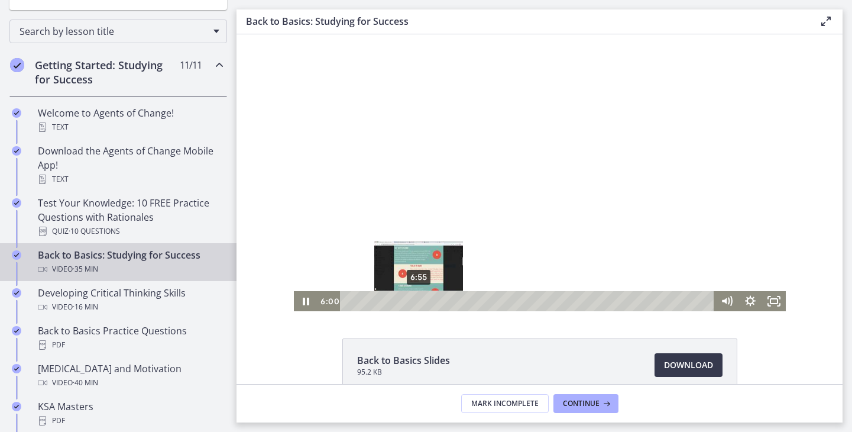
click at [414, 300] on div "6:55" at bounding box center [529, 301] width 360 height 20
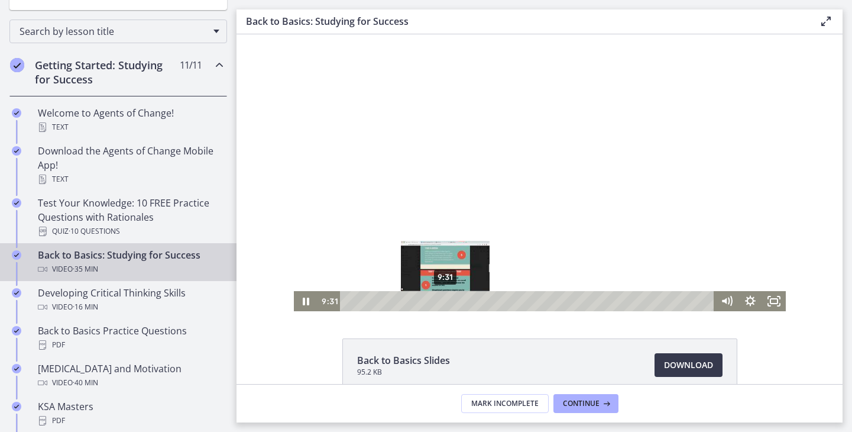
click at [441, 302] on div "9:31" at bounding box center [529, 301] width 360 height 20
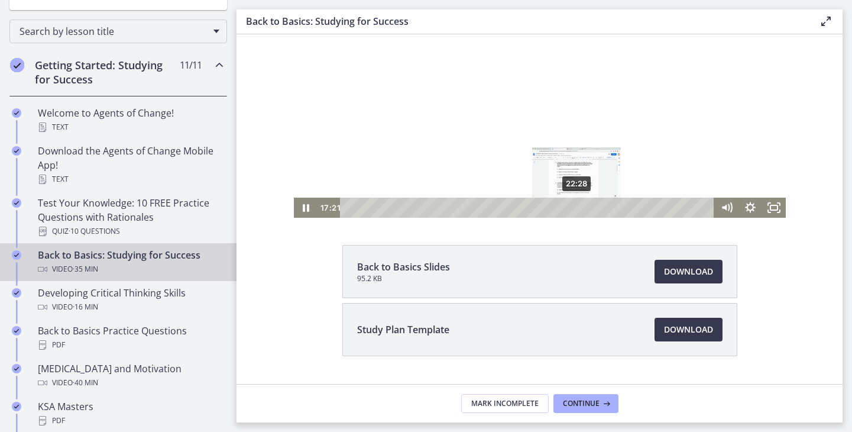
scroll to position [122, 0]
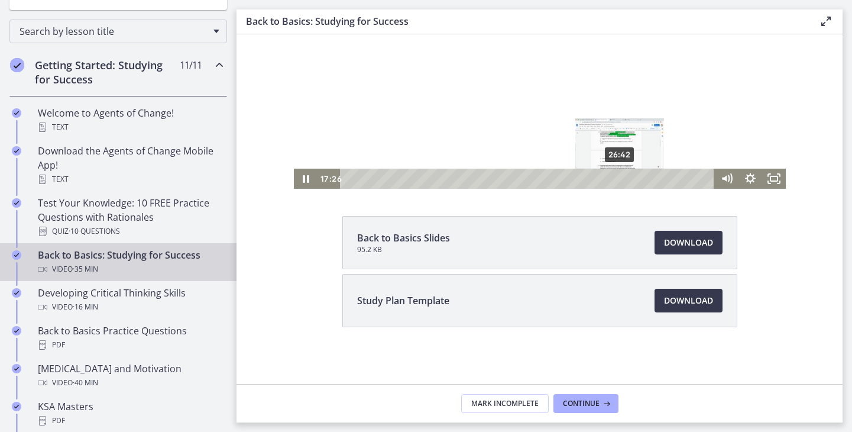
click at [616, 180] on div "26:42" at bounding box center [529, 179] width 360 height 20
click at [591, 175] on div "24:16" at bounding box center [529, 179] width 360 height 20
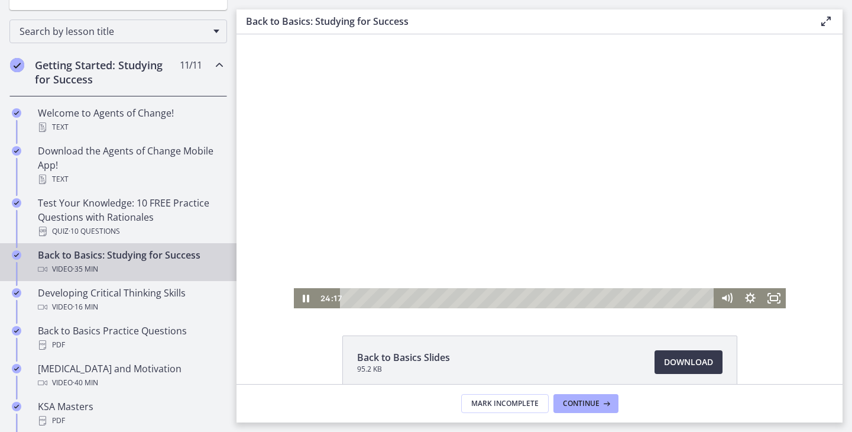
scroll to position [0, 0]
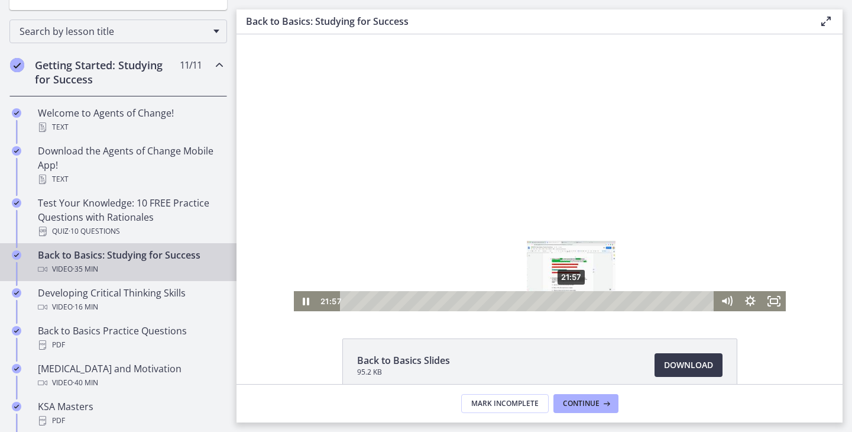
click at [568, 301] on div "21:57" at bounding box center [529, 301] width 360 height 20
click at [555, 303] on div "20:40" at bounding box center [529, 301] width 360 height 20
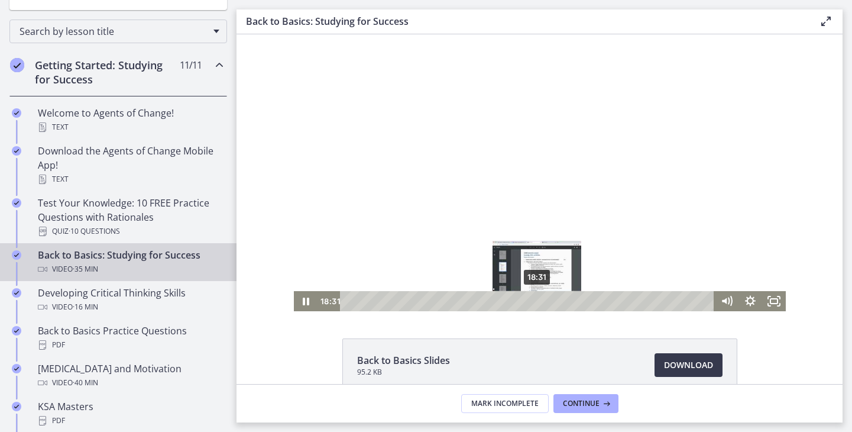
click at [533, 302] on div "18:31" at bounding box center [529, 301] width 360 height 20
click at [543, 299] on div "19:34" at bounding box center [529, 301] width 360 height 20
click at [536, 301] on div "18:49" at bounding box center [529, 301] width 360 height 20
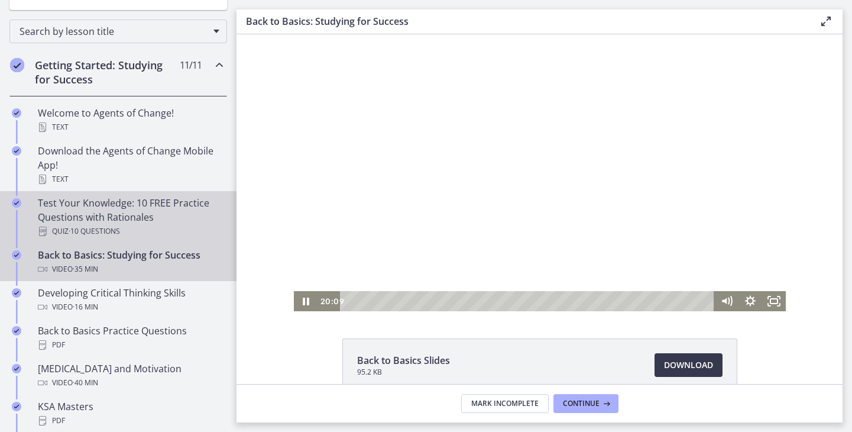
click at [193, 209] on div "Test Your Knowledge: 10 FREE Practice Questions with Rationales Quiz · 10 Quest…" at bounding box center [130, 217] width 184 height 43
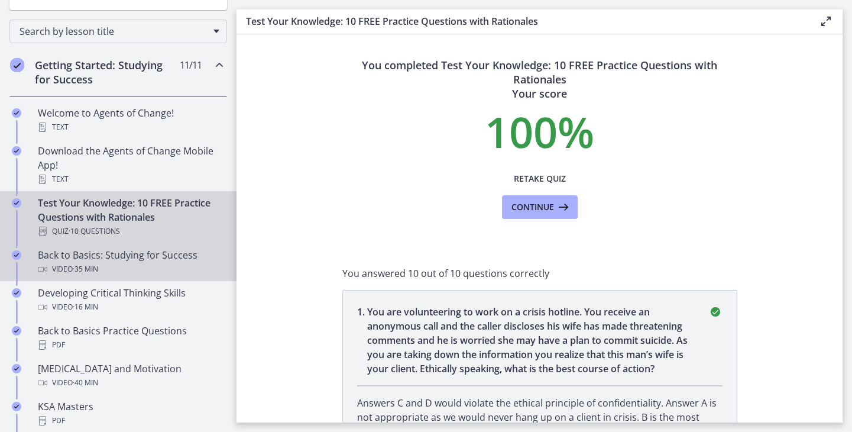
drag, startPoint x: 101, startPoint y: 261, endPoint x: 124, endPoint y: 257, distance: 23.5
click at [101, 262] on div "Back to Basics: Studying for Success Video · 35 min" at bounding box center [130, 262] width 184 height 28
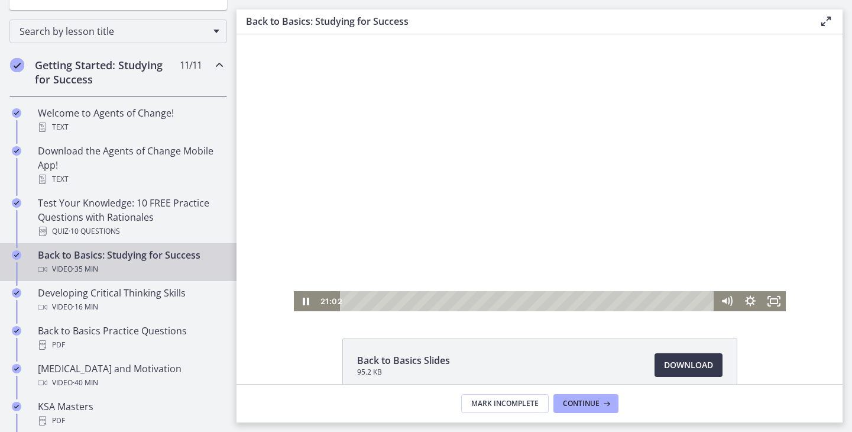
click at [464, 206] on div at bounding box center [540, 172] width 492 height 277
click at [393, 212] on div at bounding box center [540, 172] width 492 height 277
click at [606, 304] on div "25:43" at bounding box center [529, 301] width 360 height 20
click at [585, 304] on div "23:38" at bounding box center [529, 301] width 360 height 20
click at [612, 302] on div "26:18" at bounding box center [529, 301] width 360 height 20
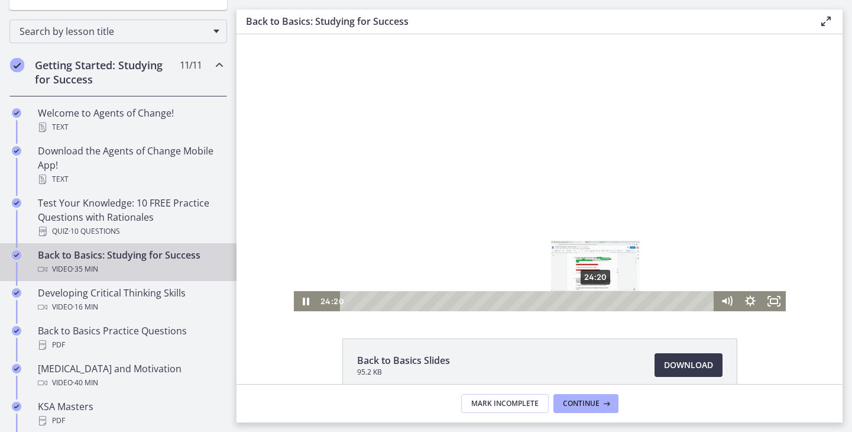
click at [592, 304] on div "24:20" at bounding box center [529, 301] width 360 height 20
click at [602, 304] on div "25:19" at bounding box center [529, 301] width 360 height 20
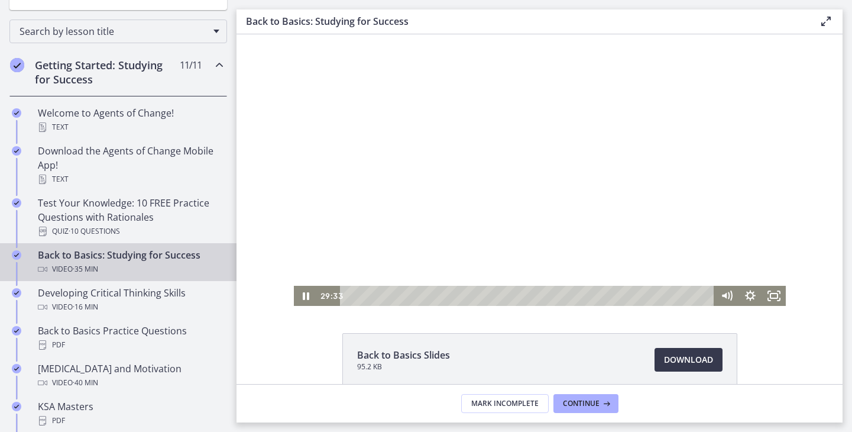
scroll to position [4, 0]
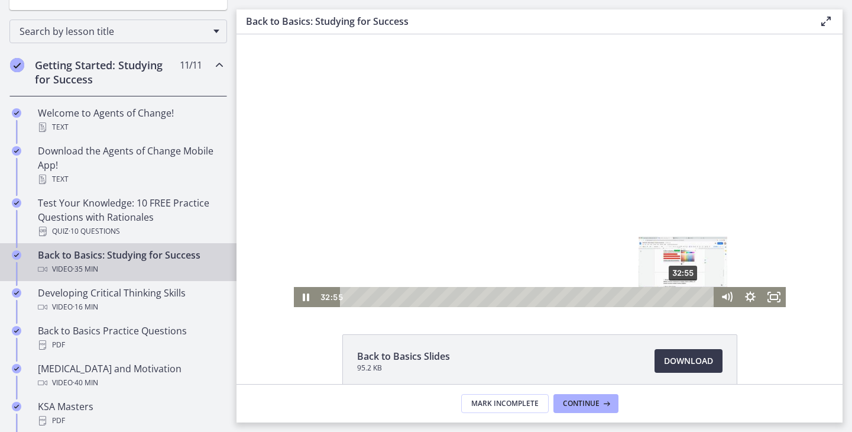
click at [679, 300] on div "32:55" at bounding box center [529, 297] width 360 height 20
click at [669, 299] on div "31:56" at bounding box center [529, 297] width 360 height 20
click at [659, 296] on div "30:57" at bounding box center [529, 297] width 360 height 20
click at [665, 296] on div "31:28" at bounding box center [529, 297] width 360 height 20
click at [675, 294] on div "32:27" at bounding box center [529, 297] width 360 height 20
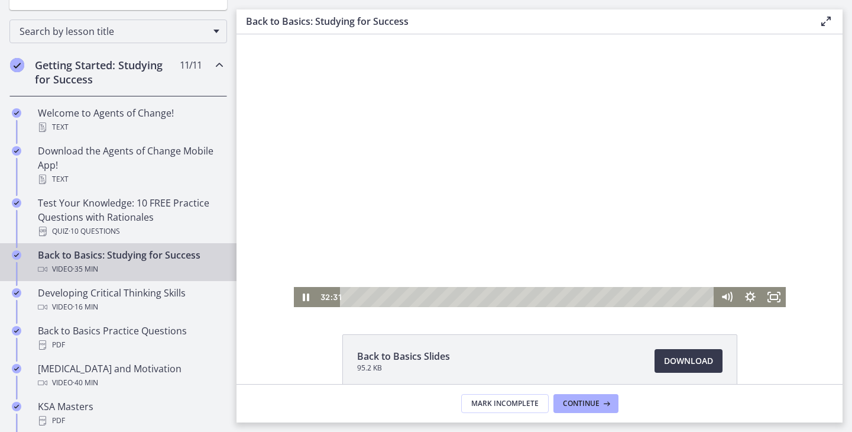
click at [558, 215] on div at bounding box center [540, 168] width 492 height 277
click at [605, 133] on div at bounding box center [540, 168] width 492 height 277
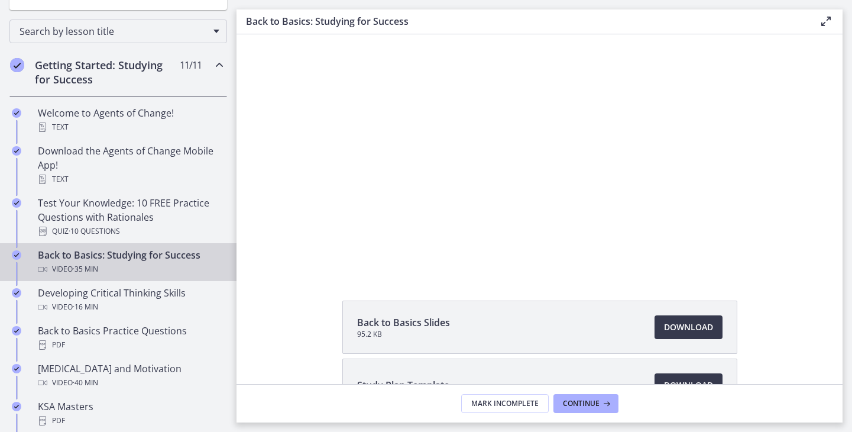
scroll to position [59, 0]
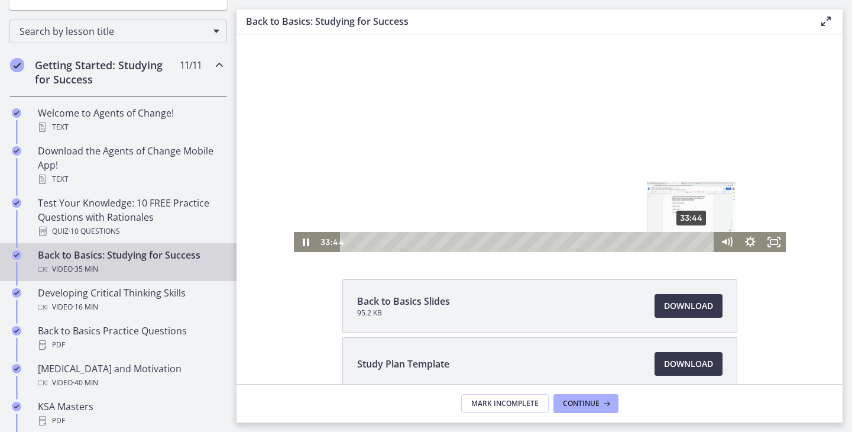
click at [688, 240] on div "33:44" at bounding box center [529, 242] width 360 height 20
click at [640, 162] on div at bounding box center [540, 113] width 492 height 277
click at [697, 204] on div at bounding box center [540, 113] width 492 height 277
click at [693, 241] on div "34:15" at bounding box center [529, 242] width 360 height 20
click at [699, 242] on div "34:50" at bounding box center [529, 242] width 360 height 20
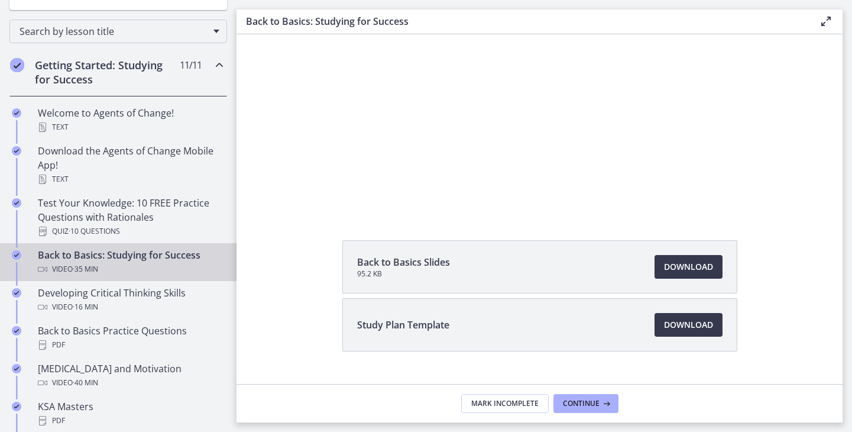
scroll to position [122, 0]
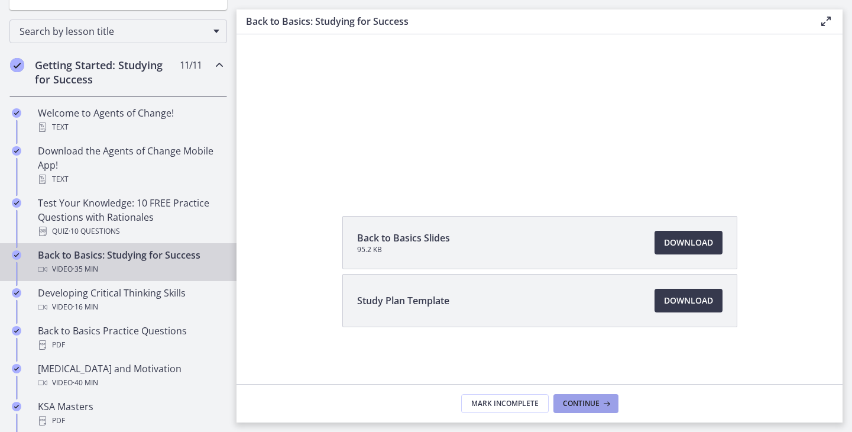
click at [594, 396] on button "Continue" at bounding box center [585, 403] width 65 height 19
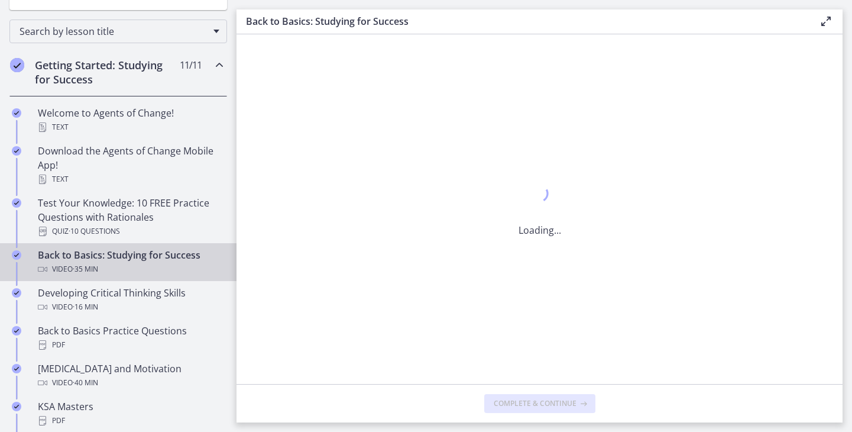
scroll to position [0, 0]
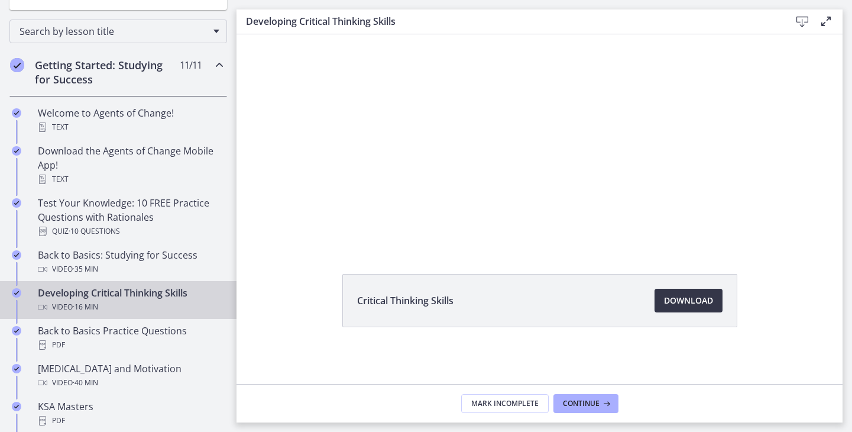
click at [672, 297] on span "Download Opens in a new window" at bounding box center [688, 300] width 49 height 14
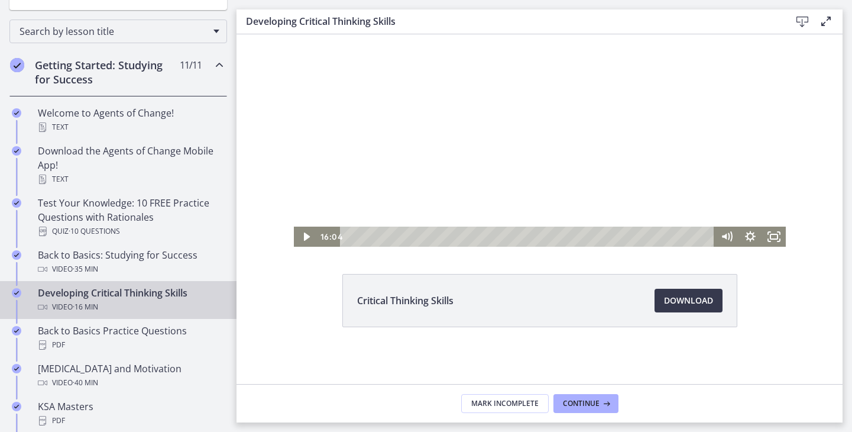
click at [577, 164] on div at bounding box center [540, 108] width 492 height 277
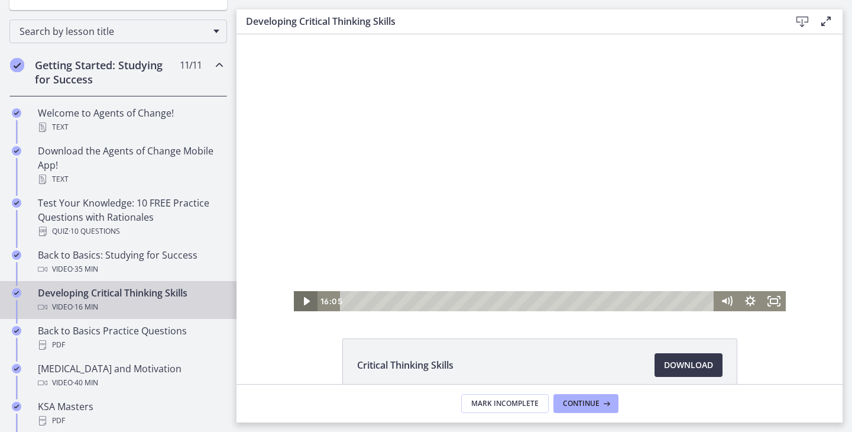
click at [297, 299] on icon "Play Video" at bounding box center [306, 301] width 24 height 20
click at [561, 195] on div at bounding box center [540, 172] width 492 height 277
